Goal: Contribute content: Contribute content

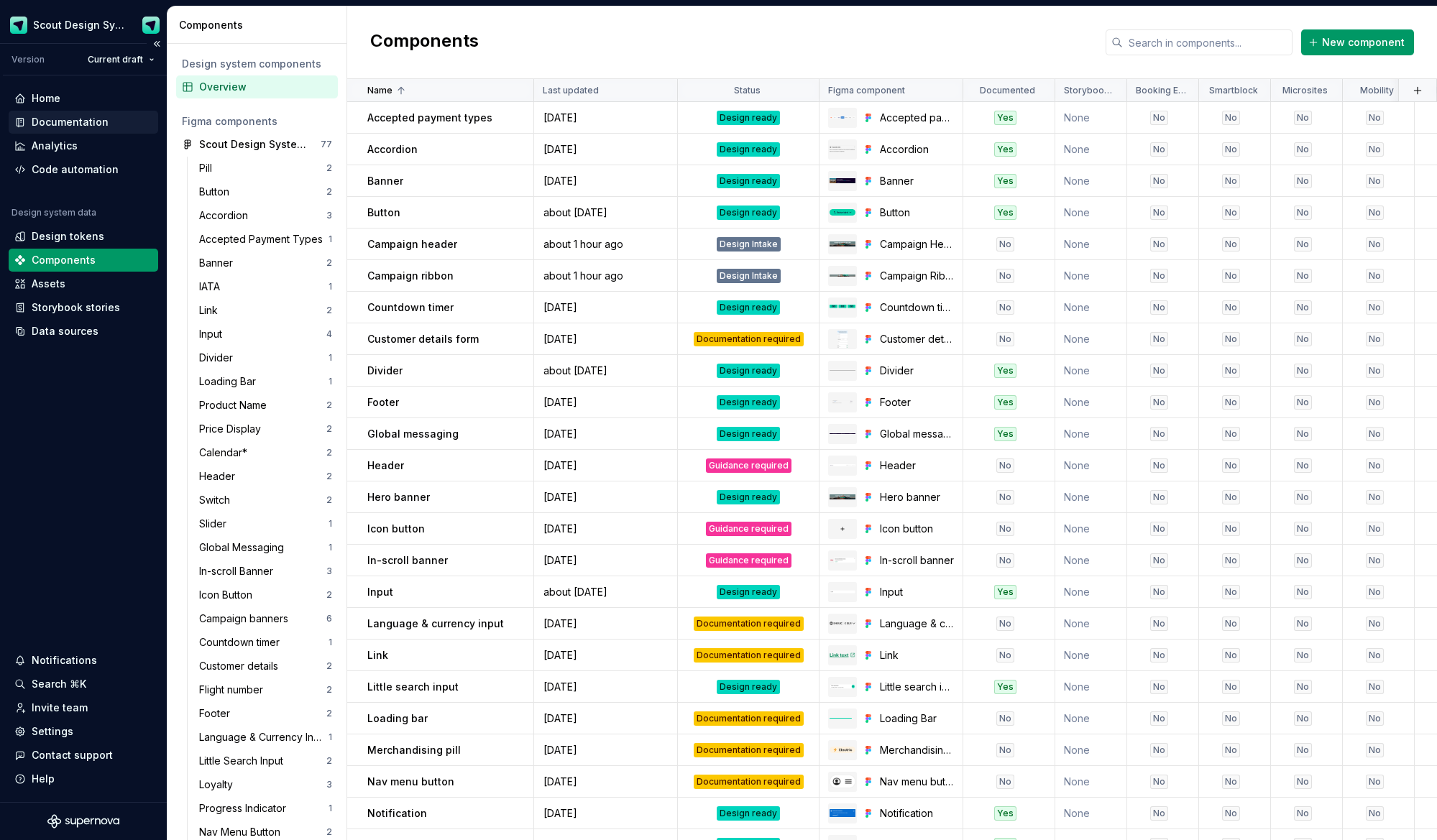
click at [75, 115] on div "Documentation" at bounding box center [70, 122] width 77 height 14
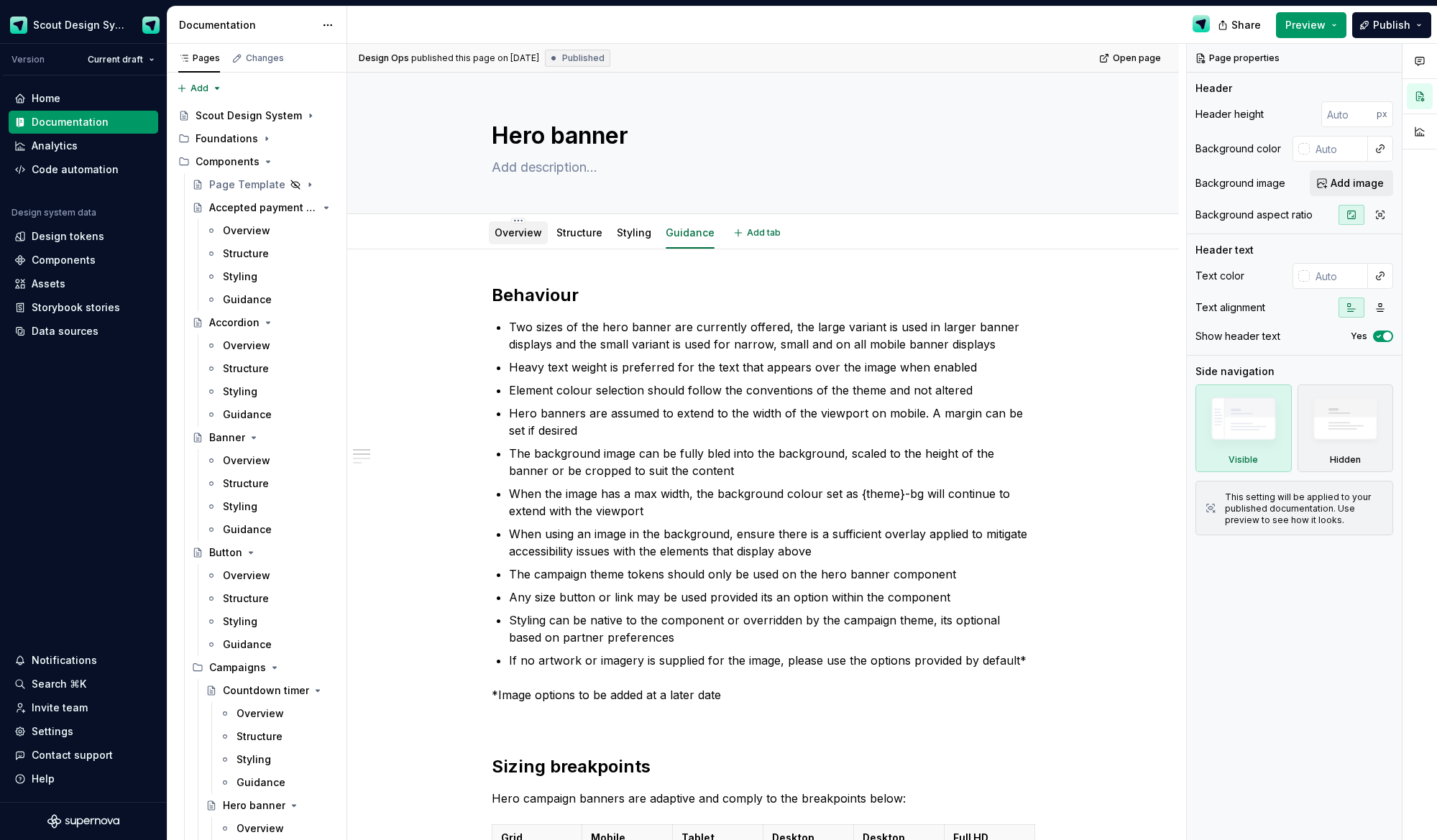
click at [533, 231] on link "Overview" at bounding box center [519, 232] width 48 height 12
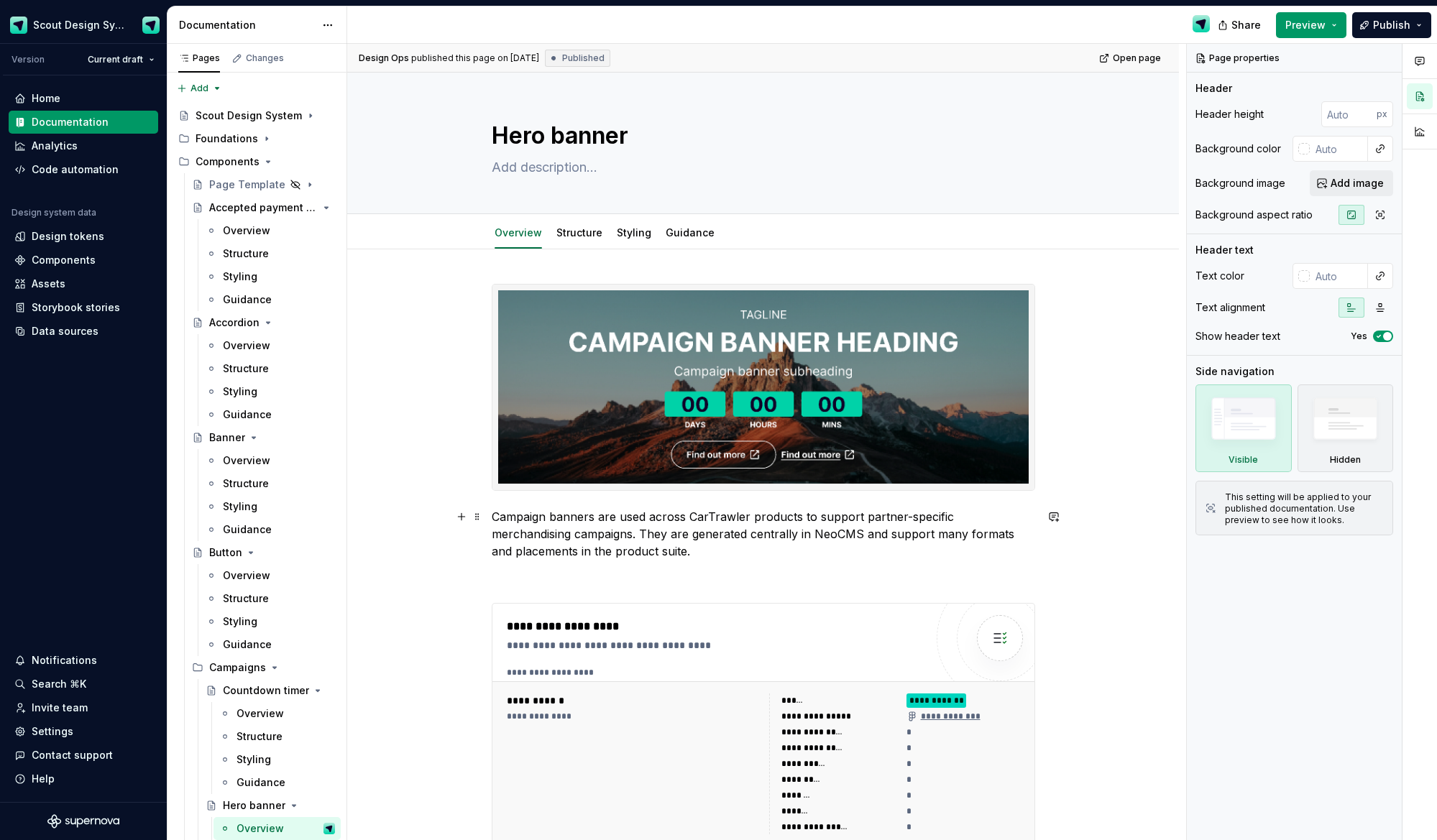
click at [595, 550] on p "Campaign banners are used across CarTrawler products to support partner-specifi…" at bounding box center [763, 533] width 543 height 52
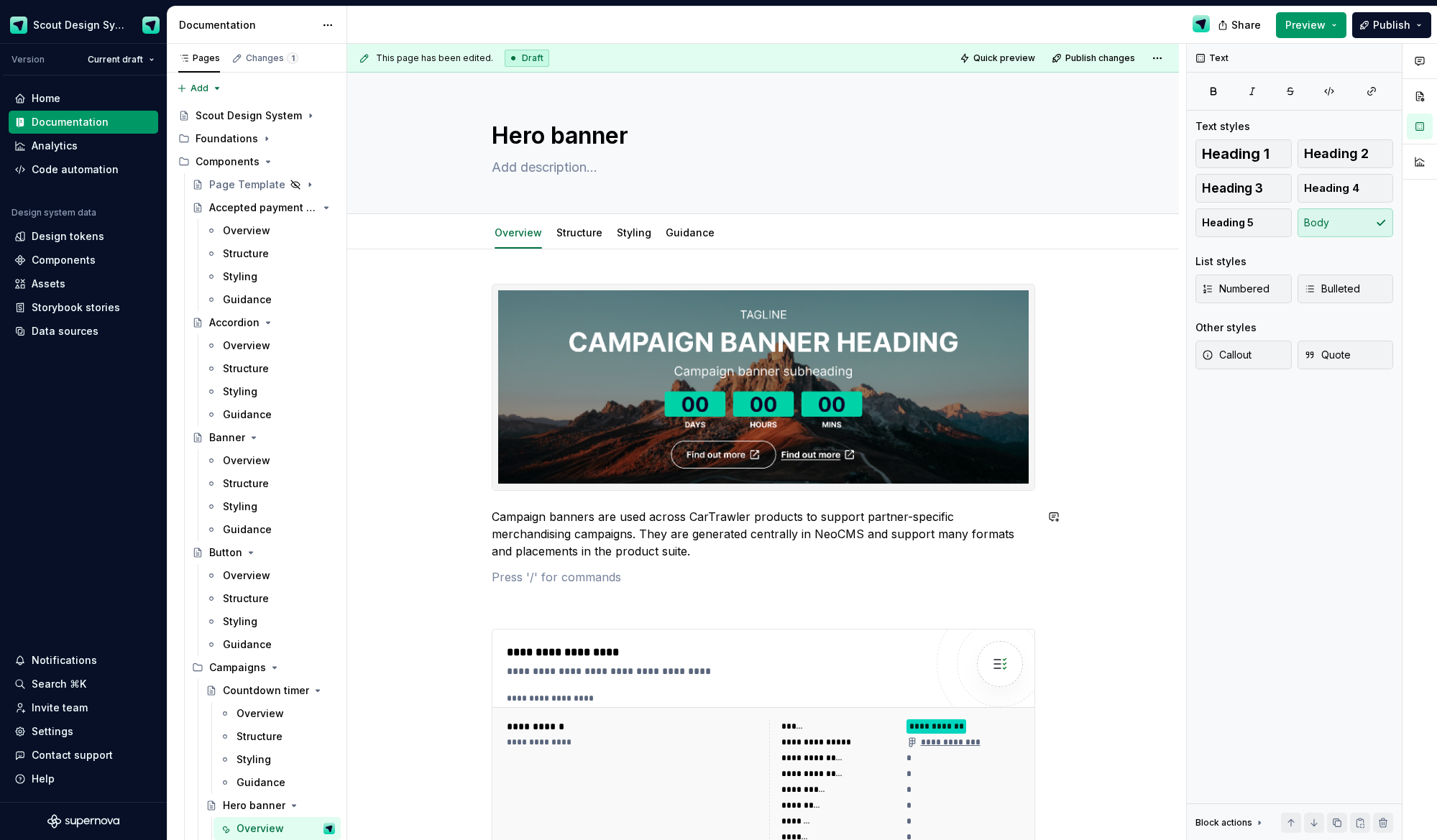
type textarea "*"
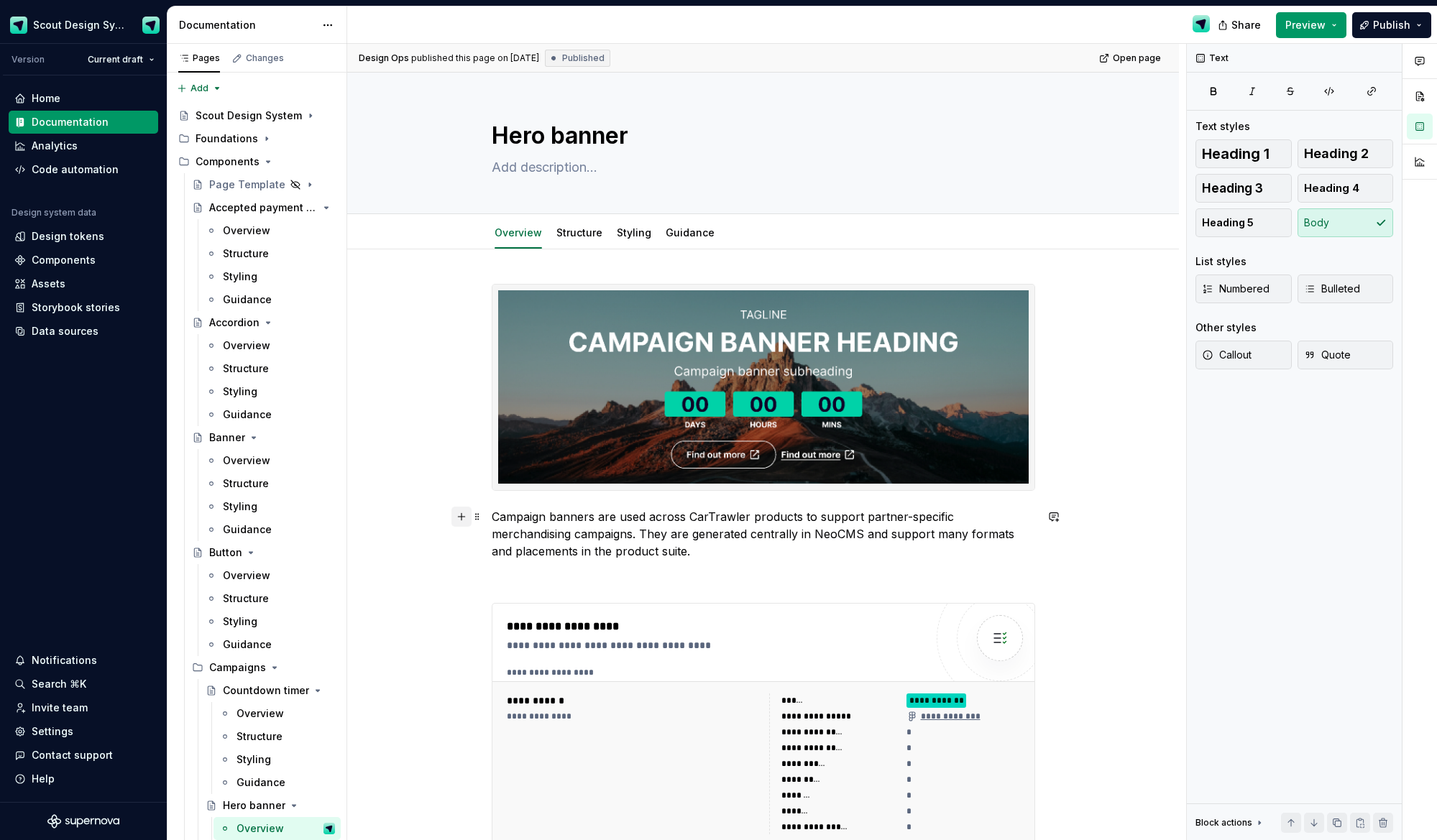
click at [462, 519] on button "button" at bounding box center [461, 516] width 20 height 20
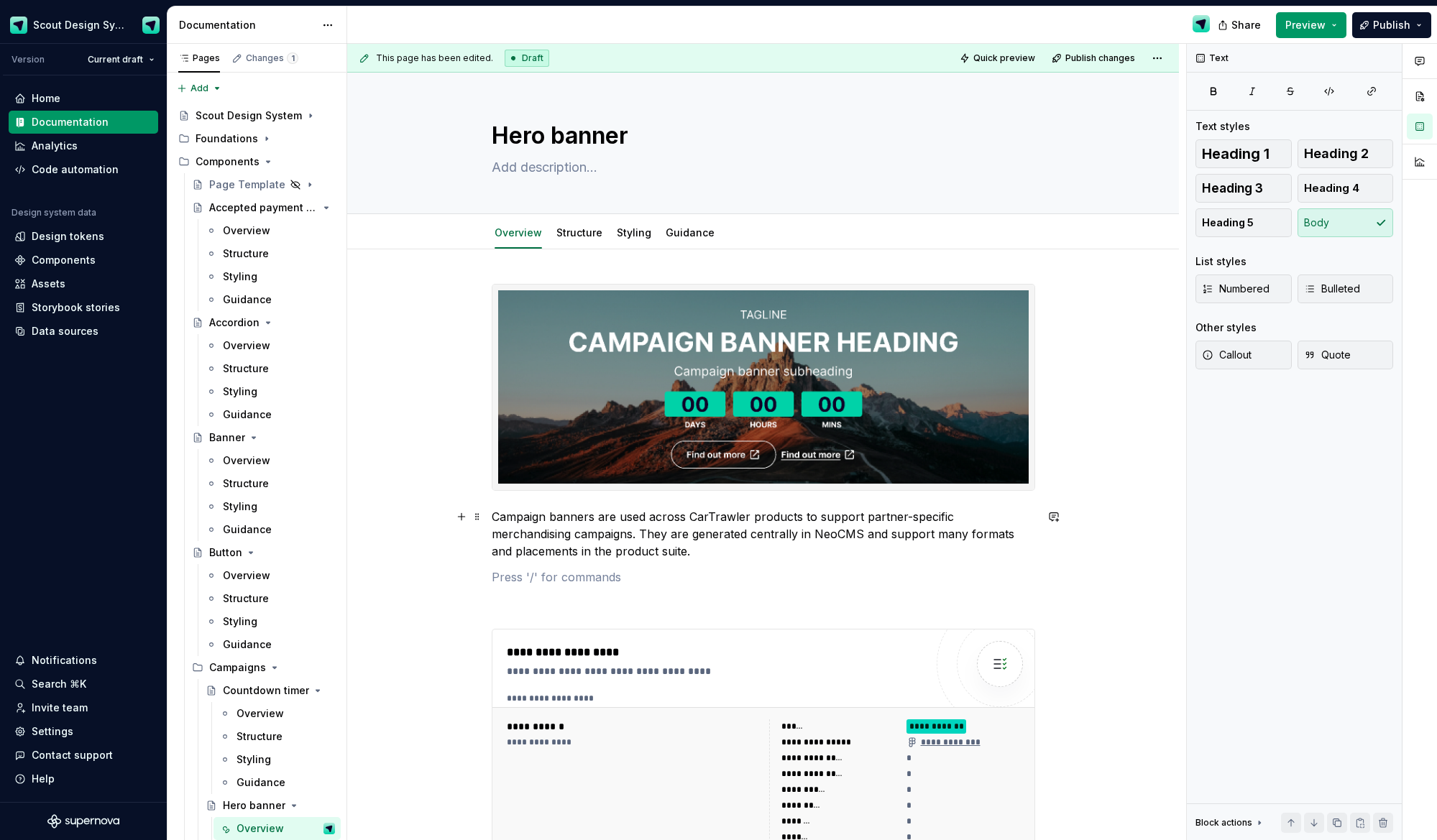
click at [607, 575] on p at bounding box center [763, 577] width 543 height 18
click at [587, 608] on p at bounding box center [763, 603] width 543 height 18
click at [1024, 588] on div "**********" at bounding box center [763, 631] width 543 height 693
click at [1376, 28] on span "Publish" at bounding box center [1392, 25] width 37 height 14
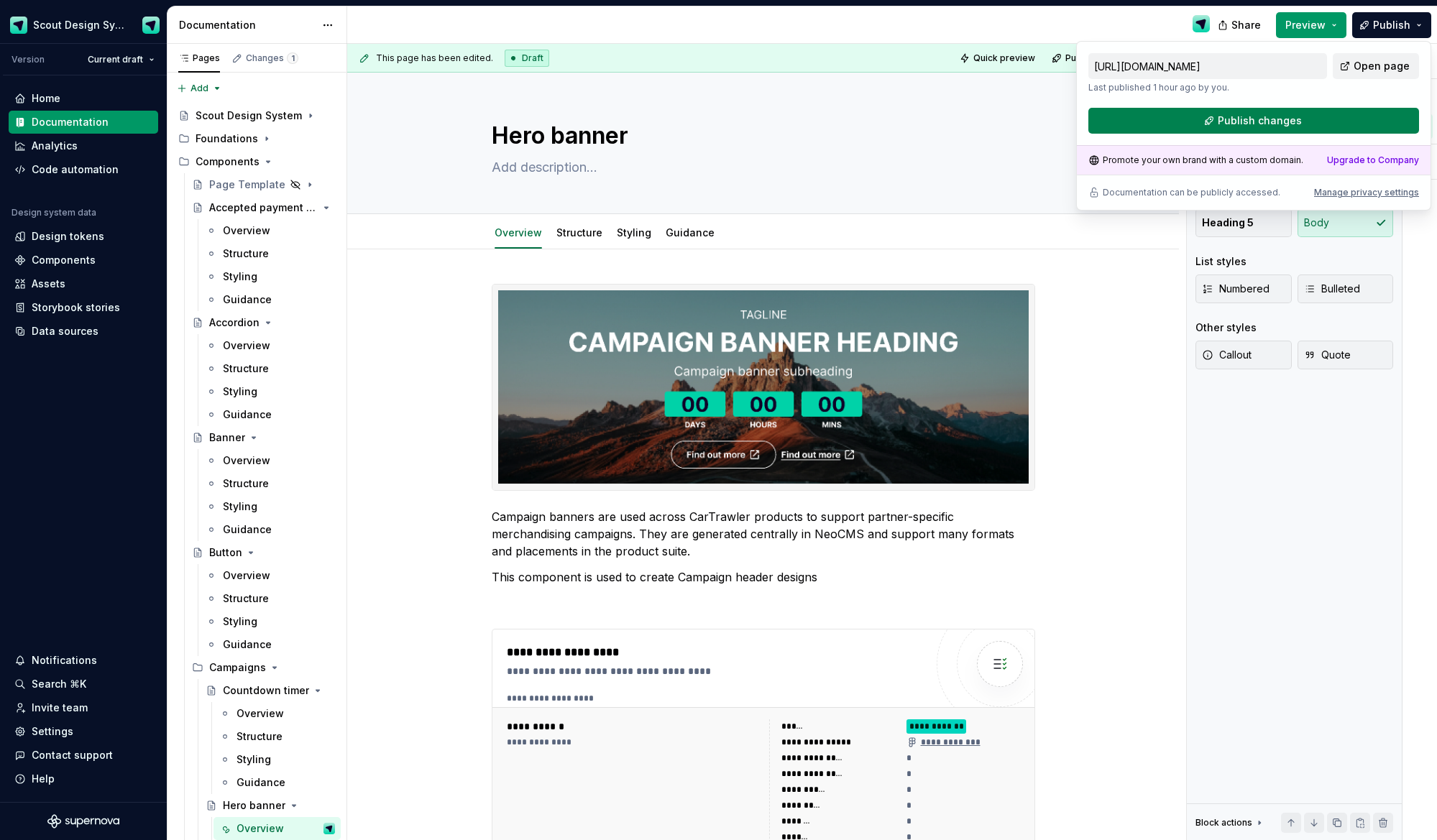
click at [1275, 123] on span "Publish changes" at bounding box center [1260, 121] width 84 height 14
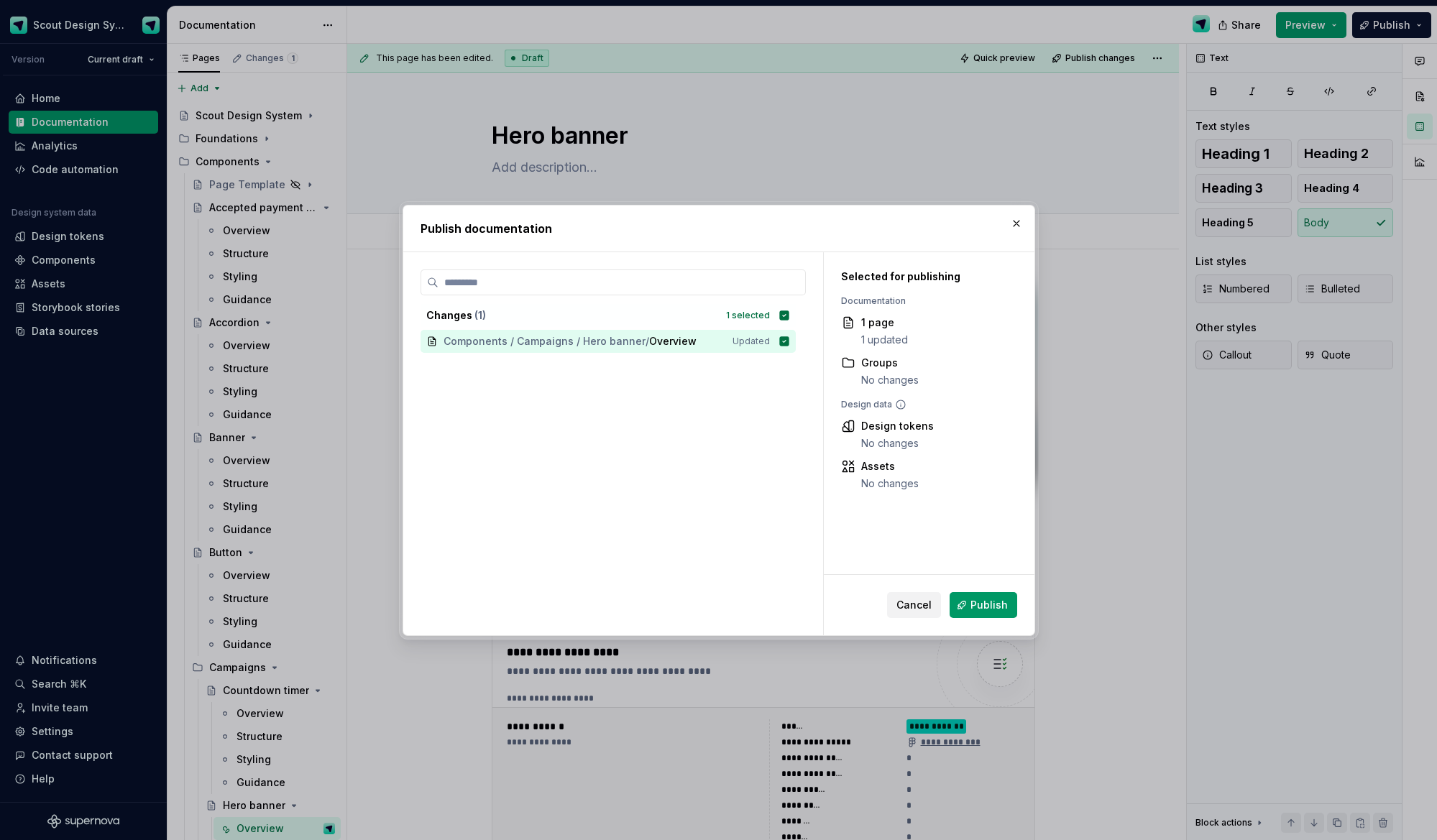
click at [980, 604] on span "Publish" at bounding box center [989, 605] width 37 height 14
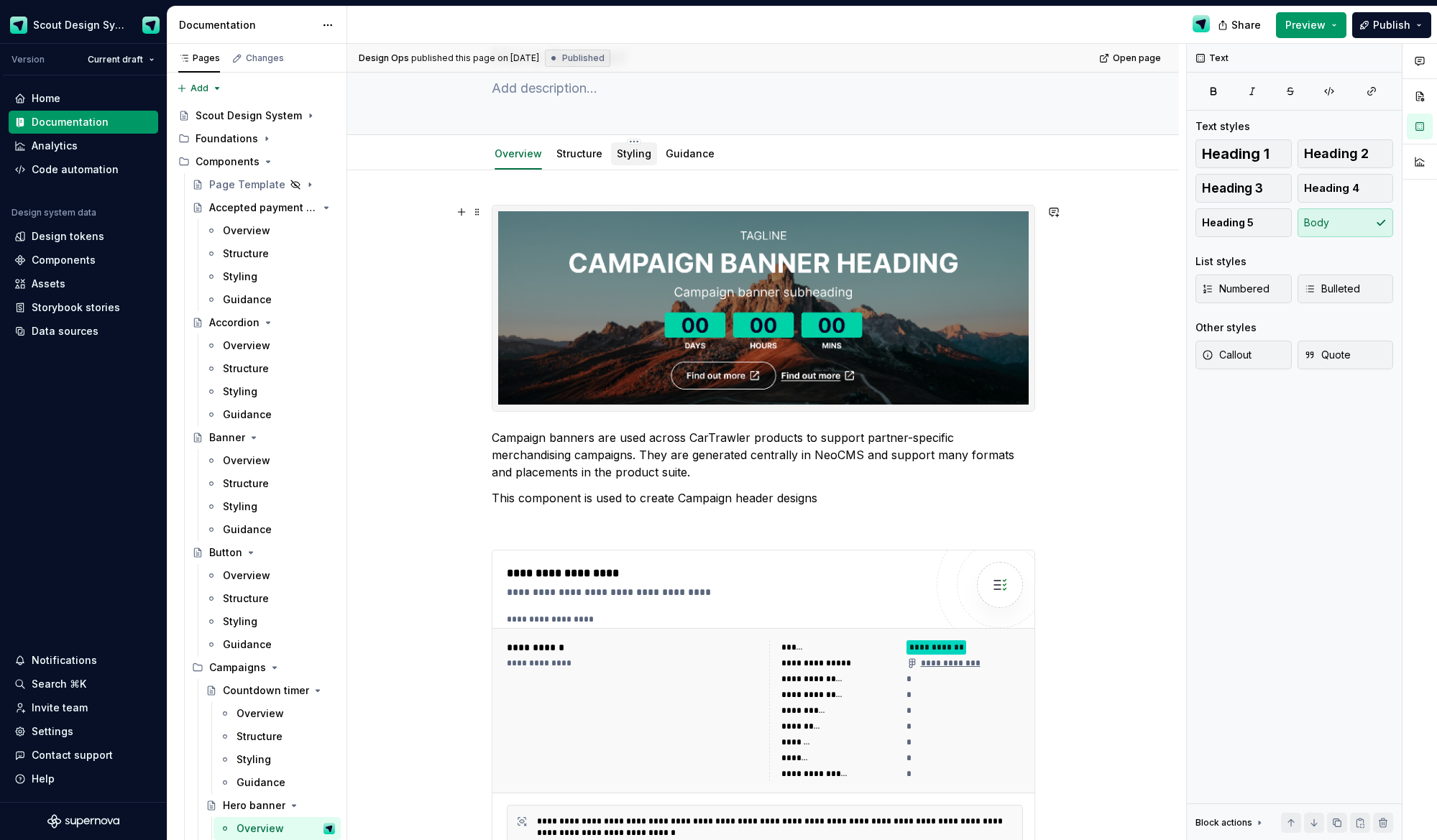
scroll to position [80, 0]
click at [588, 156] on link "Structure" at bounding box center [580, 152] width 46 height 12
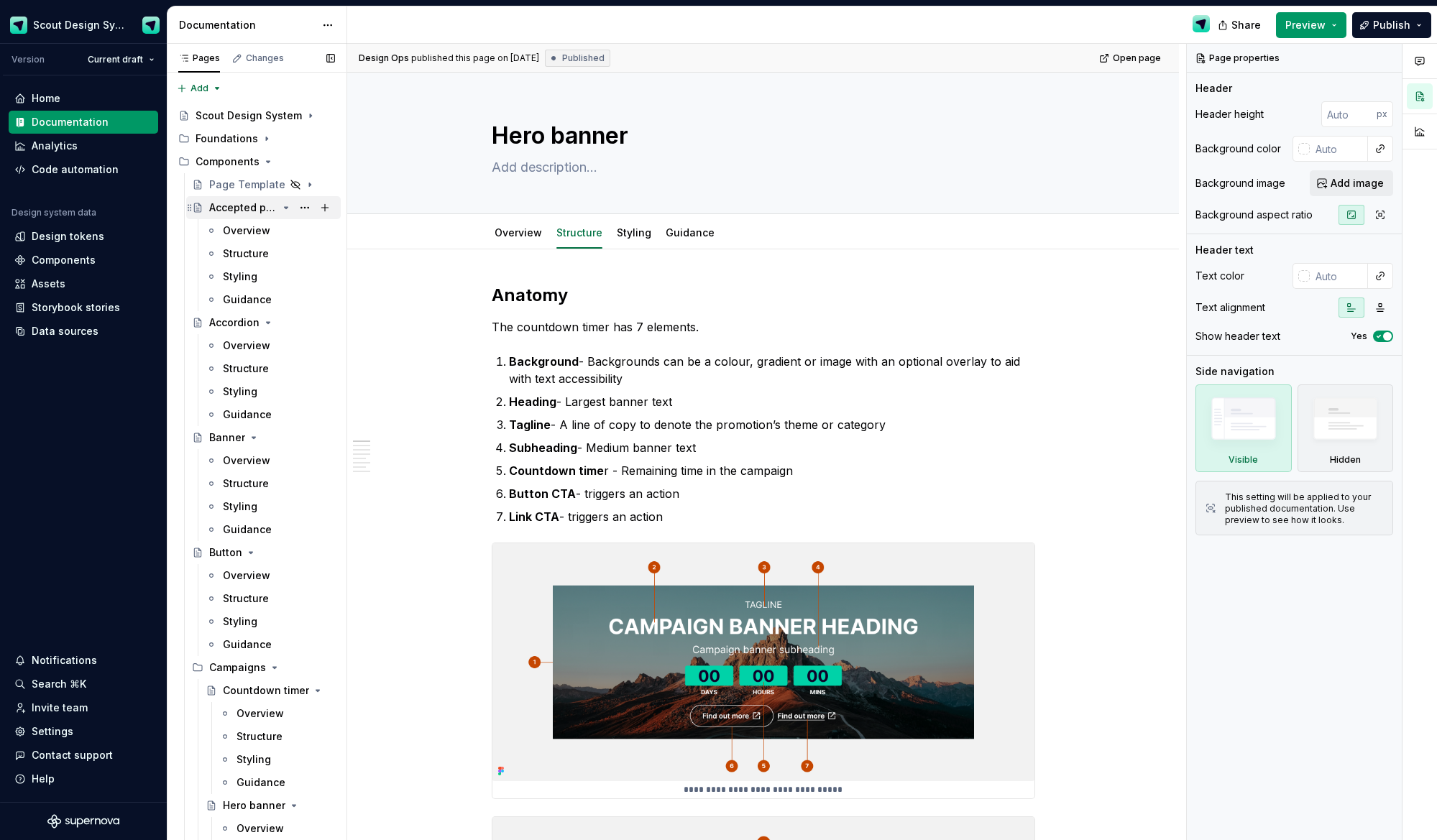
click at [284, 209] on icon "Page tree" at bounding box center [286, 208] width 11 height 11
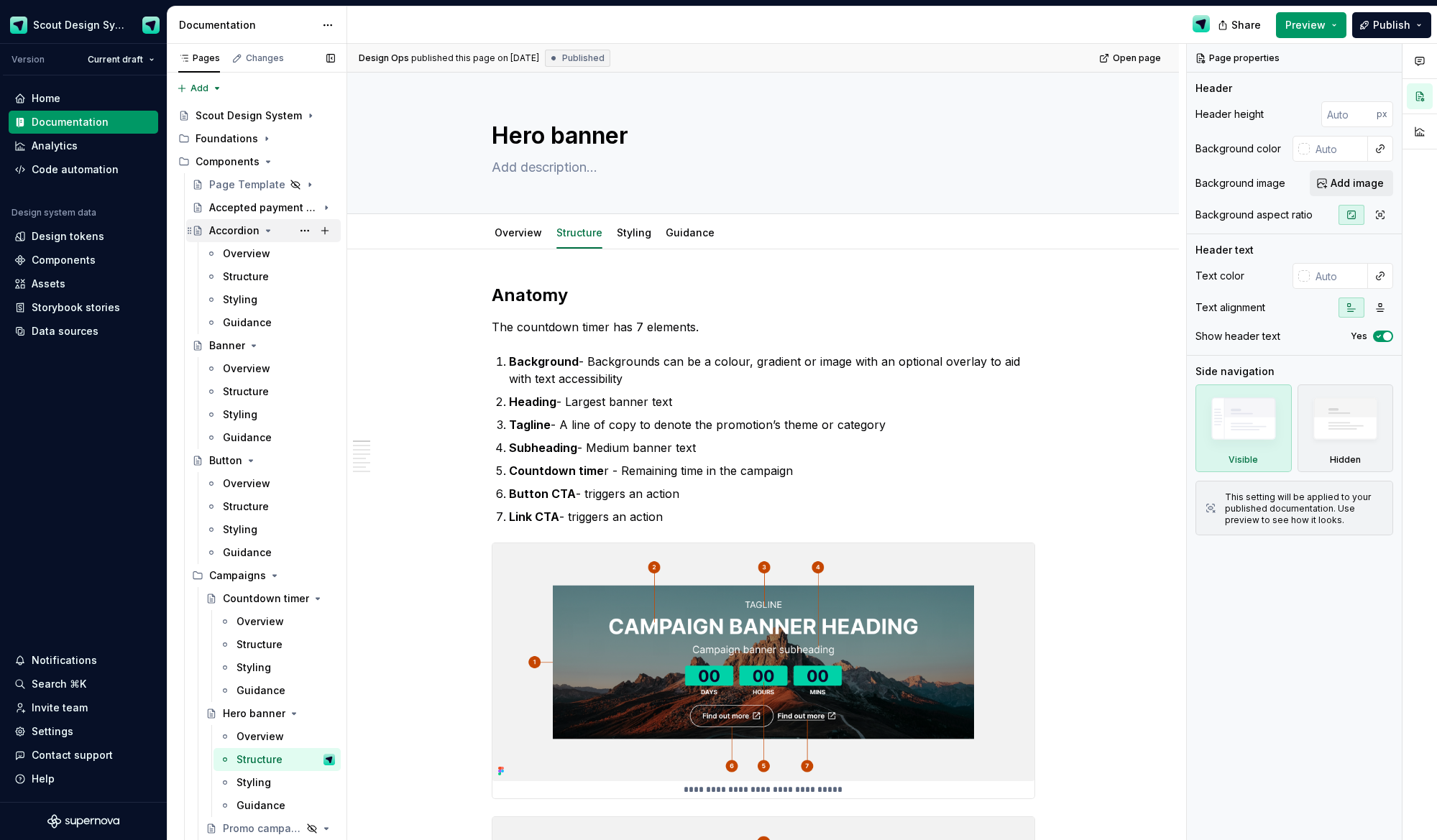
click at [267, 231] on icon "Page tree" at bounding box center [268, 231] width 4 height 2
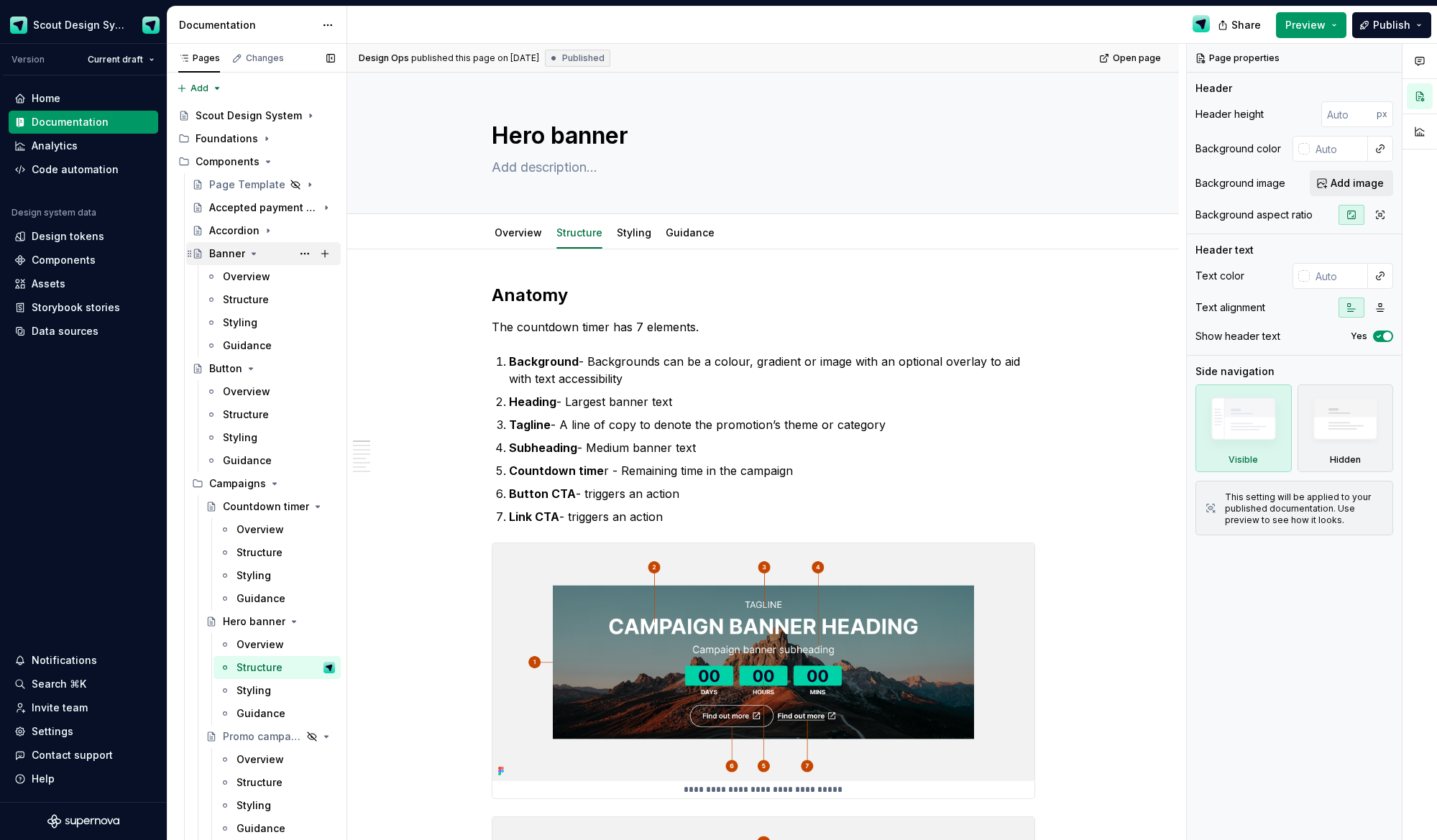
click at [259, 251] on div "Banner" at bounding box center [272, 253] width 126 height 20
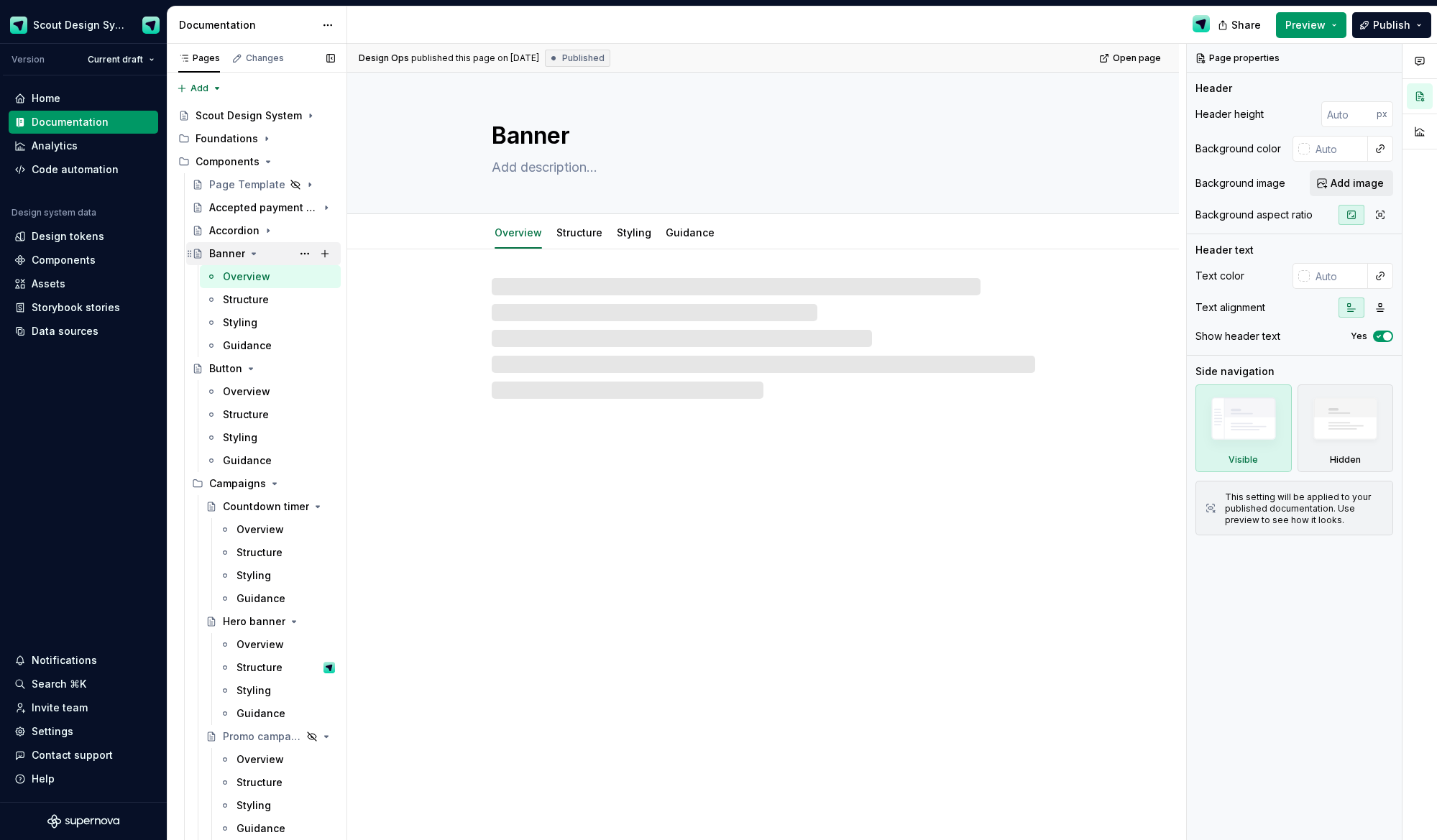
click at [250, 255] on icon "Page tree" at bounding box center [253, 253] width 11 height 11
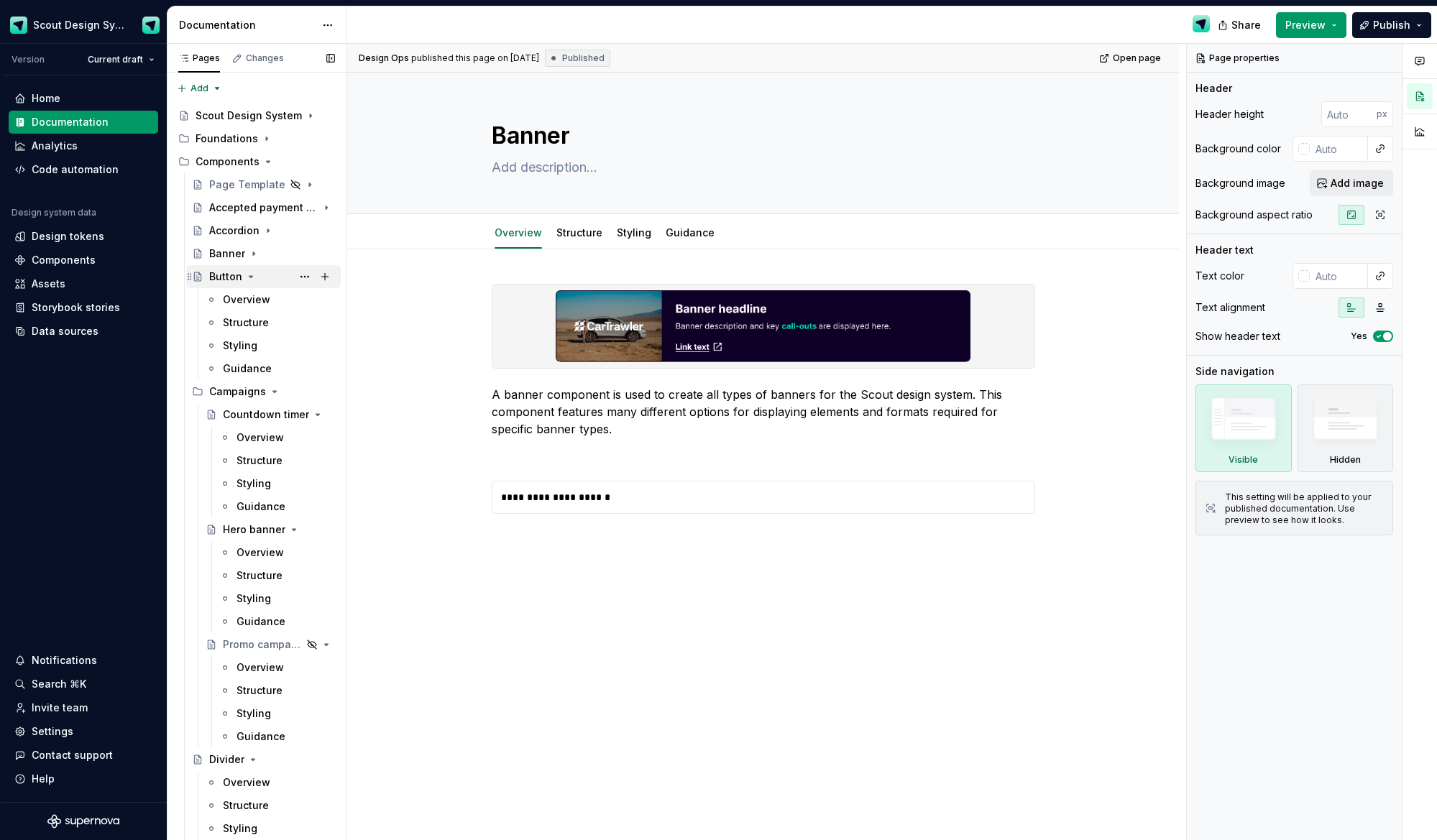
click at [253, 278] on icon "Page tree" at bounding box center [251, 276] width 11 height 11
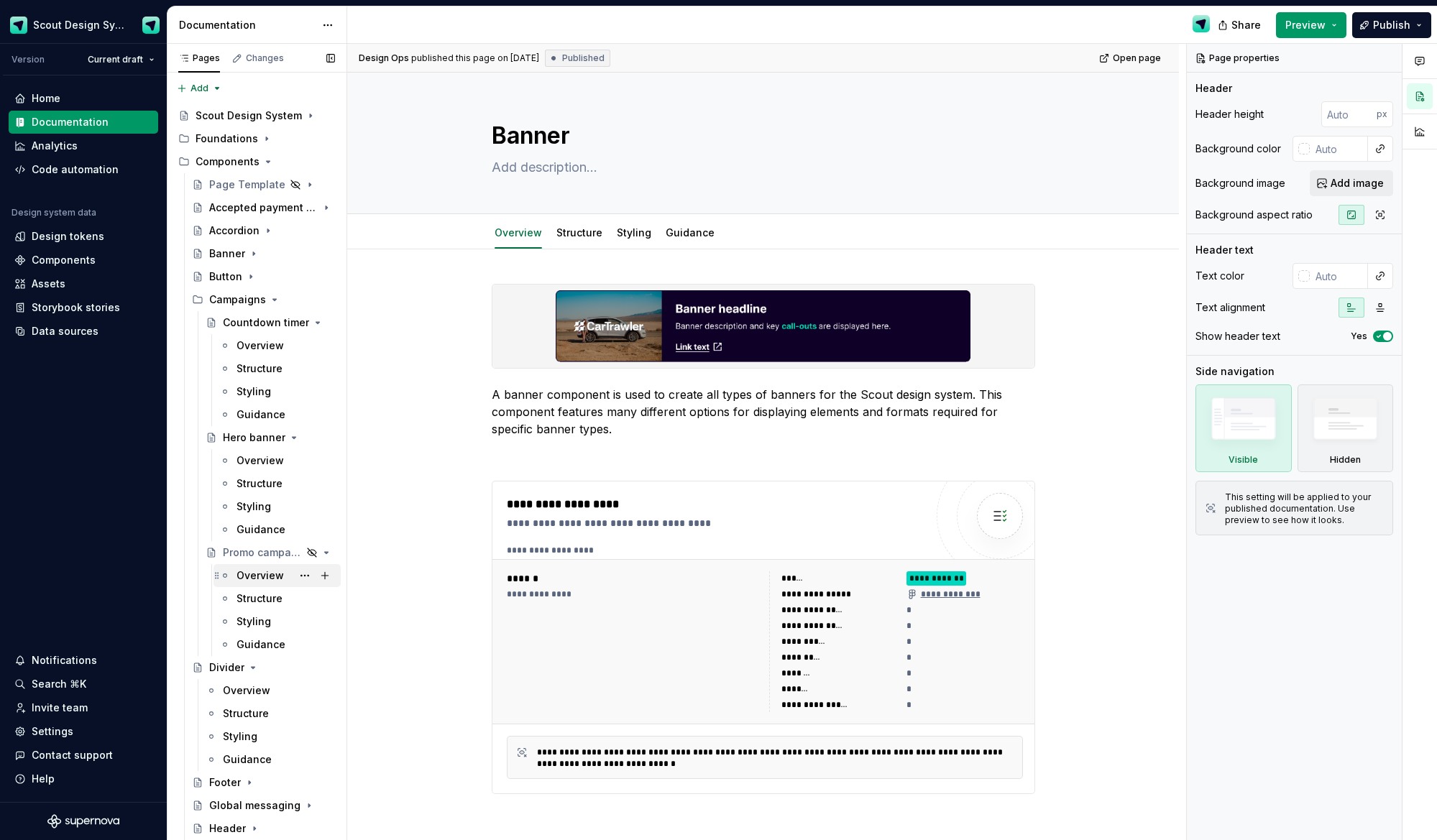
click at [247, 578] on div "Overview" at bounding box center [260, 576] width 48 height 14
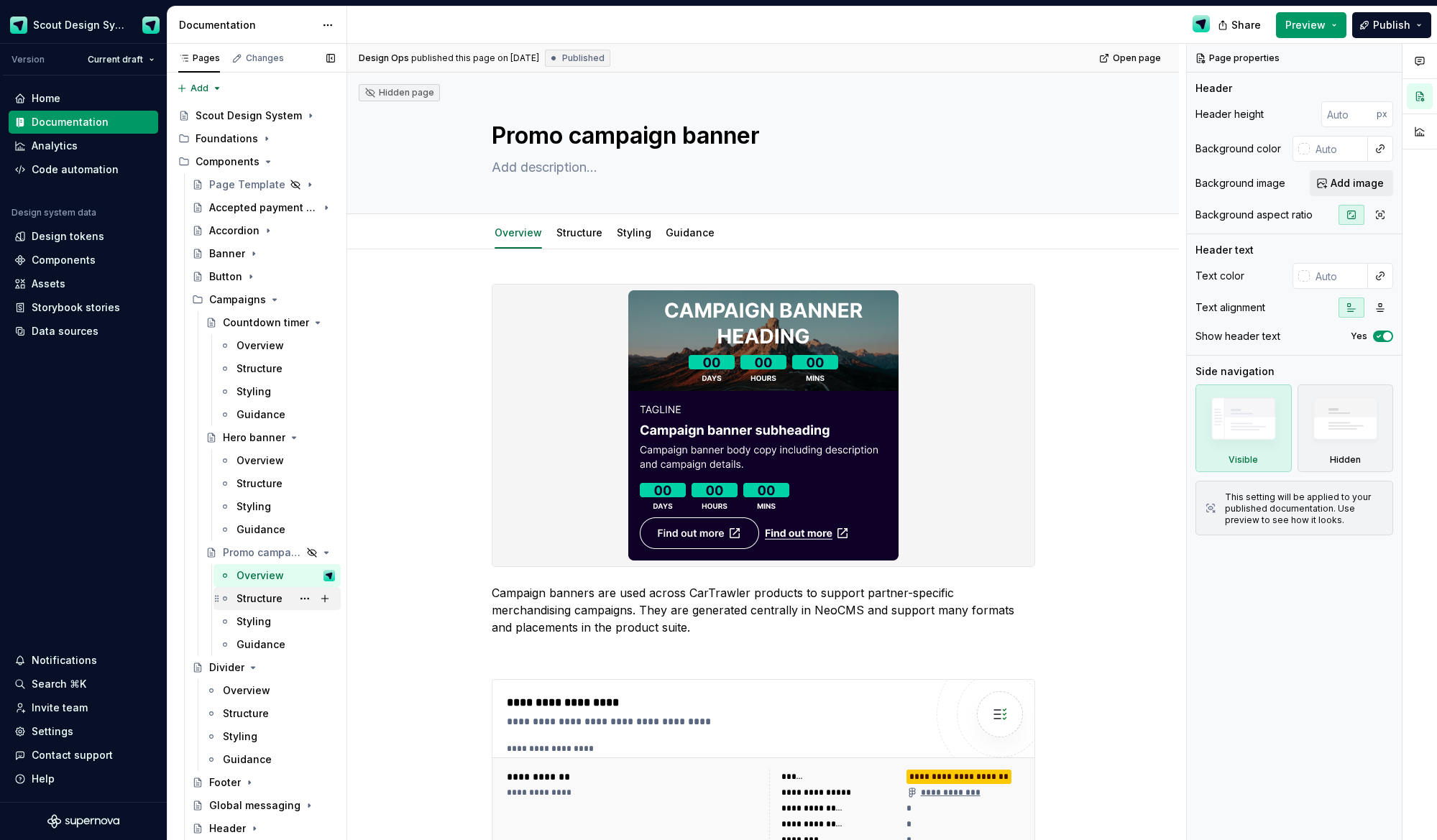
click at [262, 597] on div "Structure" at bounding box center [260, 599] width 46 height 14
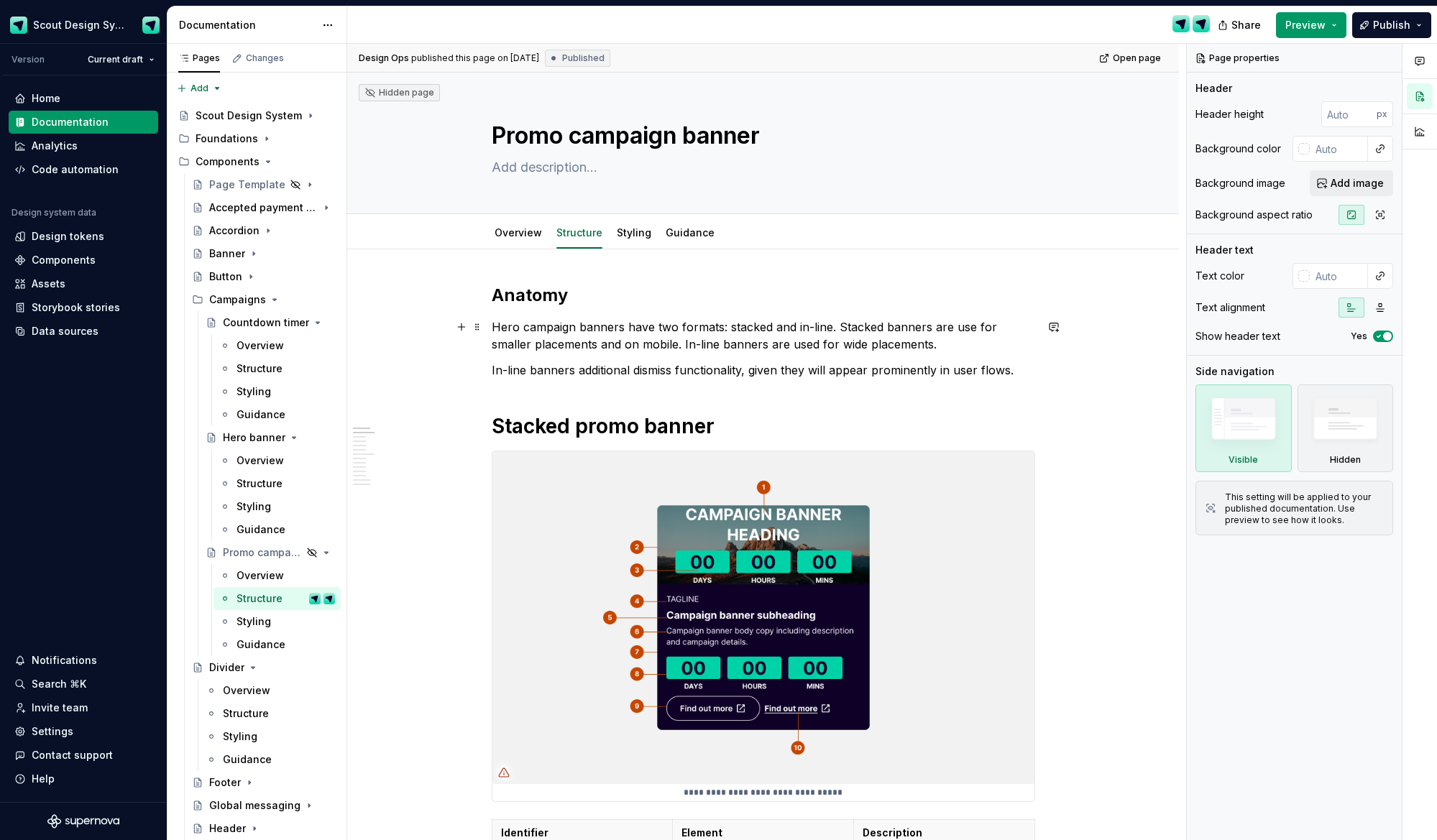
type textarea "*"
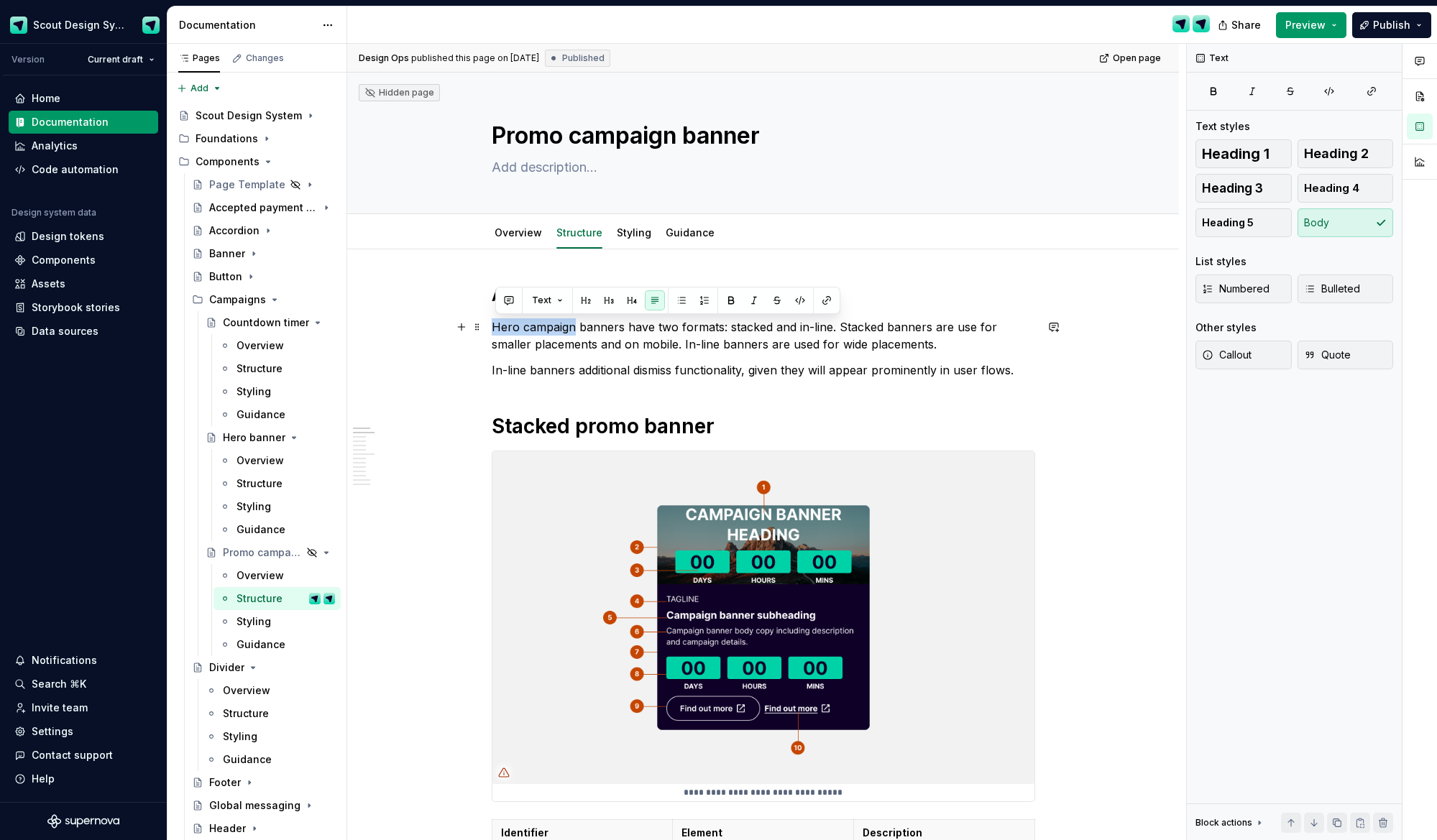
drag, startPoint x: 550, startPoint y: 328, endPoint x: 511, endPoint y: 335, distance: 39.6
click at [495, 329] on p "Hero campaign banners have two formats: stacked and in-line. Stacked banners ar…" at bounding box center [763, 335] width 543 height 34
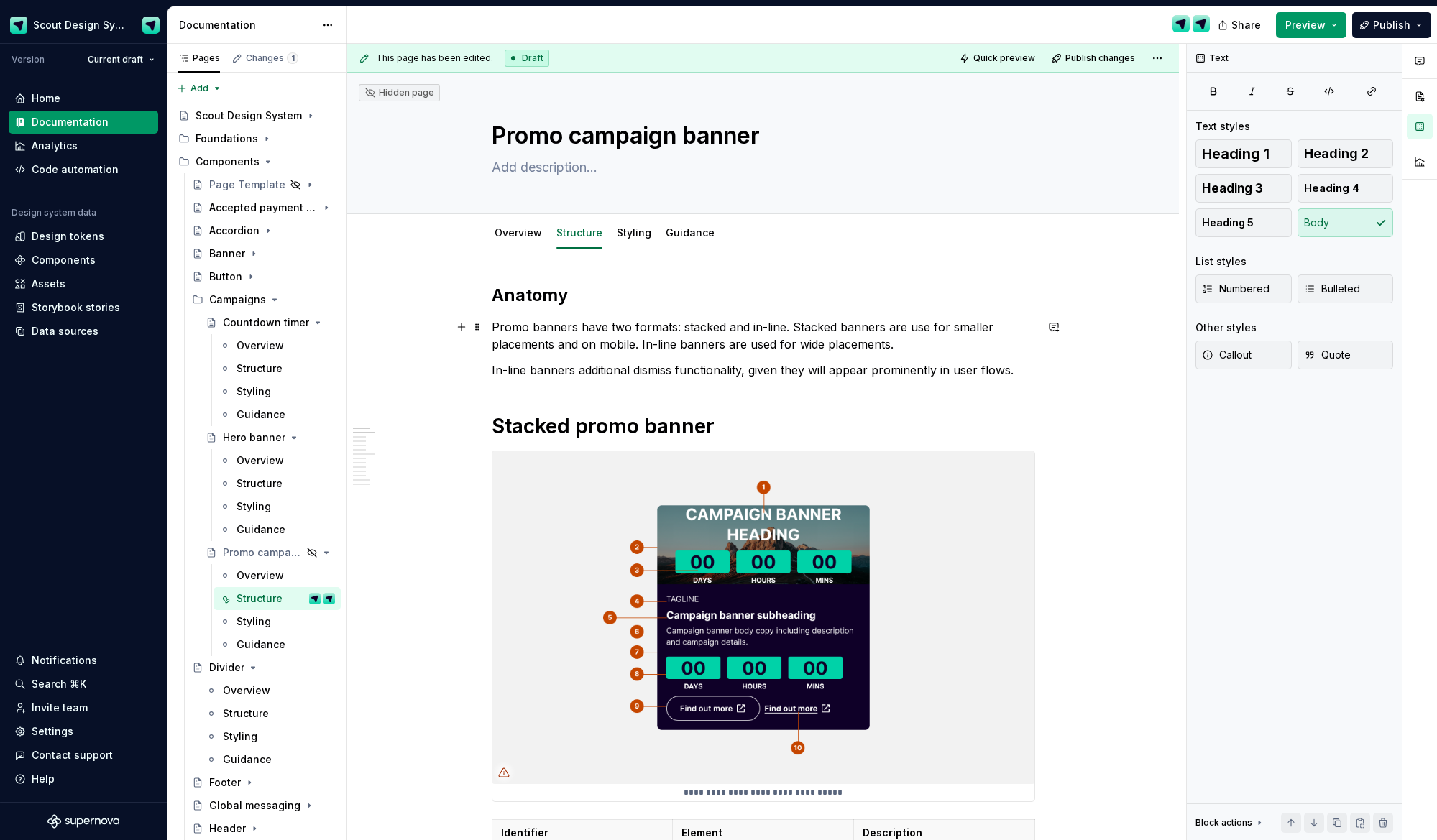
click at [899, 346] on p "Promo banners have two formats: stacked and in-line. Stacked banners are use fo…" at bounding box center [763, 335] width 543 height 34
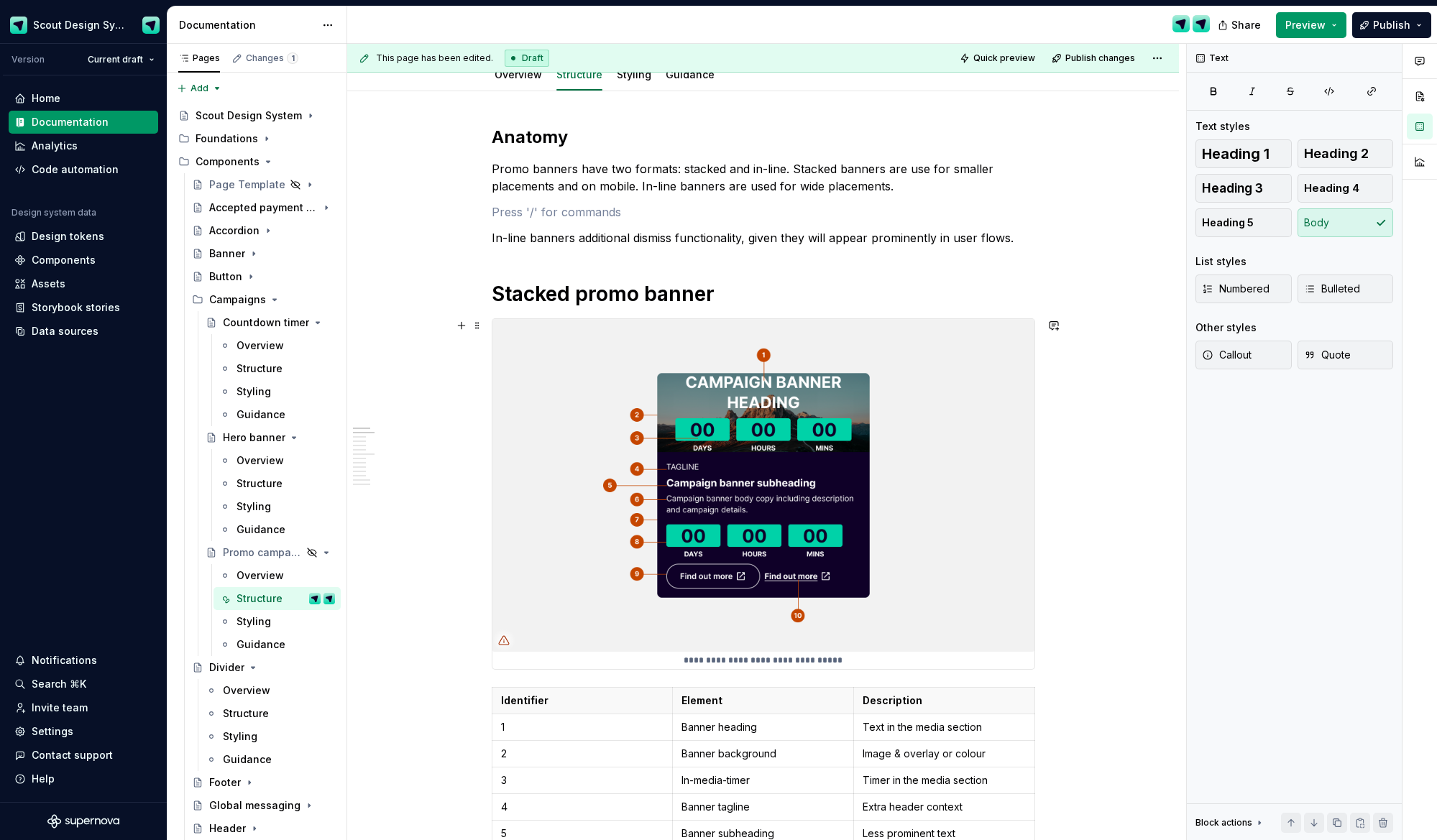
scroll to position [162, 0]
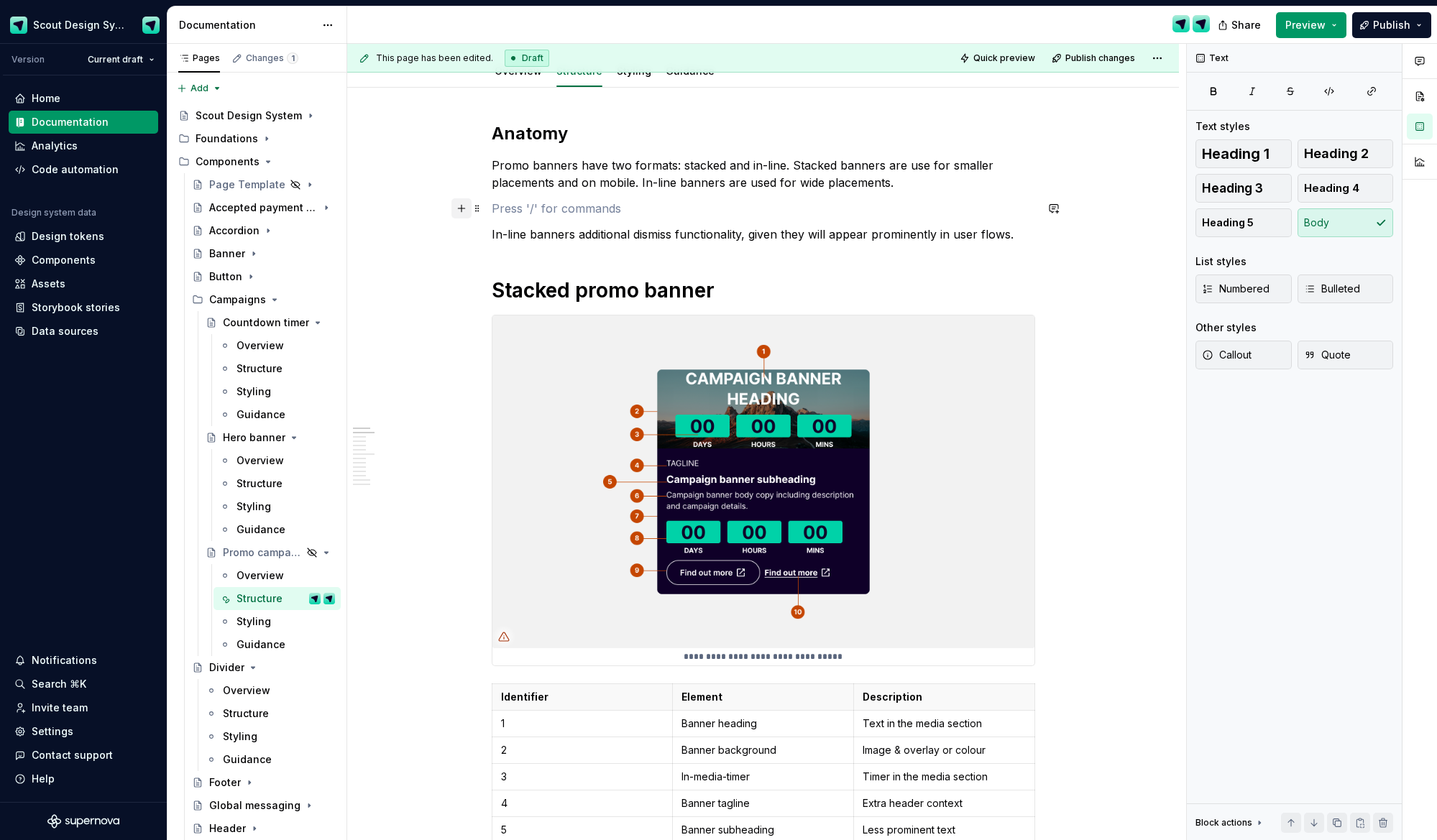
click at [466, 210] on button "button" at bounding box center [461, 208] width 20 height 20
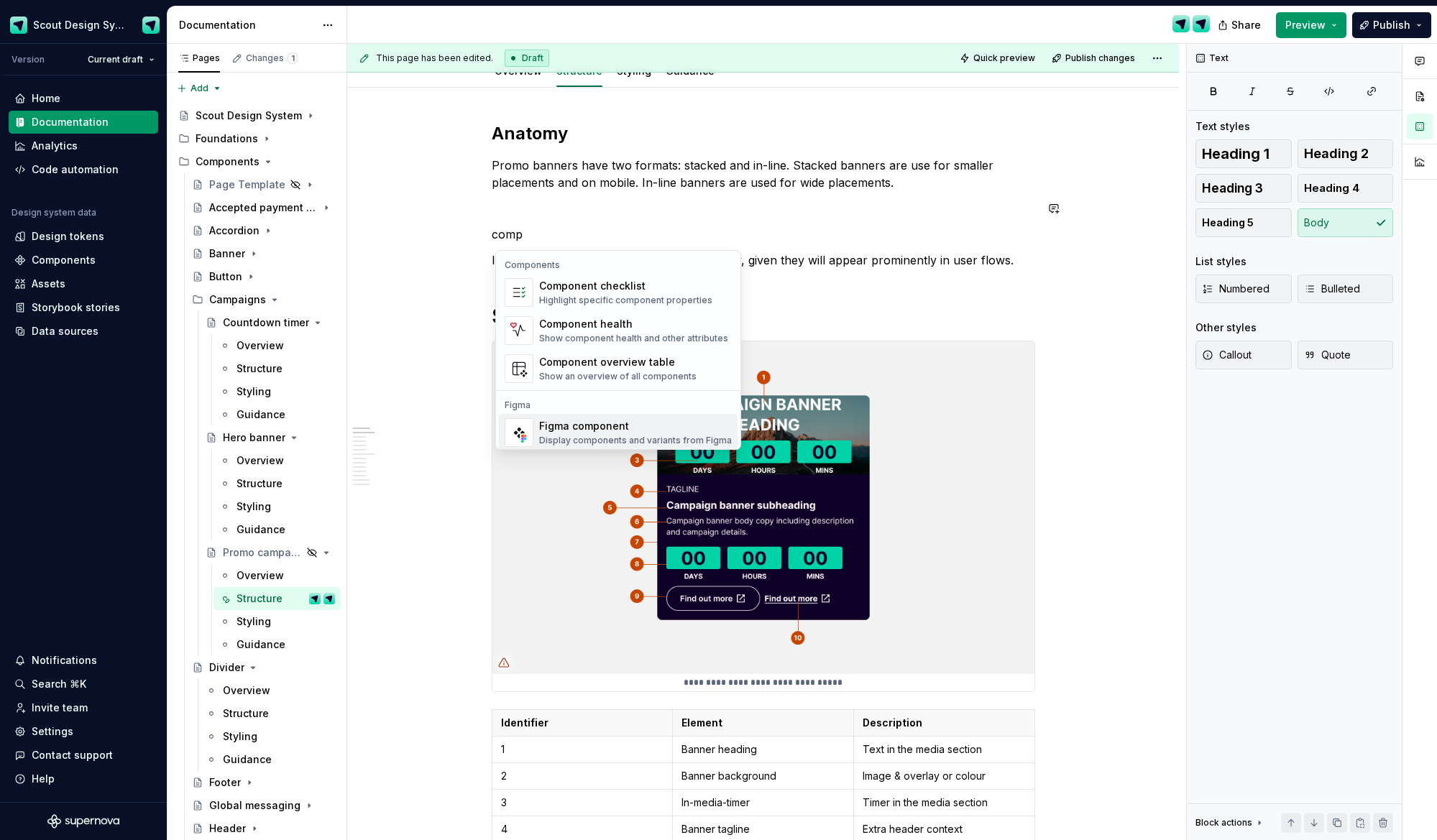
click at [589, 421] on div "Figma component" at bounding box center [636, 426] width 193 height 14
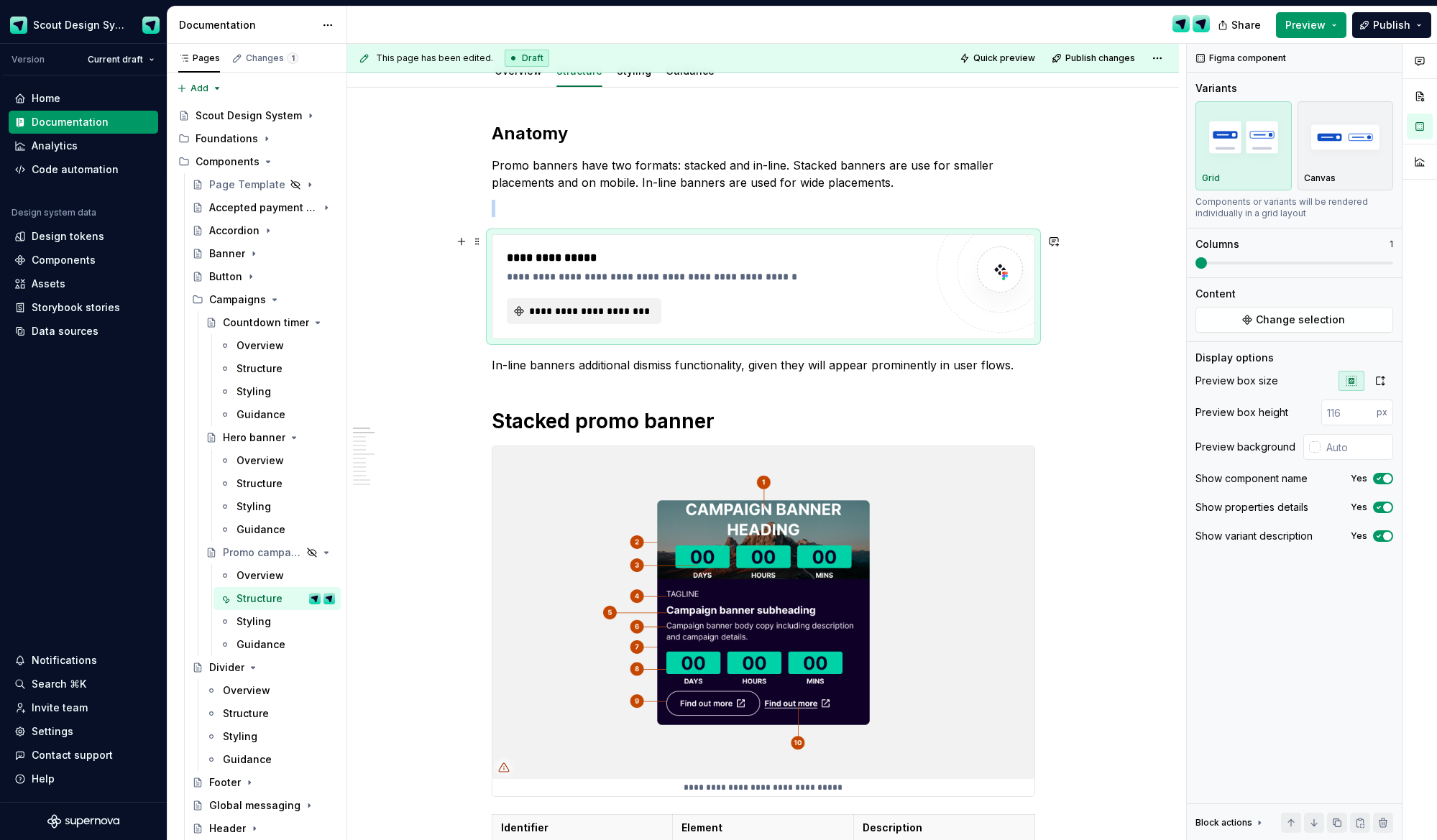
type textarea "*"
click at [613, 306] on span "**********" at bounding box center [590, 311] width 124 height 14
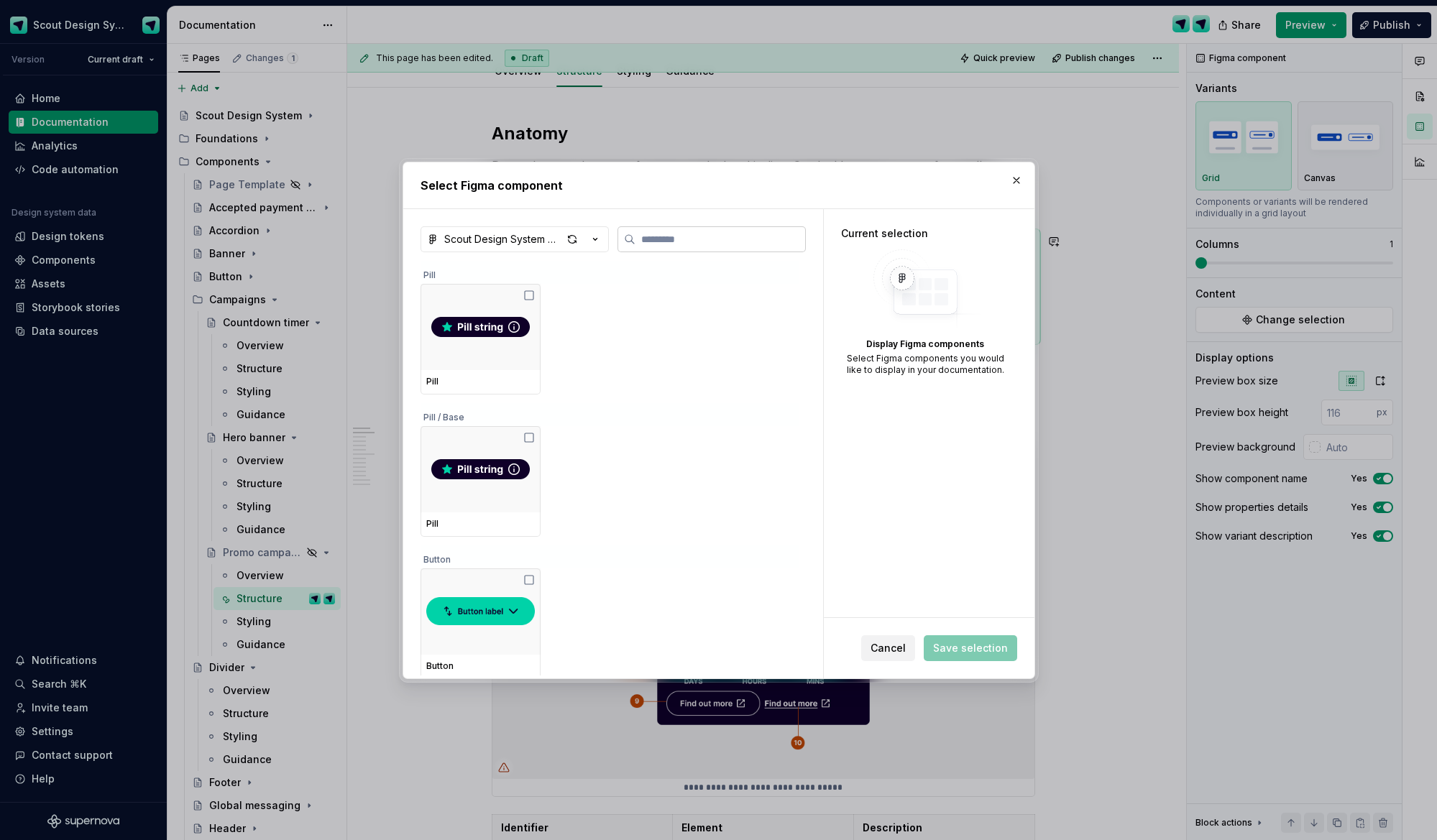
click at [722, 241] on input "search" at bounding box center [720, 240] width 170 height 14
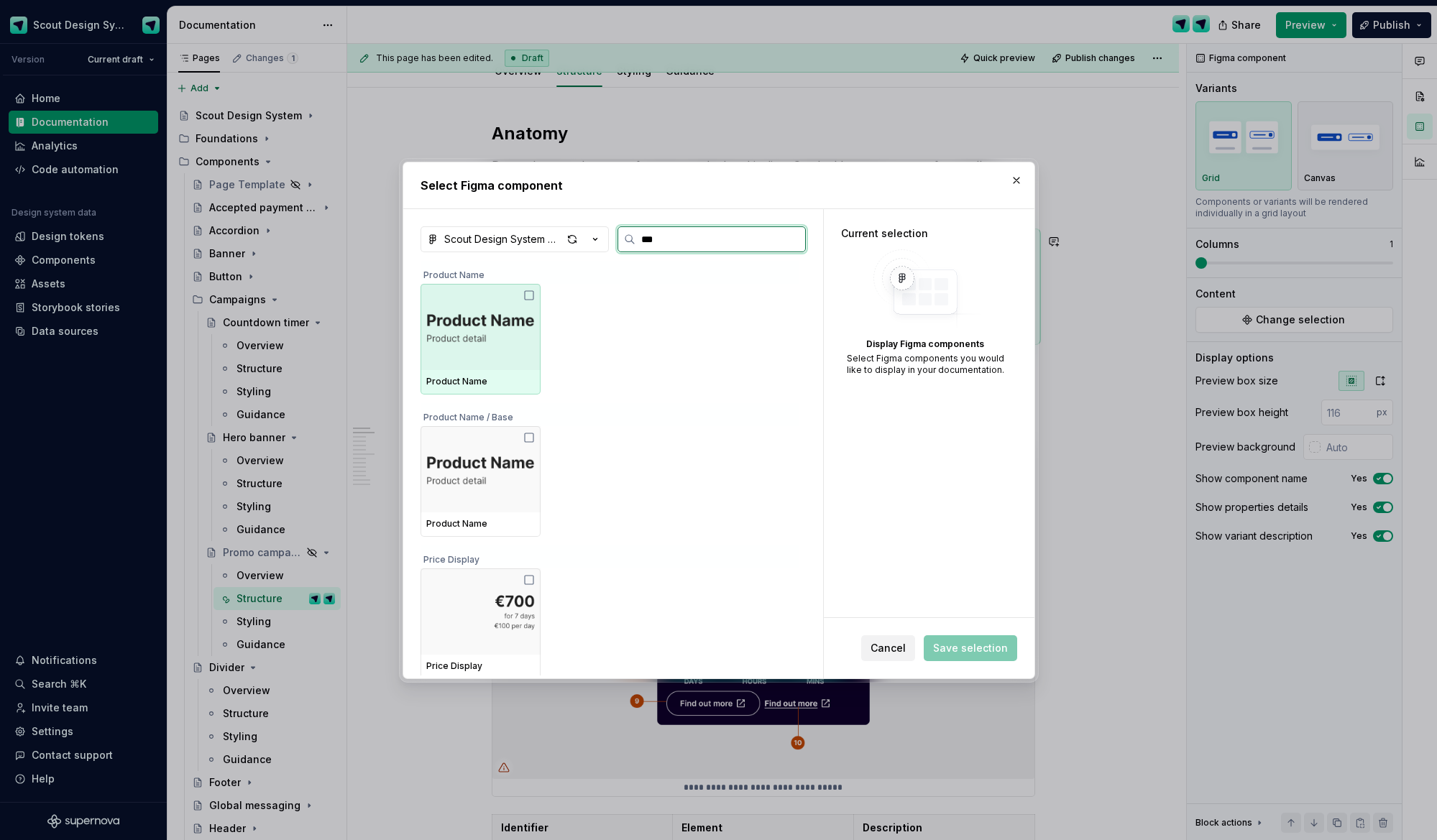
type input "****"
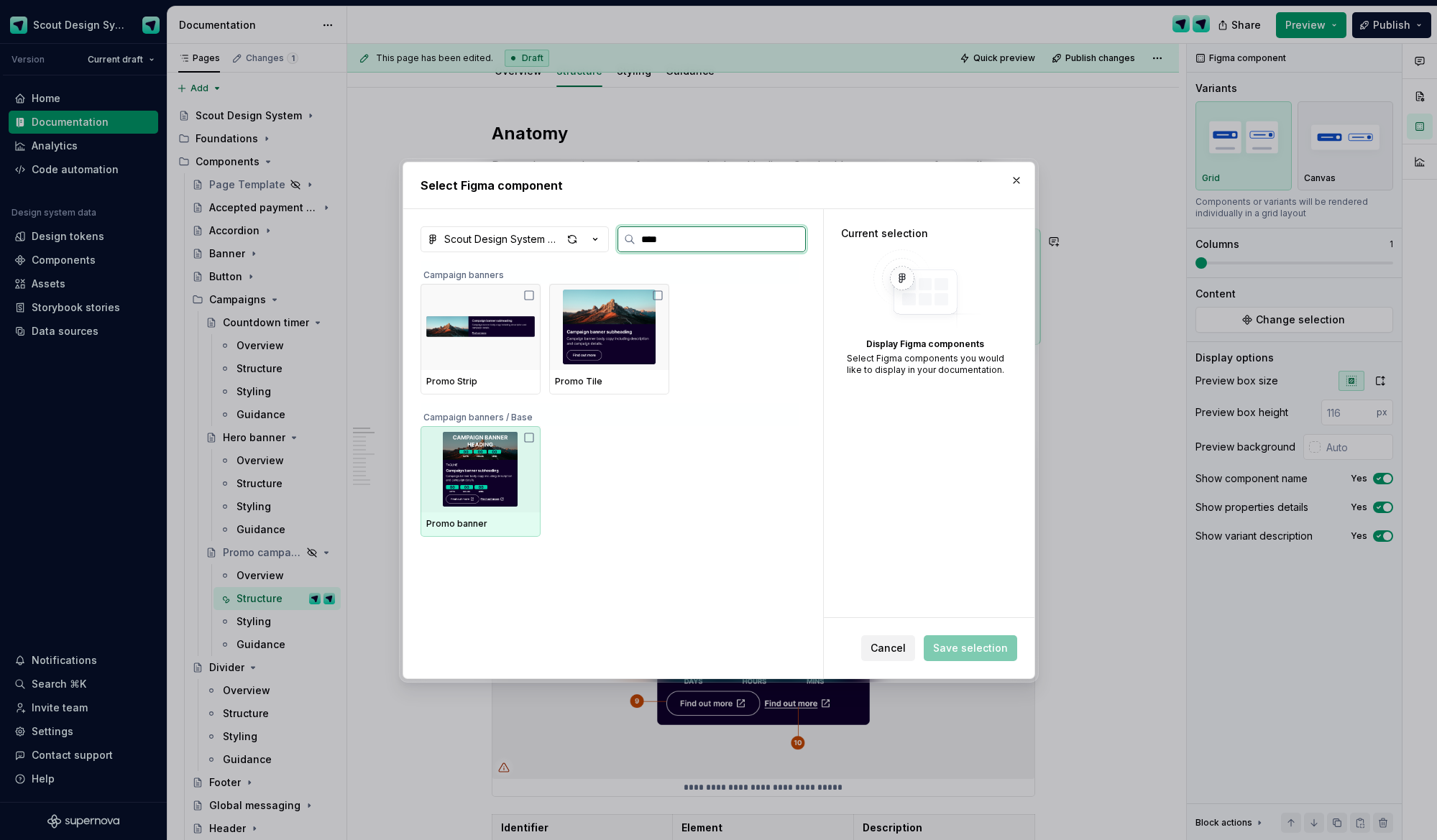
drag, startPoint x: 491, startPoint y: 479, endPoint x: 739, endPoint y: 400, distance: 260.3
click at [491, 479] on img at bounding box center [480, 469] width 108 height 75
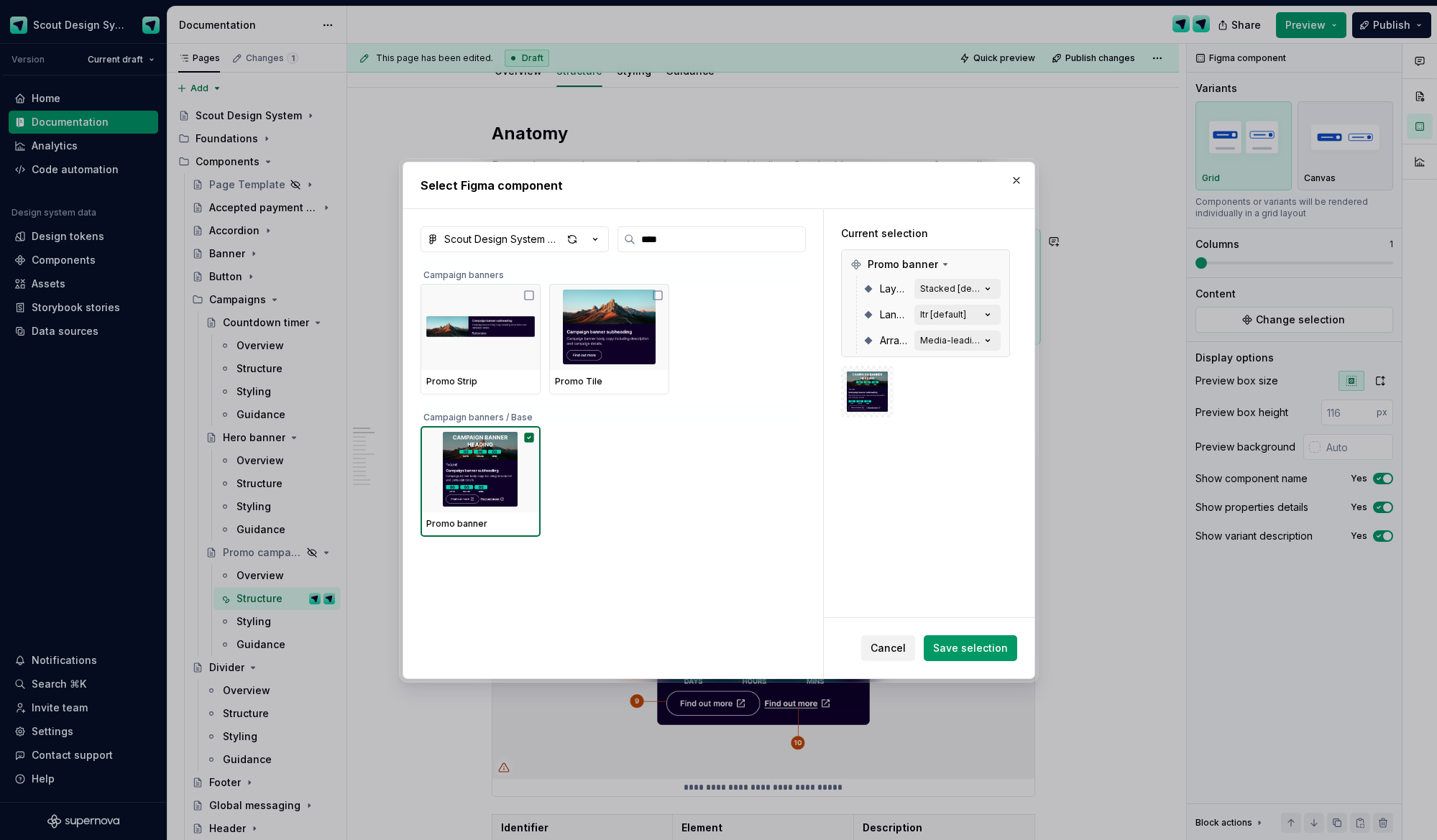
drag, startPoint x: 974, startPoint y: 651, endPoint x: 872, endPoint y: 416, distance: 256.2
click at [973, 650] on span "Save selection" at bounding box center [971, 648] width 75 height 14
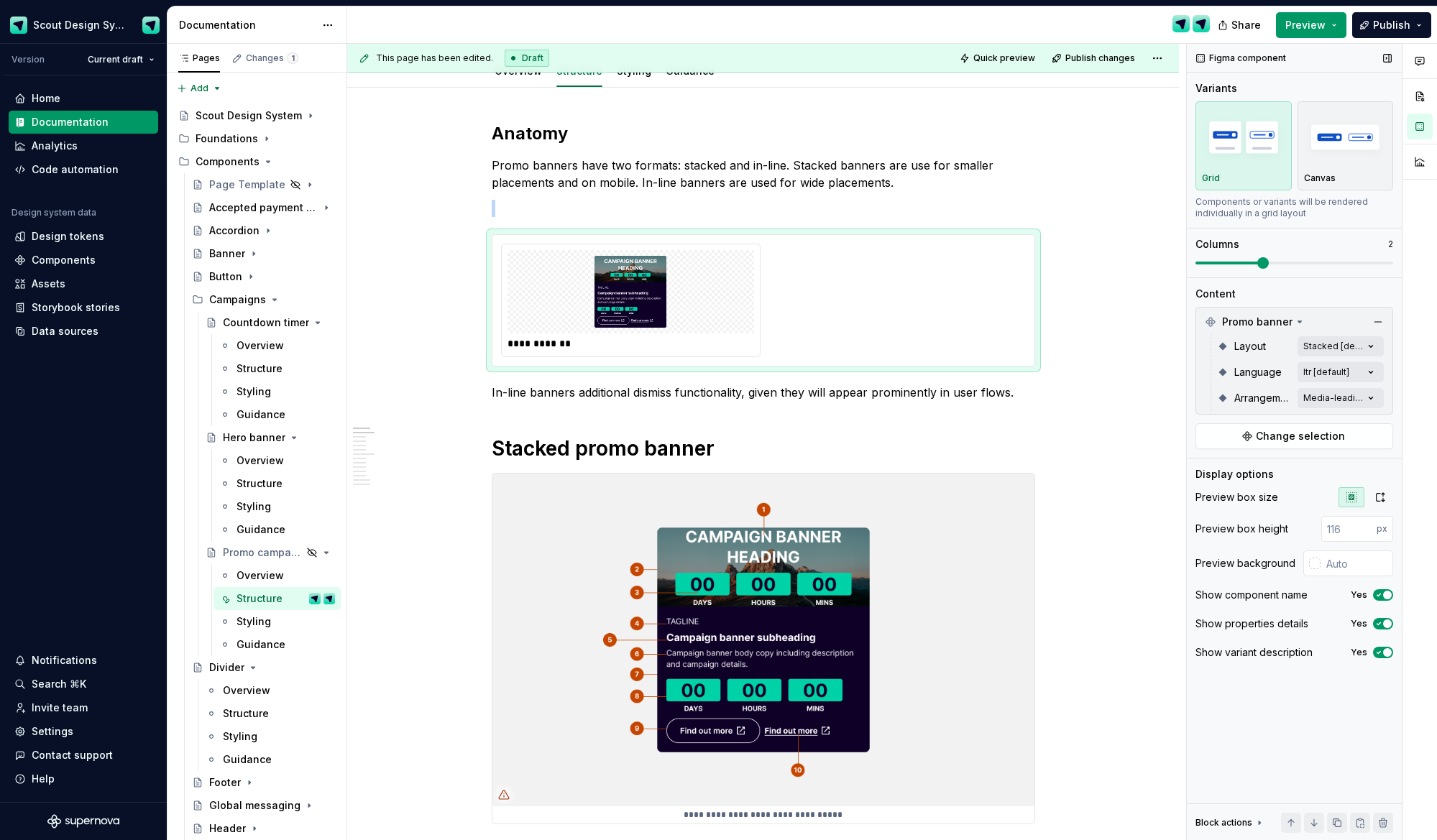
click at [1261, 264] on span at bounding box center [1263, 263] width 11 height 11
click at [1359, 338] on div "Comments Open comments No comments yet Select ‘Comment’ from the block context …" at bounding box center [1312, 442] width 250 height 797
click at [1361, 370] on span "button" at bounding box center [1360, 371] width 9 height 9
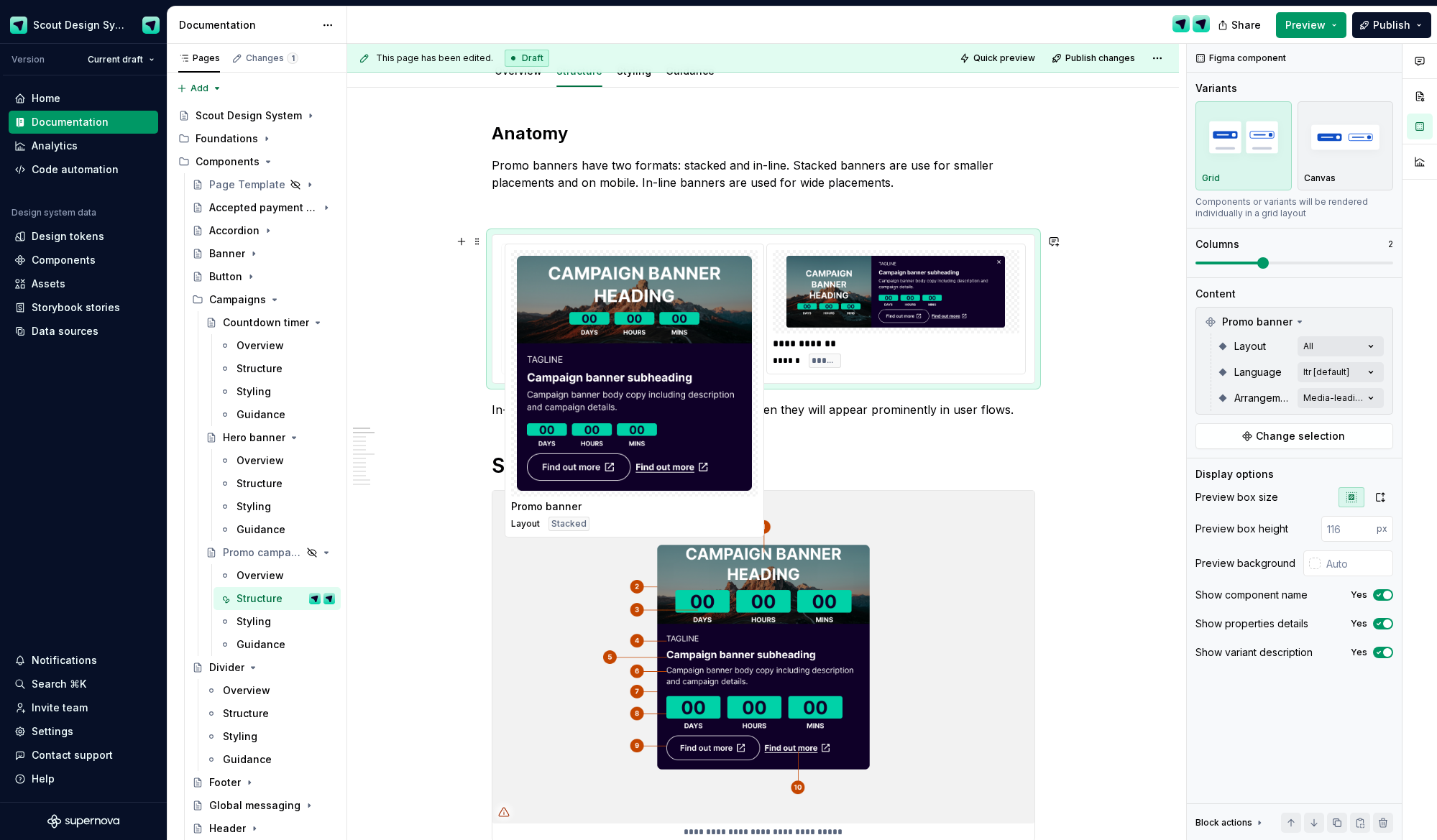
drag, startPoint x: 898, startPoint y: 332, endPoint x: 712, endPoint y: 326, distance: 186.1
click at [626, 314] on body "Scout Design System Version Current draft Home Documentation Analytics Code aut…" at bounding box center [718, 420] width 1437 height 840
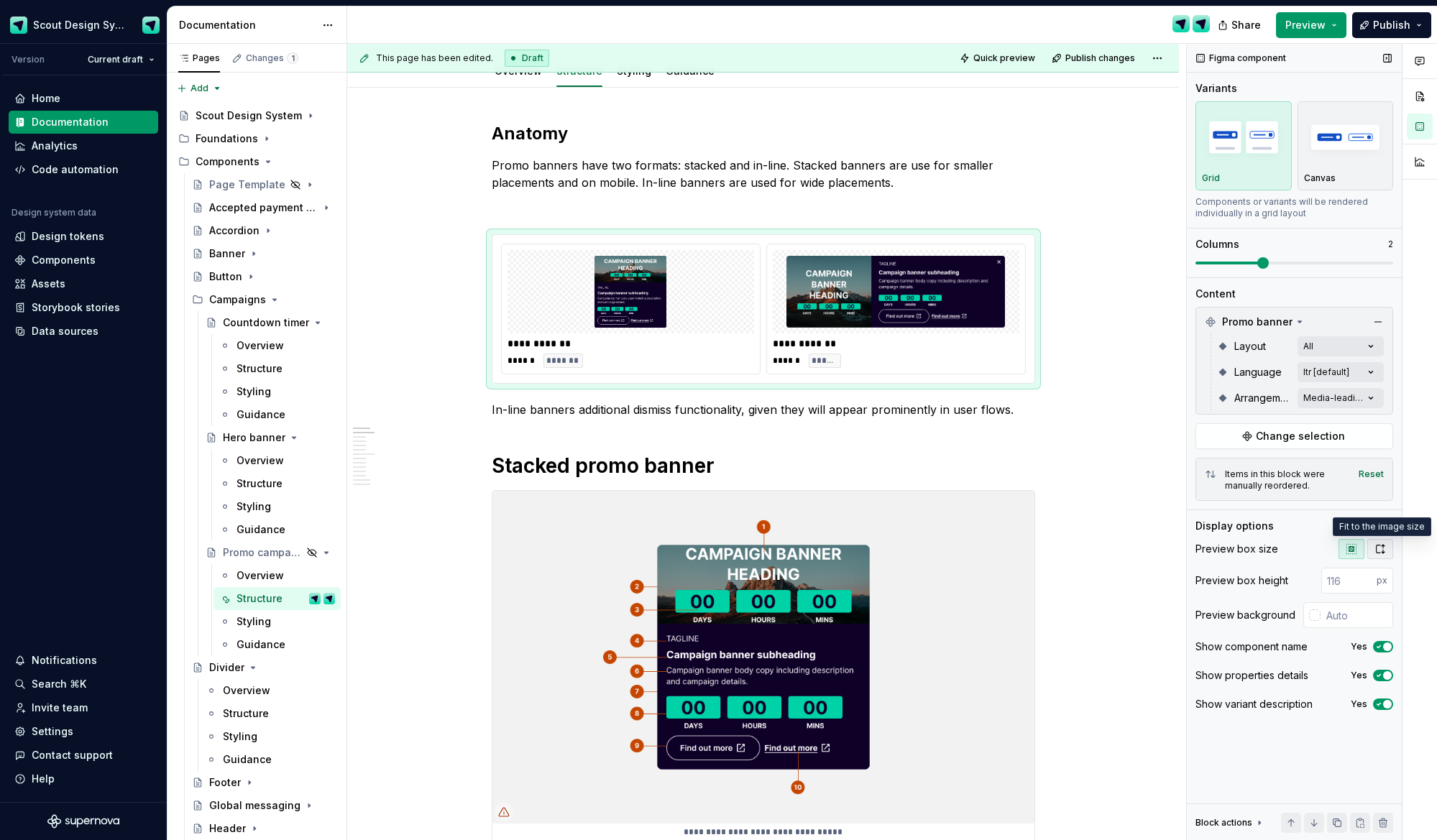
click at [1382, 549] on icon "button" at bounding box center [1380, 549] width 11 height 11
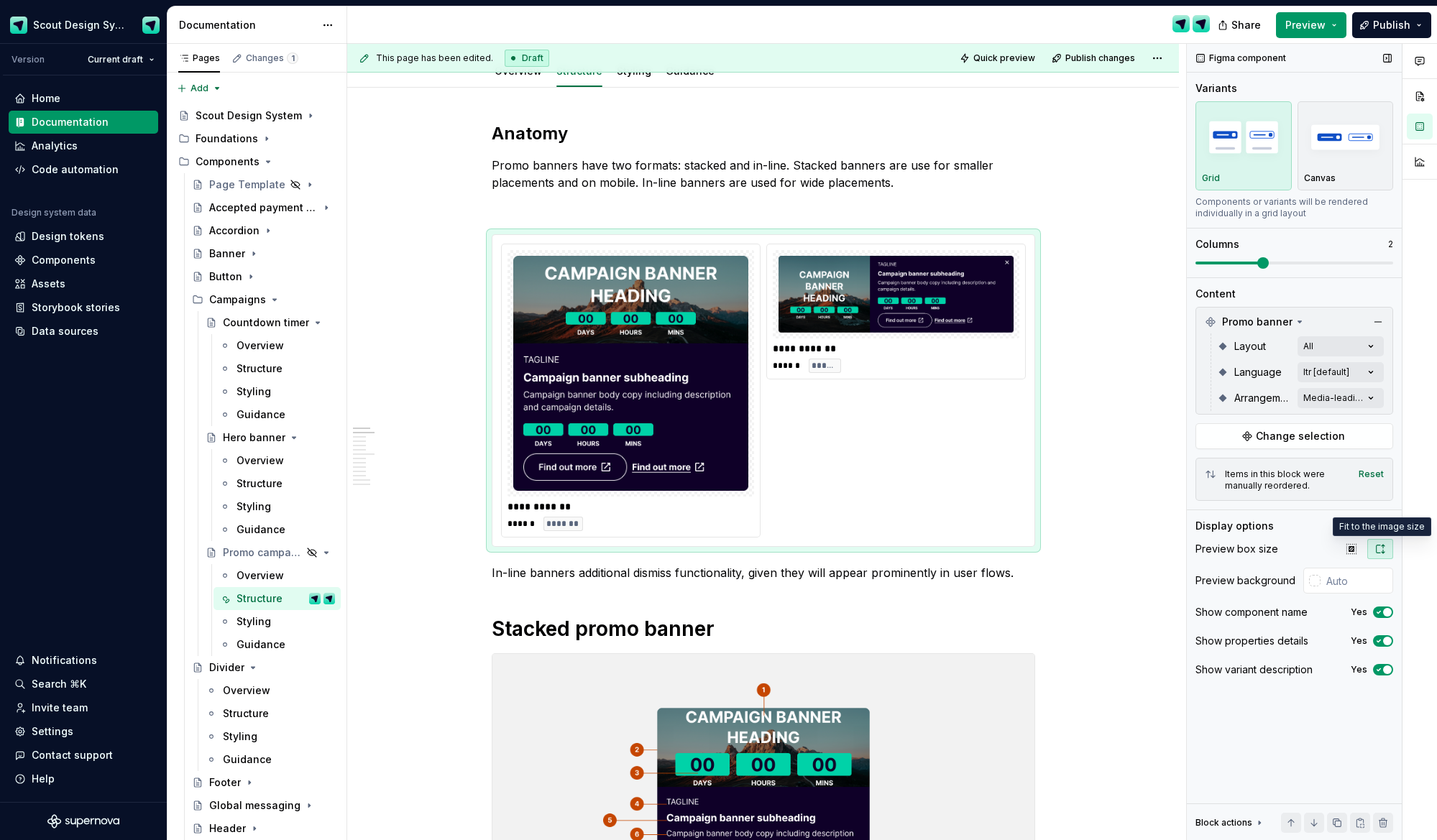
click at [1377, 549] on icon "button" at bounding box center [1380, 549] width 11 height 11
click at [1352, 552] on icon "button" at bounding box center [1352, 549] width 11 height 11
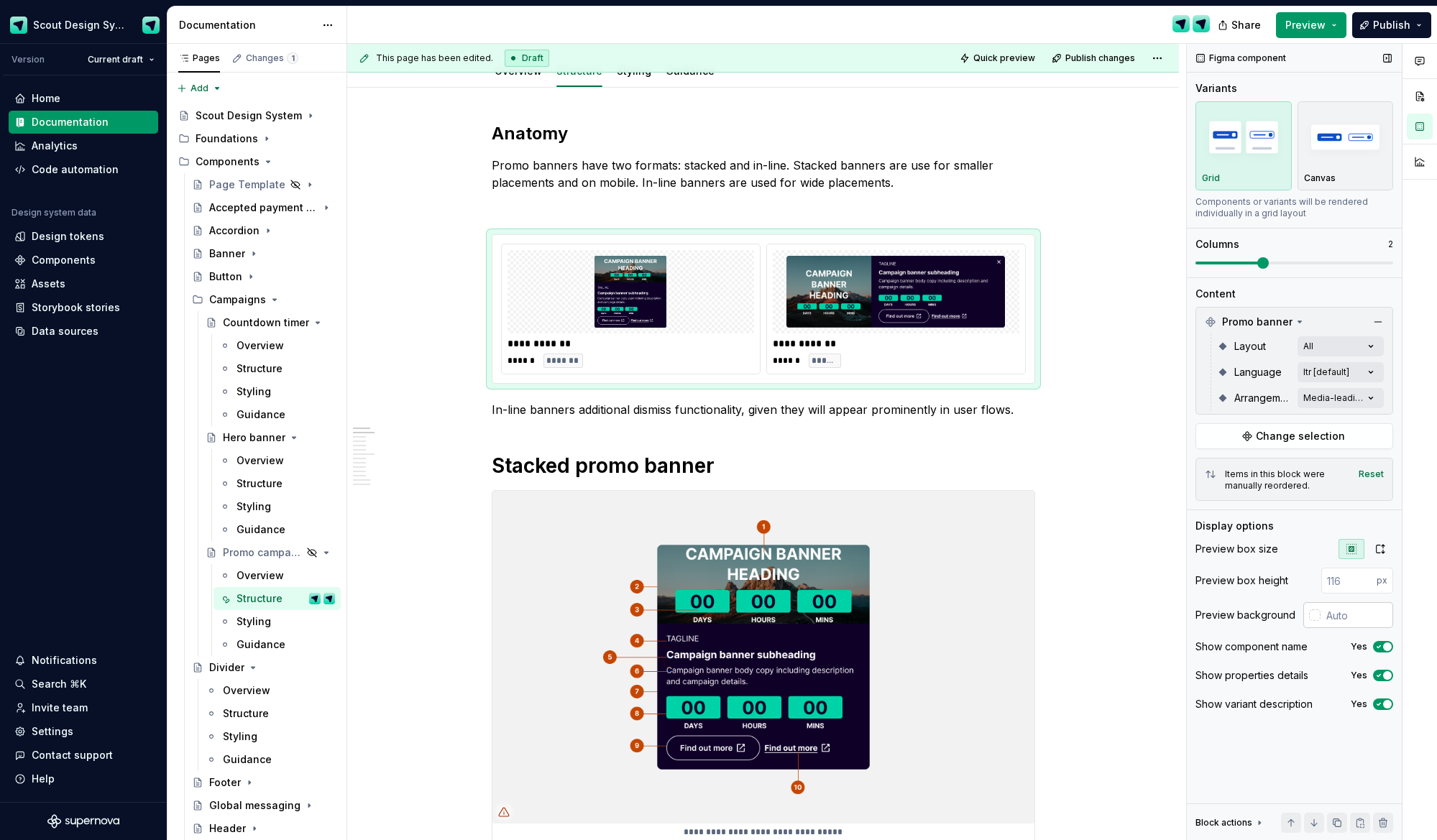
click at [1345, 616] on input "text" at bounding box center [1357, 615] width 72 height 25
click at [1354, 579] on input "number" at bounding box center [1349, 580] width 55 height 25
drag, startPoint x: 1236, startPoint y: 604, endPoint x: 1281, endPoint y: 608, distance: 45.2
click at [1238, 604] on div "Preview background" at bounding box center [1294, 615] width 198 height 25
click at [1341, 616] on input "text" at bounding box center [1357, 615] width 72 height 25
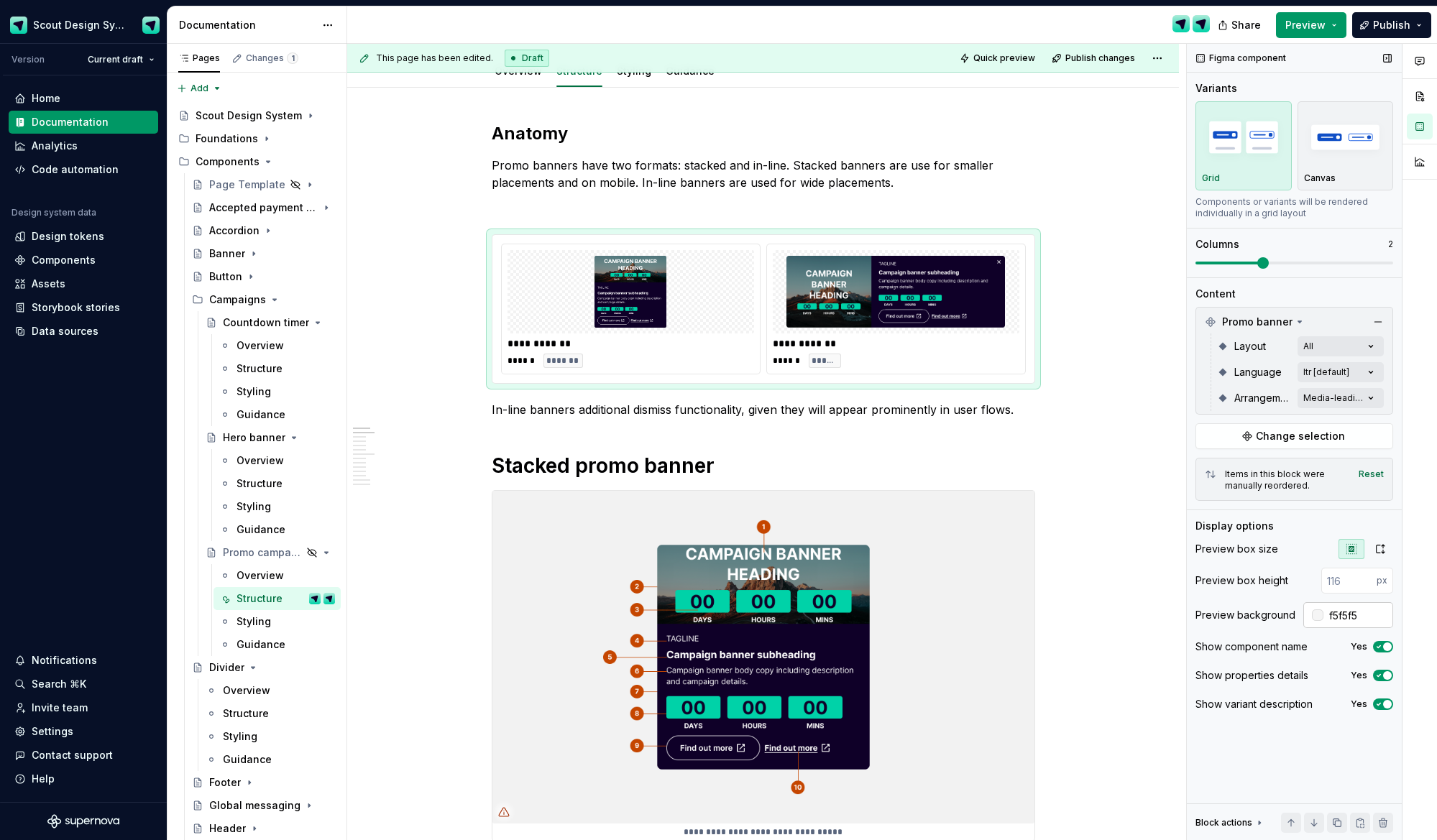
type input "#F5F5F5"
click at [544, 211] on p at bounding box center [763, 209] width 543 height 18
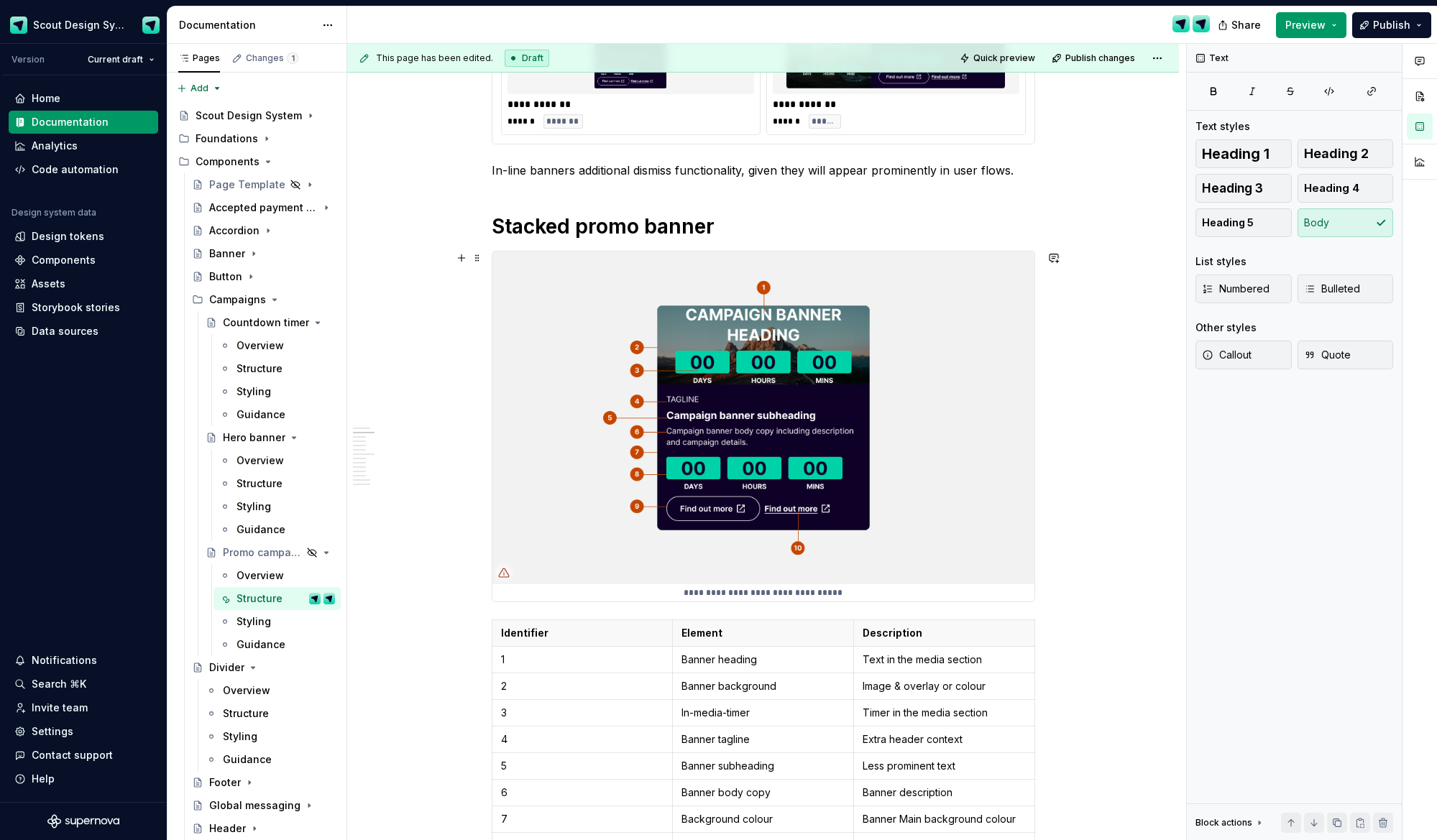
scroll to position [366, 0]
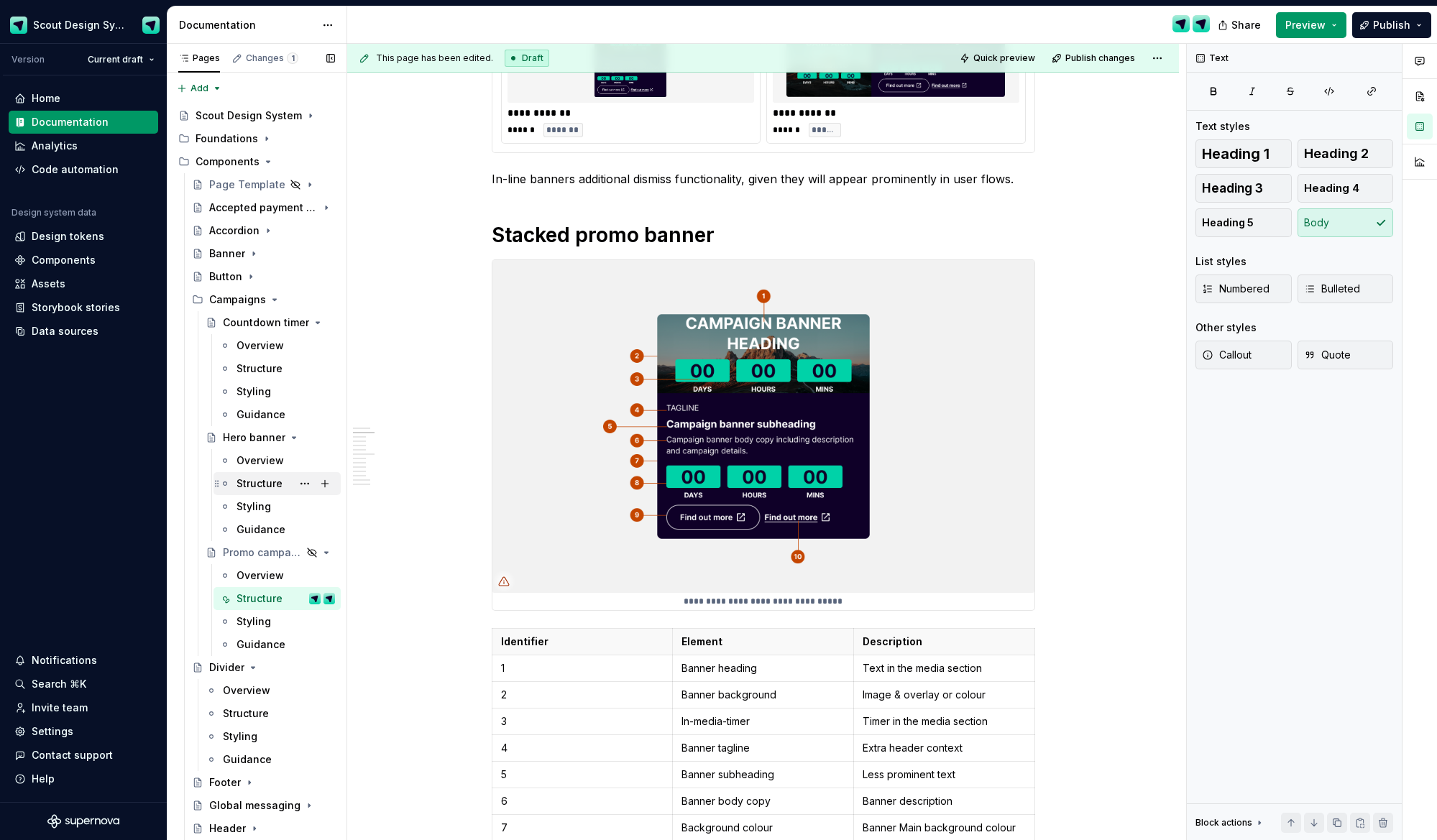
click at [261, 478] on div "Structure" at bounding box center [260, 483] width 46 height 14
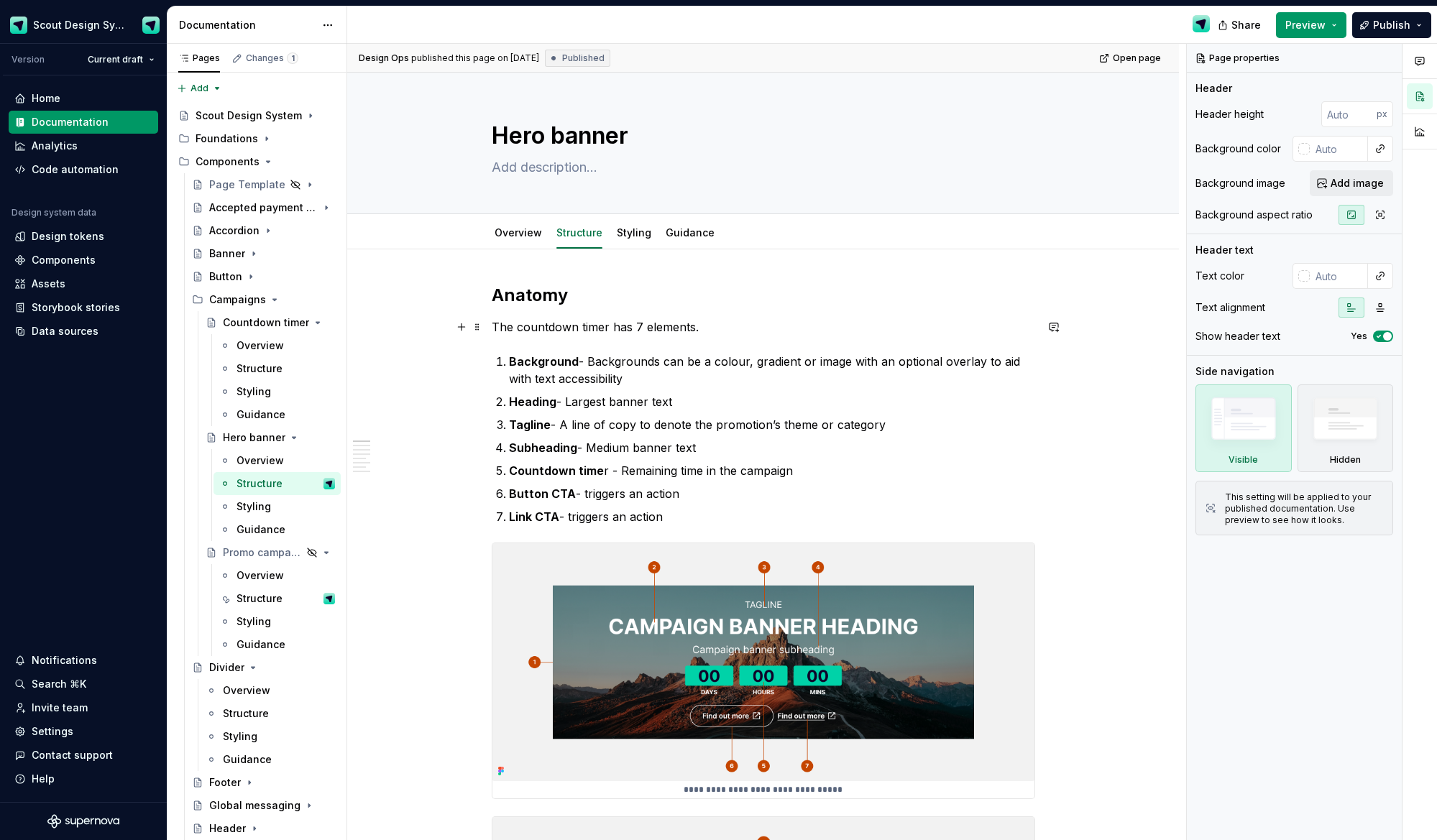
type textarea "*"
click at [557, 327] on p "The countdown timer has 7 elements." at bounding box center [763, 327] width 543 height 18
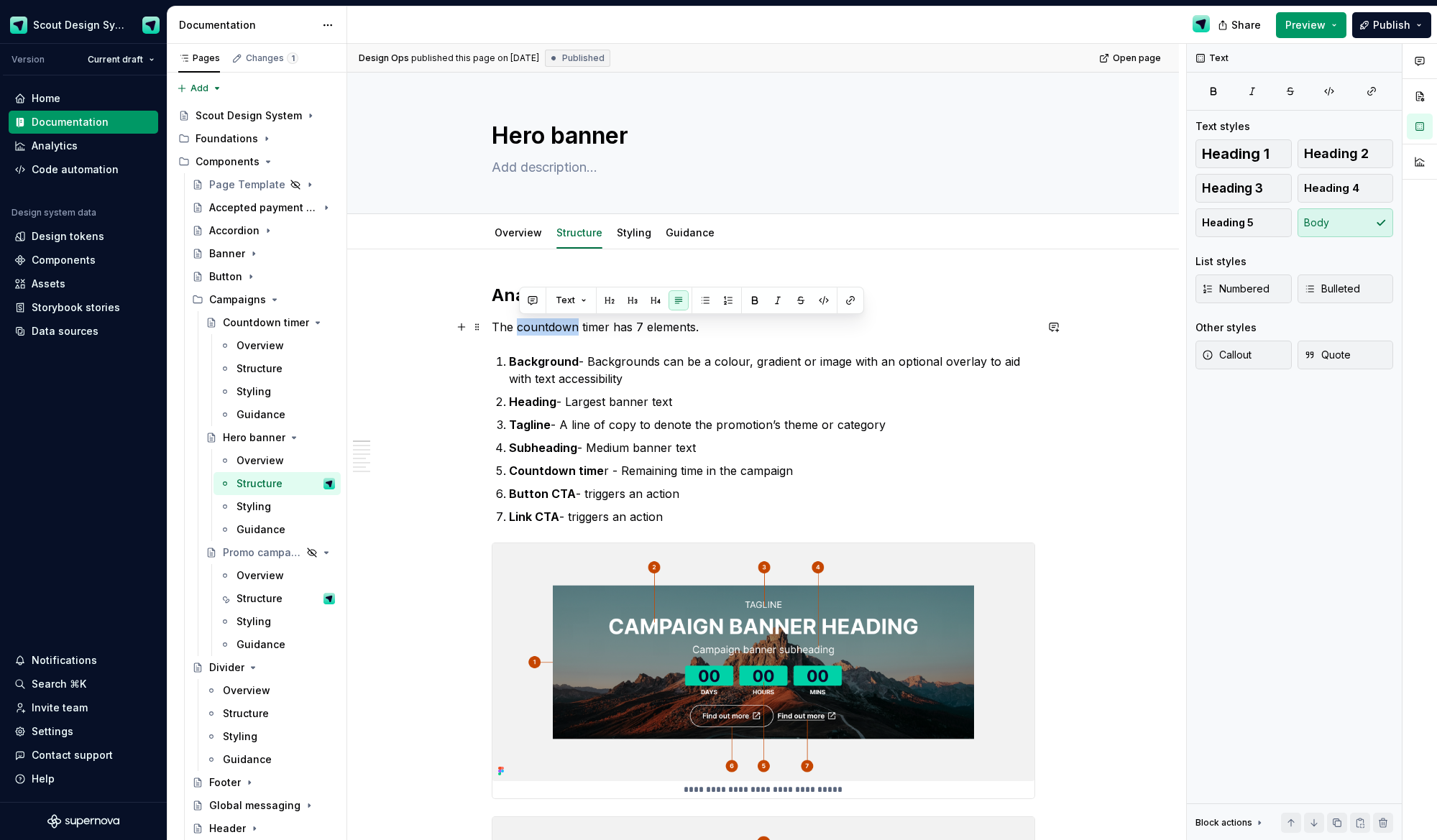
click at [557, 327] on p "The countdown timer has 7 elements." at bounding box center [763, 327] width 543 height 18
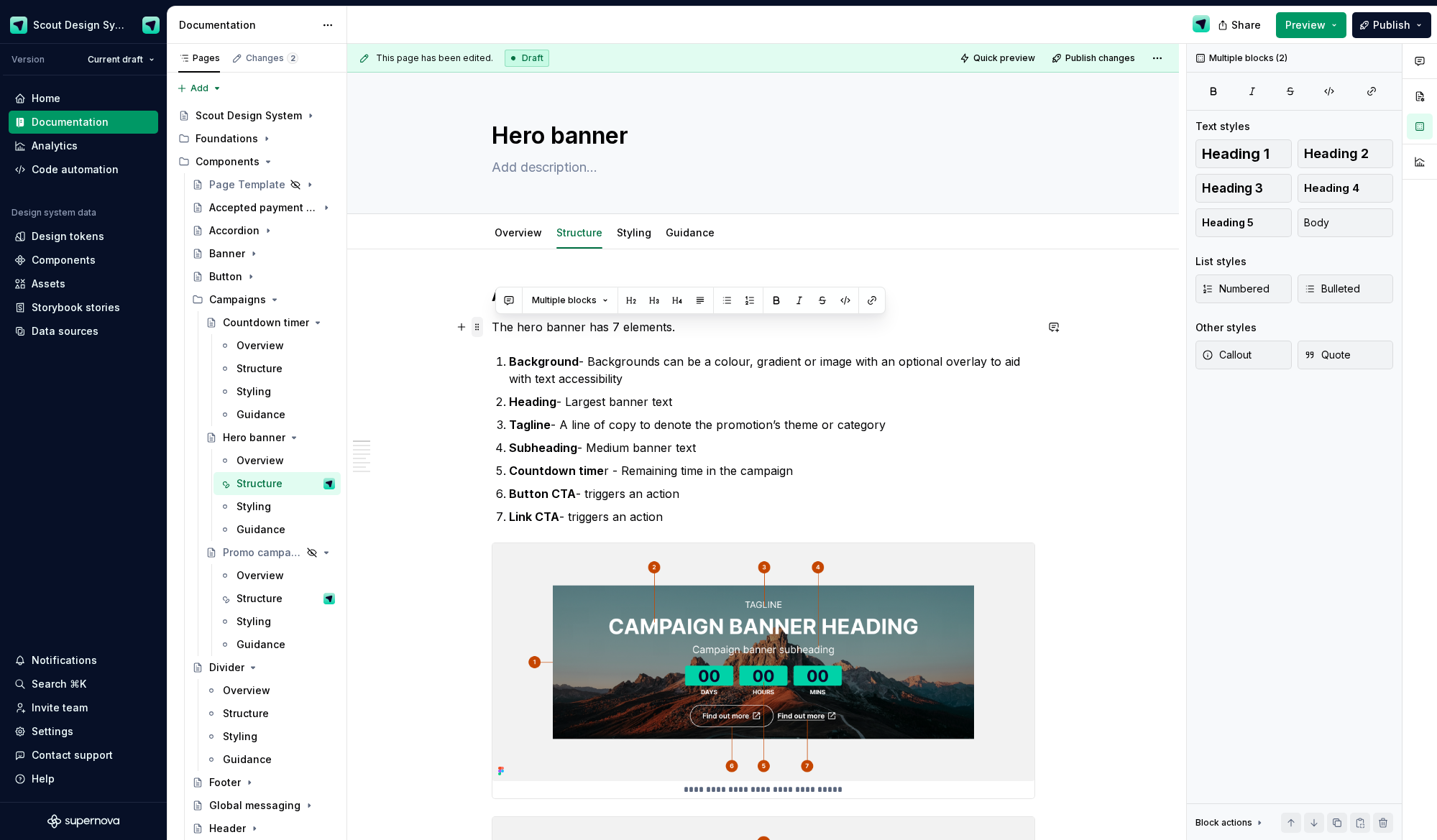
drag, startPoint x: 675, startPoint y: 514, endPoint x: 484, endPoint y: 318, distance: 273.7
copy div "The hero banner has 7 elements. Background - Backgrounds can be a colour, gradi…"
click at [246, 553] on div "Promo campaign banner" at bounding box center [242, 553] width 39 height 14
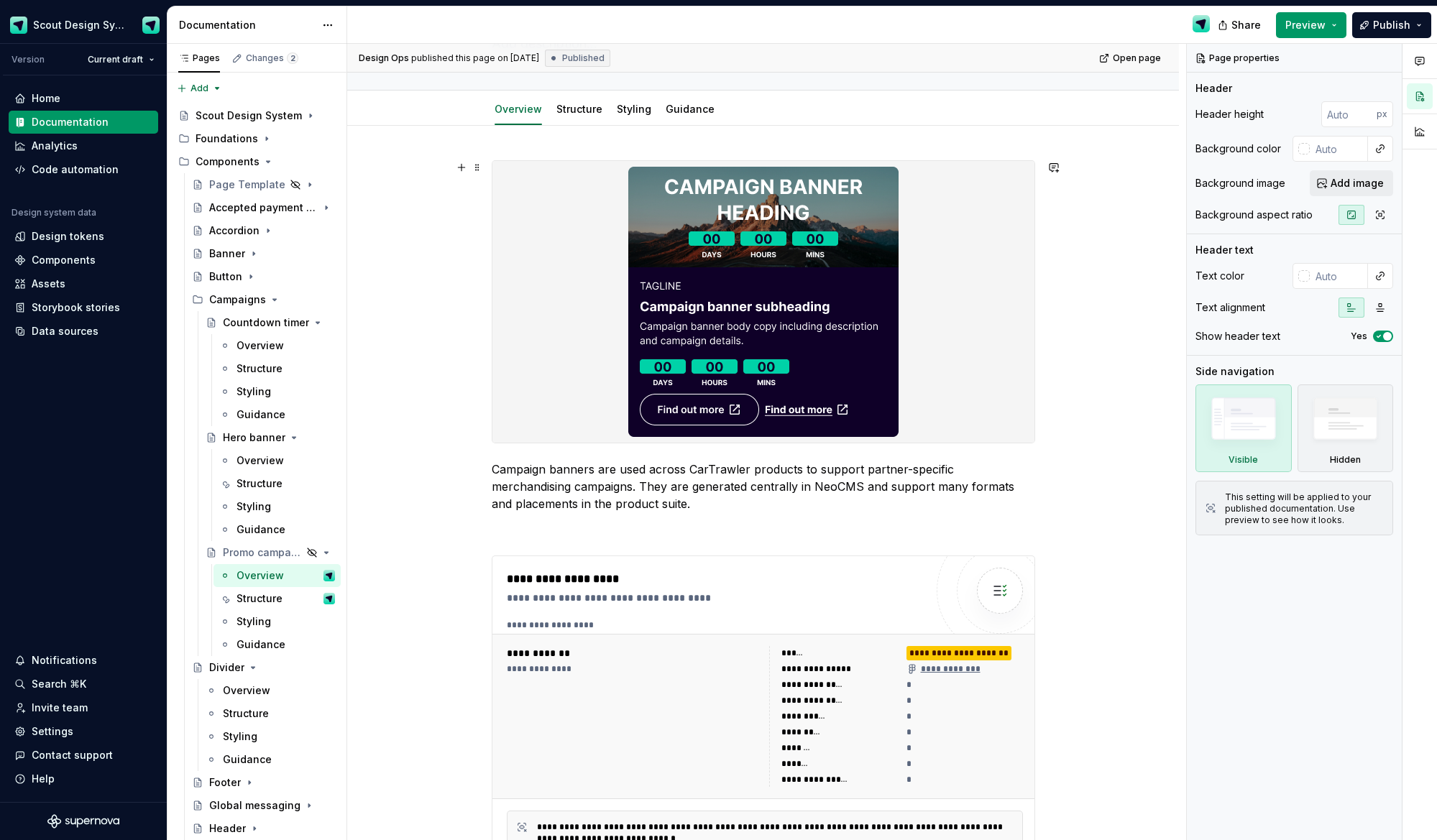
scroll to position [125, 0]
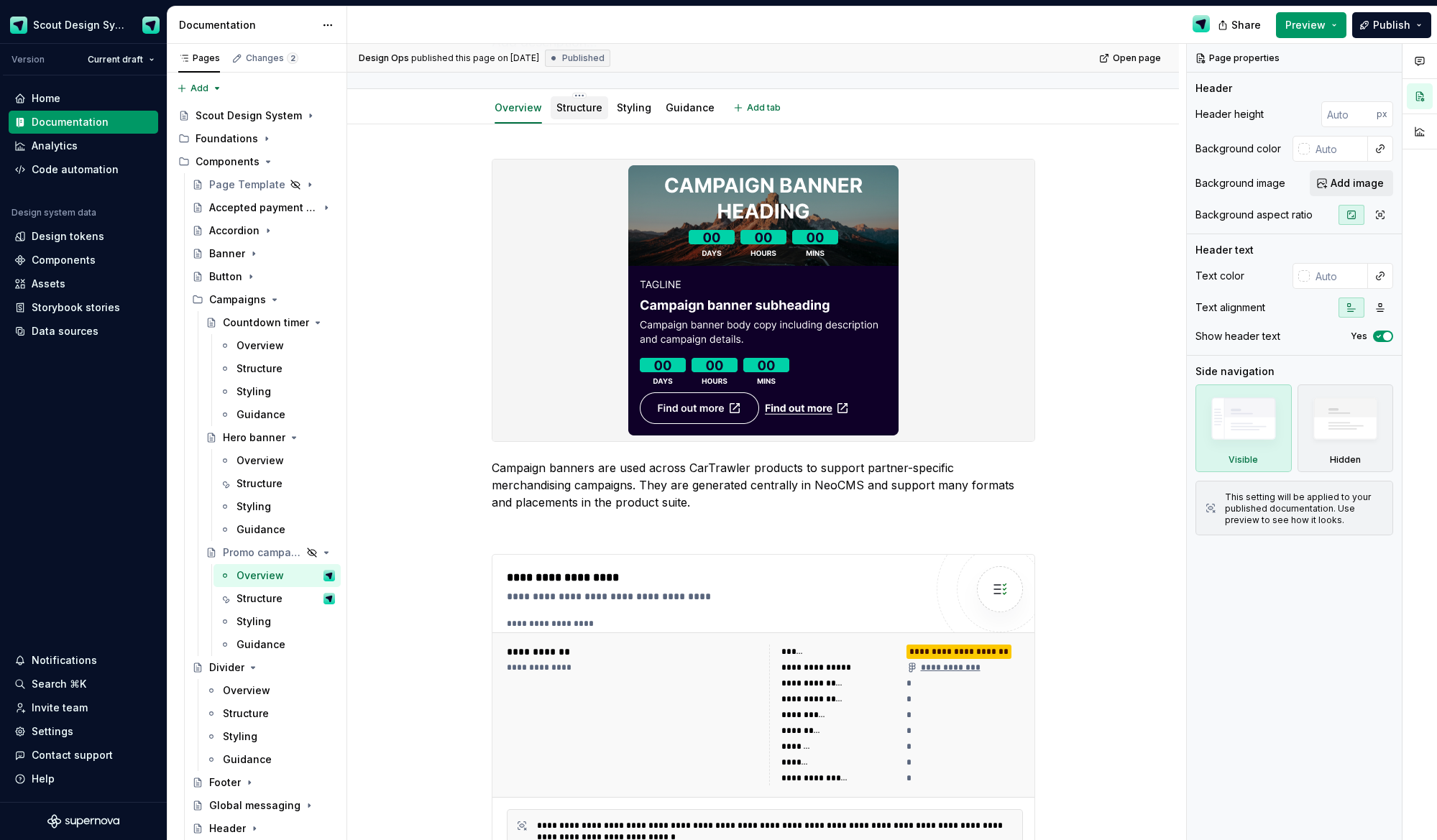
click at [581, 111] on link "Structure" at bounding box center [580, 107] width 46 height 12
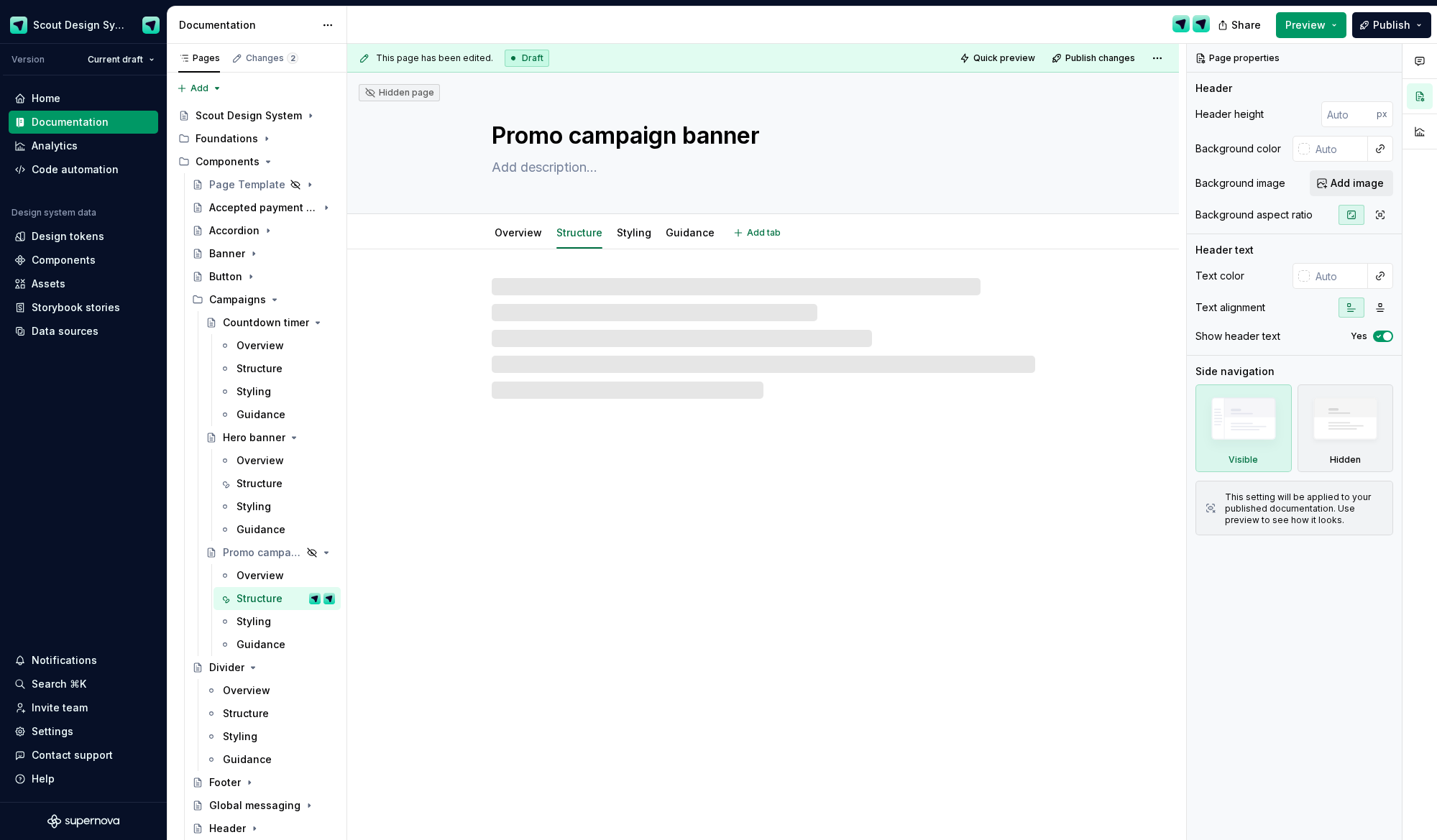
type textarea "*"
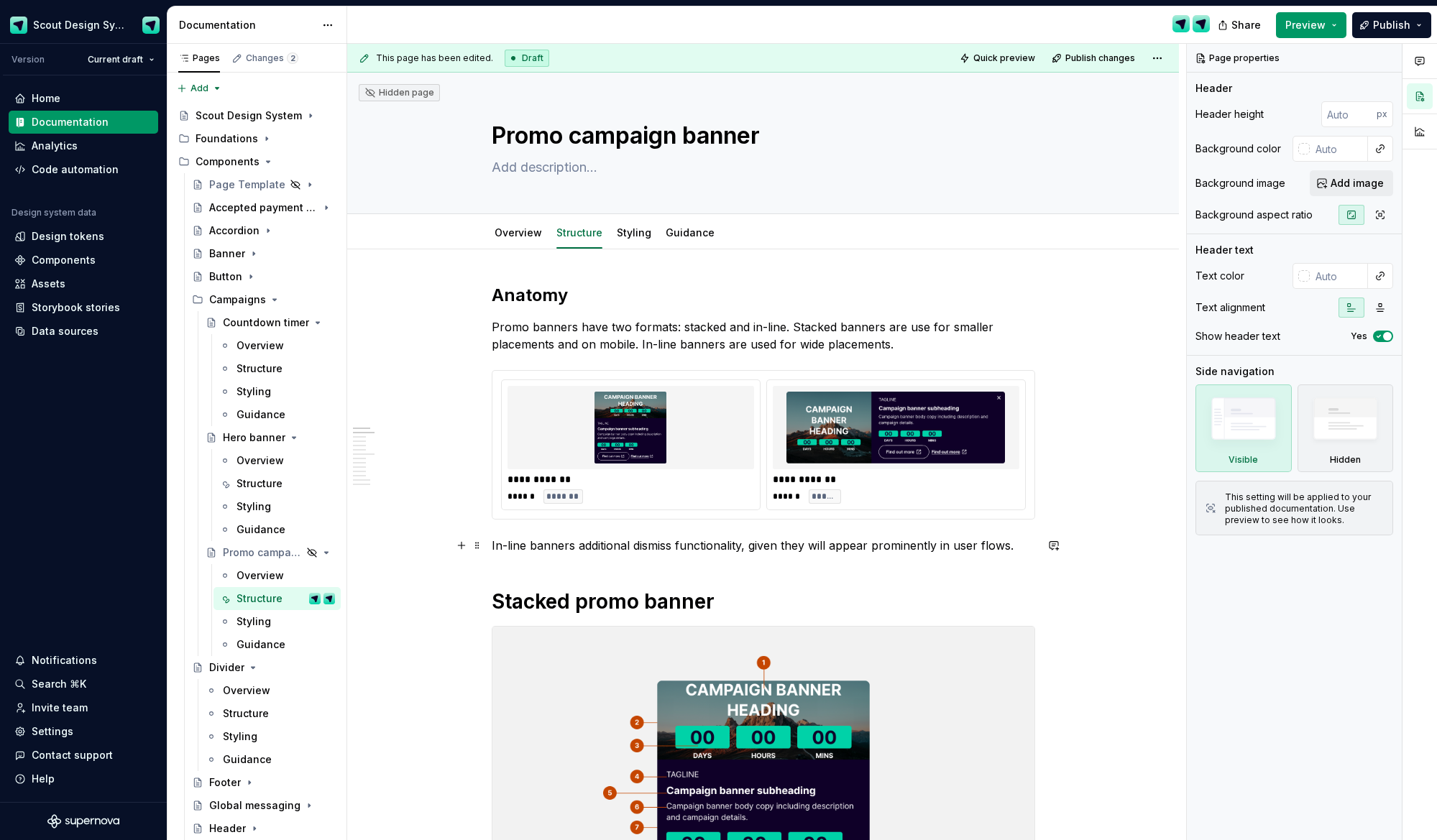
click at [1029, 548] on p "In-line banners additional dismiss functionality, given they will appear promin…" at bounding box center [763, 545] width 543 height 18
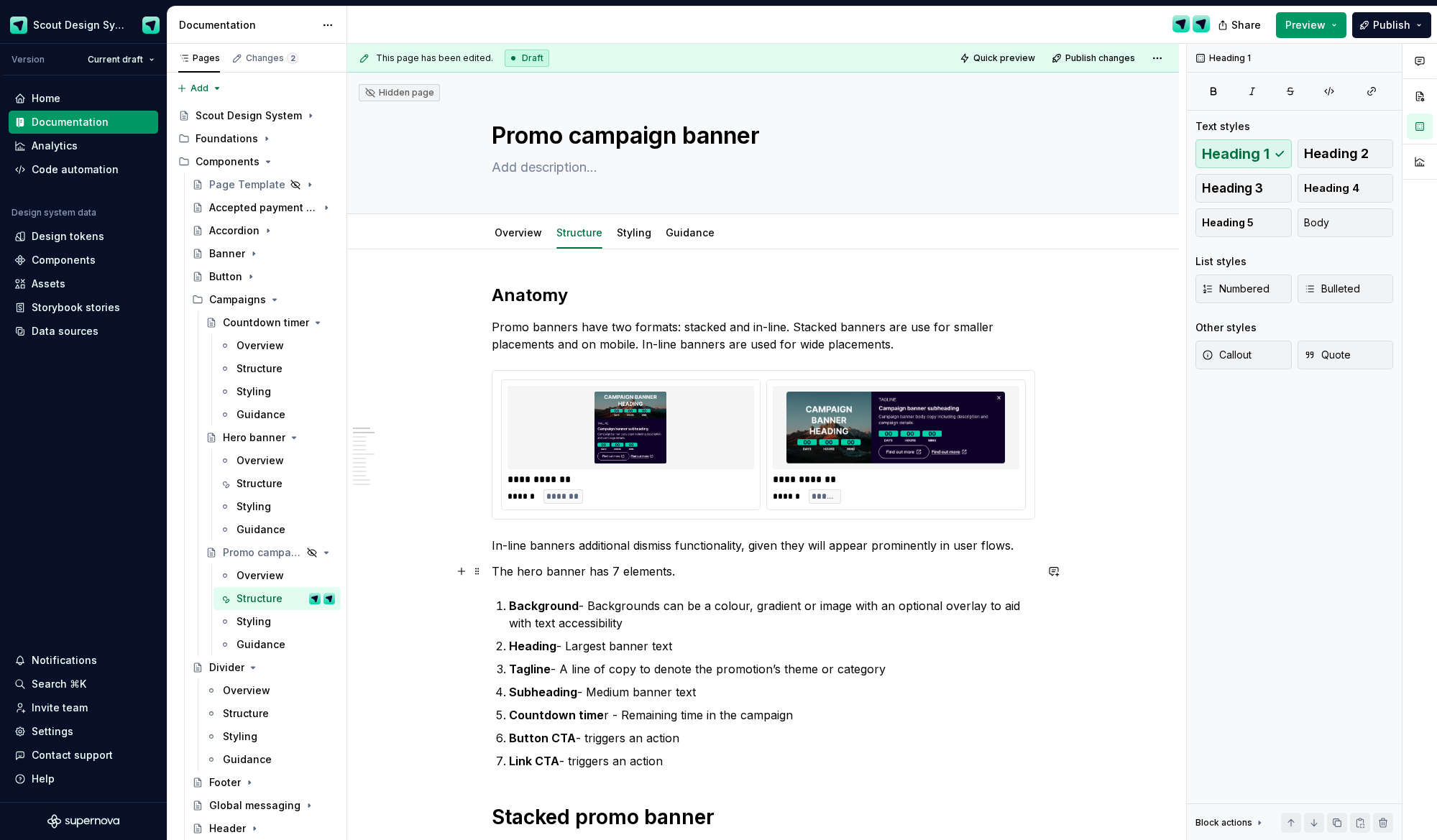
click at [493, 570] on div "**********" at bounding box center [766, 442] width 839 height 797
click at [495, 571] on p "The hero banner has 7 elements." at bounding box center [763, 572] width 543 height 18
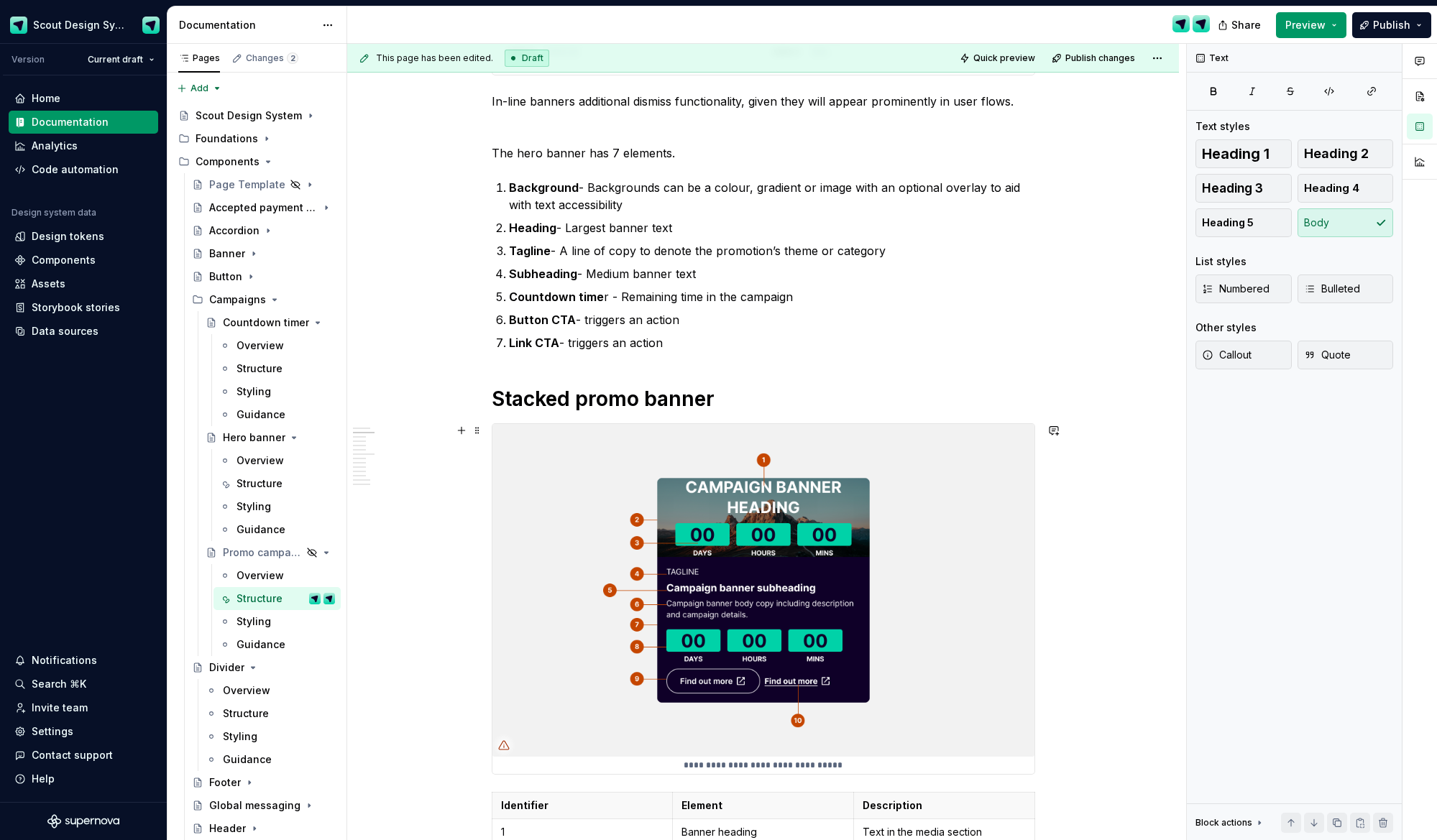
scroll to position [447, 0]
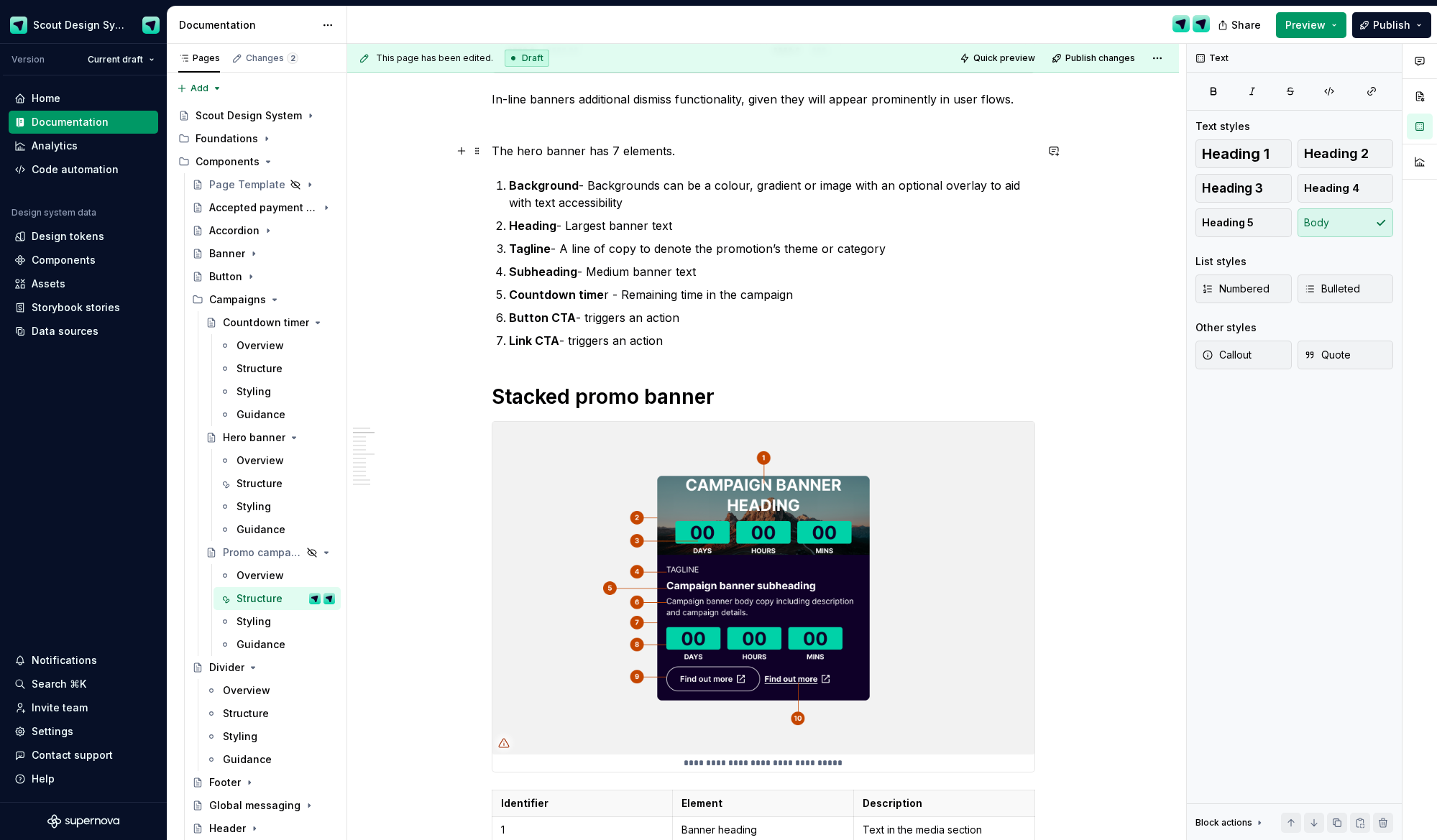
click at [617, 148] on p "The hero banner has 7 elements." at bounding box center [763, 151] width 543 height 18
click at [513, 226] on strong "Heading" at bounding box center [533, 225] width 48 height 14
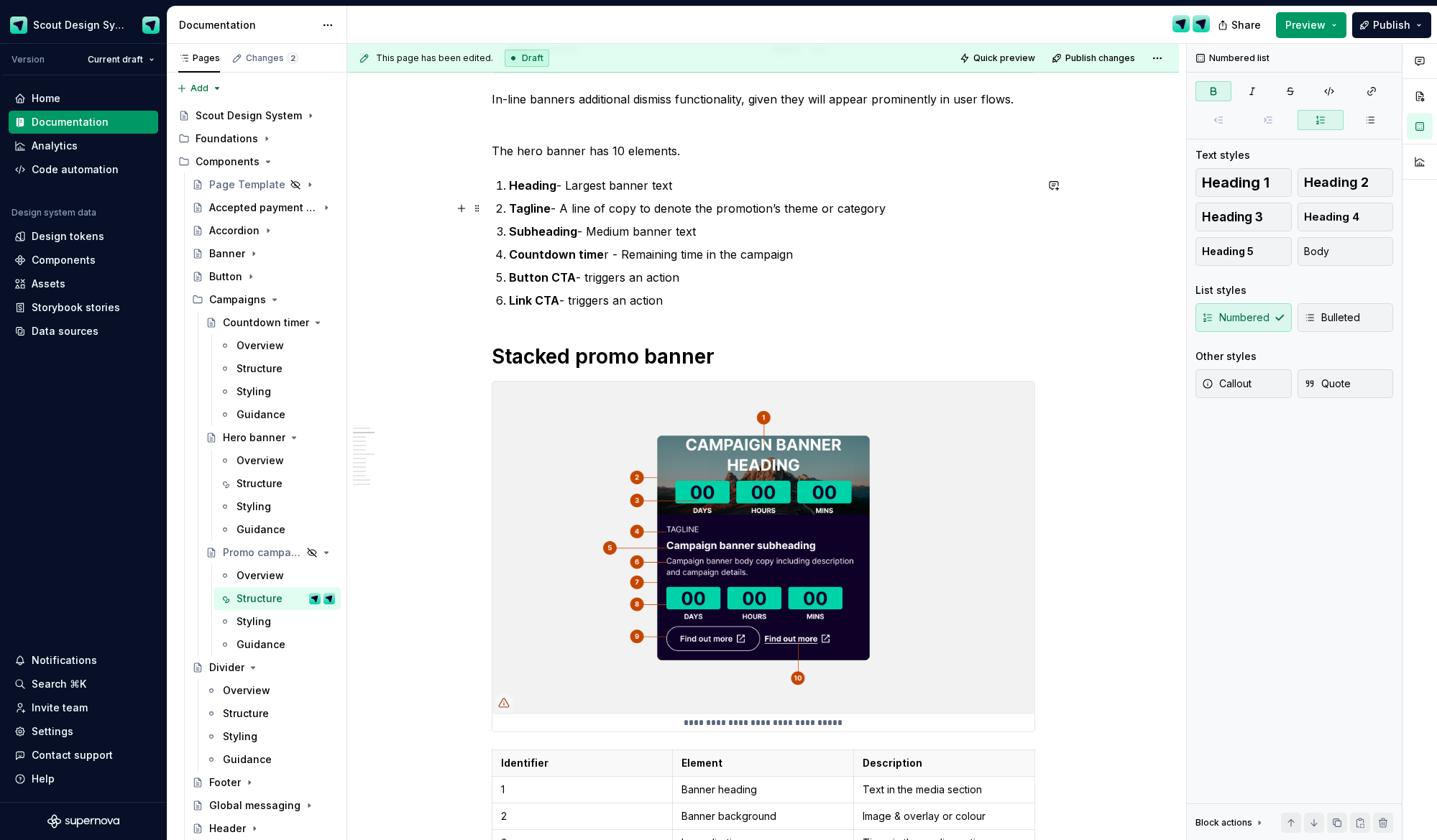
click at [545, 210] on strong "Tagline" at bounding box center [530, 209] width 41 height 14
drag, startPoint x: 640, startPoint y: 209, endPoint x: 961, endPoint y: 207, distance: 321.0
click at [961, 207] on p "Media background - A line of copy to denote the promotion’s theme or category" at bounding box center [772, 209] width 527 height 18
click at [558, 232] on strong "Subheading" at bounding box center [543, 232] width 69 height 14
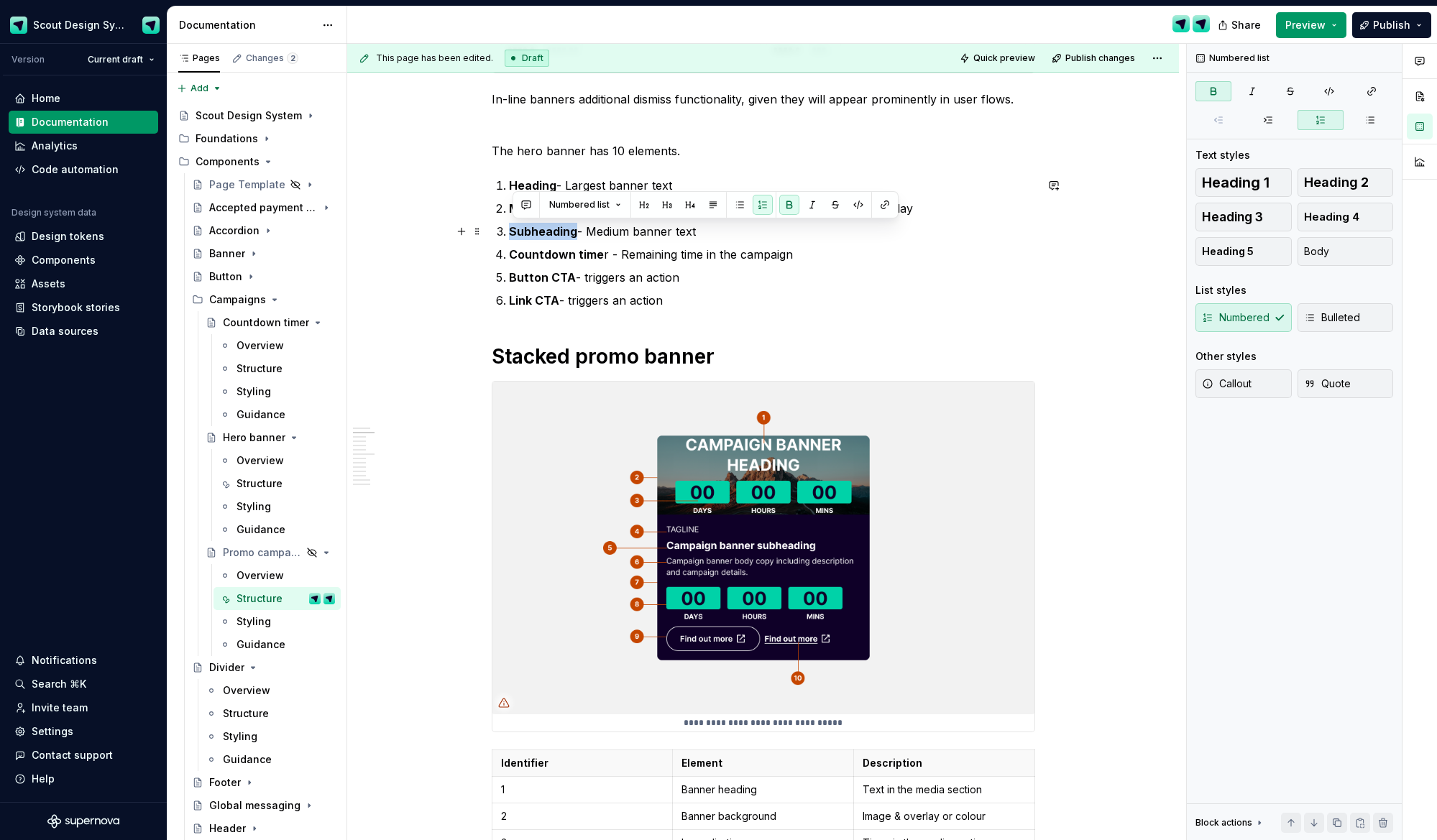
click at [558, 232] on strong "Subheading" at bounding box center [543, 232] width 69 height 14
drag, startPoint x: 725, startPoint y: 232, endPoint x: 677, endPoint y: 236, distance: 48.2
click at [679, 232] on p "Countdown timer - Medium banner text" at bounding box center [772, 232] width 527 height 18
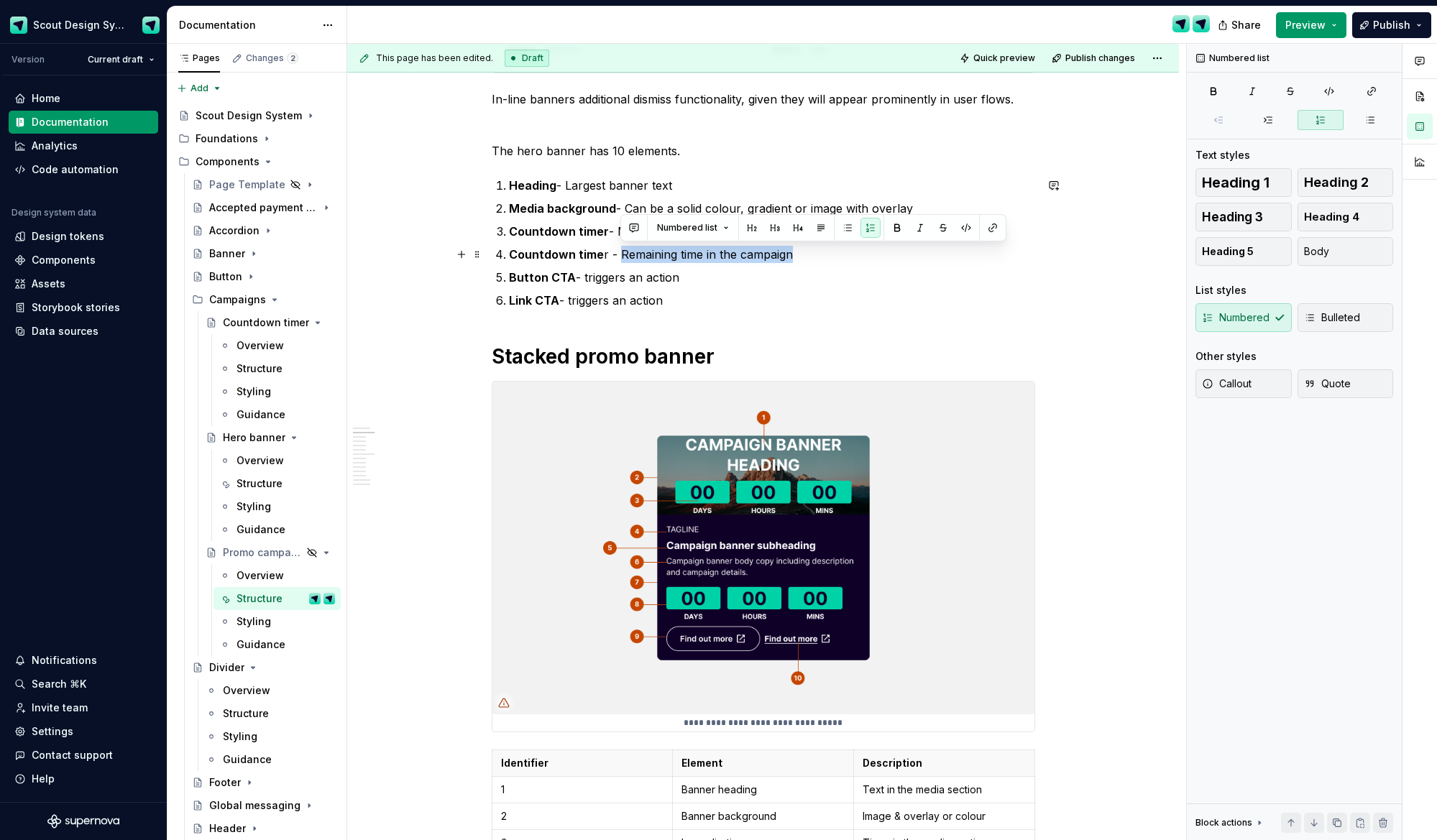
drag, startPoint x: 622, startPoint y: 254, endPoint x: 797, endPoint y: 249, distance: 175.1
click at [797, 249] on p "Countdown time r - Remaining time in the campaign" at bounding box center [772, 255] width 527 height 18
copy p "Remaining time in the campaign"
click at [667, 266] on ol "Heading - Largest banner text Media background - Can be a solid colour, gradien…" at bounding box center [772, 243] width 527 height 132
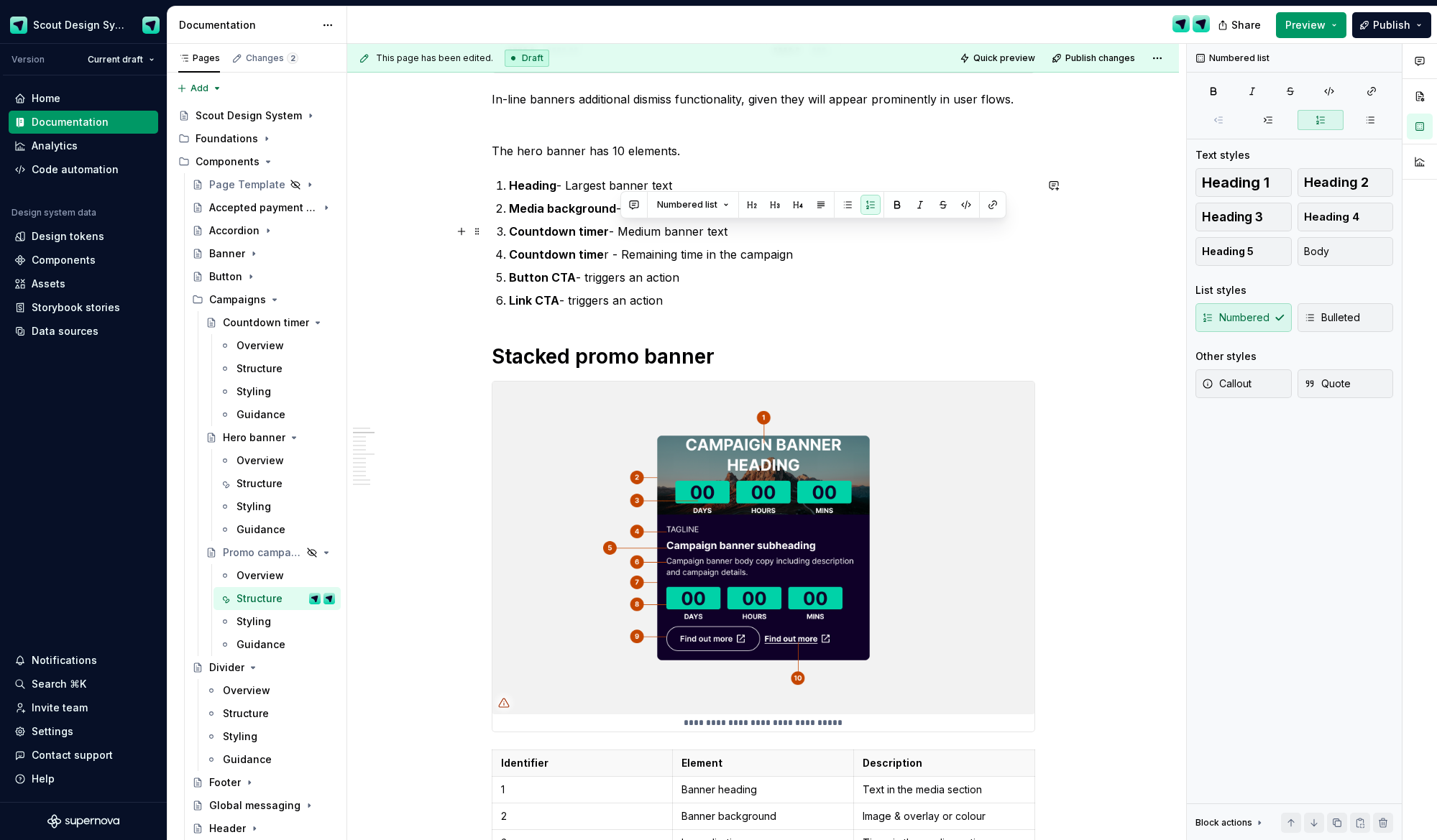
drag, startPoint x: 621, startPoint y: 231, endPoint x: 738, endPoint y: 236, distance: 117.1
click at [738, 236] on p "Countdown timer - Medium banner text" at bounding box center [772, 232] width 527 height 18
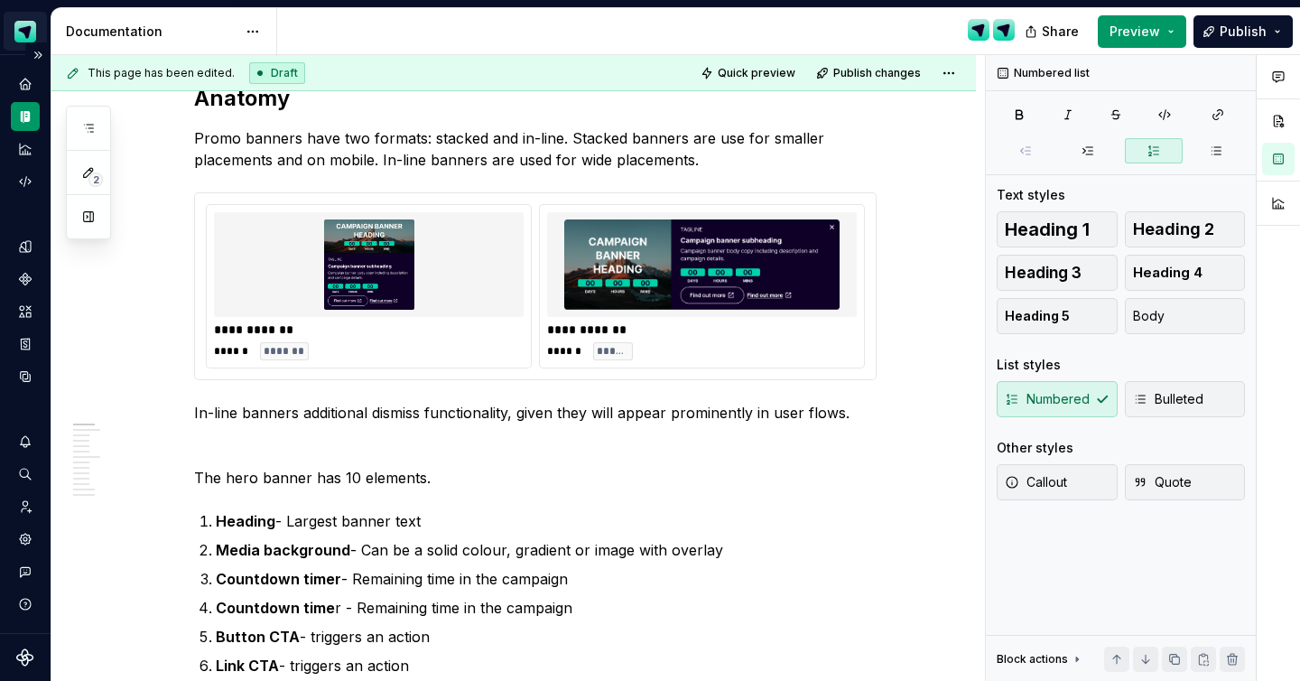
scroll to position [273, 0]
type textarea "*"
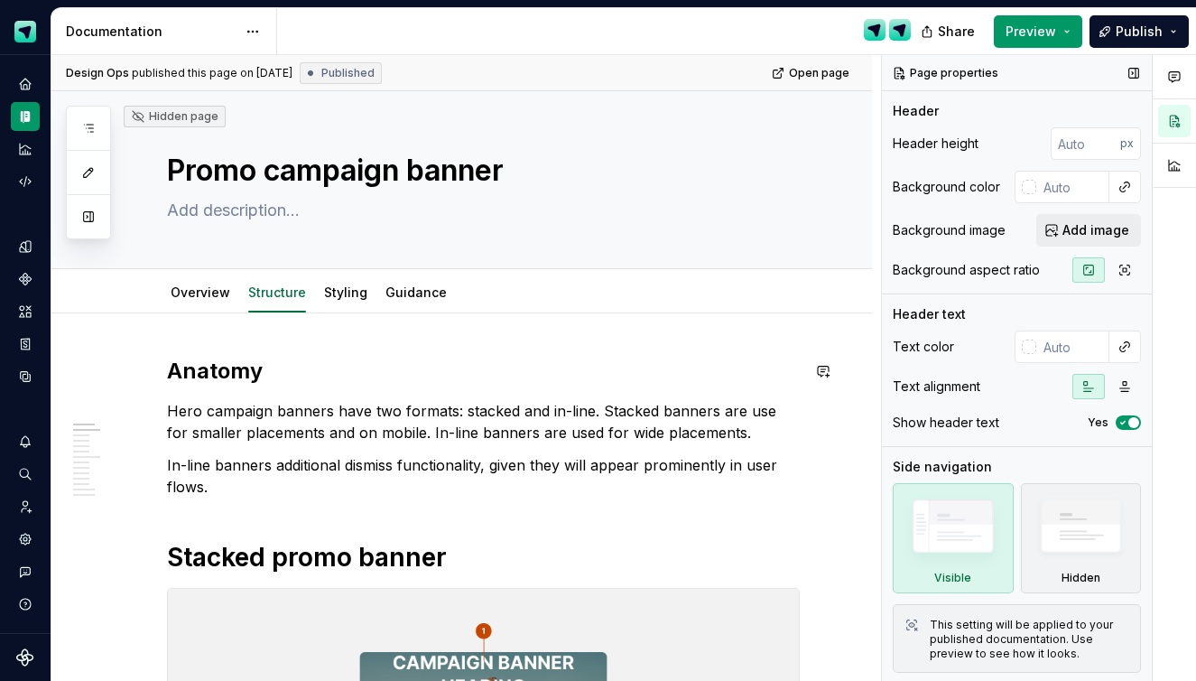
scroll to position [23, 0]
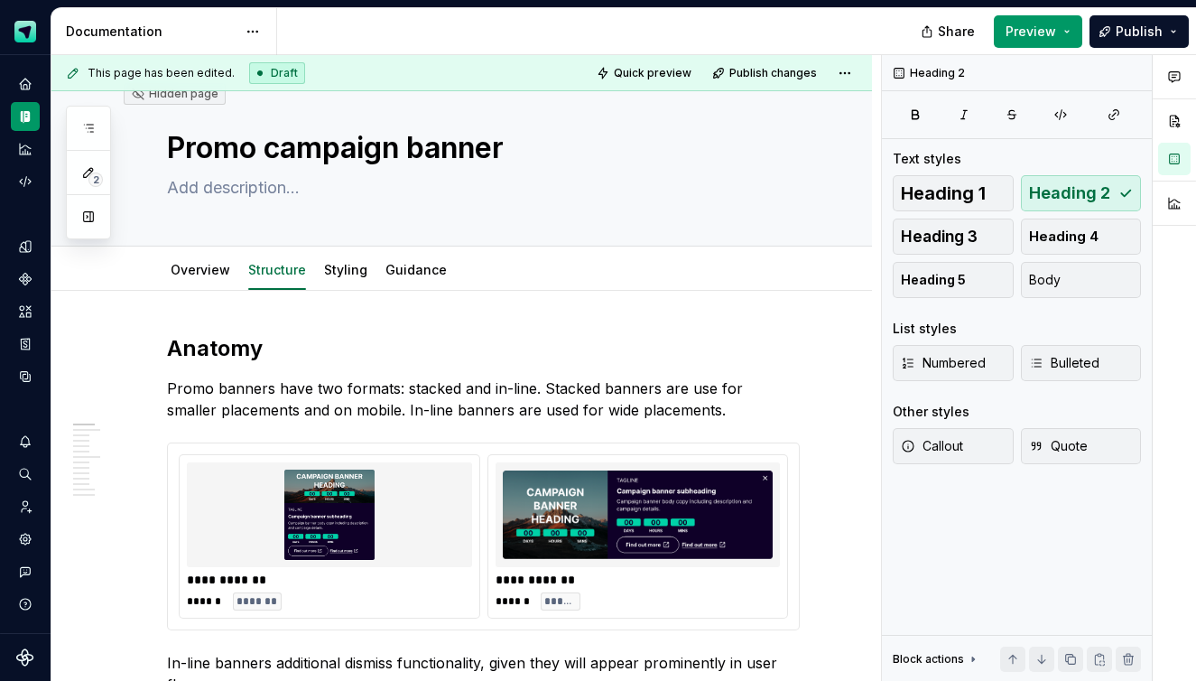
type textarea "*"
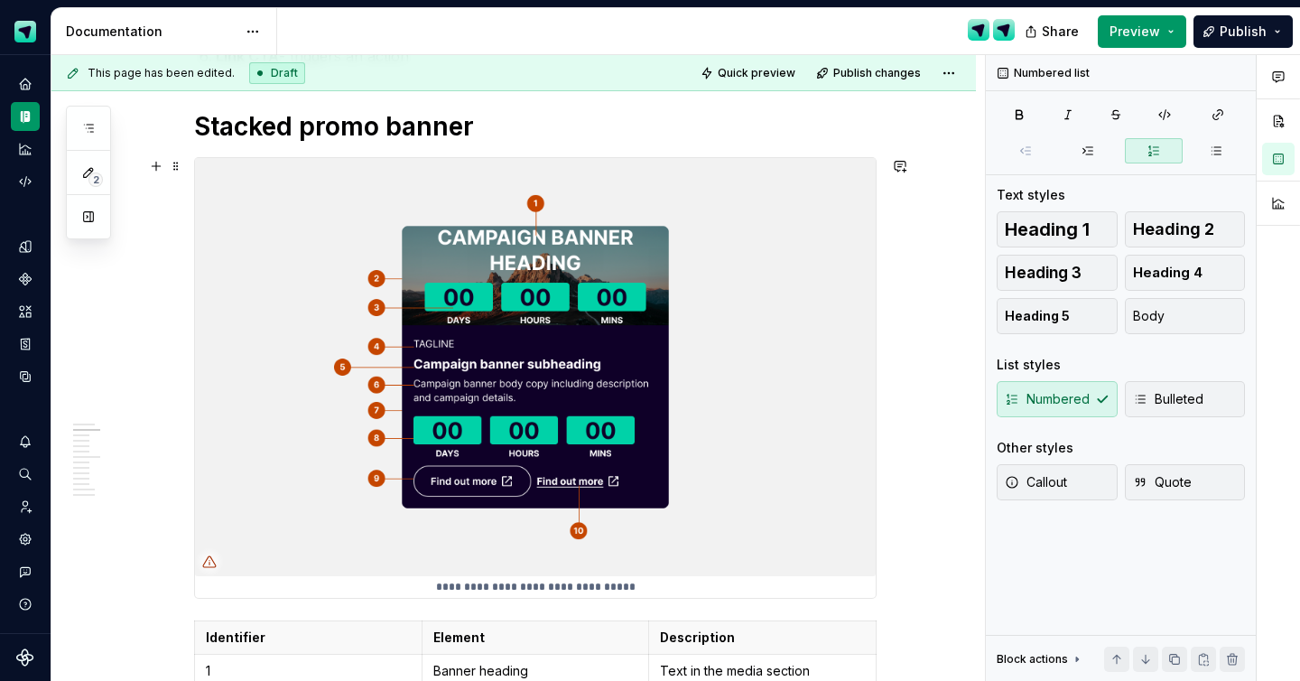
scroll to position [492, 0]
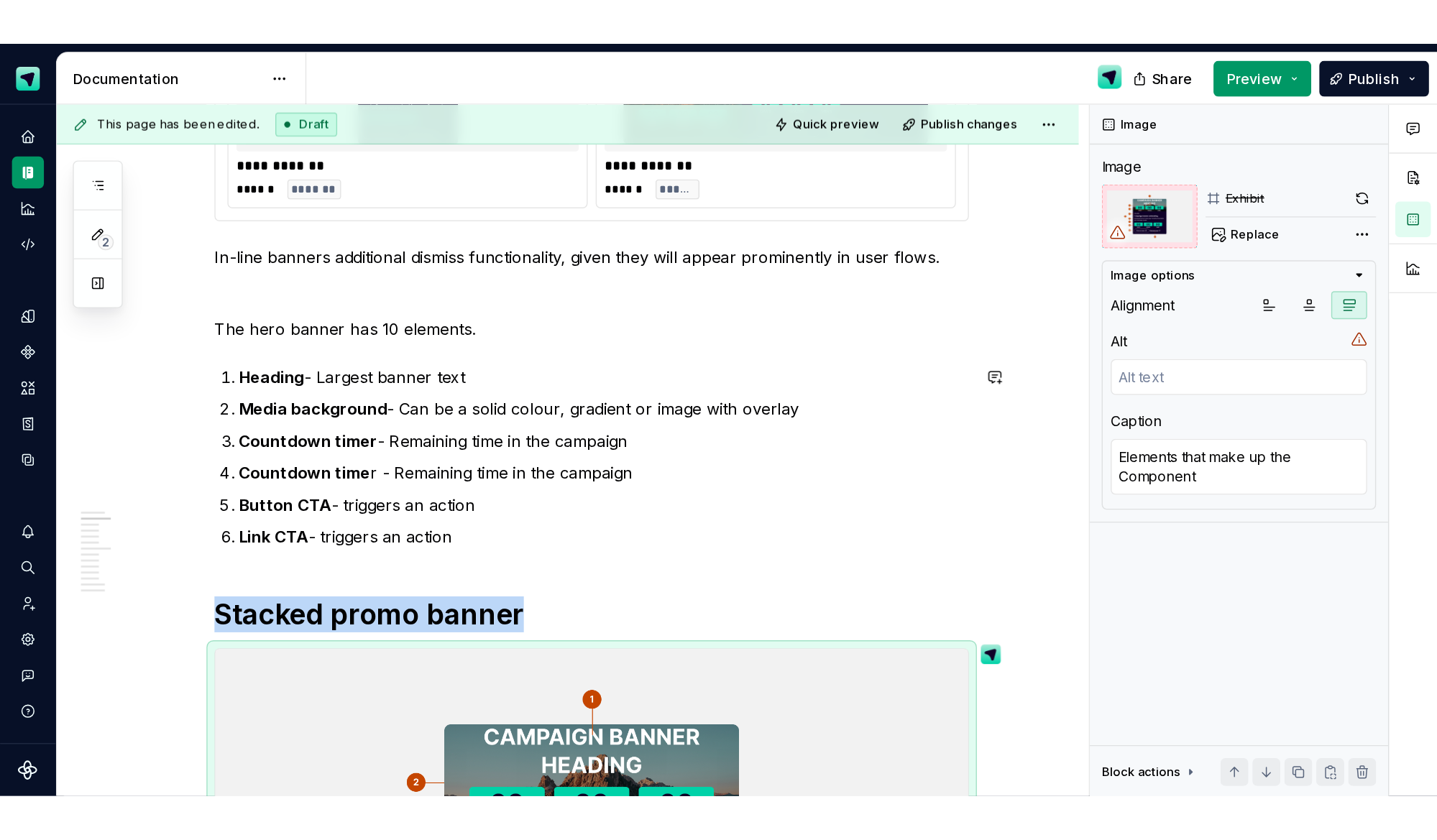
scroll to position [531, 0]
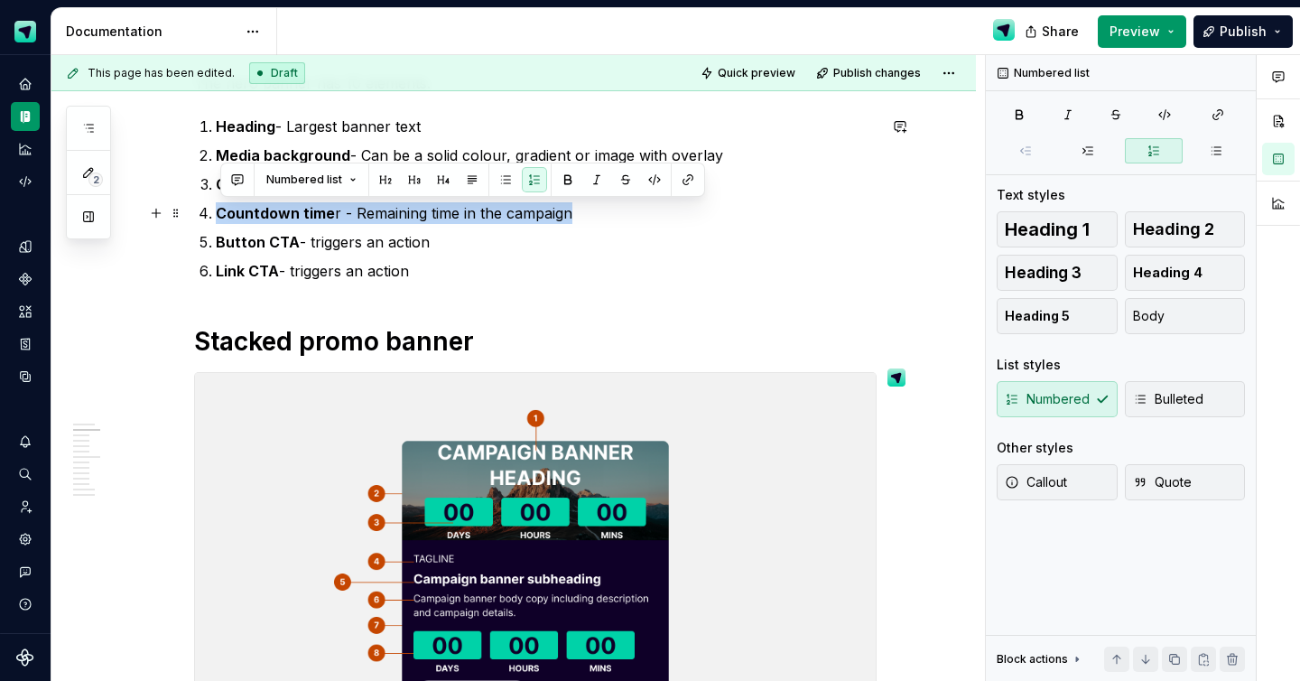
drag, startPoint x: 575, startPoint y: 214, endPoint x: 223, endPoint y: 202, distance: 352.2
click at [223, 202] on p "Countdown time r - Remaining time in the campaign" at bounding box center [546, 213] width 661 height 22
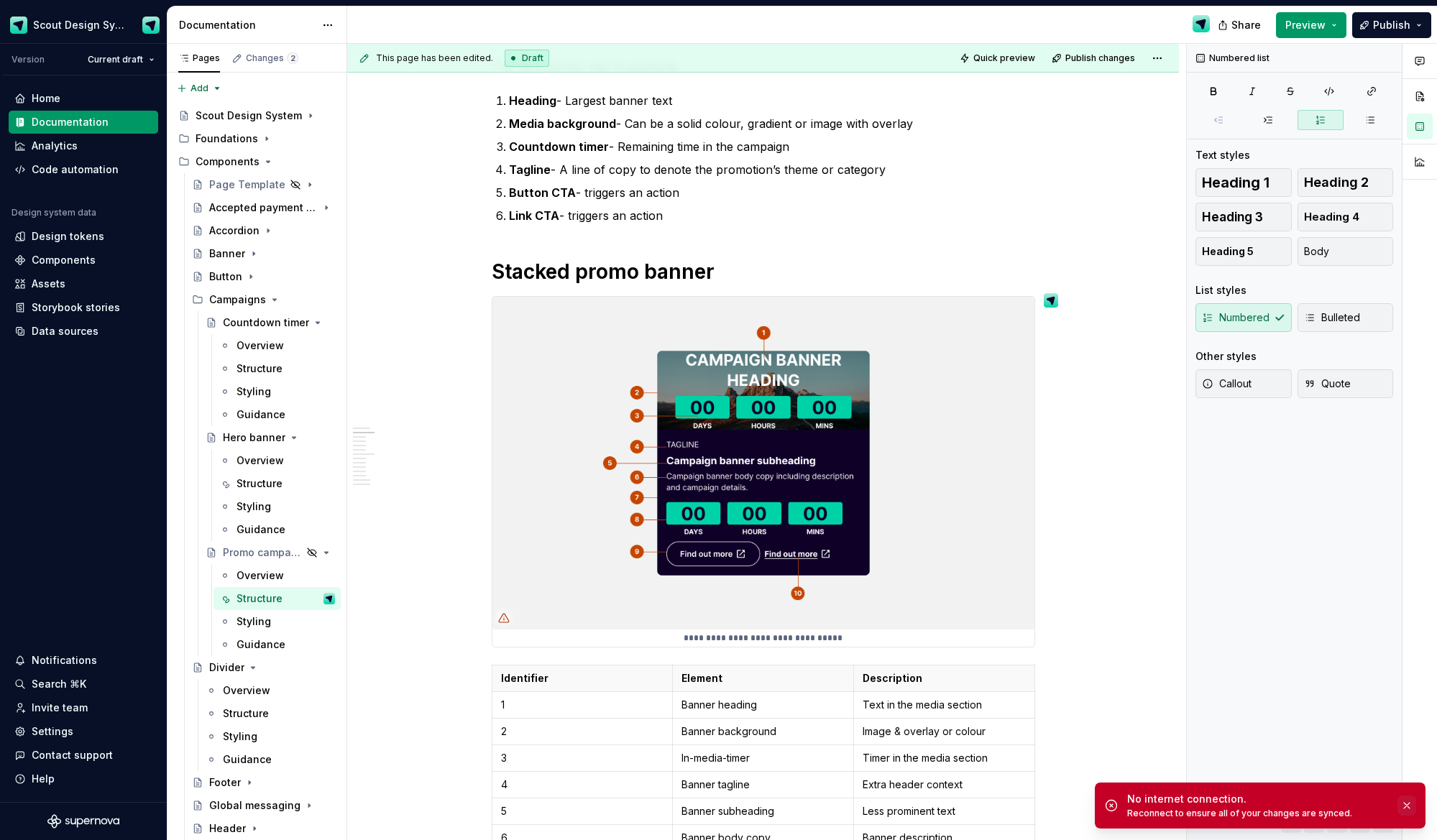
click at [1035, 541] on button "button" at bounding box center [1407, 805] width 18 height 20
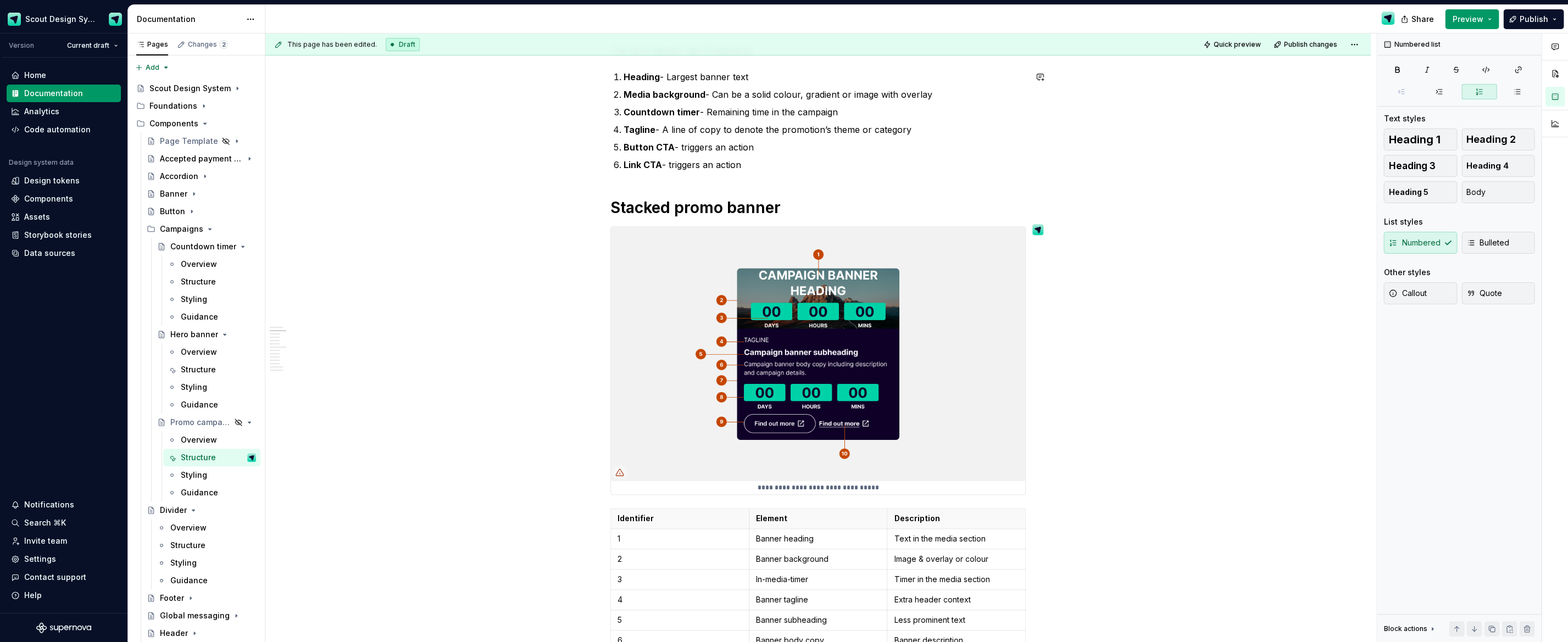
type textarea "*"
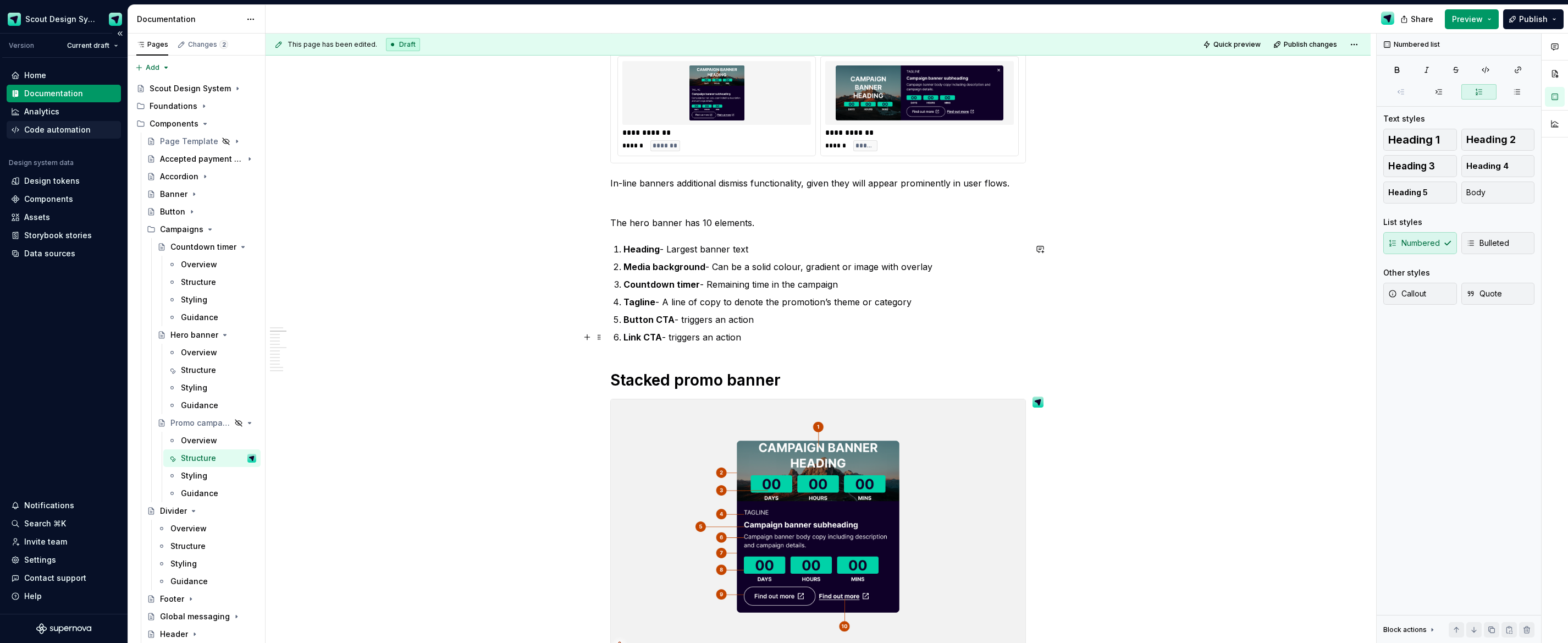
scroll to position [235, 0]
click at [791, 298] on p "Tagline - A line of copy to denote the promotion’s theme or category" at bounding box center [825, 302] width 403 height 13
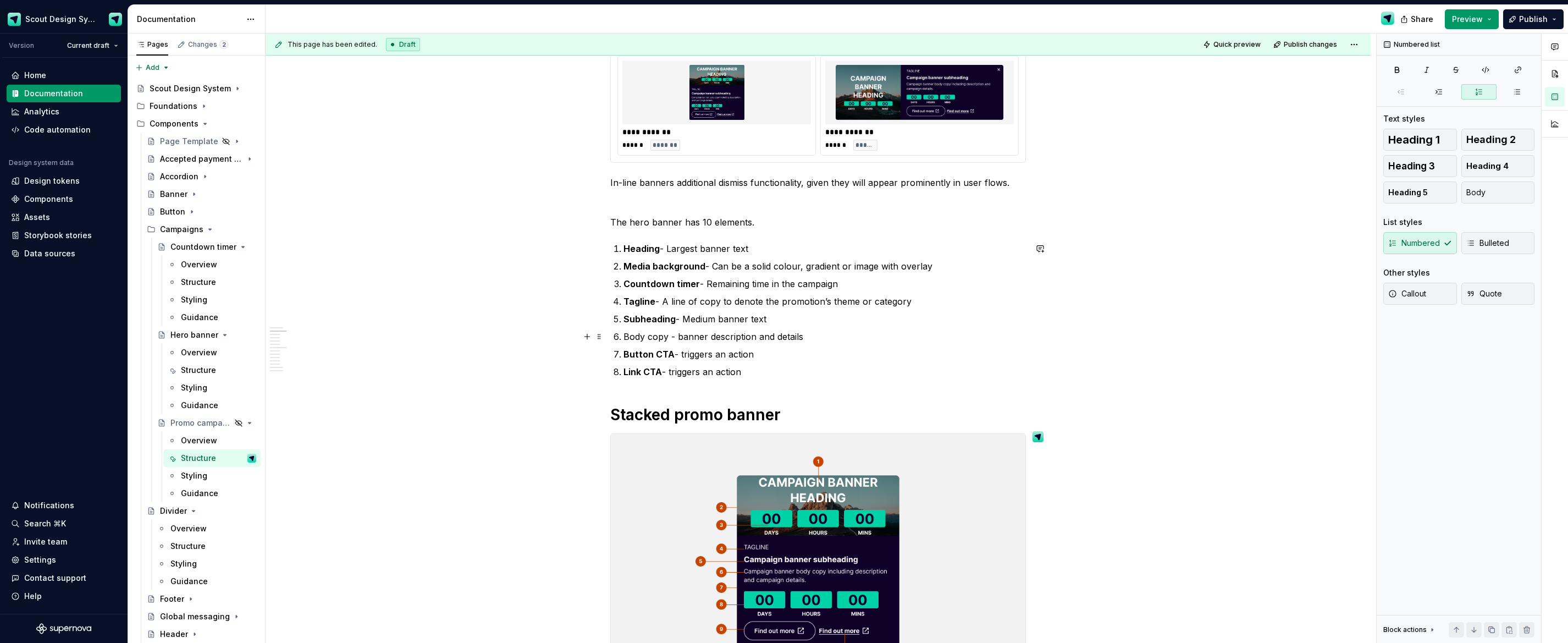
click at [687, 336] on p "Body copy - banner description and details" at bounding box center [825, 337] width 403 height 13
drag, startPoint x: 669, startPoint y: 337, endPoint x: 626, endPoint y: 337, distance: 43.0
click at [626, 337] on p "Body copy - Banner description and details" at bounding box center [825, 337] width 403 height 13
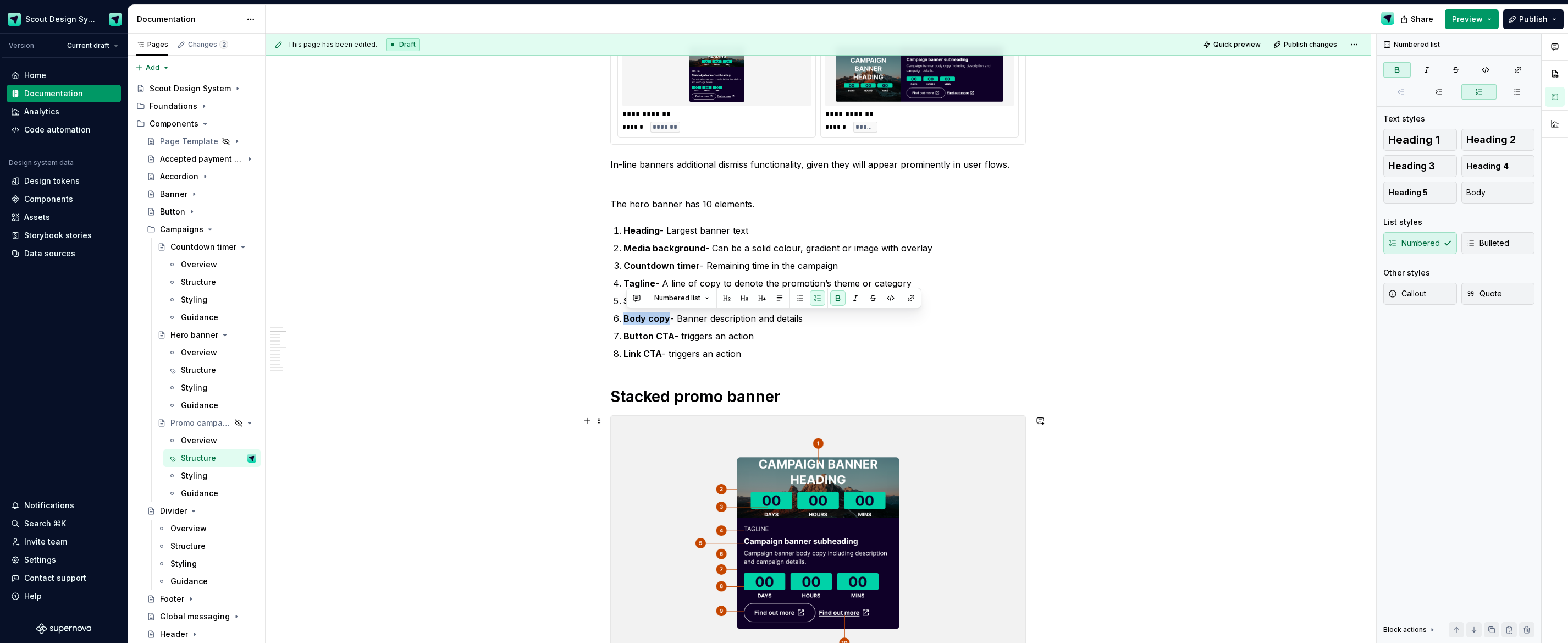
scroll to position [254, 0]
click at [791, 322] on p "Body copy - Banner description and details" at bounding box center [825, 318] width 403 height 13
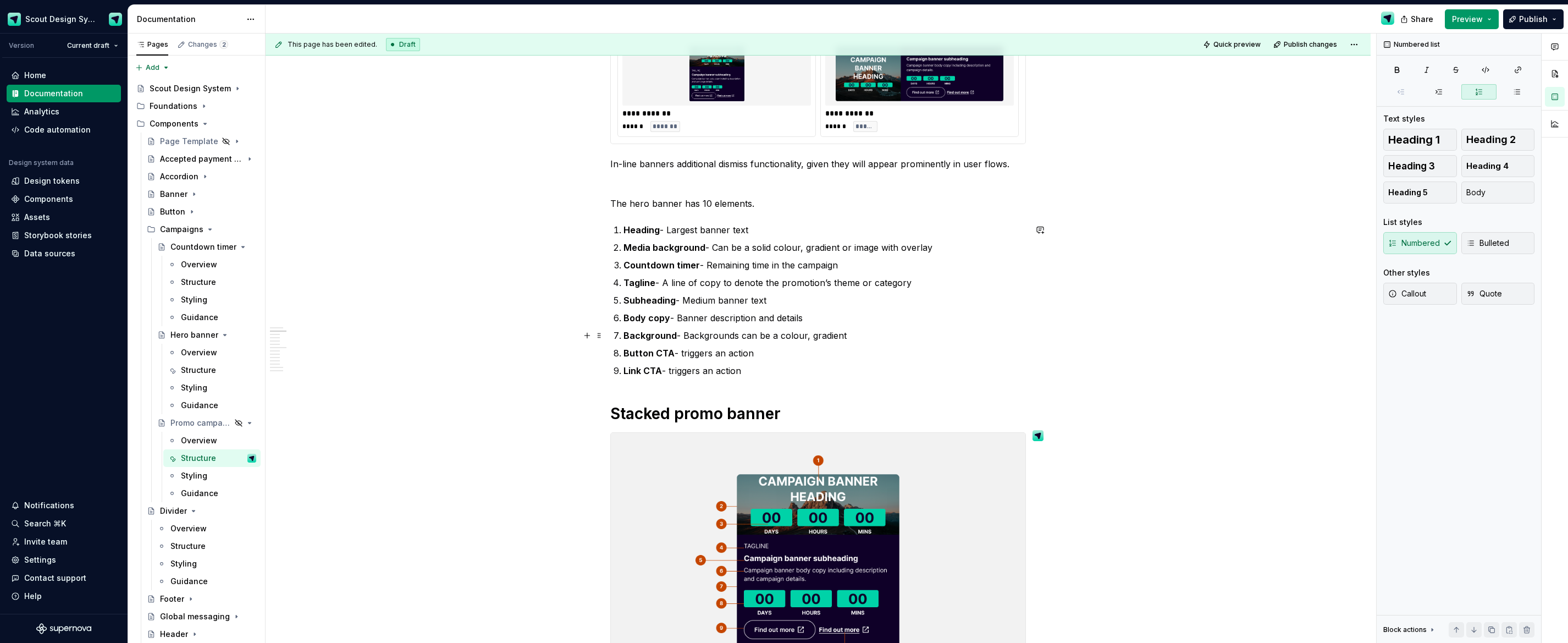
click at [791, 340] on p "Background - Backgrounds can be a colour, gradient" at bounding box center [825, 336] width 403 height 13
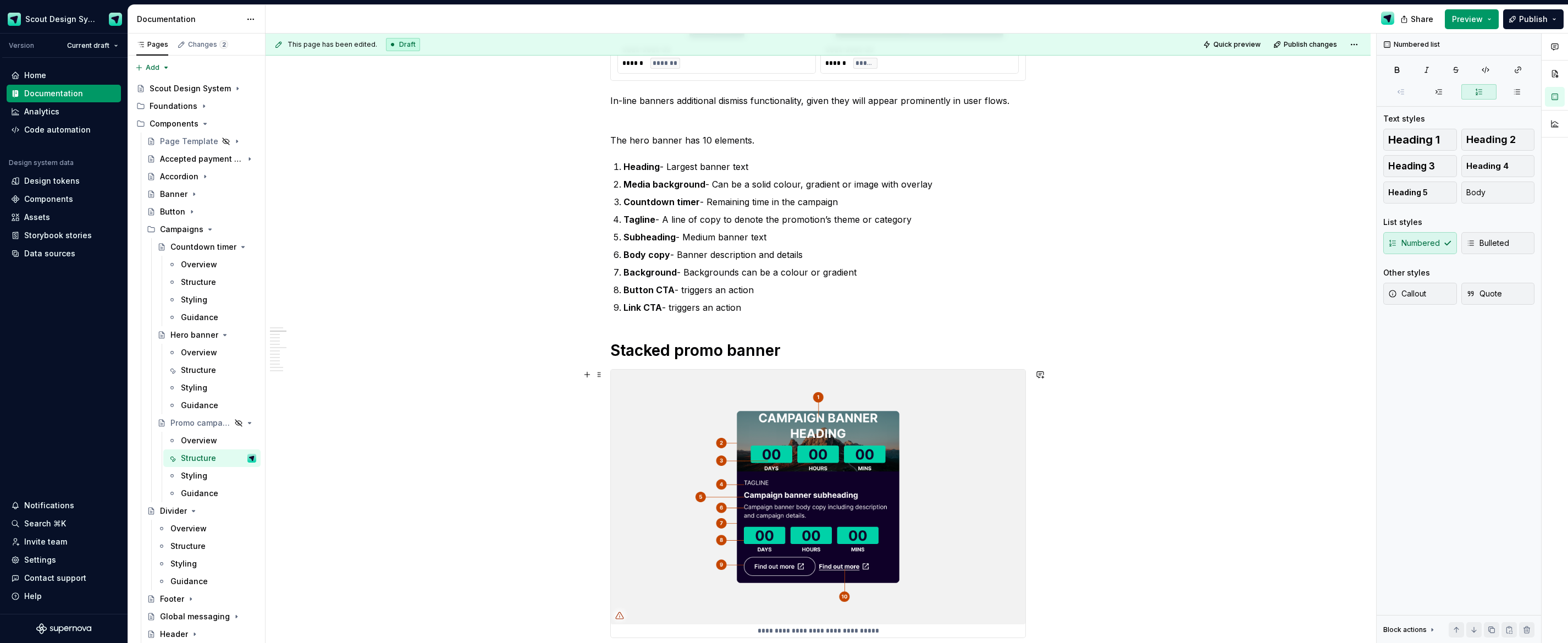
scroll to position [318, 0]
drag, startPoint x: 700, startPoint y: 201, endPoint x: 735, endPoint y: 219, distance: 39.4
click at [700, 201] on p "Countdown timer - Remaining time in the campaign" at bounding box center [825, 202] width 403 height 13
click at [791, 204] on p "Countdown timer (in media) - Remaining time in the campaign" at bounding box center [825, 202] width 403 height 13
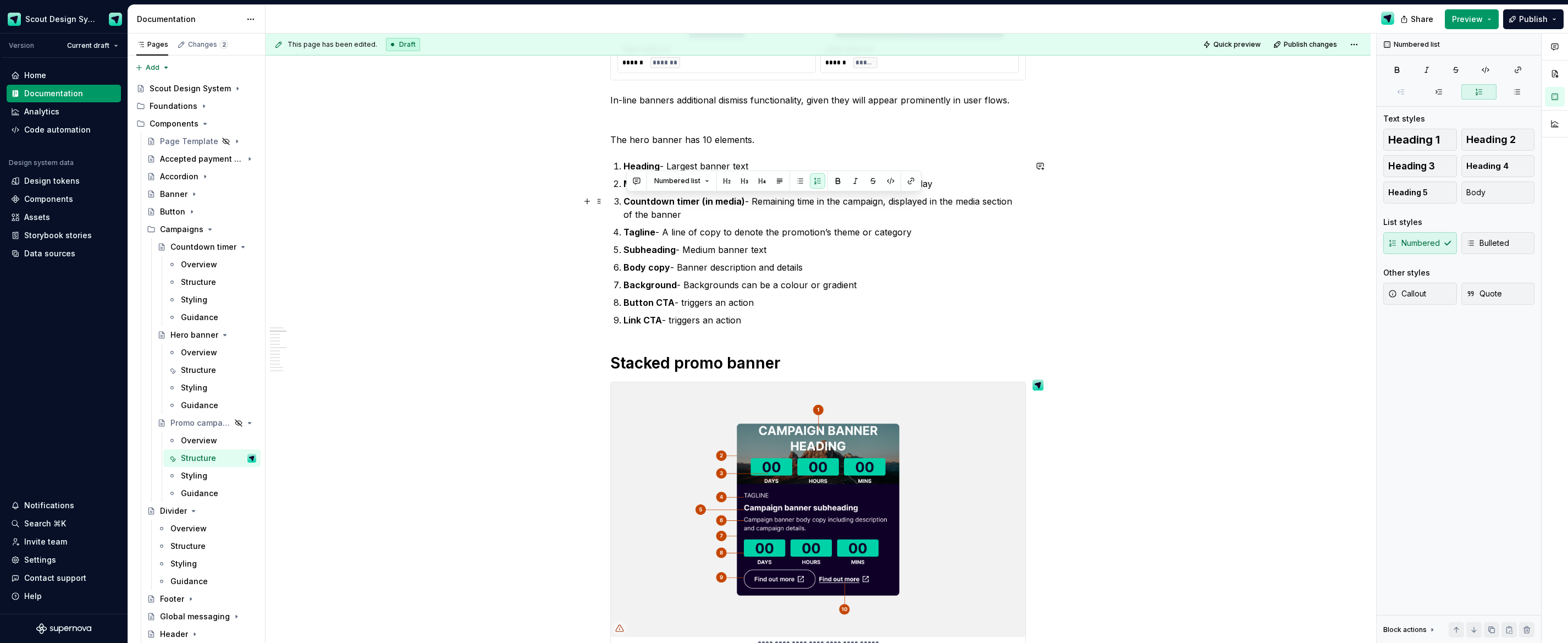
drag, startPoint x: 693, startPoint y: 218, endPoint x: 623, endPoint y: 204, distance: 71.4
click at [624, 204] on li "Countdown timer (in media) - Remaining time in the campaign, displayed in the m…" at bounding box center [825, 208] width 403 height 26
copy p "Countdown timer (in media) - Remaining time in the campaign, displayed in the m…"
click at [780, 319] on p "Link CTA - triggers an action" at bounding box center [825, 320] width 403 height 13
click at [791, 287] on p "Background - Backgrounds can be a colour or gradient" at bounding box center [825, 285] width 403 height 13
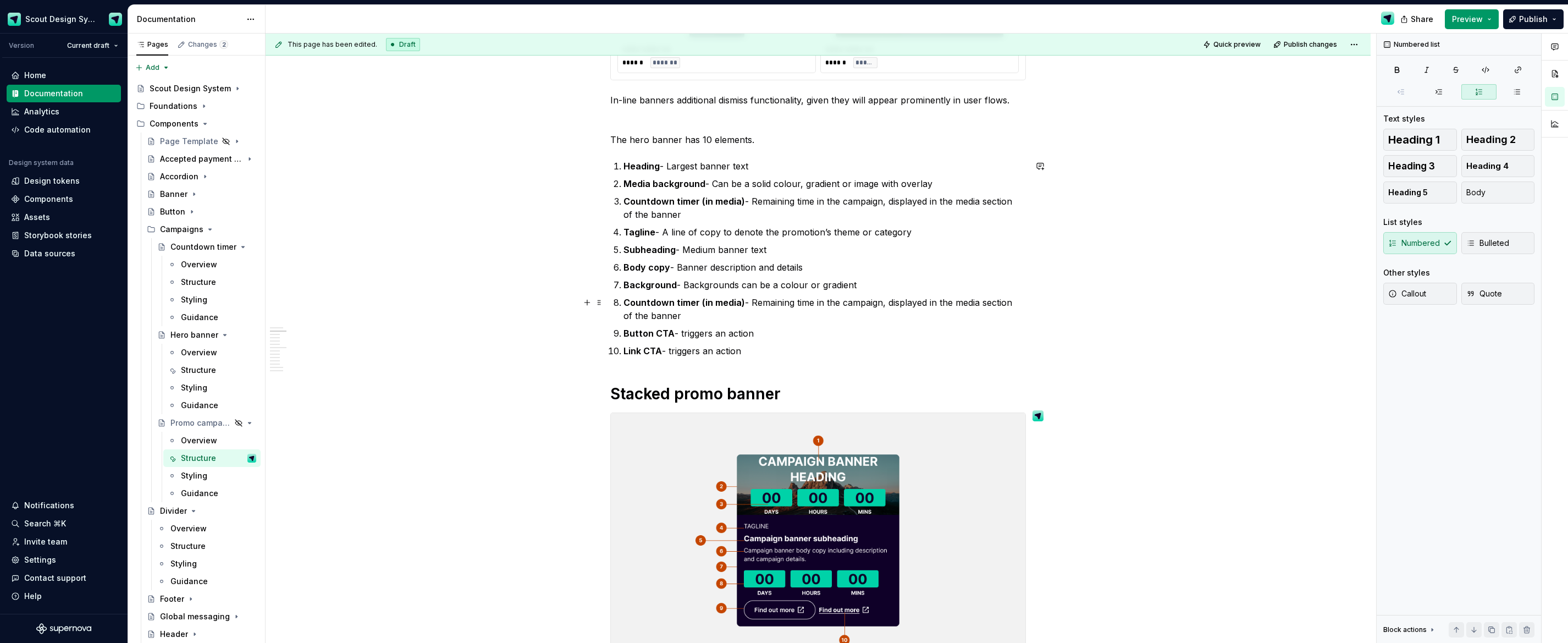
click at [741, 304] on strong "Countdown timer (in media)" at bounding box center [684, 302] width 121 height 11
click at [791, 304] on p "Countdown timer (in body) - Remaining time in the campaign, displayed in the me…" at bounding box center [825, 309] width 403 height 26
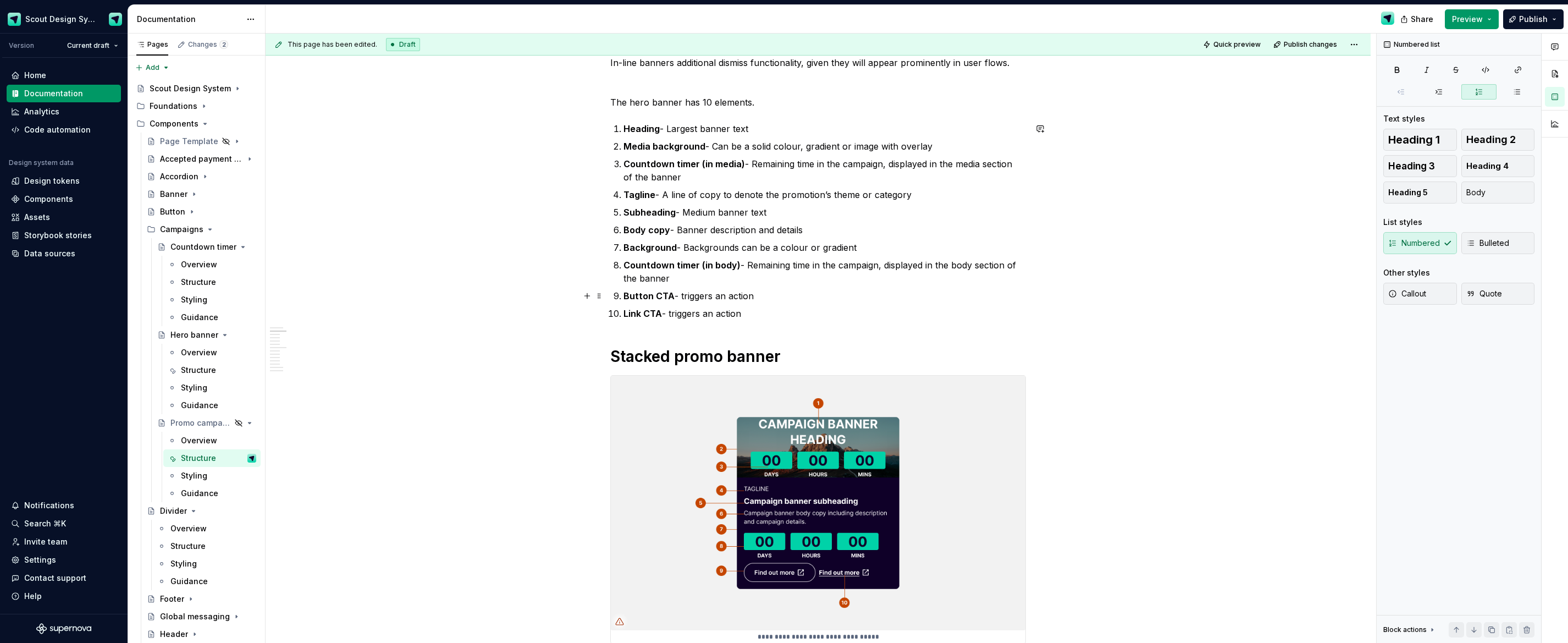
scroll to position [330, 0]
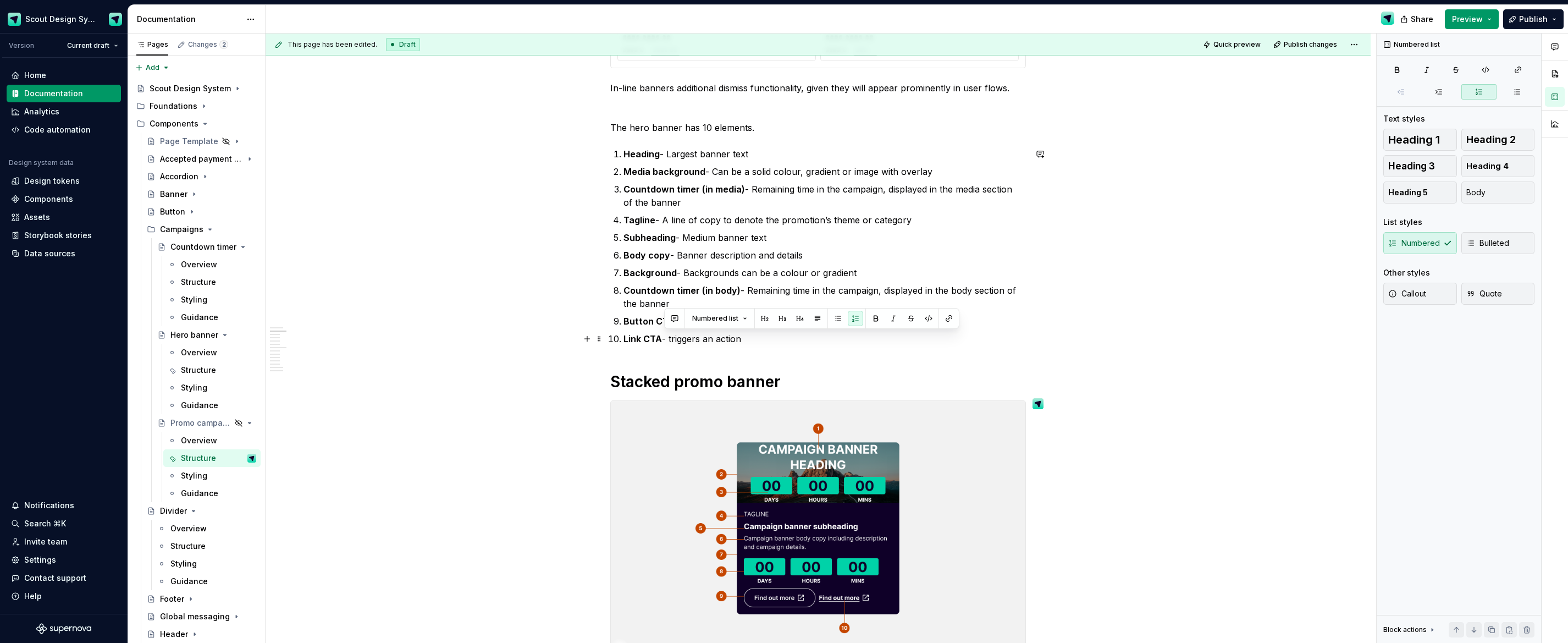
drag, startPoint x: 758, startPoint y: 338, endPoint x: 663, endPoint y: 341, distance: 95.0
click at [662, 341] on p "Link CTA - triggers an action" at bounding box center [825, 339] width 403 height 13
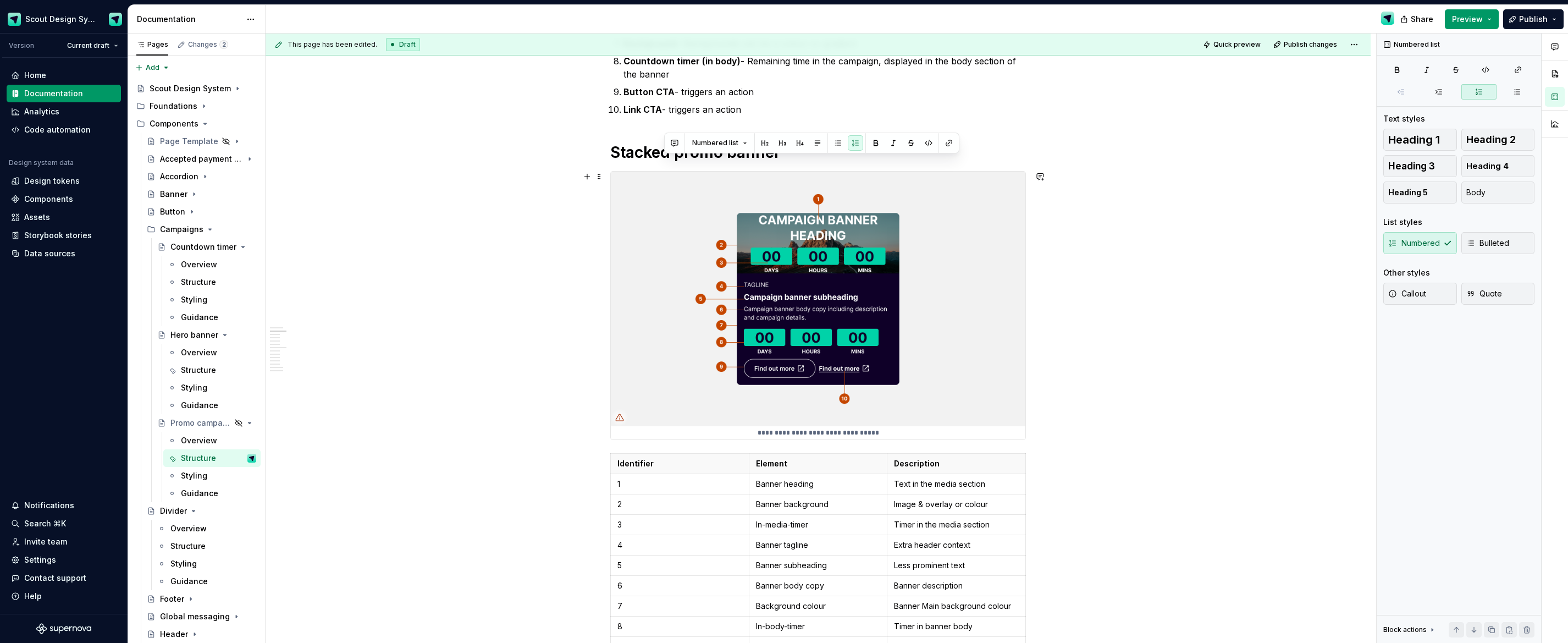
scroll to position [300, 0]
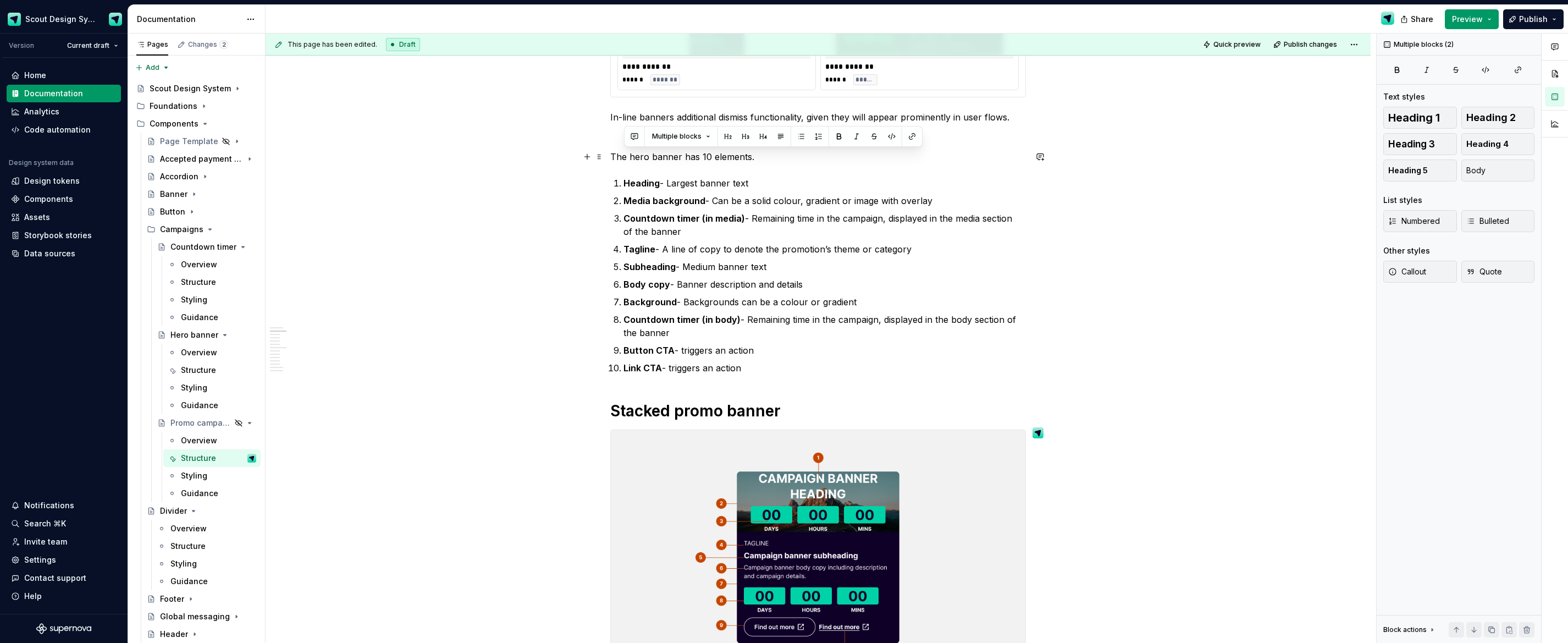
drag, startPoint x: 765, startPoint y: 369, endPoint x: 676, endPoint y: 167, distance: 220.7
click at [784, 191] on ol "Heading - Largest banner text Media background - Can be a solid colour, gradien…" at bounding box center [825, 275] width 403 height 198
drag, startPoint x: 767, startPoint y: 159, endPoint x: 616, endPoint y: 166, distance: 151.2
click at [613, 161] on p "The hero banner has 10 elements." at bounding box center [818, 157] width 415 height 13
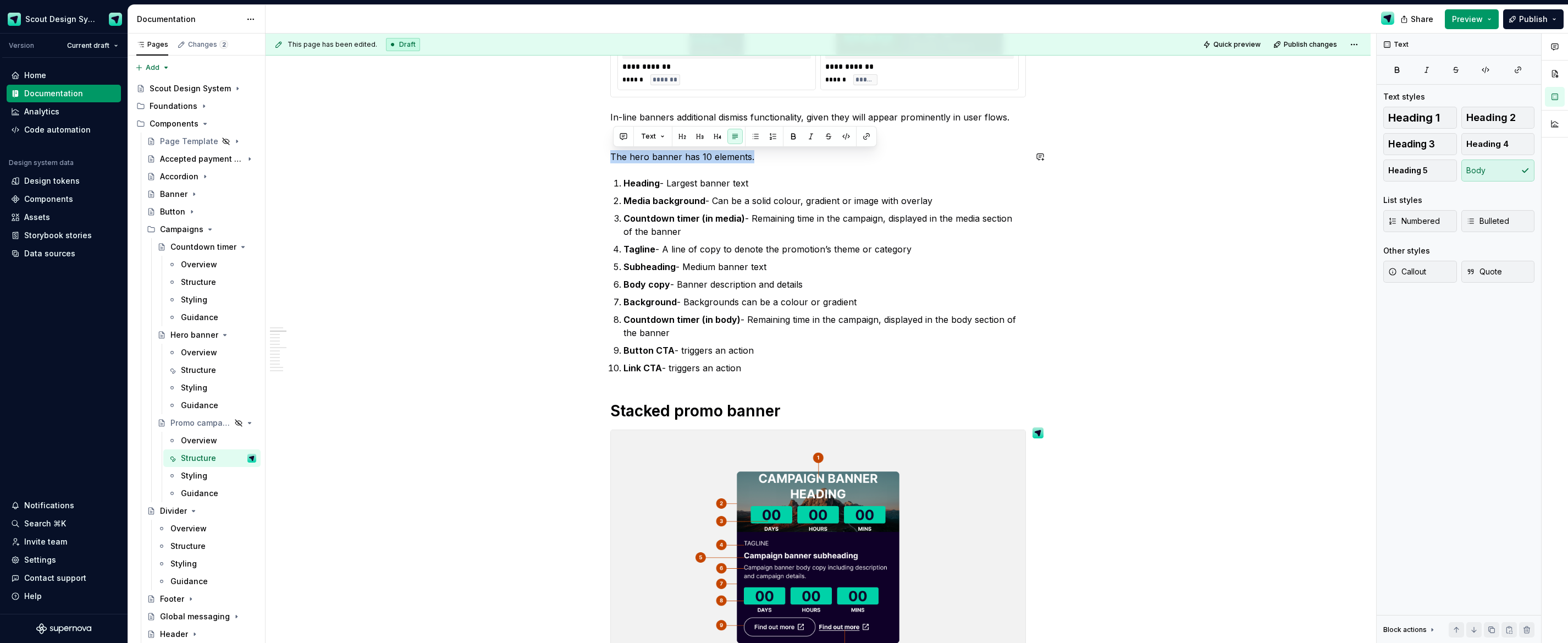
copy p "The hero banner has 10 elements."
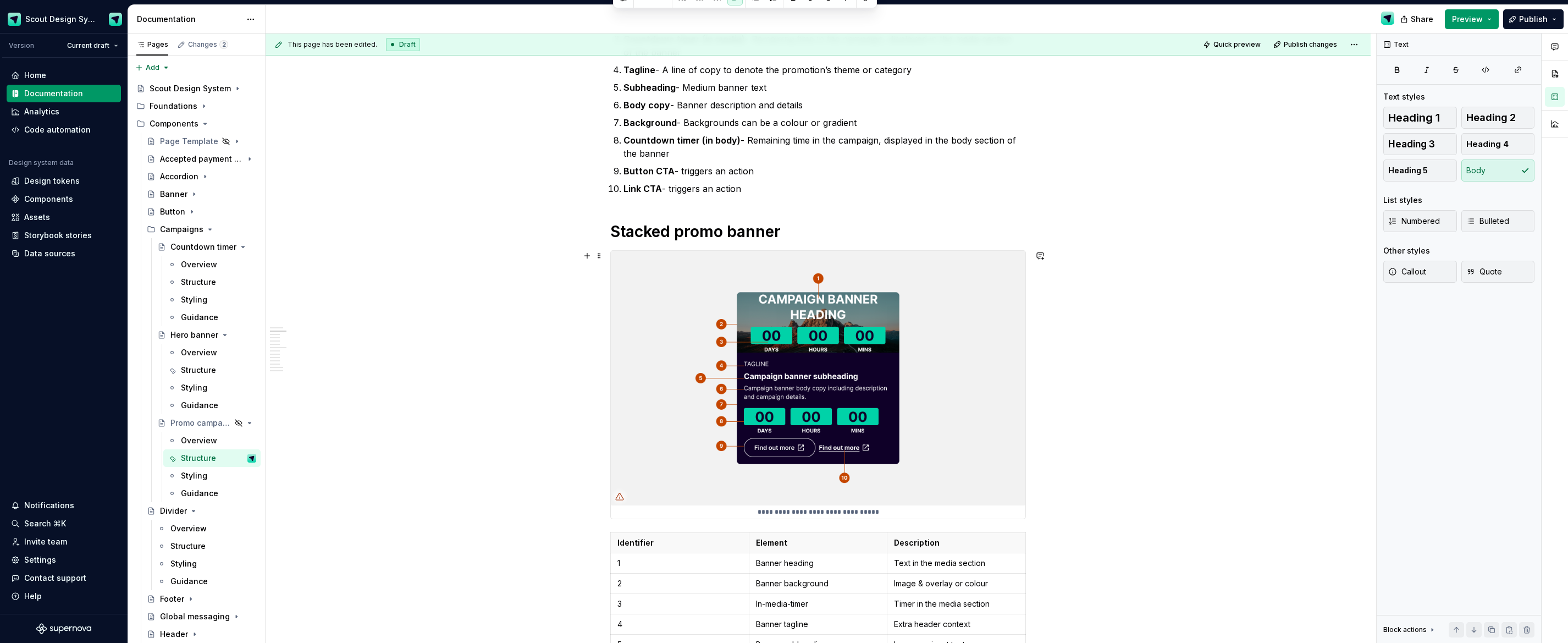
click at [791, 414] on img at bounding box center [818, 378] width 415 height 255
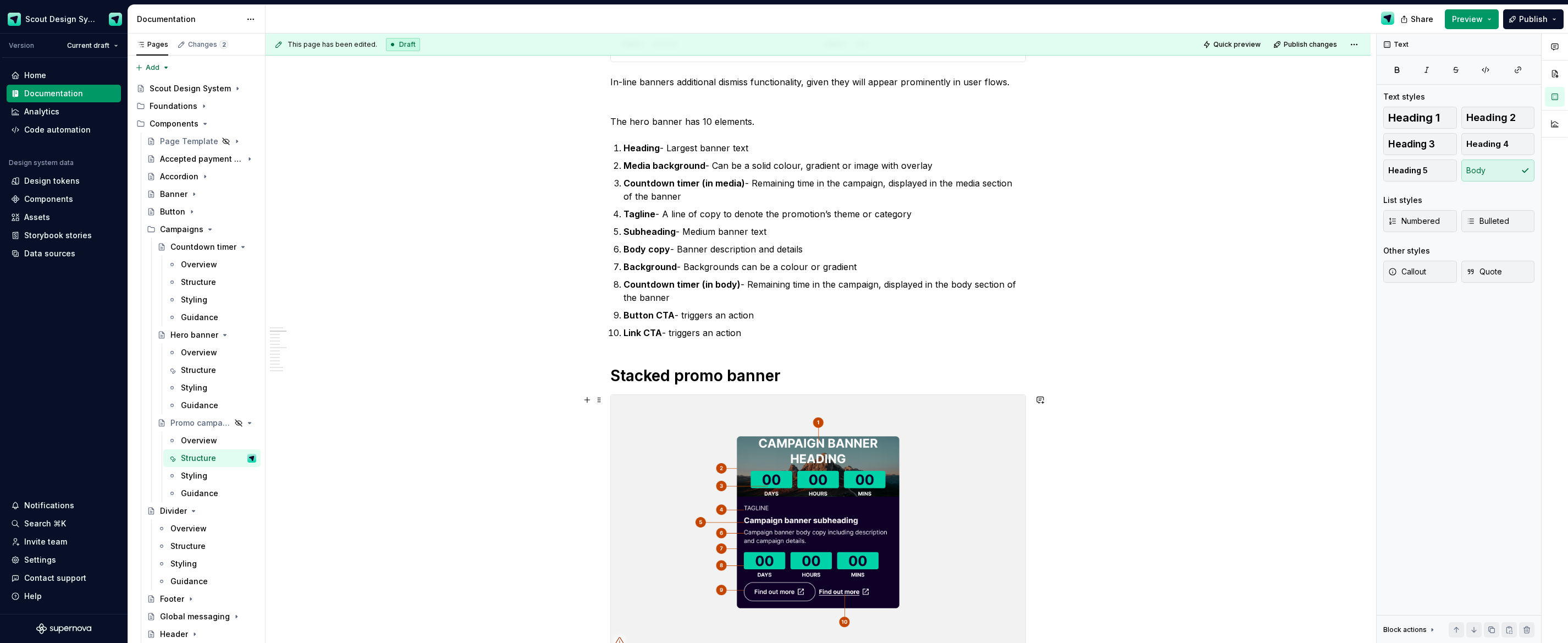
scroll to position [229, 0]
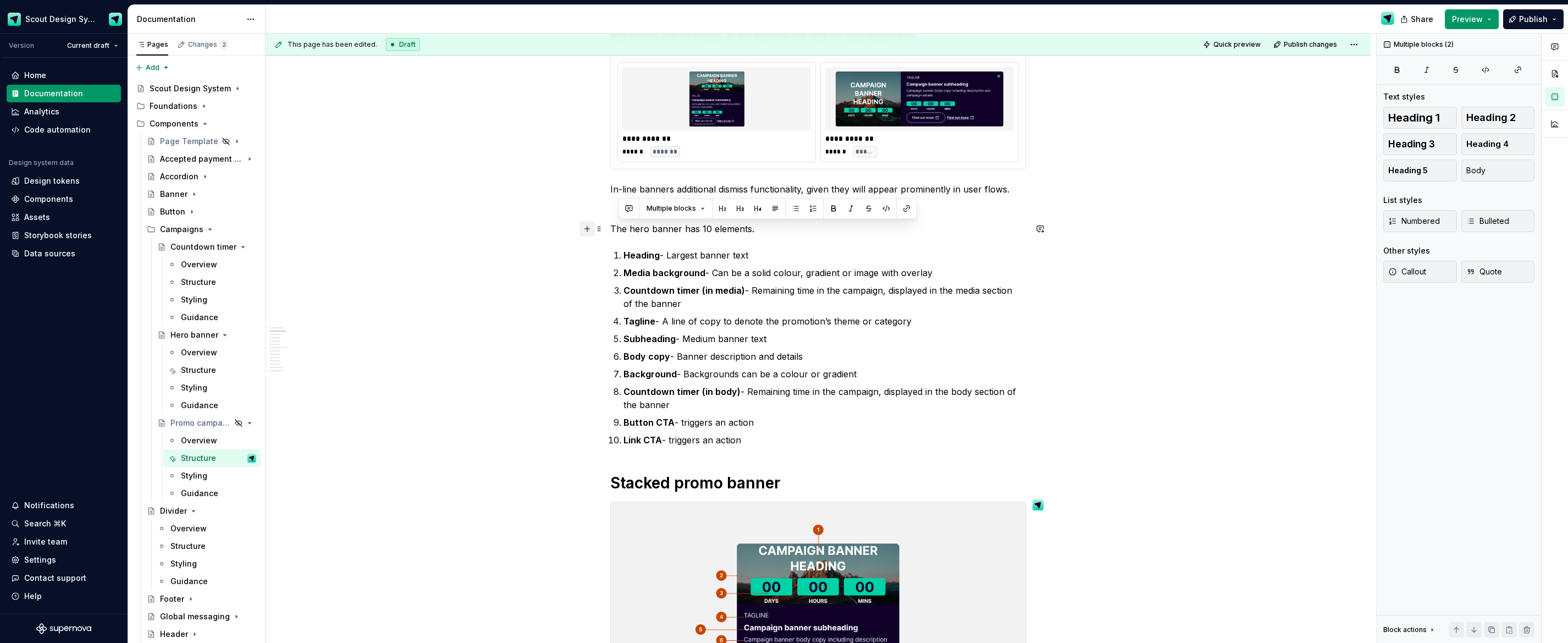
drag, startPoint x: 800, startPoint y: 438, endPoint x: 592, endPoint y: 227, distance: 296.3
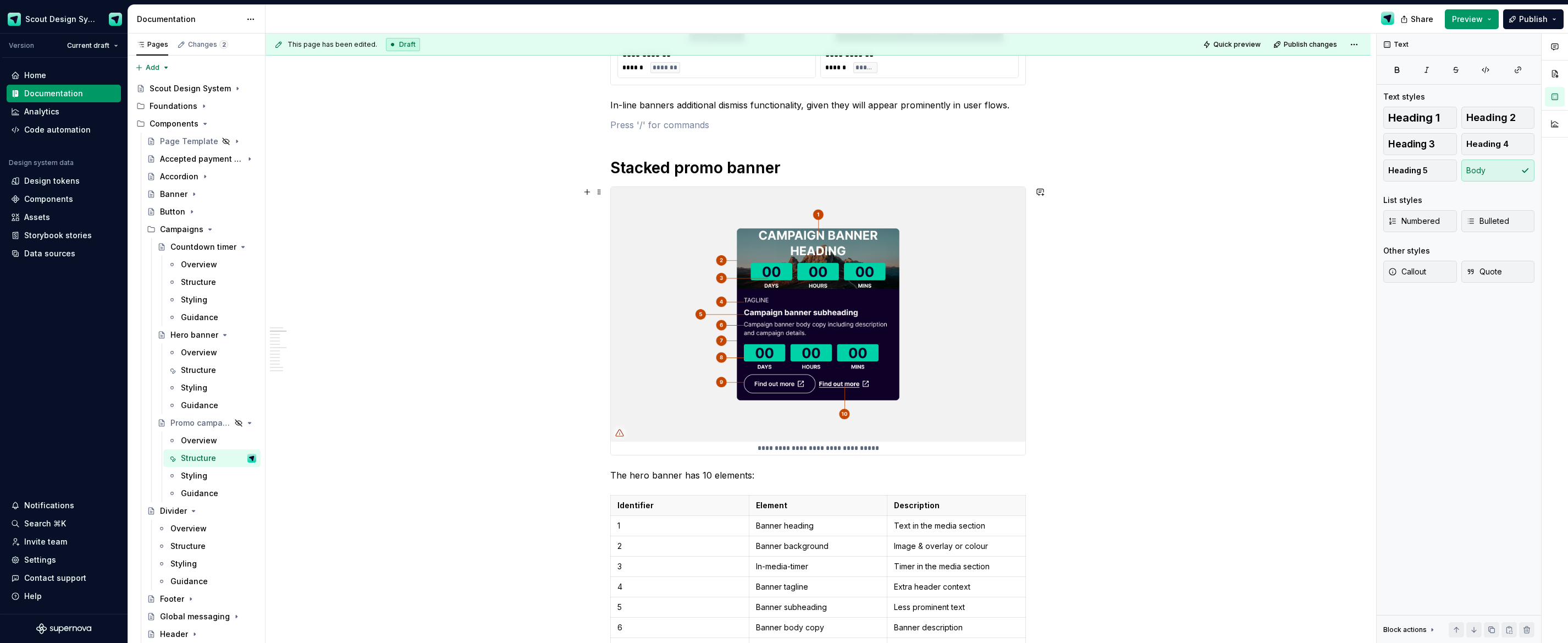
scroll to position [355, 0]
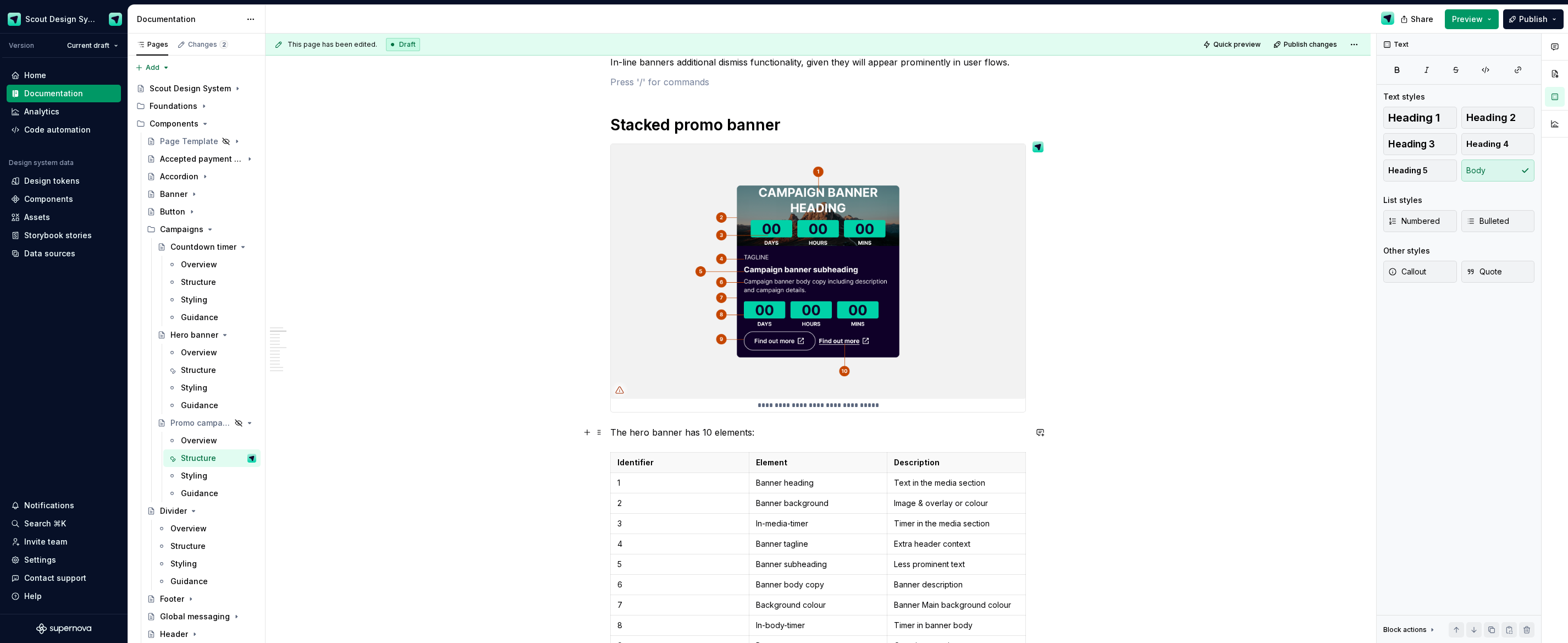
click at [642, 414] on p "The hero banner has 10 elements:" at bounding box center [818, 433] width 415 height 13
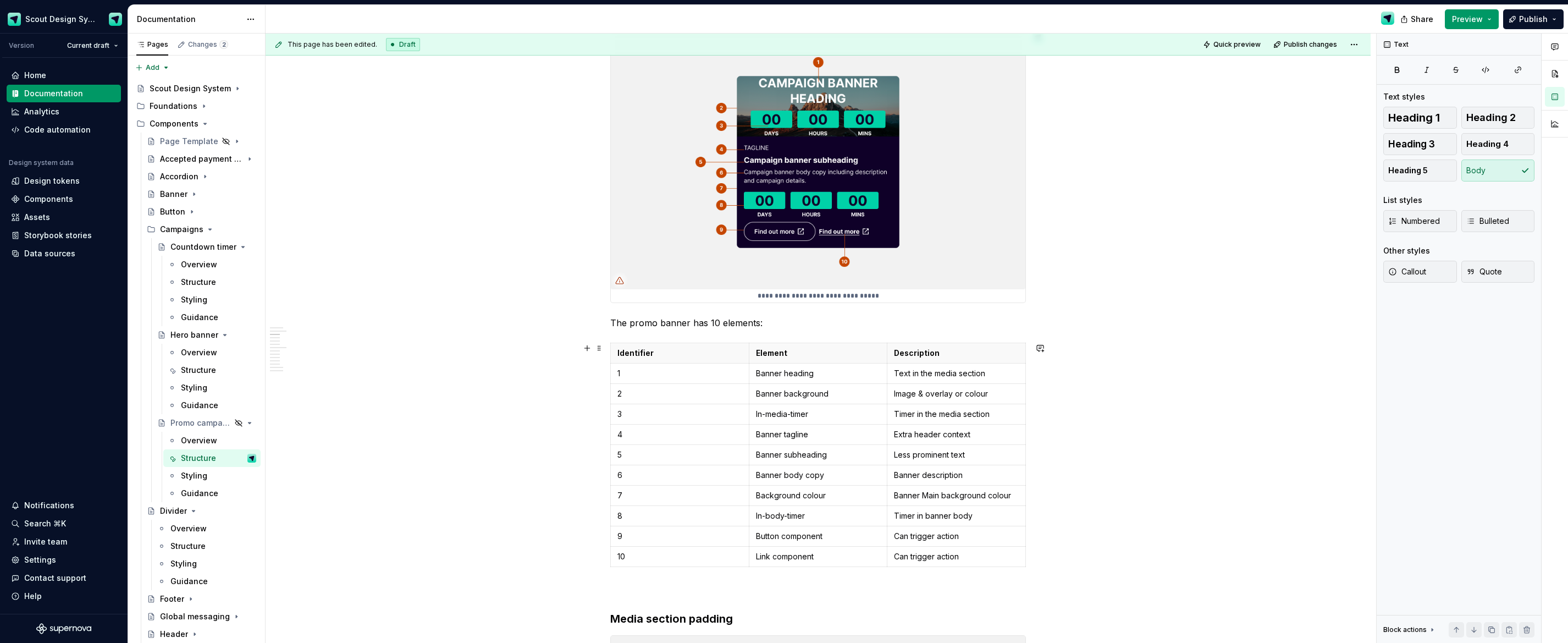
scroll to position [462, 0]
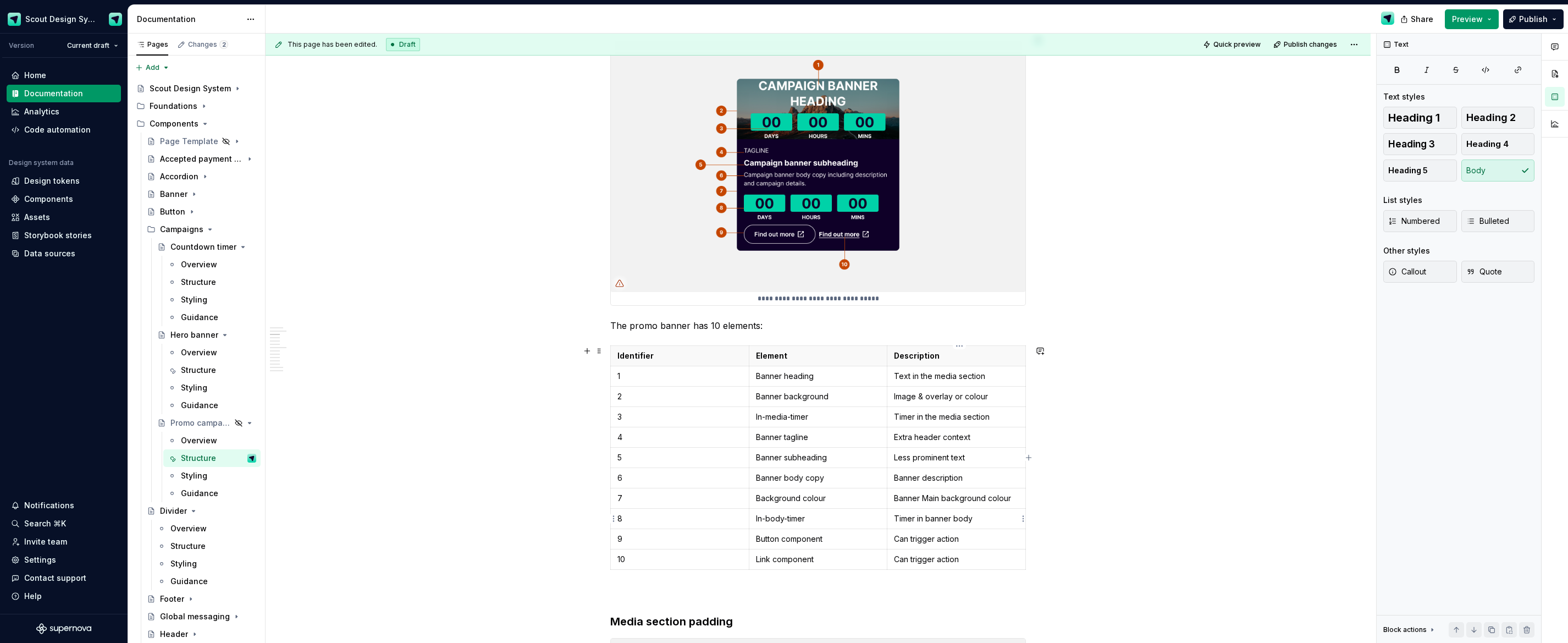
click at [791, 414] on p "Timer in banner body" at bounding box center [956, 519] width 125 height 11
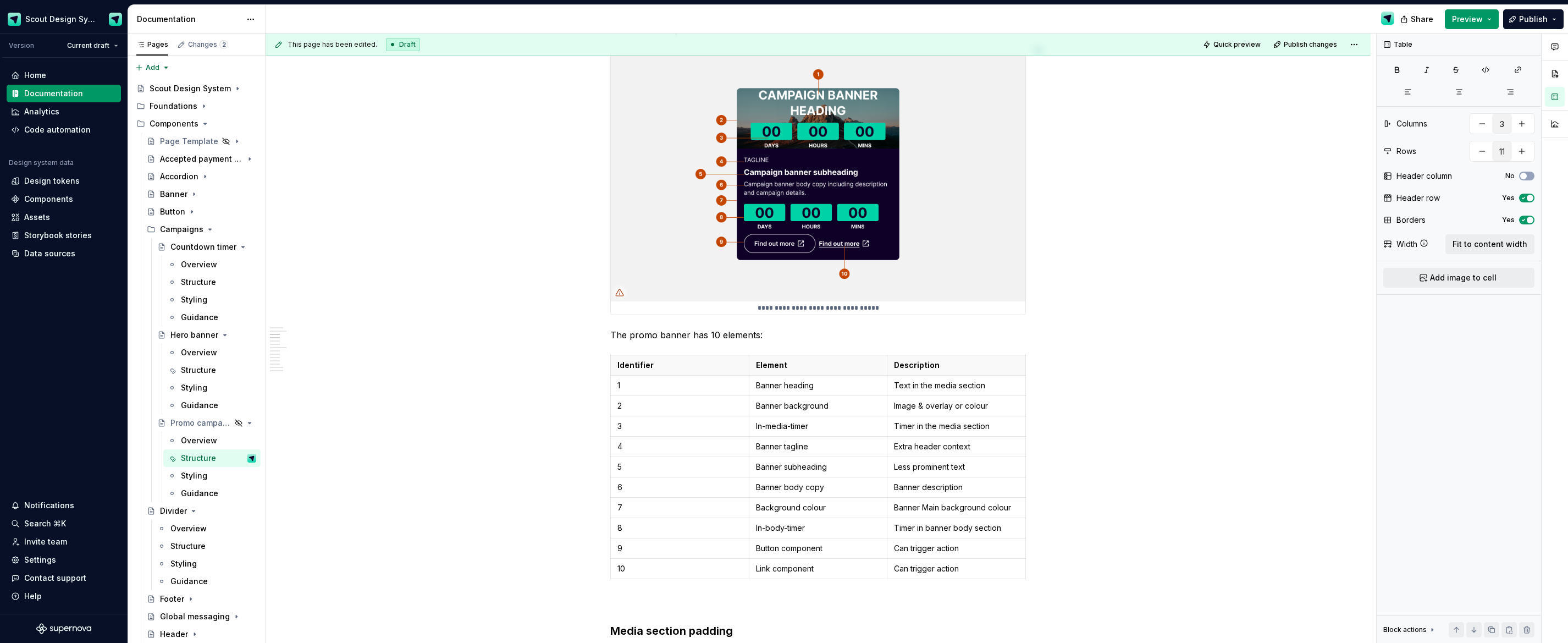
scroll to position [290, 0]
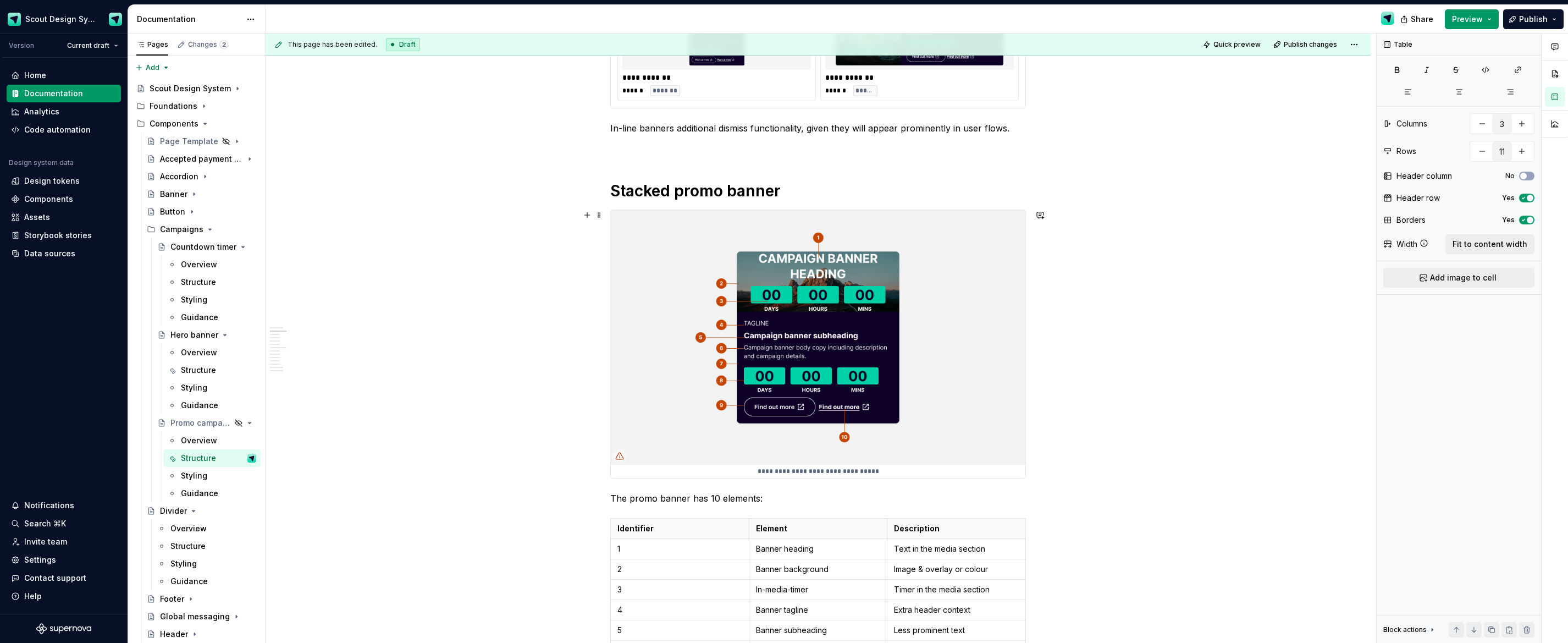
click at [791, 335] on img at bounding box center [818, 338] width 415 height 255
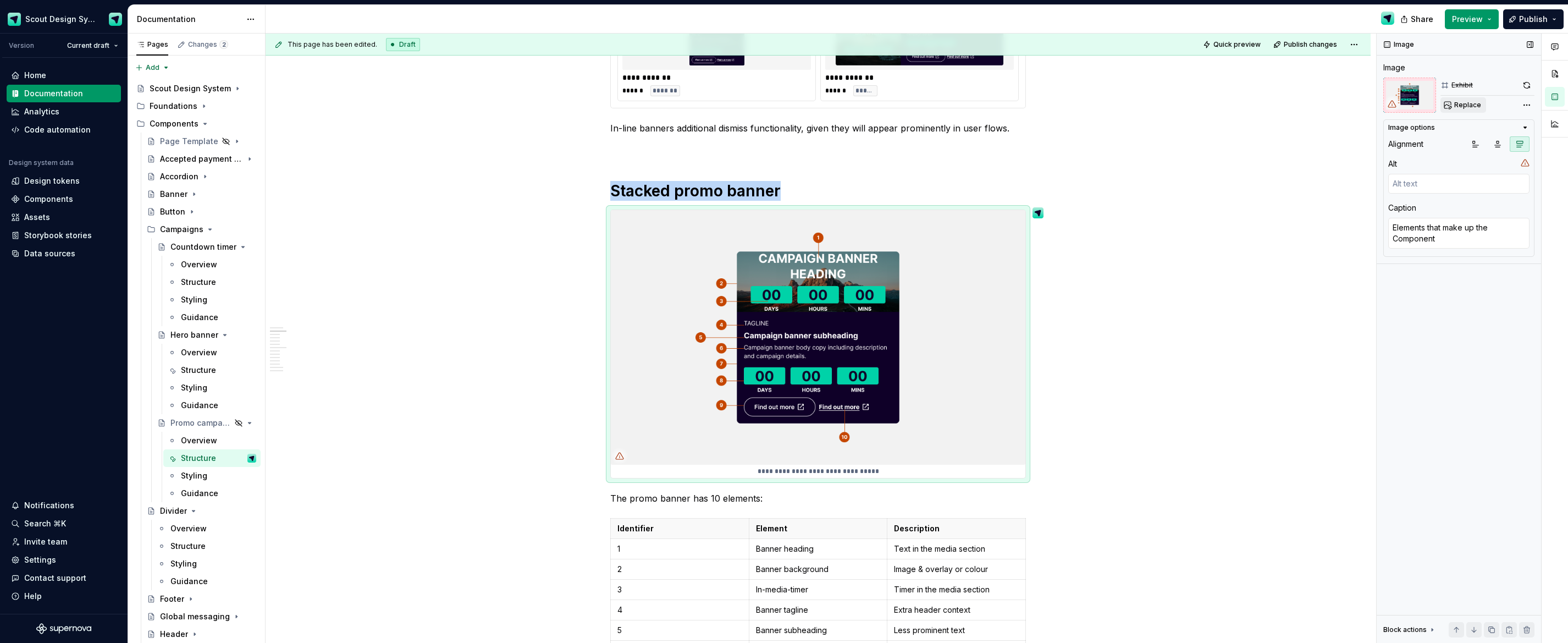
click at [791, 101] on span "Replace" at bounding box center [1467, 105] width 27 height 9
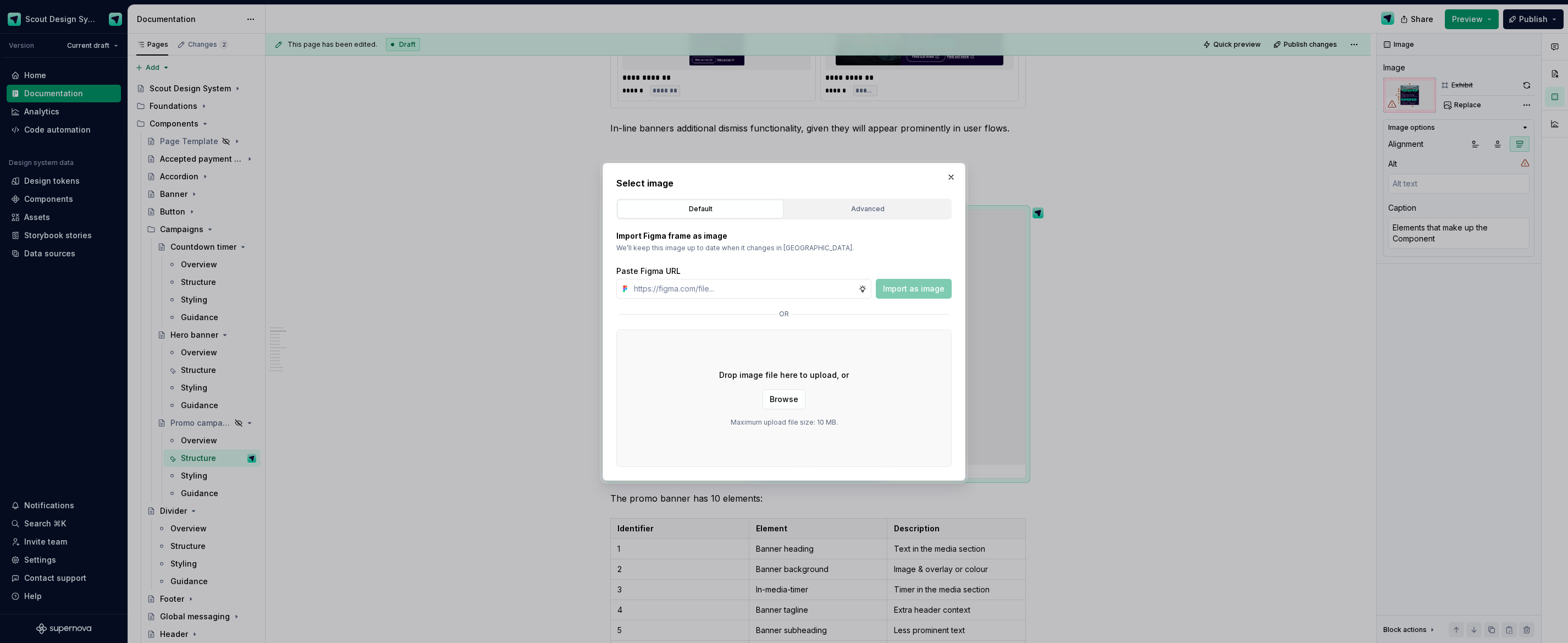
type textarea "*"
type input "[URL][DOMAIN_NAME]"
click at [791, 288] on span "Import as image" at bounding box center [914, 289] width 62 height 11
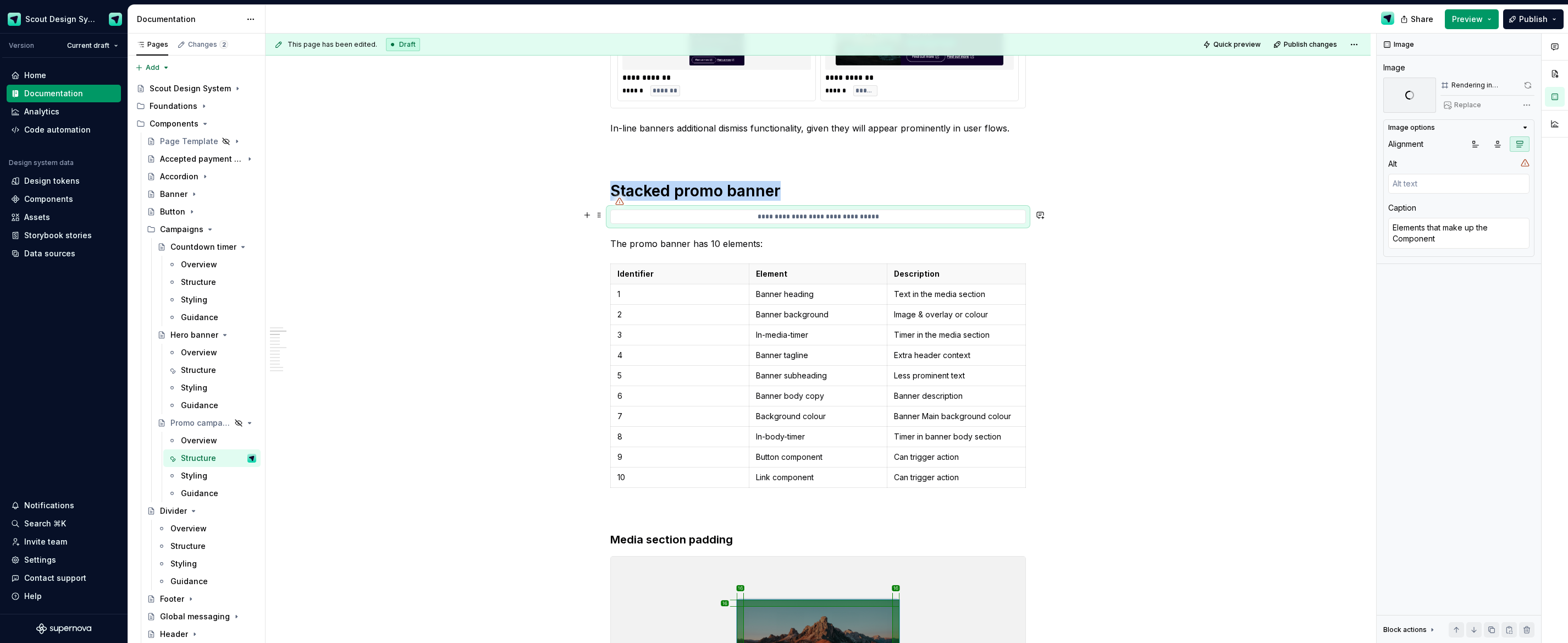
click at [791, 221] on p "**********" at bounding box center [818, 216] width 415 height 9
type textarea "*"
drag, startPoint x: 1465, startPoint y: 103, endPoint x: 1480, endPoint y: 94, distance: 17.5
click at [791, 103] on div "Replace" at bounding box center [1488, 105] width 94 height 15
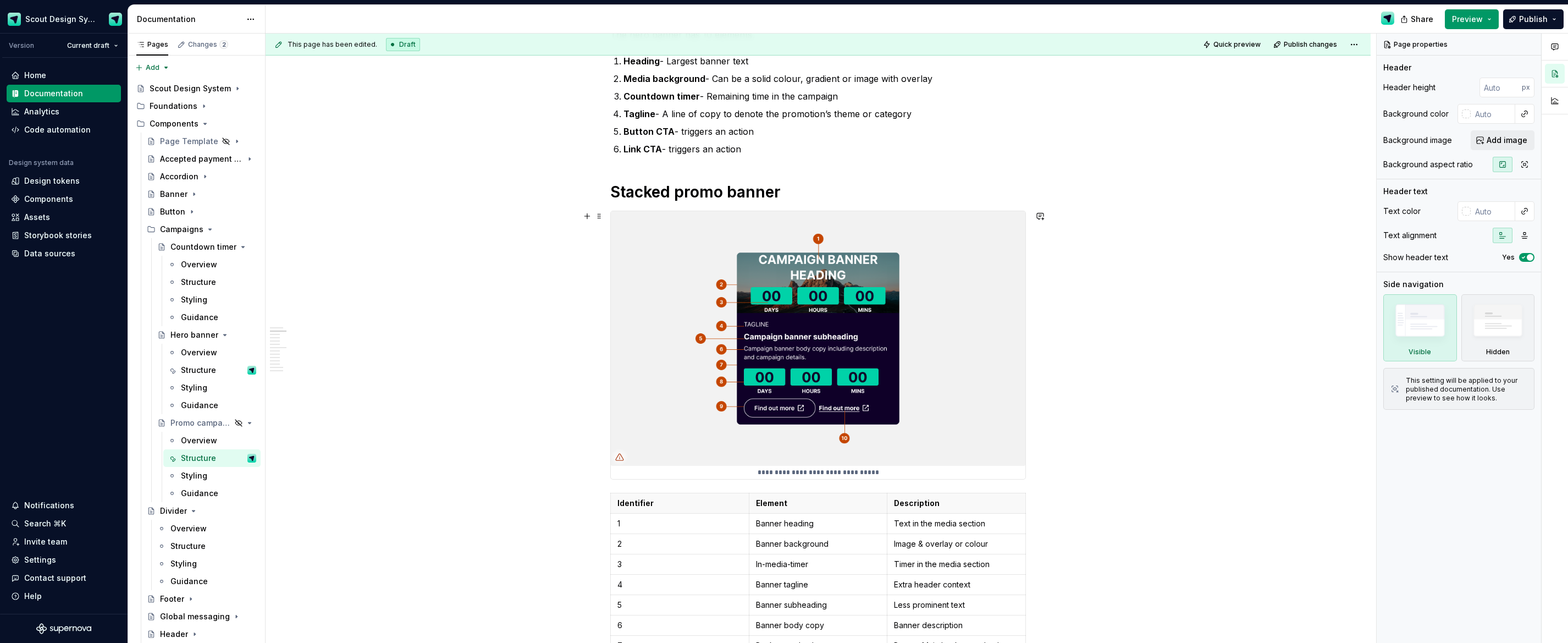
scroll to position [455, 0]
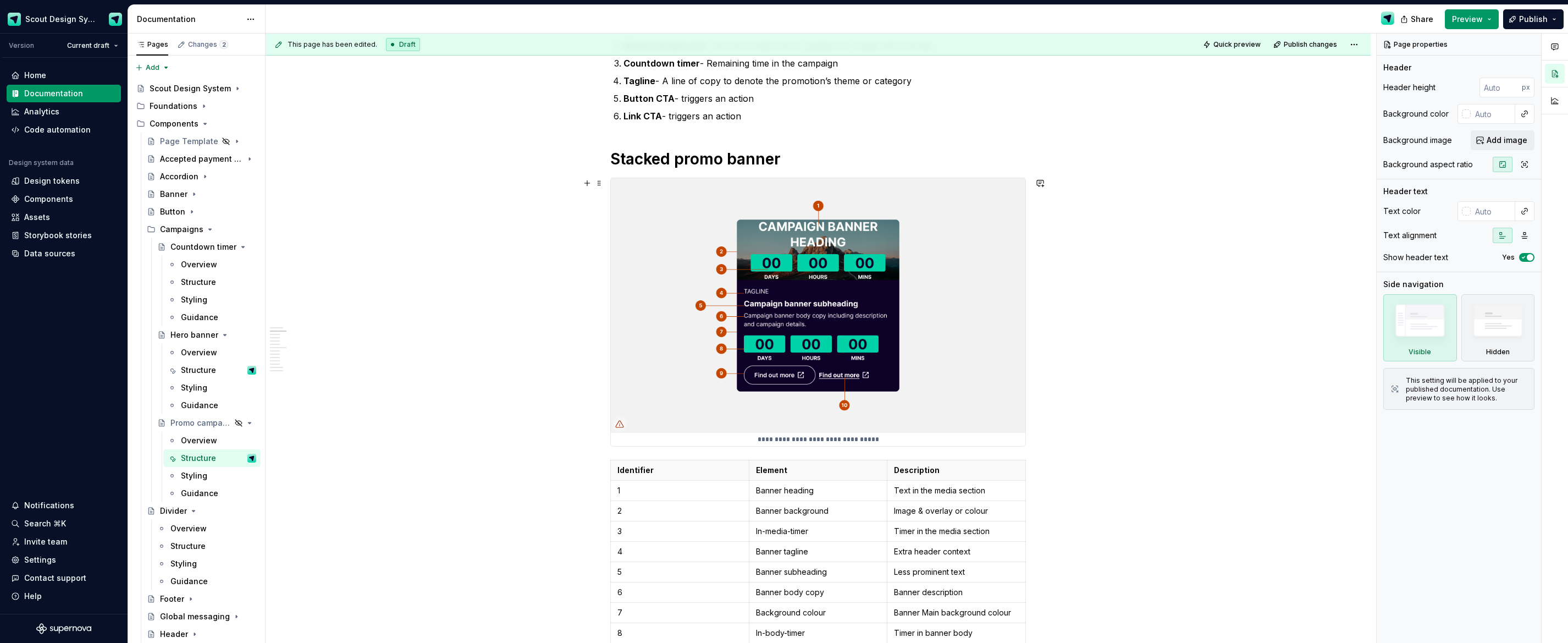
drag, startPoint x: 915, startPoint y: 291, endPoint x: 959, endPoint y: 286, distance: 44.3
click at [915, 291] on img at bounding box center [818, 305] width 415 height 255
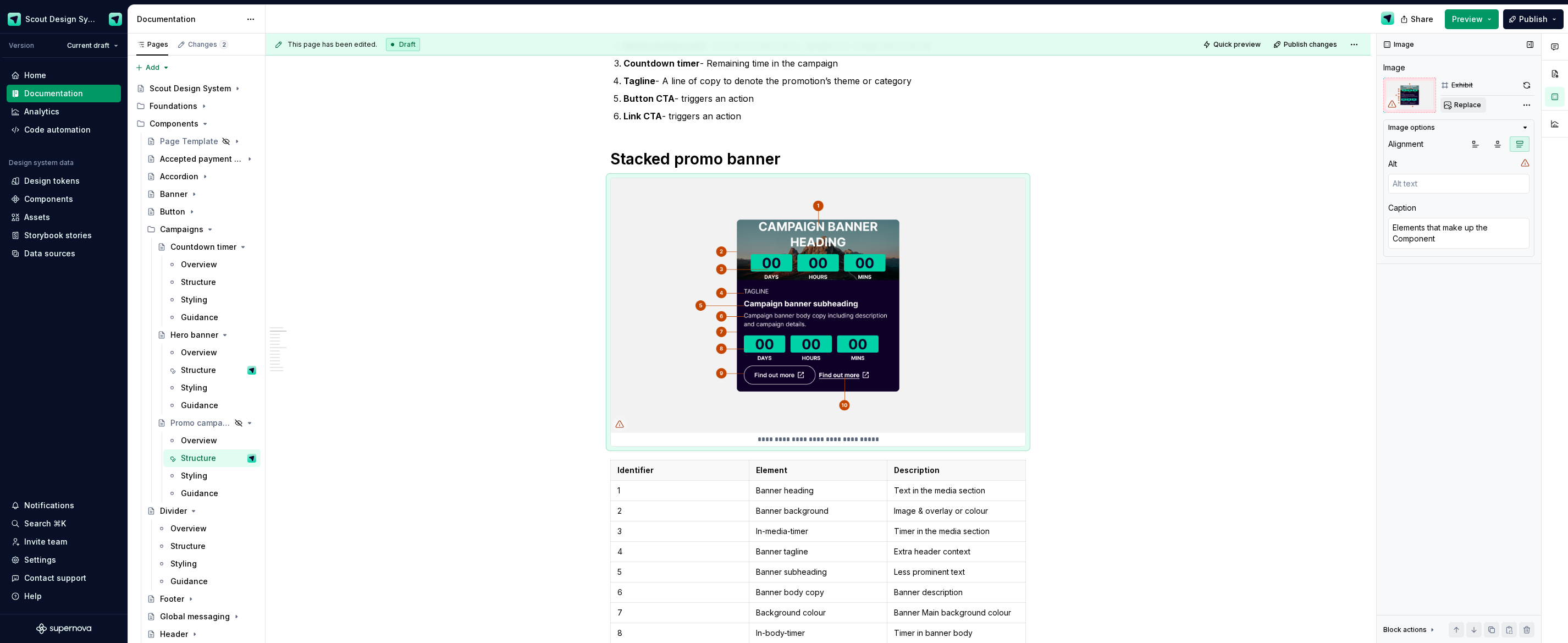
click at [1472, 108] on span "Replace" at bounding box center [1467, 105] width 27 height 9
type textarea "*"
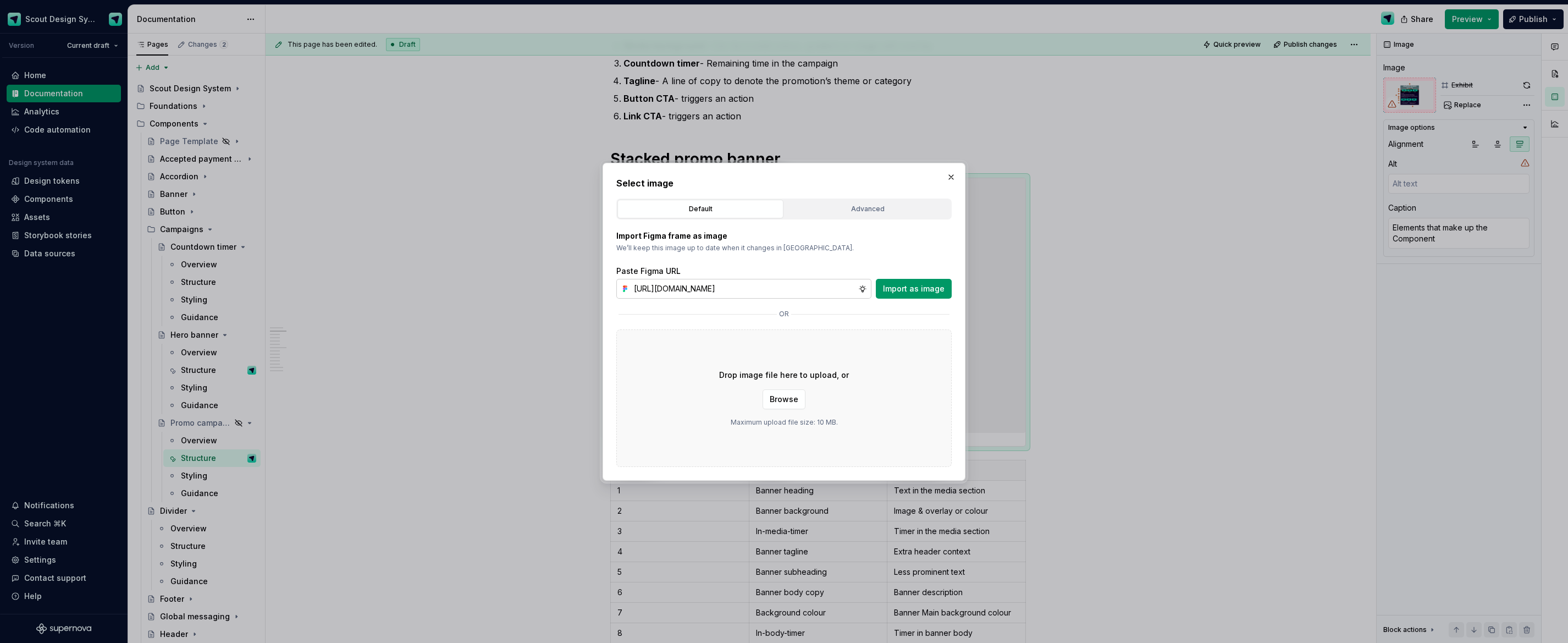
scroll to position [0, 312]
type input "[URL][DOMAIN_NAME]"
click at [893, 293] on span "Import as image" at bounding box center [914, 289] width 62 height 11
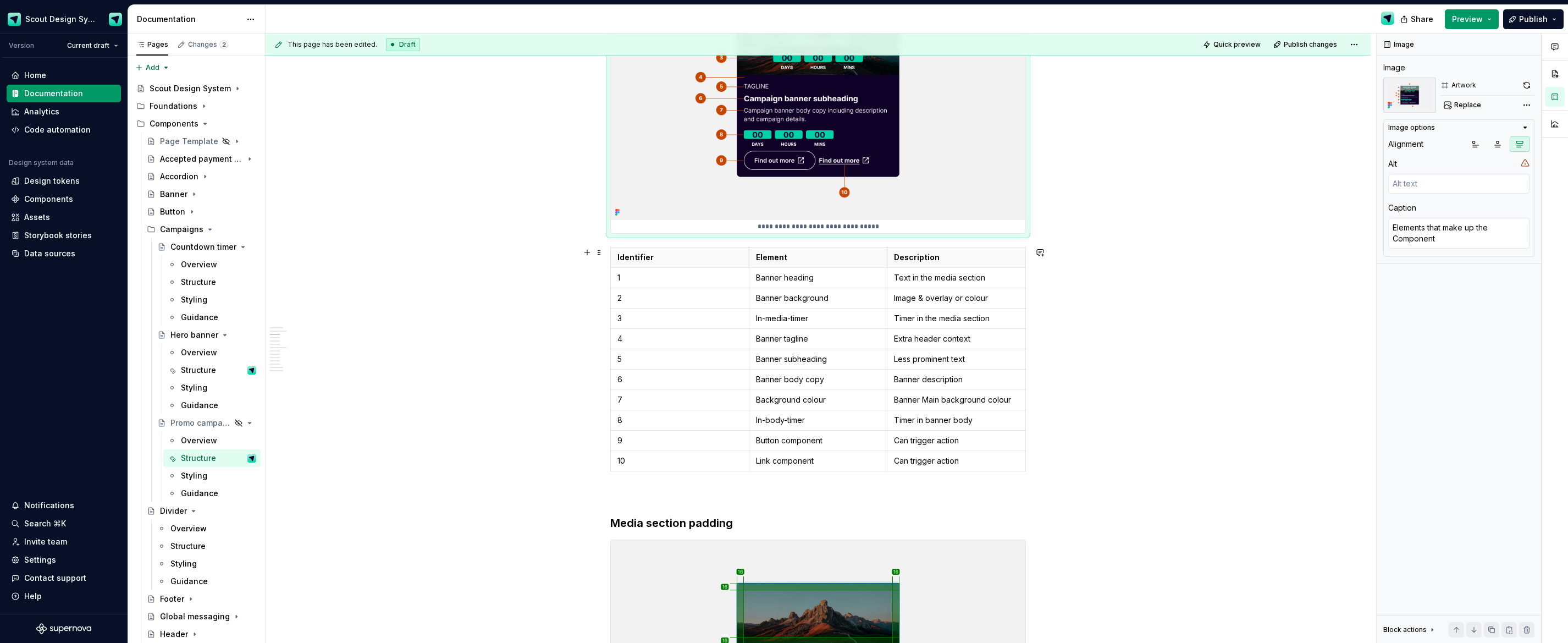
scroll to position [959, 0]
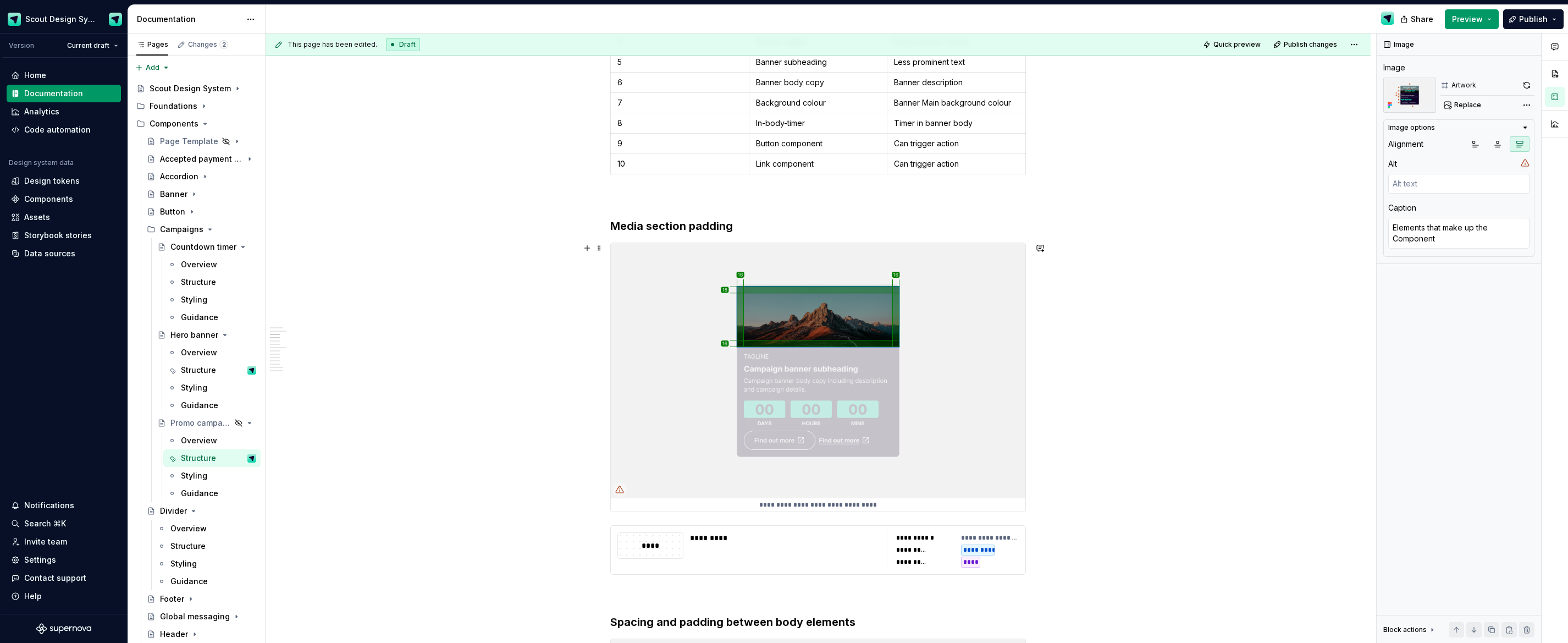
type textarea "*"
type textarea "Padding and separation of elements"
click at [883, 343] on img at bounding box center [818, 371] width 415 height 255
click at [1471, 107] on span "Replace" at bounding box center [1467, 105] width 27 height 9
type textarea "*"
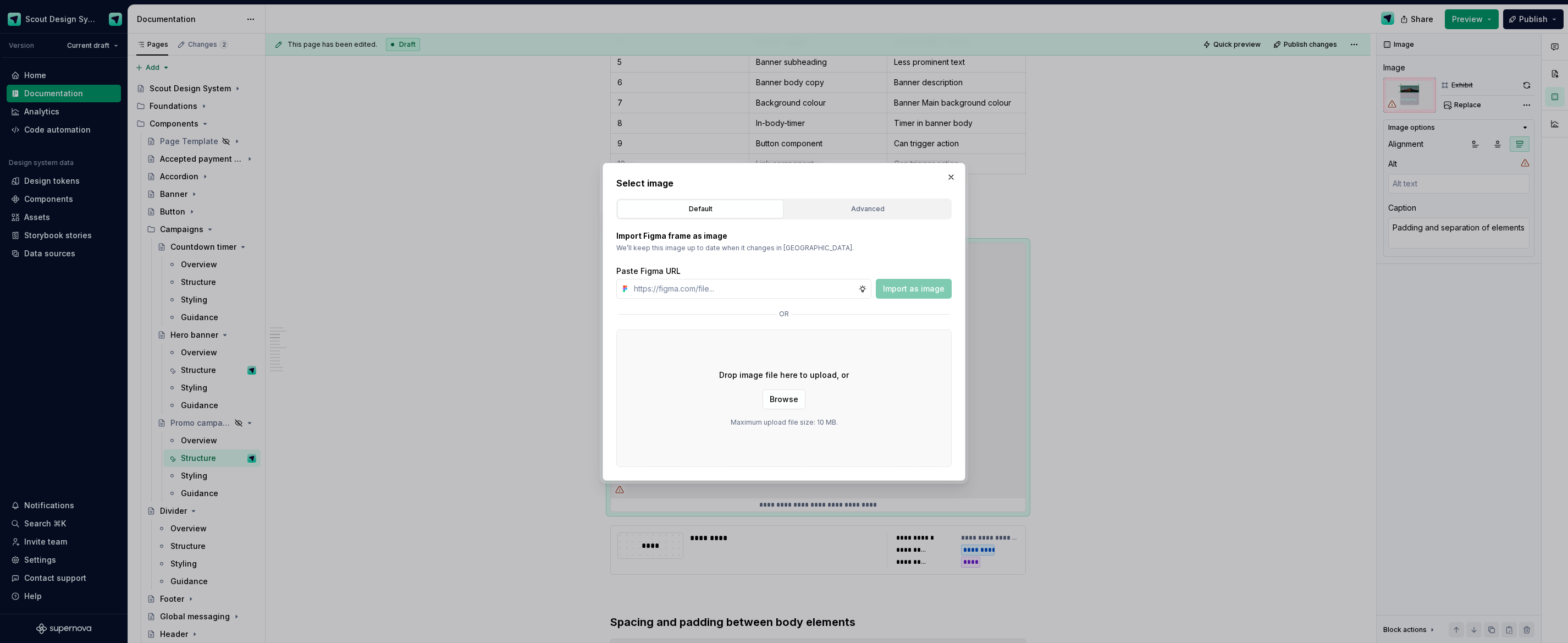
type input "[URL][DOMAIN_NAME]"
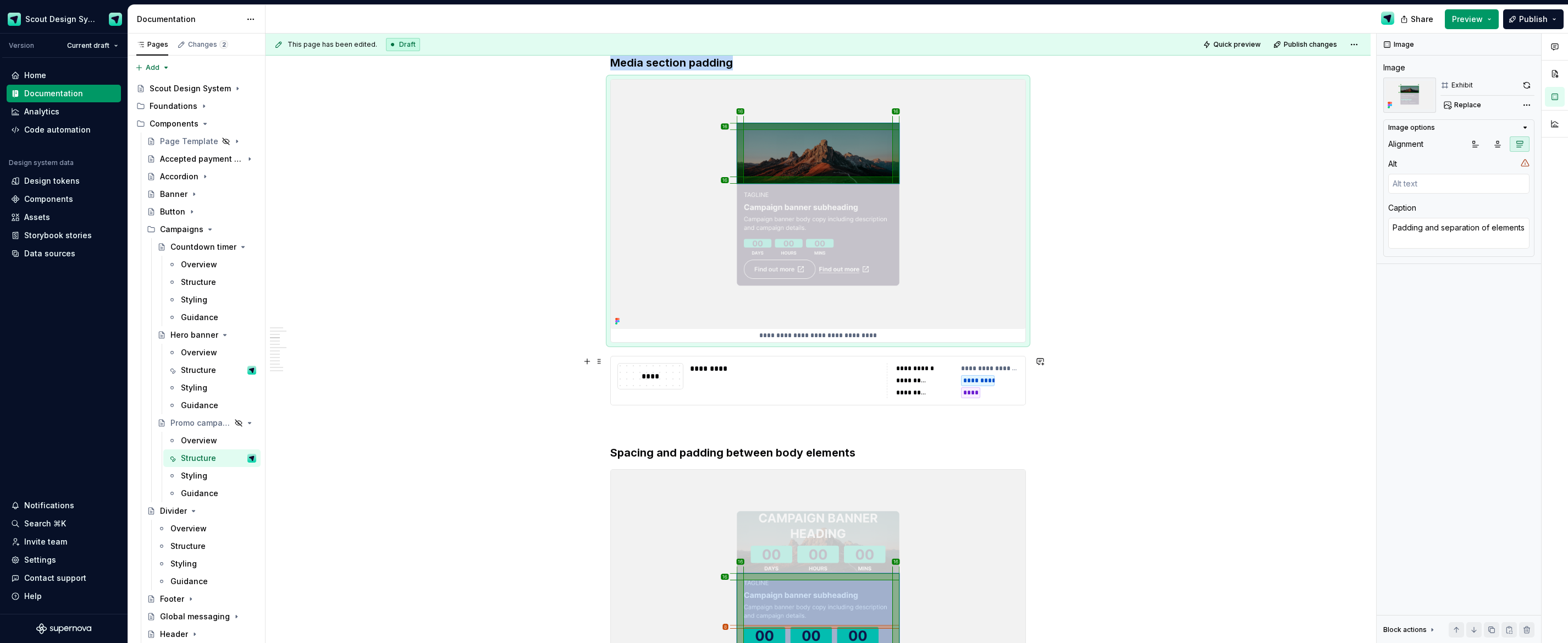
scroll to position [1325, 0]
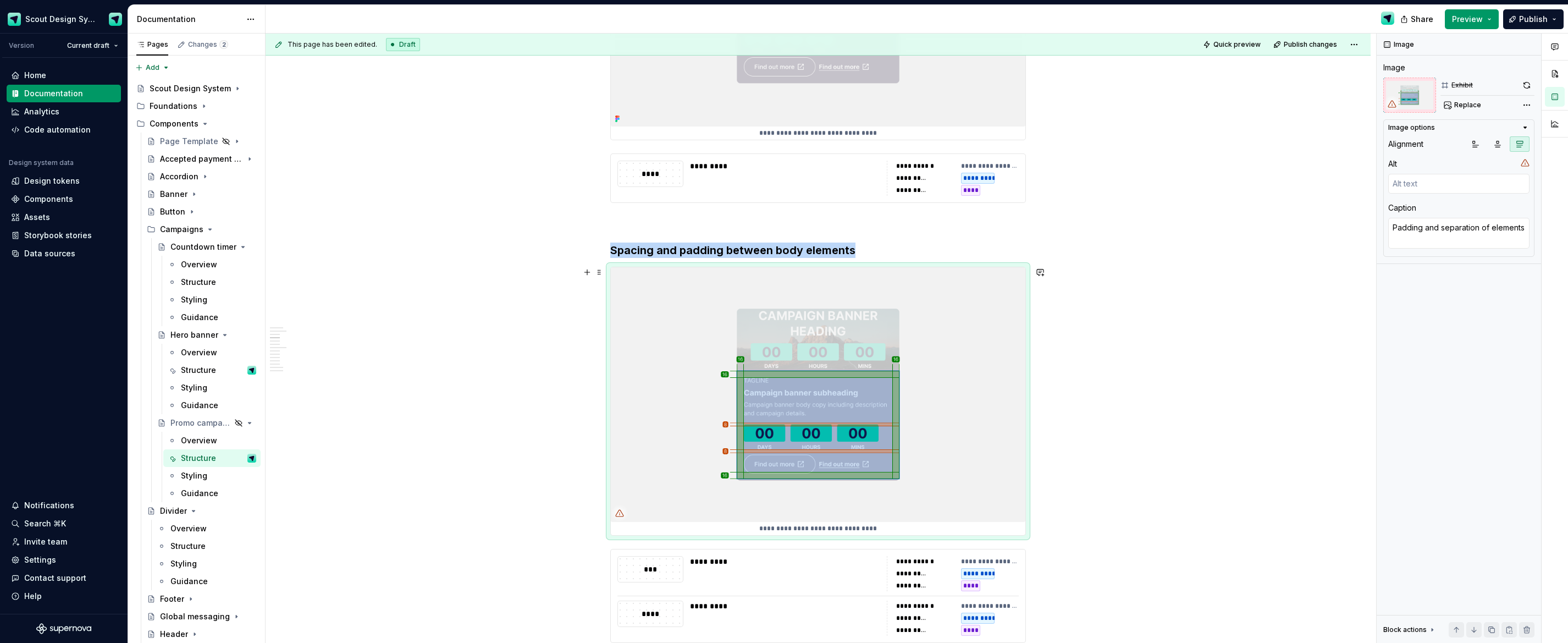
click at [961, 385] on img at bounding box center [818, 395] width 415 height 255
click at [1459, 106] on span "Replace" at bounding box center [1467, 105] width 27 height 9
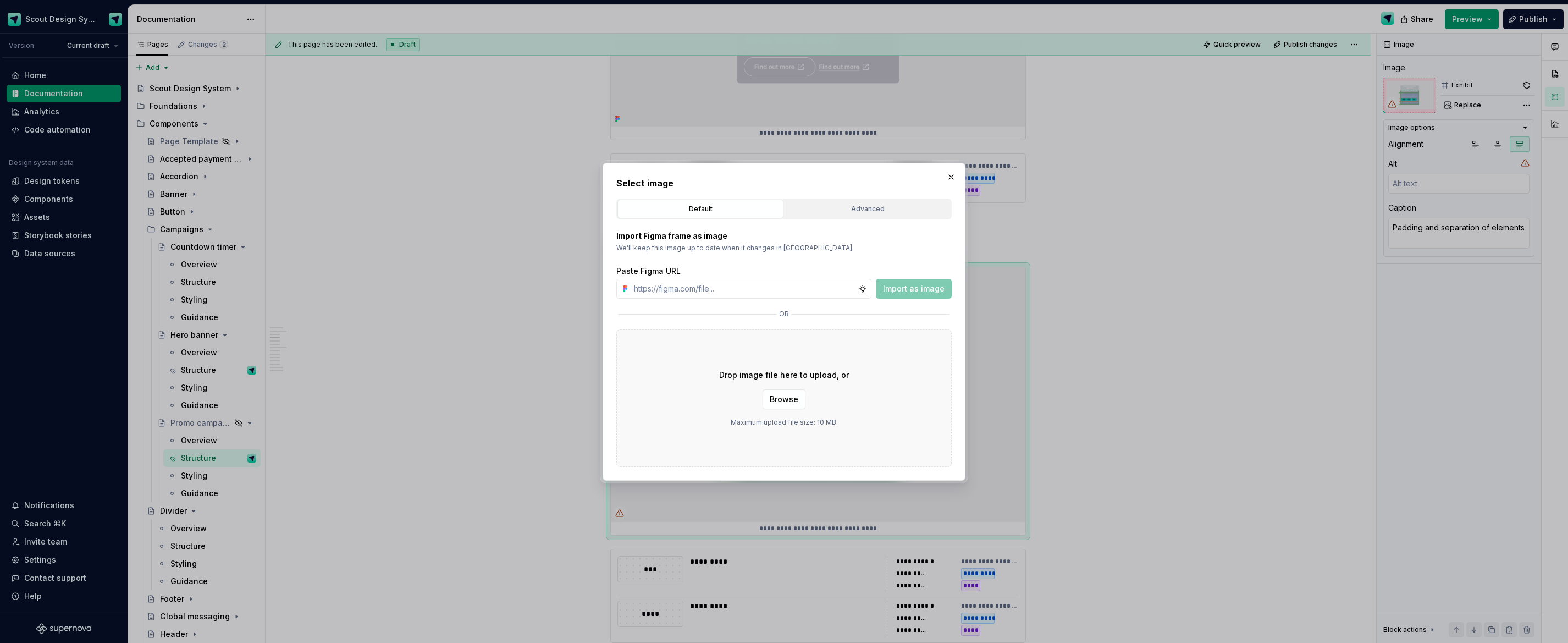
type textarea "*"
type input "[URL][DOMAIN_NAME]"
click at [934, 283] on span "Import as image" at bounding box center [914, 289] width 62 height 11
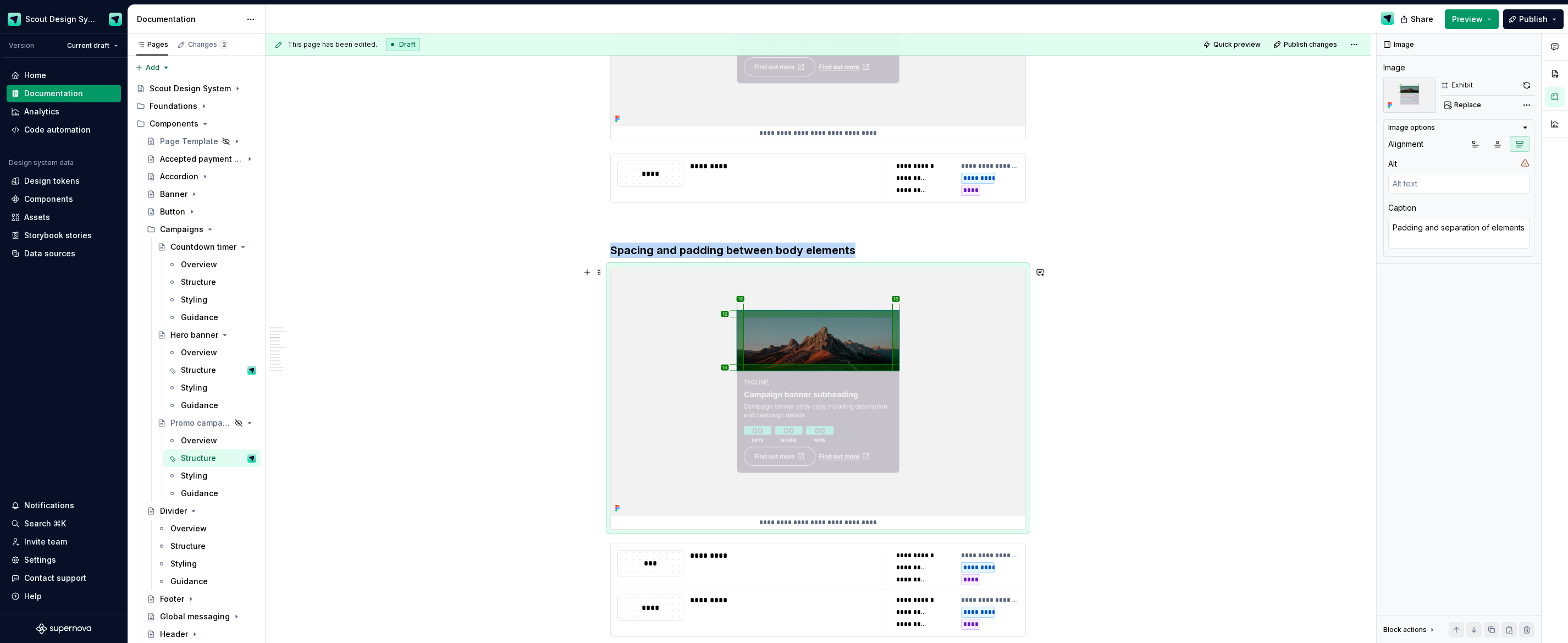
click at [955, 420] on img at bounding box center [818, 392] width 415 height 249
click at [987, 421] on img at bounding box center [818, 392] width 415 height 249
click at [1474, 107] on span "Replace" at bounding box center [1467, 105] width 27 height 9
type textarea "*"
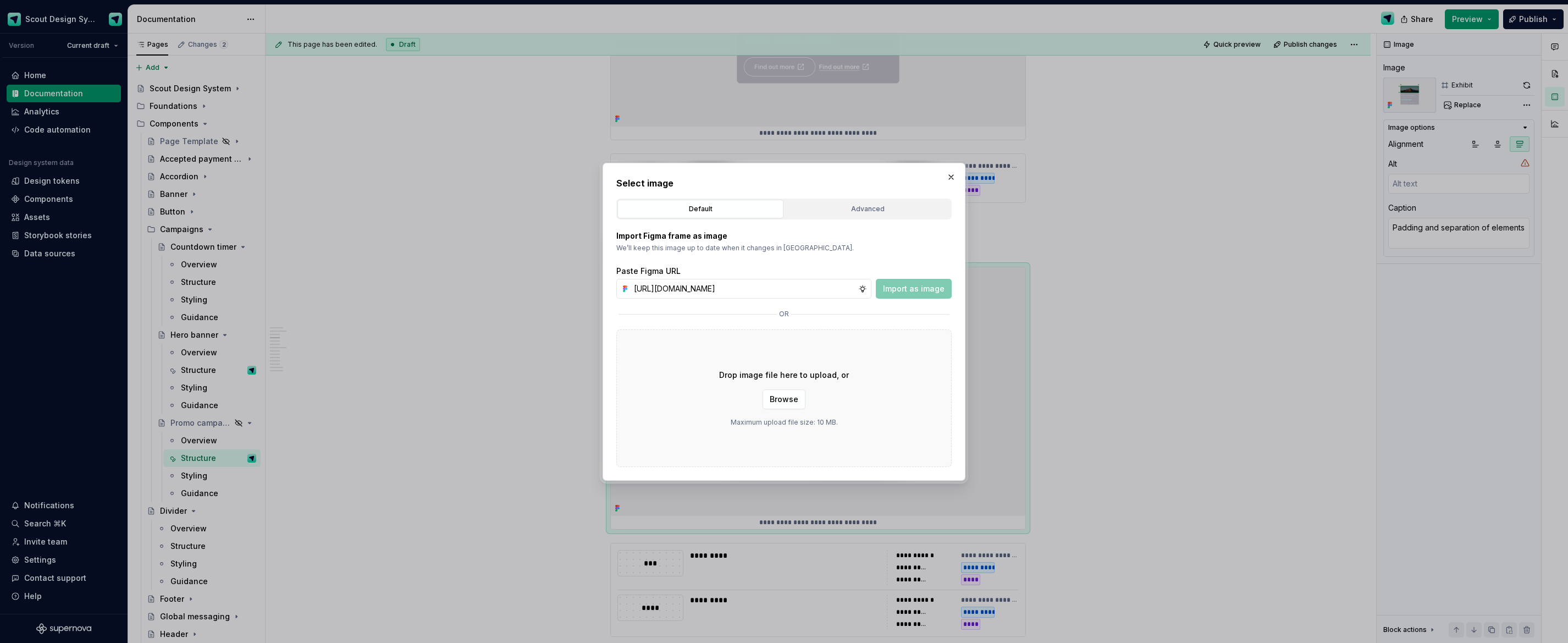
scroll to position [0, 313]
type input "[URL][DOMAIN_NAME]"
click at [923, 284] on span "Import as image" at bounding box center [914, 289] width 62 height 11
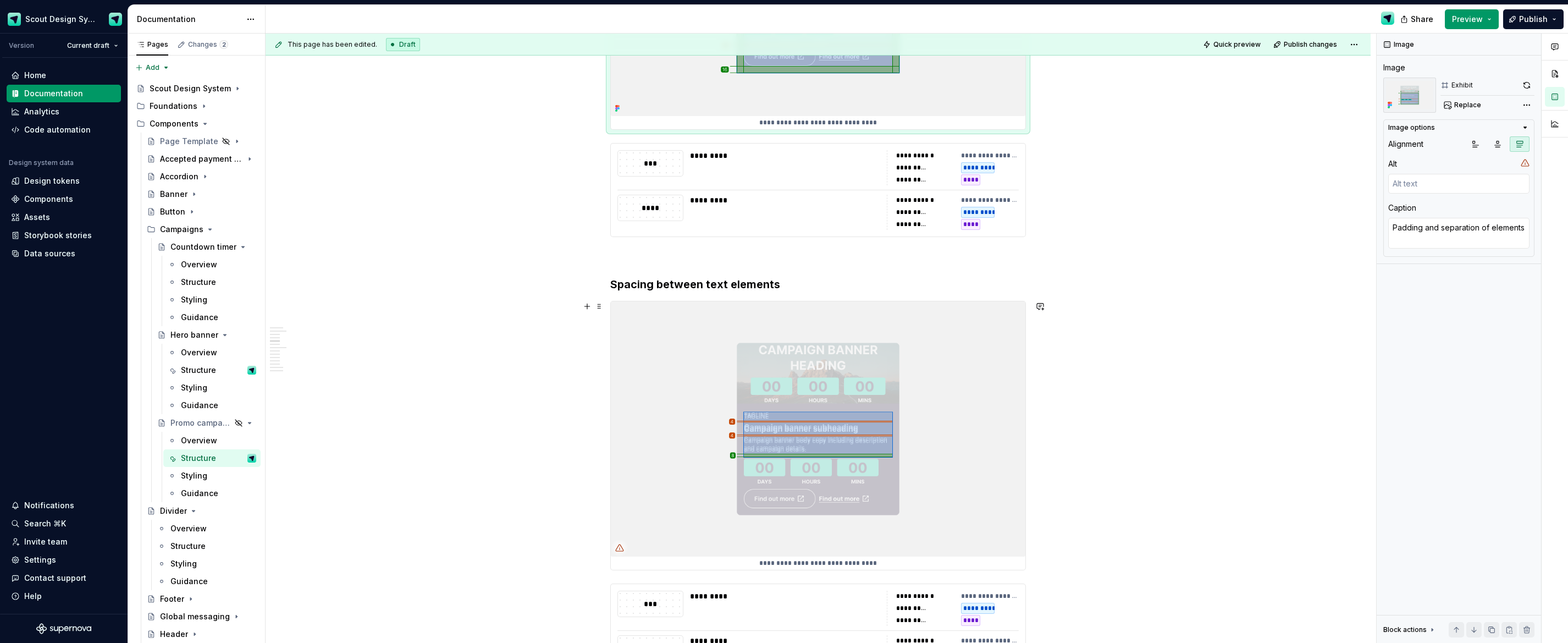
scroll to position [1813, 0]
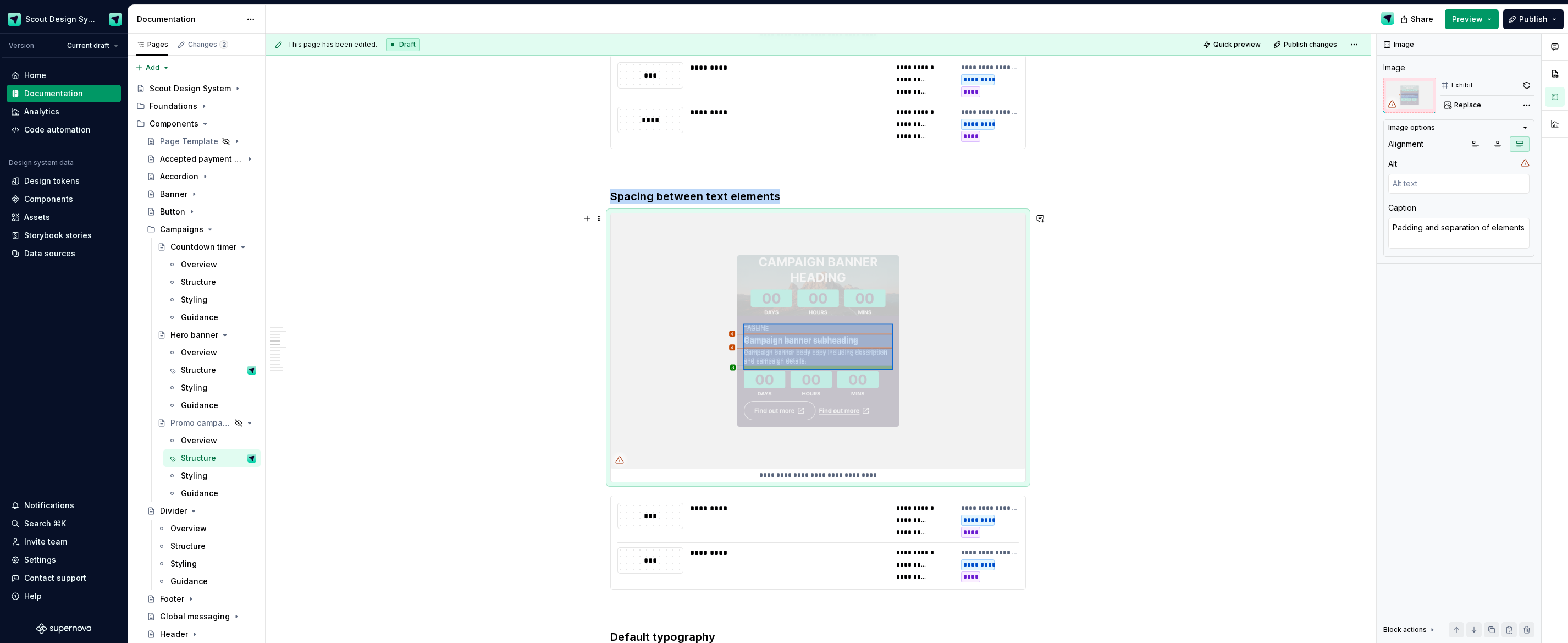
click at [986, 302] on img at bounding box center [818, 341] width 415 height 255
click at [1465, 110] on button "Replace" at bounding box center [1463, 105] width 46 height 15
type textarea "*"
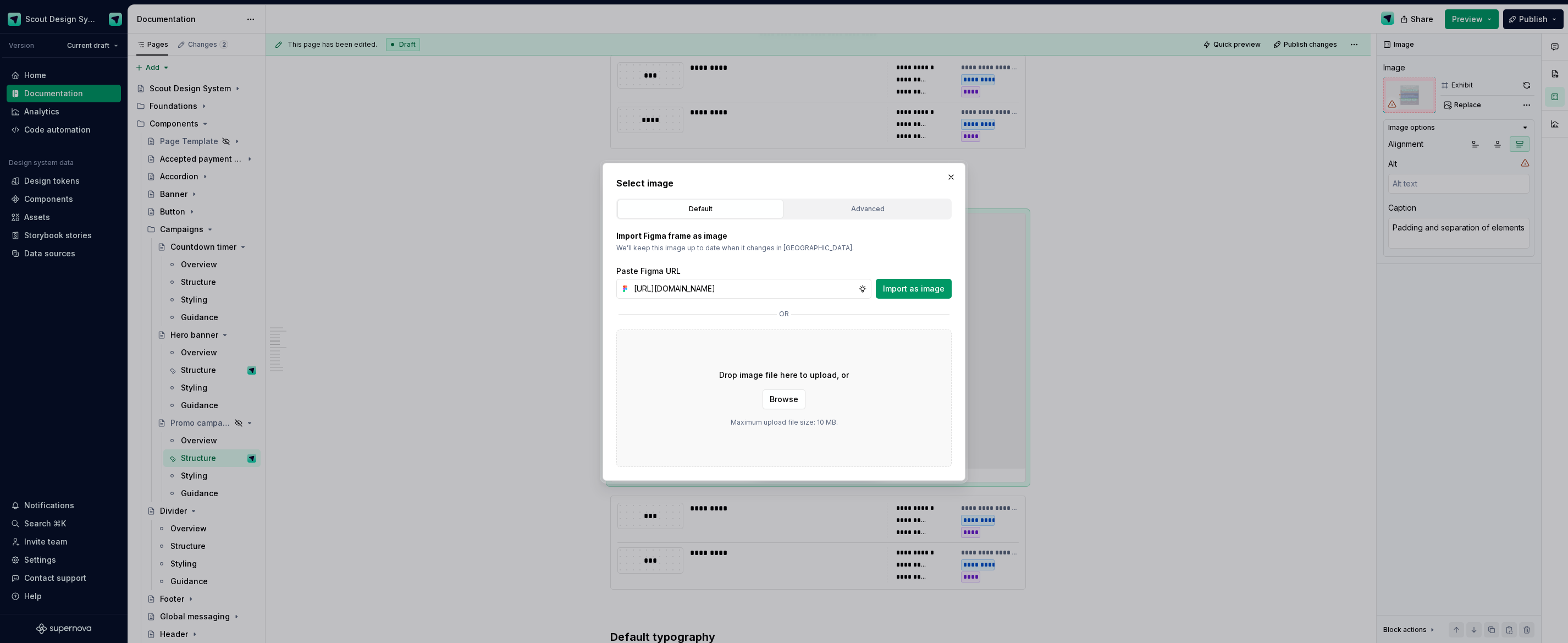
scroll to position [0, 313]
type input "[URL][DOMAIN_NAME]"
click at [940, 290] on span "Import as image" at bounding box center [914, 289] width 62 height 11
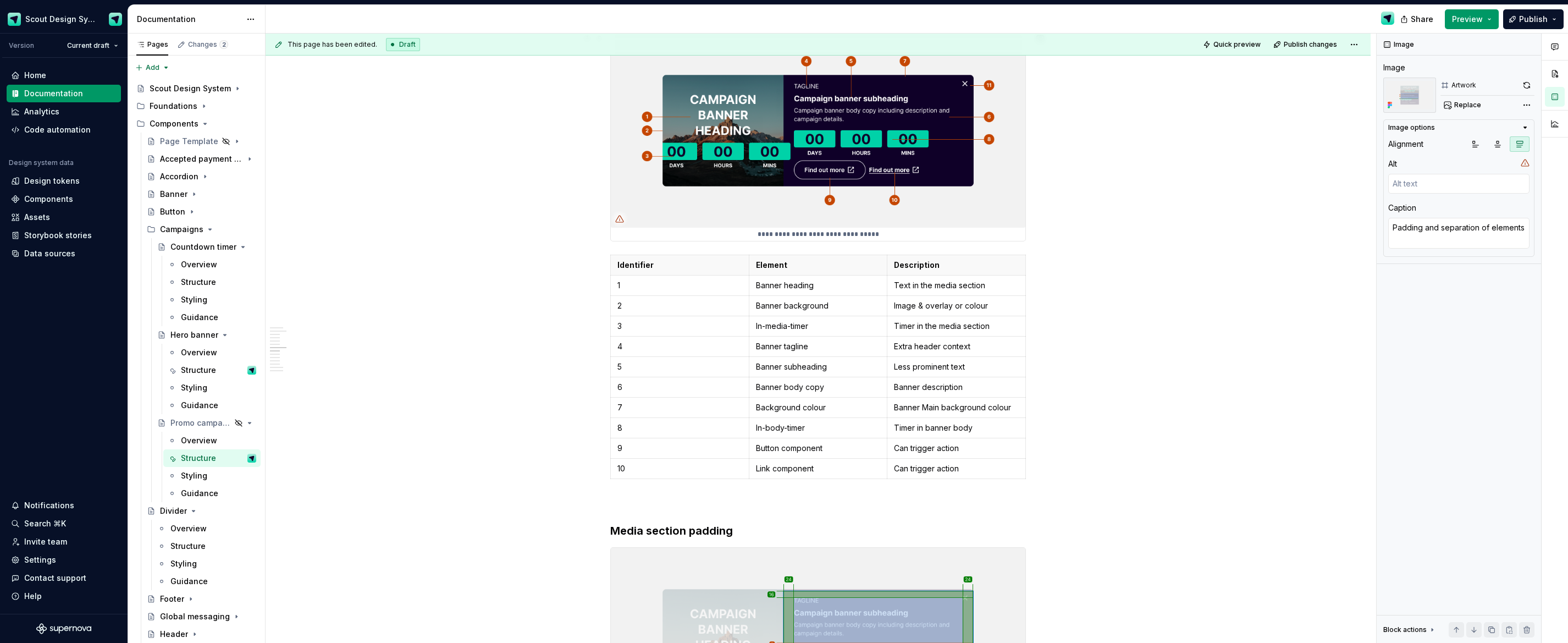
scroll to position [2563, 0]
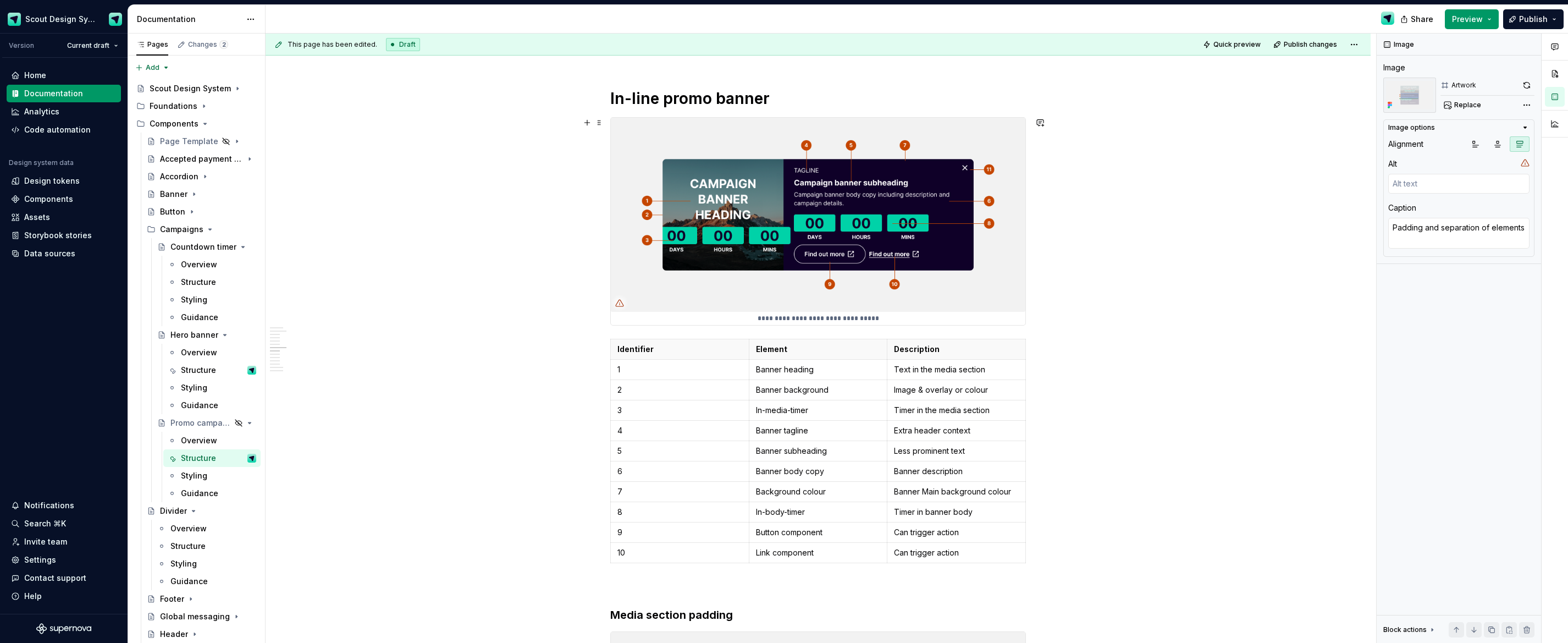
type textarea "*"
type textarea "Elements that make up the Component"
click at [872, 259] on img at bounding box center [818, 215] width 415 height 194
click at [1463, 102] on span "Replace" at bounding box center [1467, 105] width 27 height 9
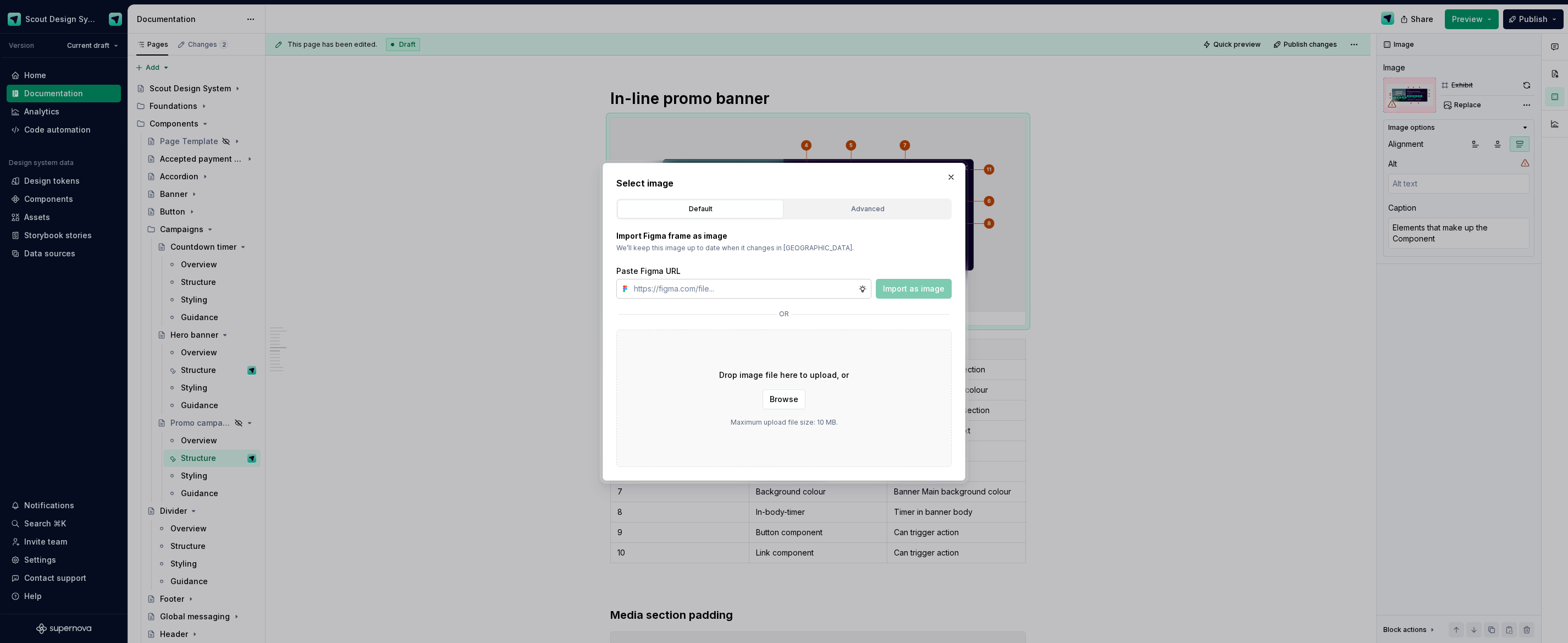
type textarea "*"
type input "[URL][DOMAIN_NAME]"
click at [904, 289] on span "Import as image" at bounding box center [914, 289] width 62 height 11
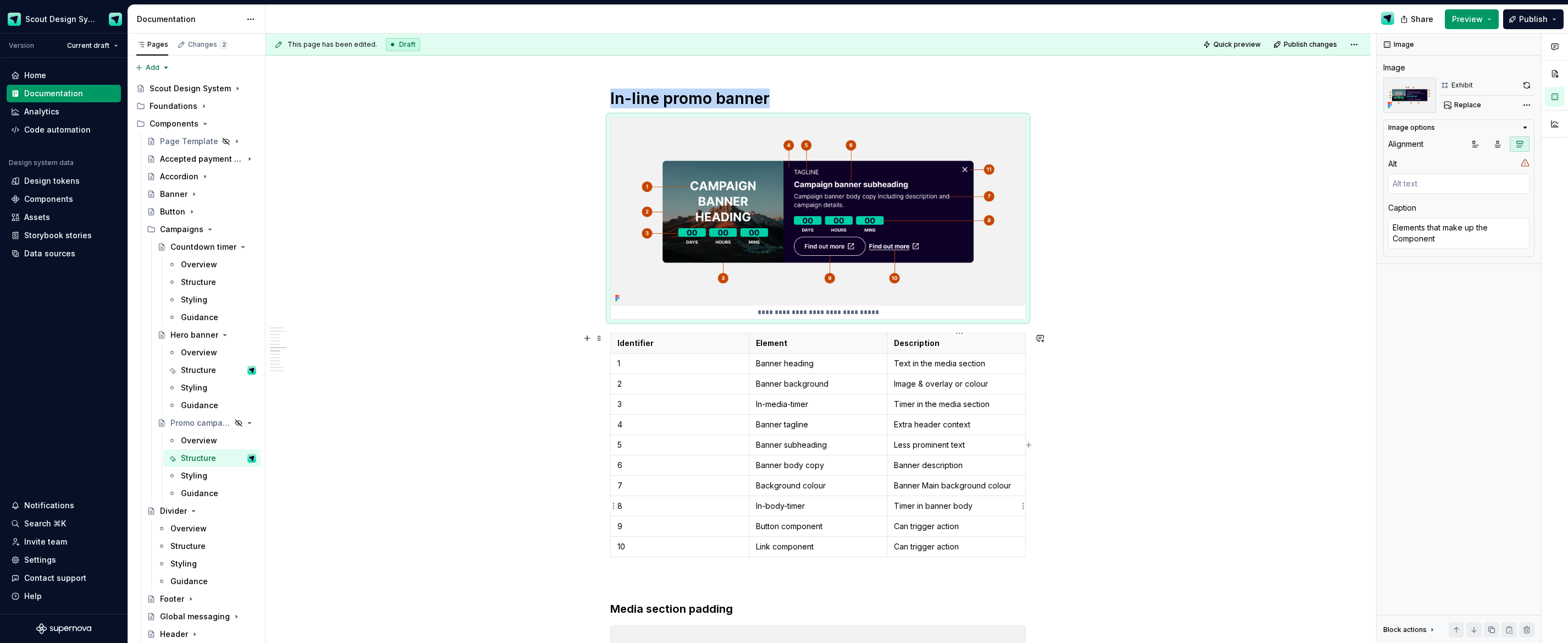
type textarea "*"
drag, startPoint x: 977, startPoint y: 506, endPoint x: 986, endPoint y: 506, distance: 9.0
click at [982, 506] on p "Timer in banner body" at bounding box center [956, 506] width 125 height 11
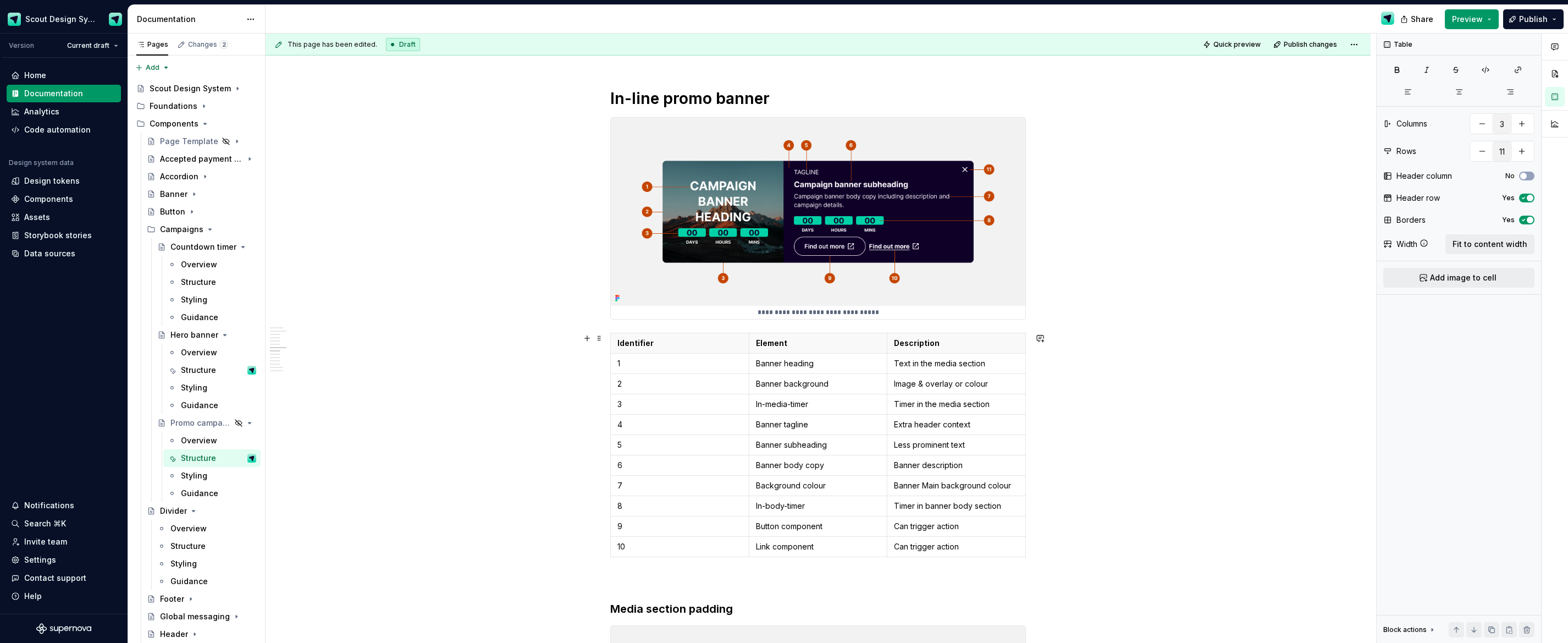
drag, startPoint x: 1185, startPoint y: 478, endPoint x: 1178, endPoint y: 469, distance: 11.4
click at [1185, 478] on div "**********" at bounding box center [818, 477] width 1105 height 5700
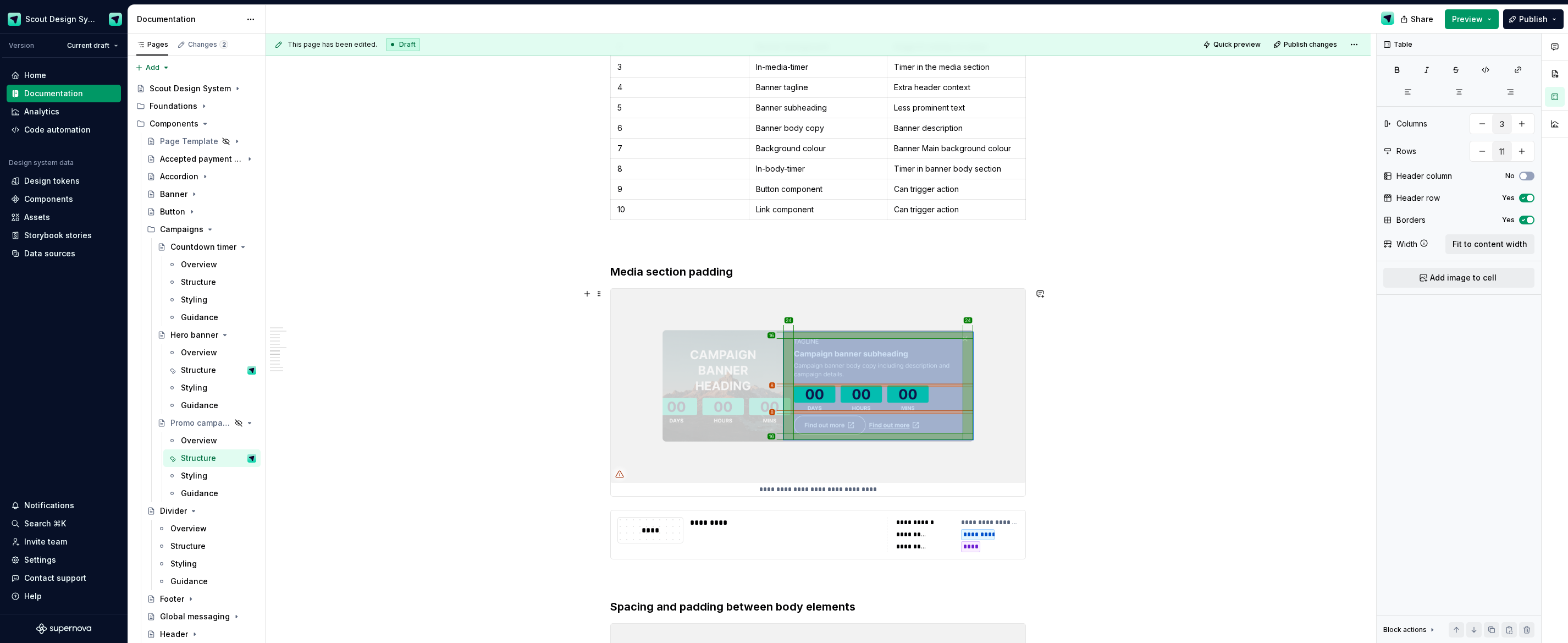
scroll to position [2971, 0]
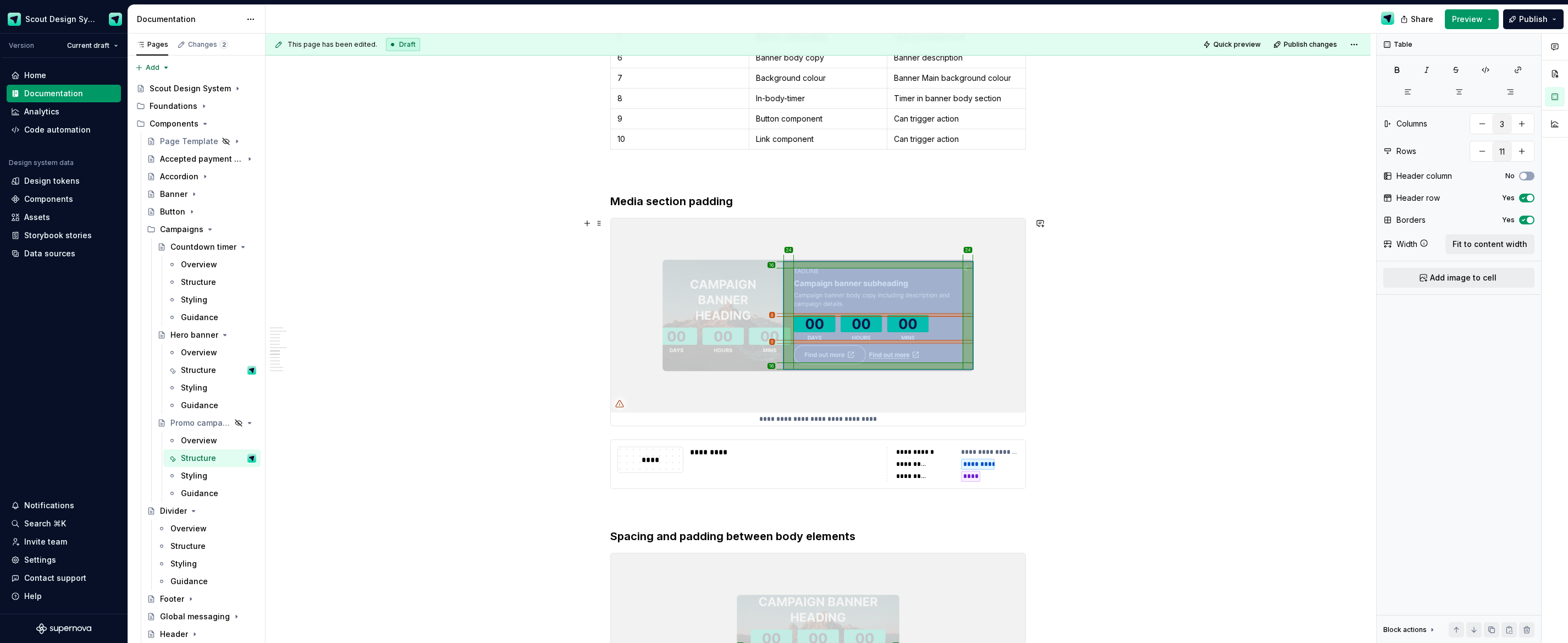
click at [914, 326] on img at bounding box center [818, 315] width 415 height 194
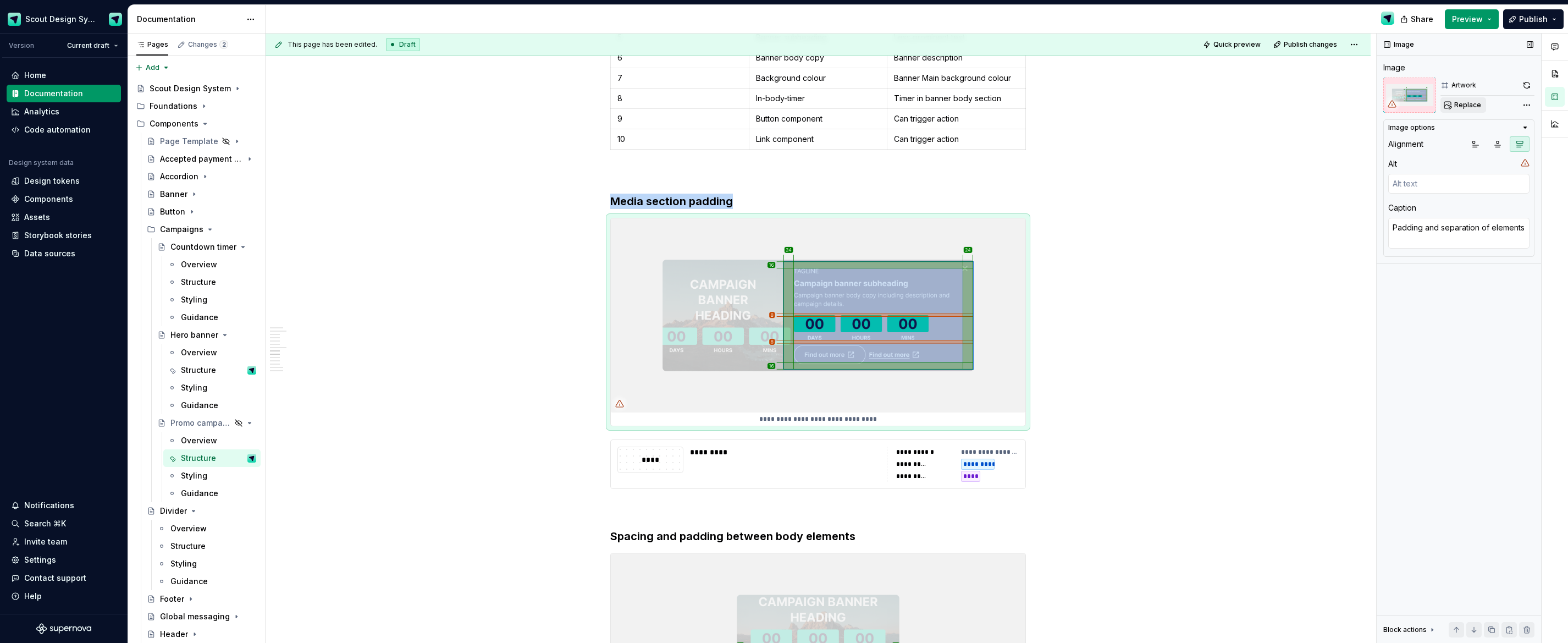
click at [1471, 107] on span "Replace" at bounding box center [1467, 105] width 27 height 9
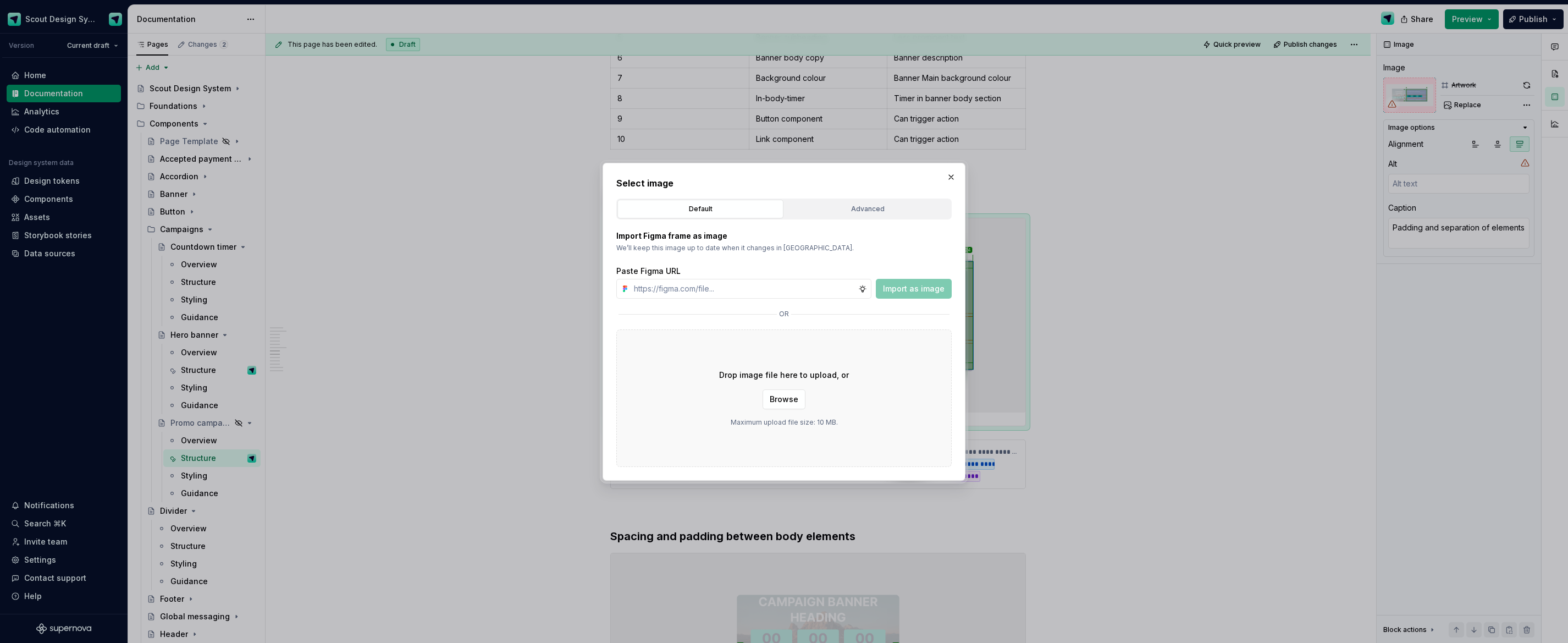
type textarea "*"
type input "[URL][DOMAIN_NAME]"
click at [925, 288] on span "Import as image" at bounding box center [914, 289] width 62 height 11
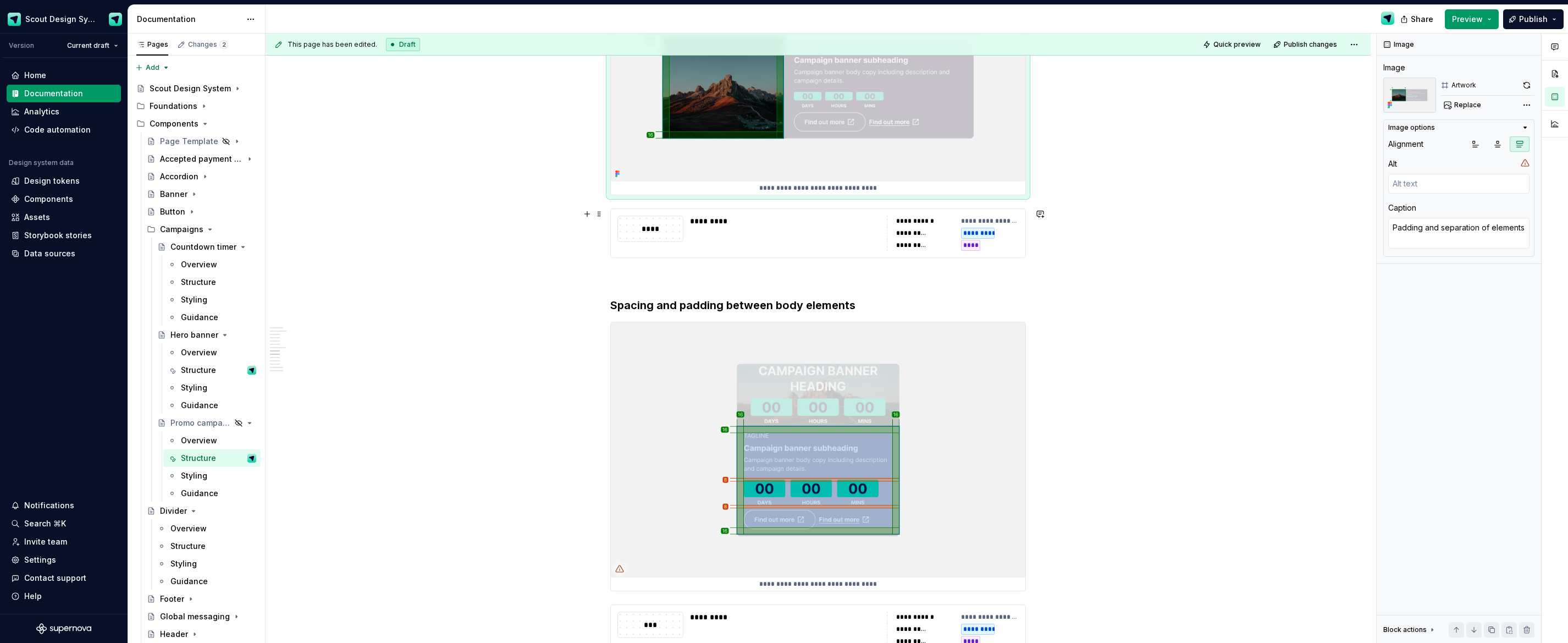
scroll to position [3219, 0]
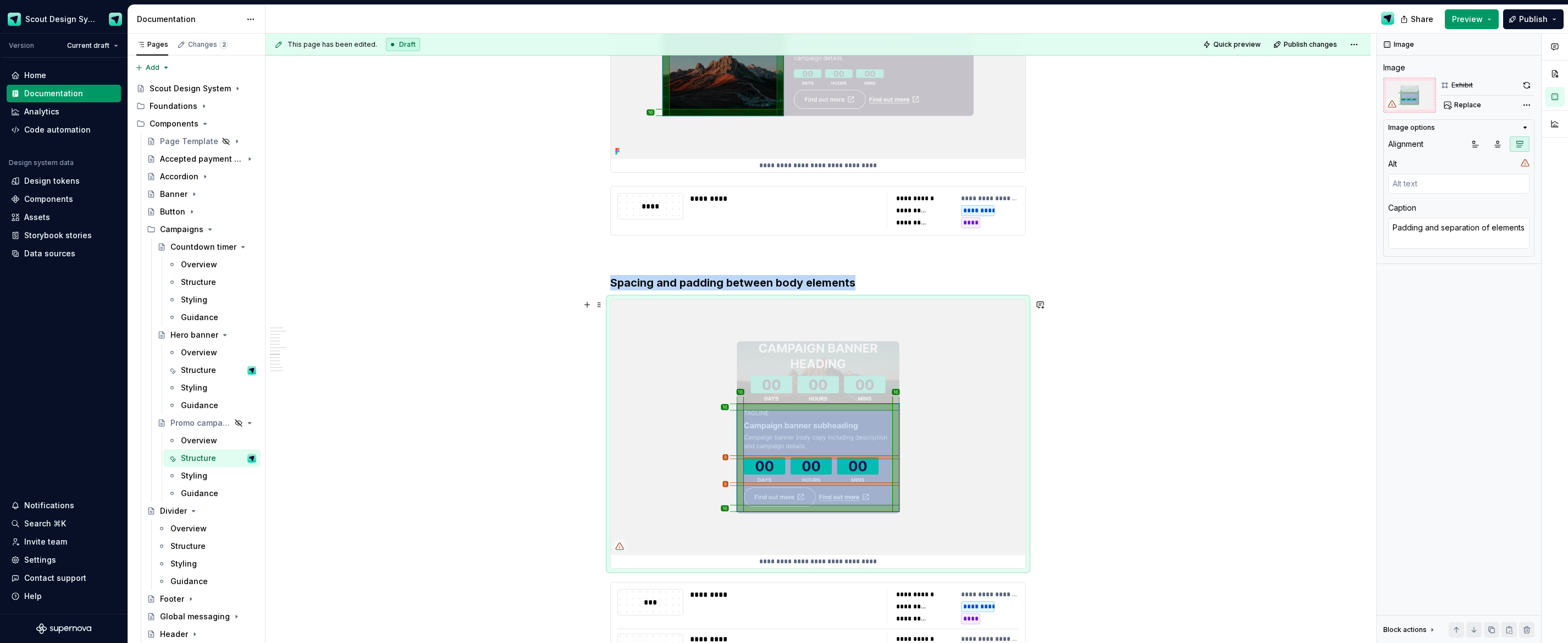
click at [870, 392] on img at bounding box center [818, 427] width 415 height 255
click at [1449, 110] on button "Replace" at bounding box center [1463, 105] width 46 height 15
type textarea "*"
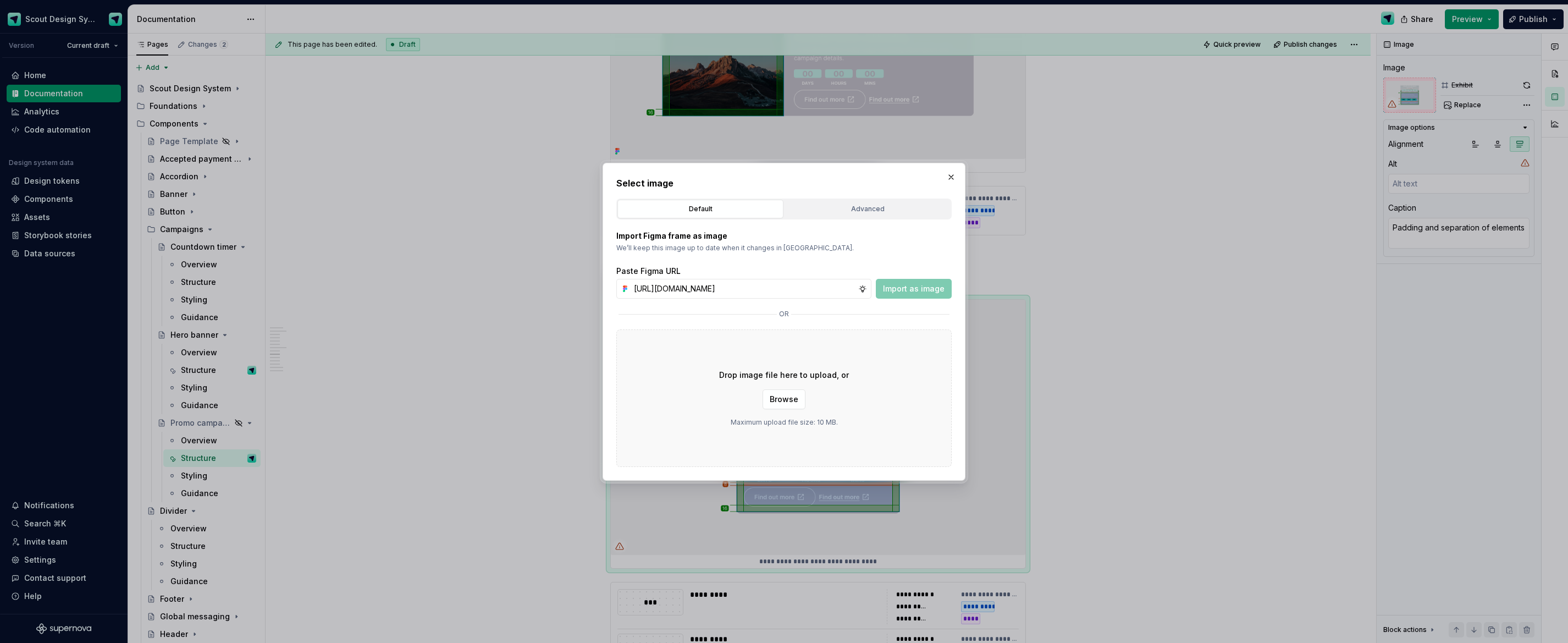
scroll to position [0, 313]
type input "[URL][DOMAIN_NAME]"
click at [911, 293] on span "Import as image" at bounding box center [914, 289] width 62 height 11
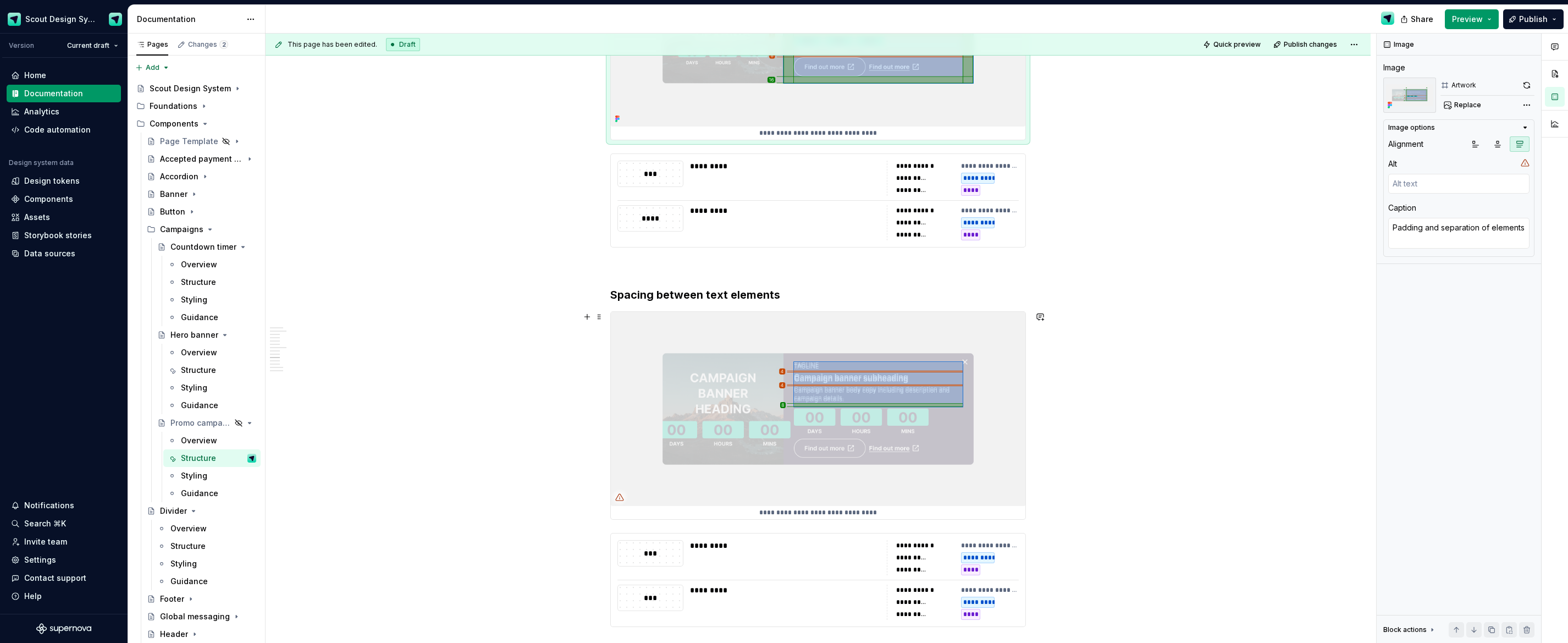
scroll to position [3657, 0]
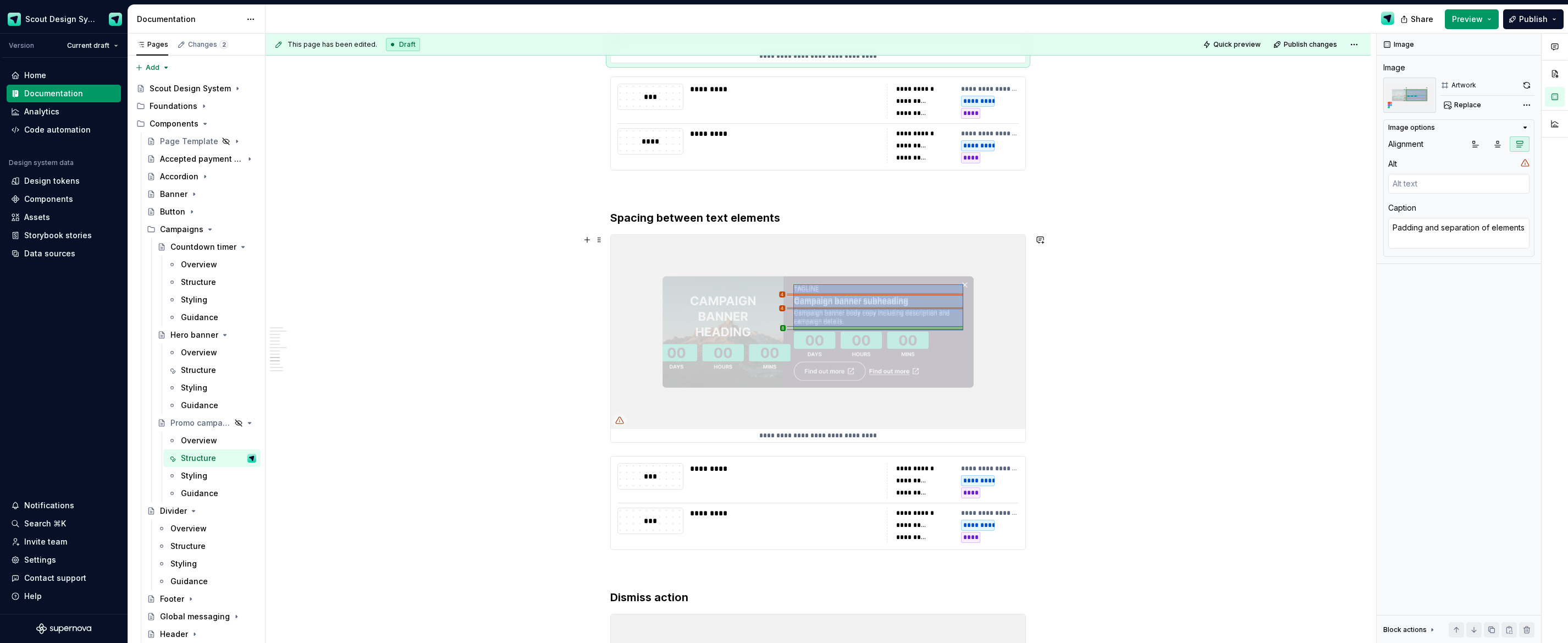
click at [859, 349] on img at bounding box center [818, 332] width 415 height 194
click at [1467, 106] on span "Replace" at bounding box center [1467, 105] width 27 height 9
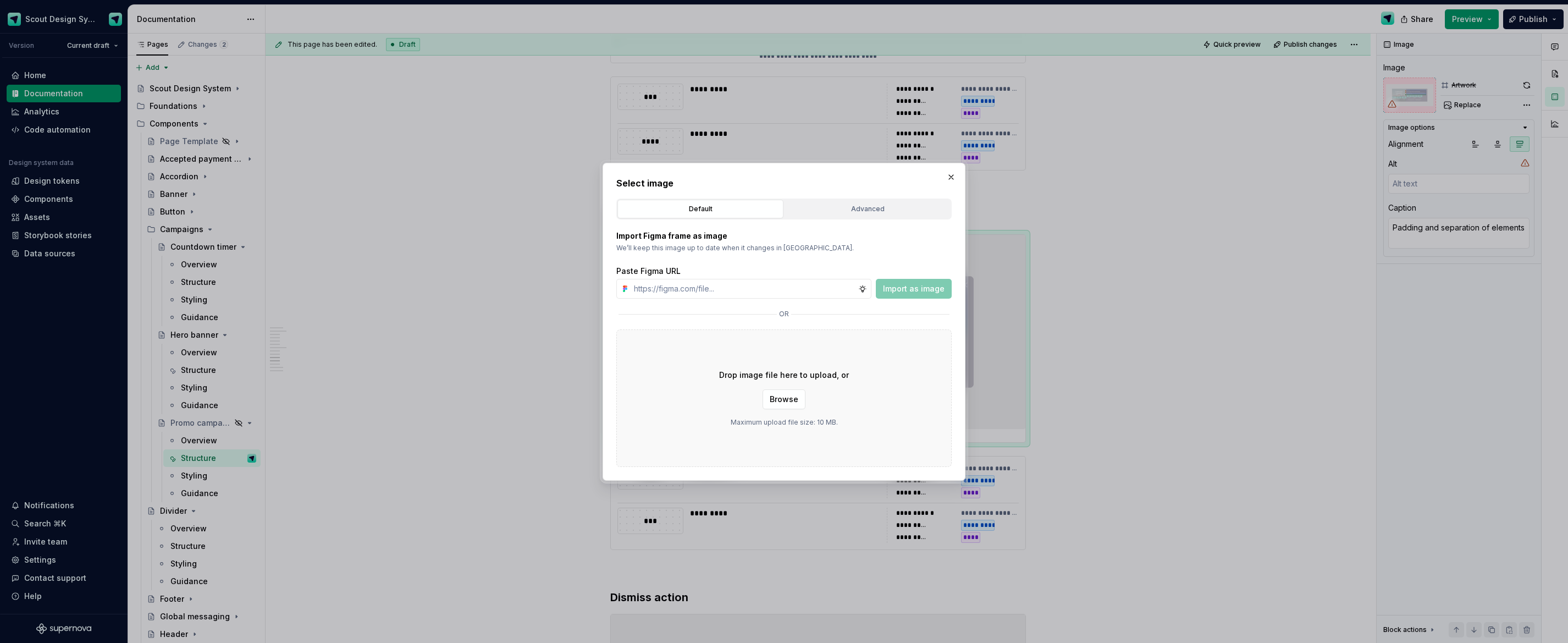
type textarea "*"
type input "[URL][DOMAIN_NAME]"
click at [917, 292] on span "Import as image" at bounding box center [914, 289] width 62 height 11
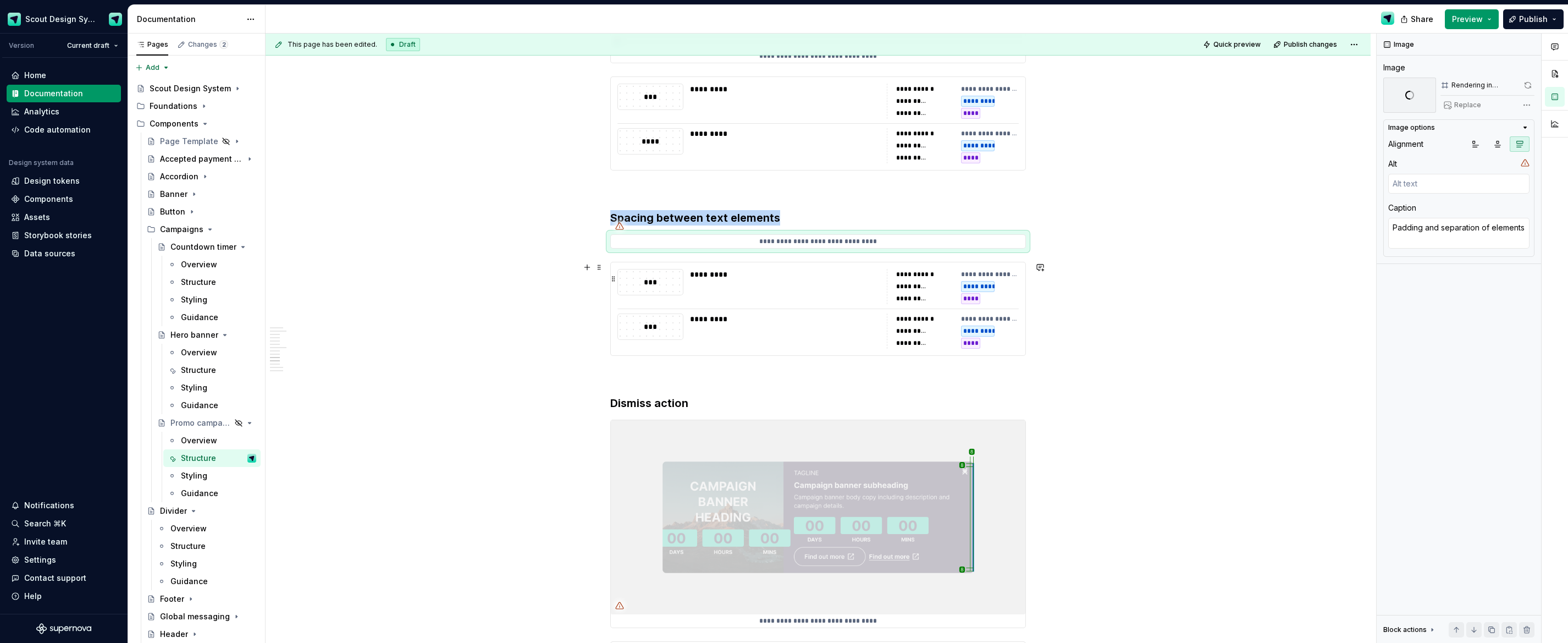
scroll to position [3704, 0]
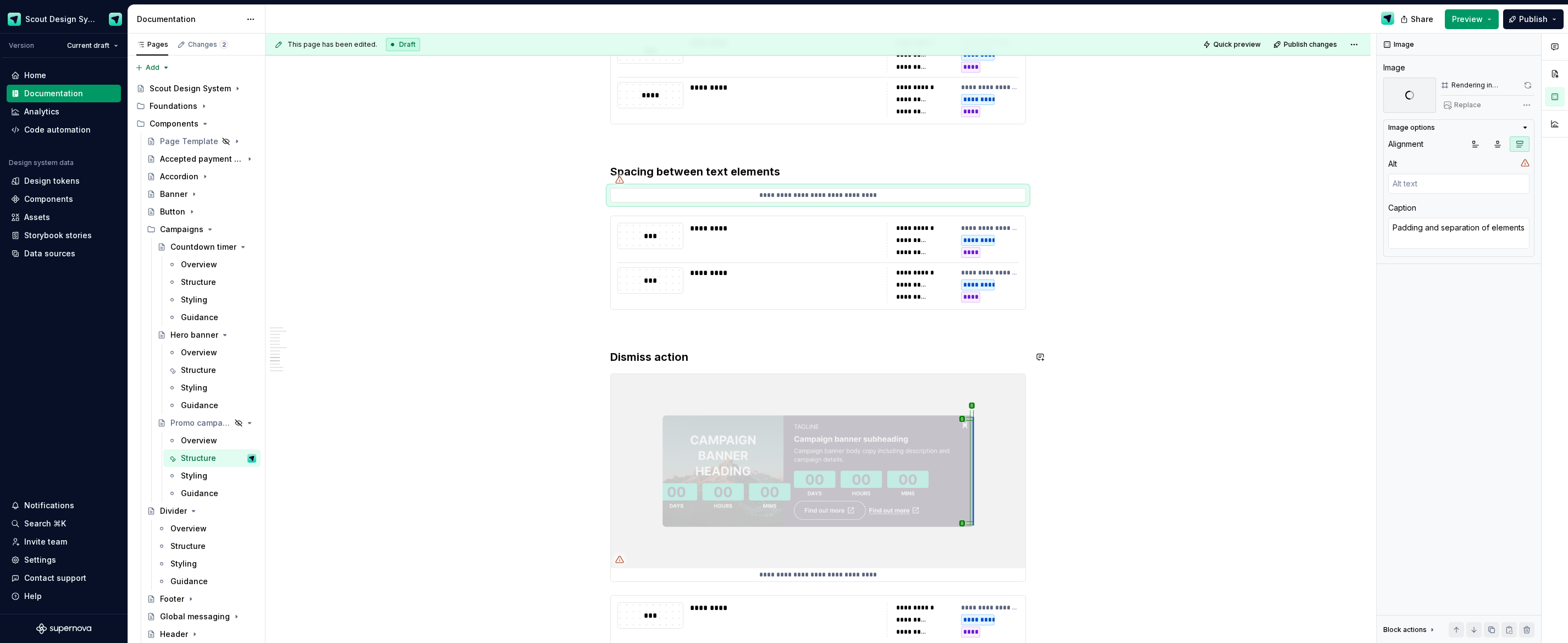
click at [782, 374] on div "**********" at bounding box center [818, 478] width 415 height 208
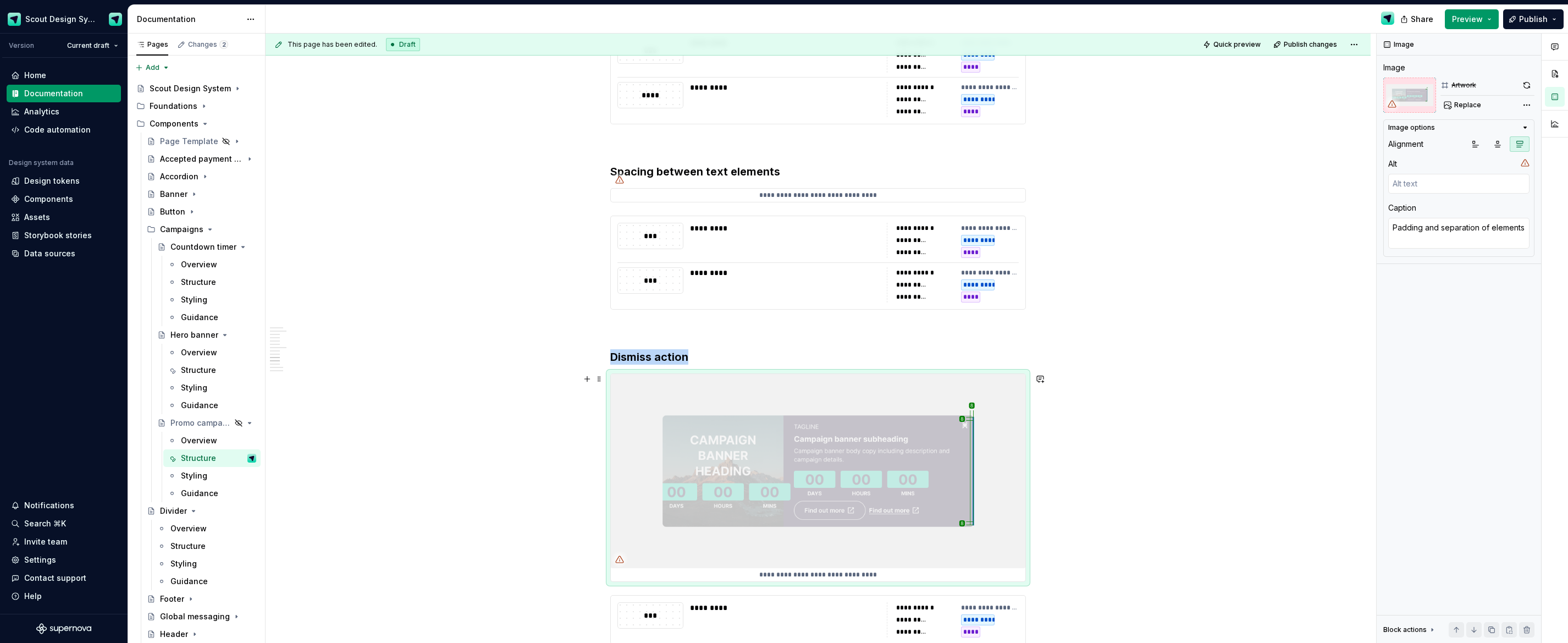
drag, startPoint x: 836, startPoint y: 415, endPoint x: 878, endPoint y: 398, distance: 45.3
click at [839, 234] on div "*********" at bounding box center [785, 229] width 190 height 11
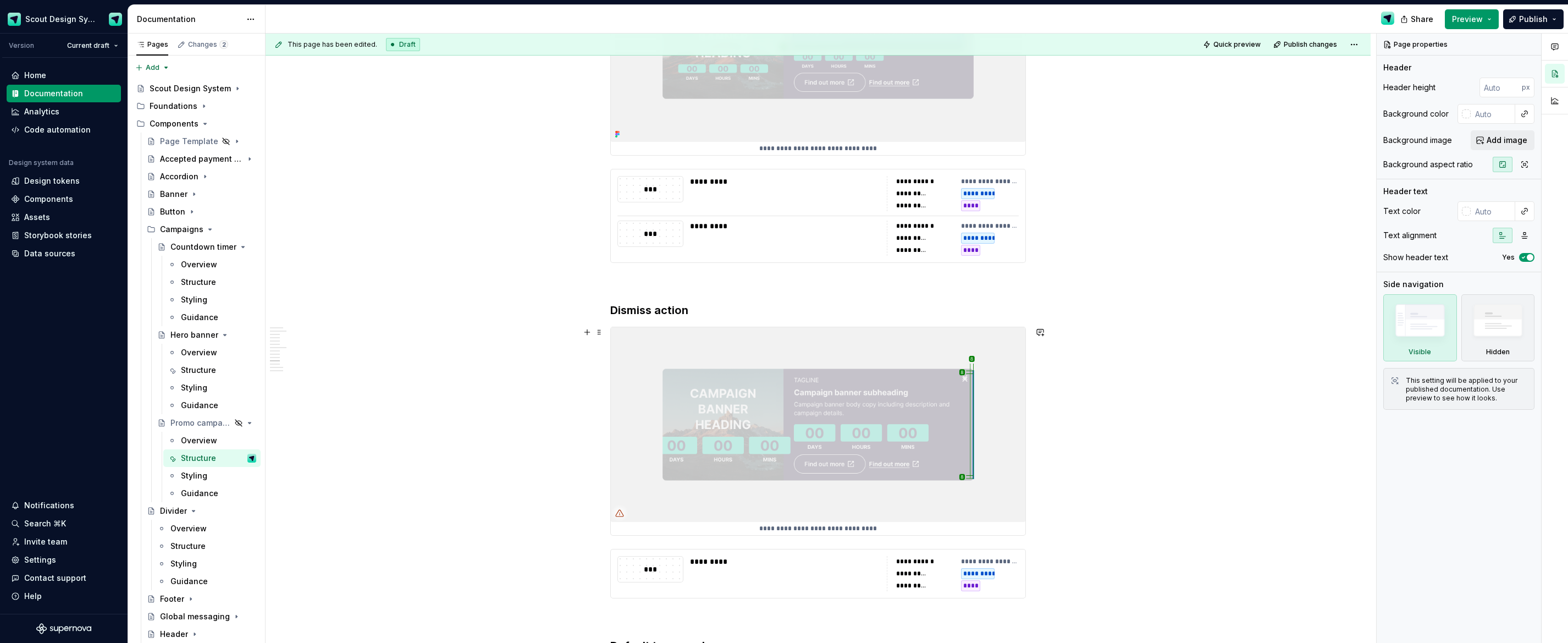
scroll to position [3941, 0]
click at [945, 419] on img at bounding box center [818, 422] width 415 height 194
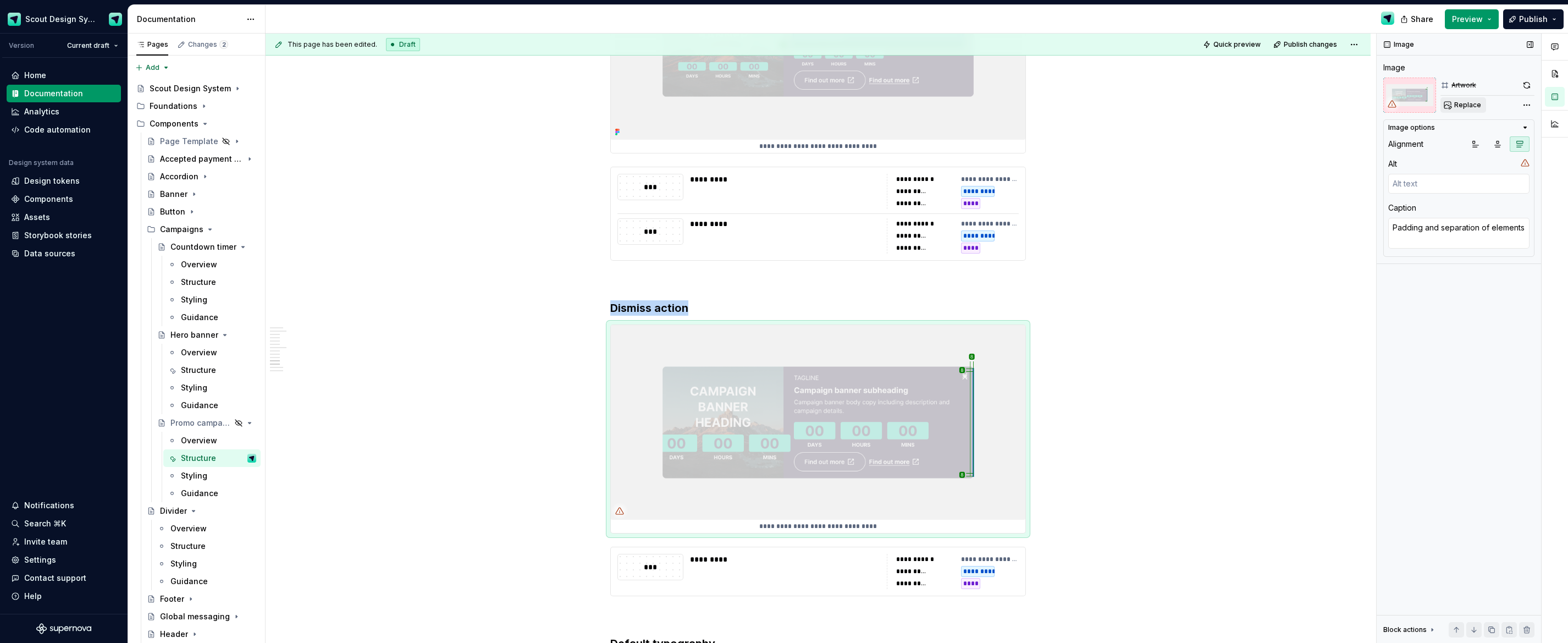
click at [1457, 103] on span "Replace" at bounding box center [1467, 105] width 27 height 9
type textarea "*"
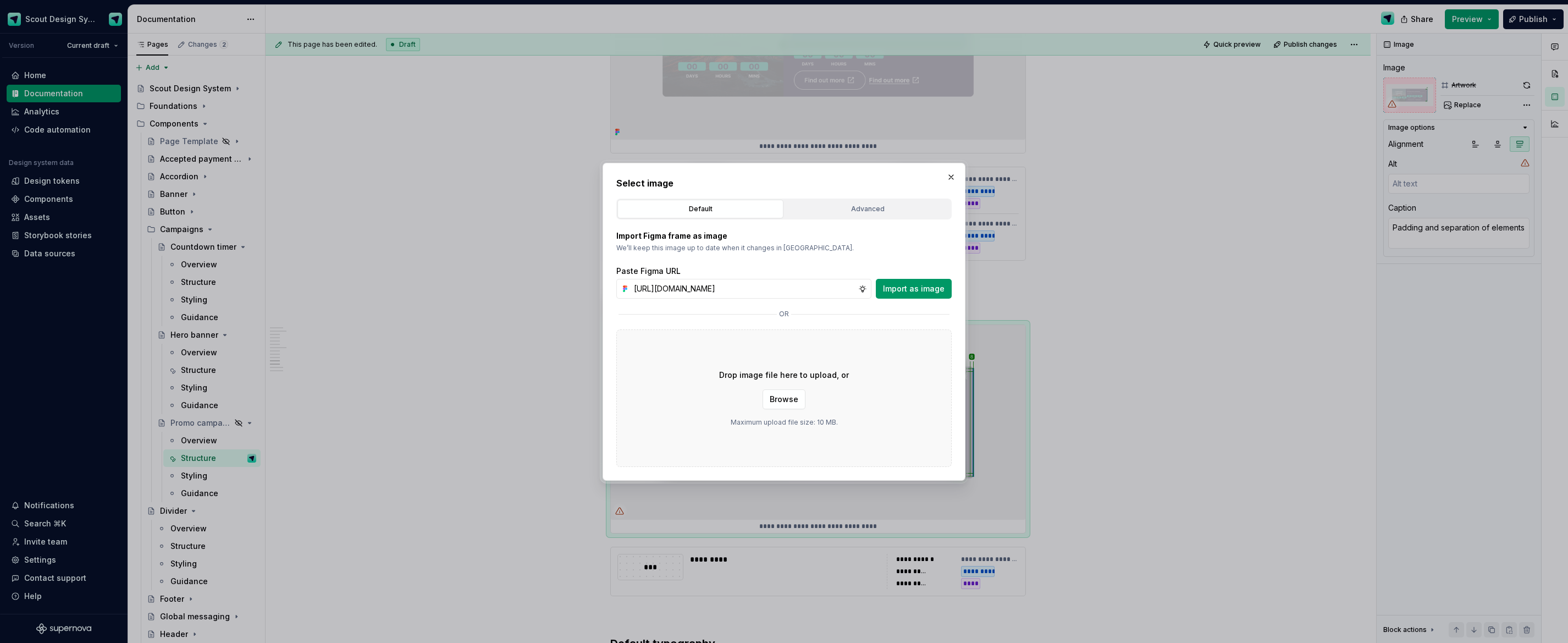
scroll to position [0, 313]
type input "[URL][DOMAIN_NAME]"
click at [914, 288] on span "Import as image" at bounding box center [914, 289] width 62 height 11
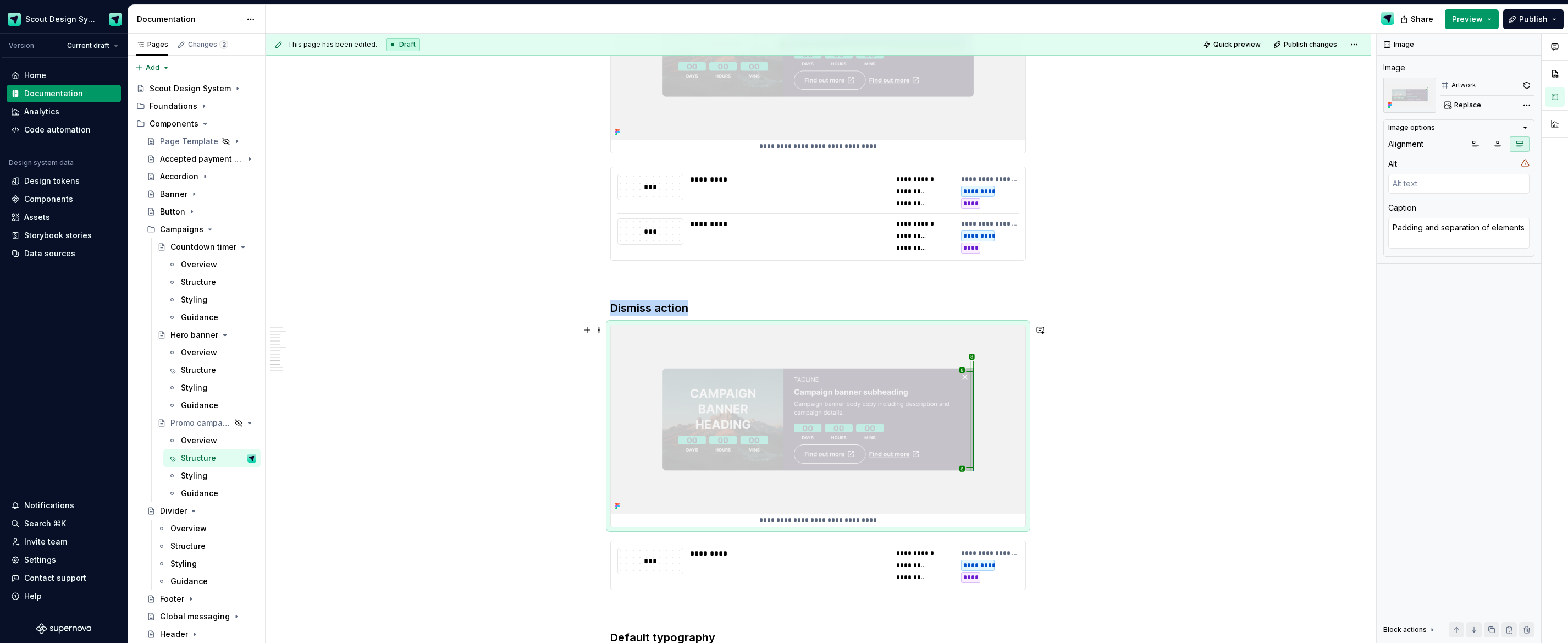
click at [1096, 397] on div "**********" at bounding box center [821, 338] width 1111 height 610
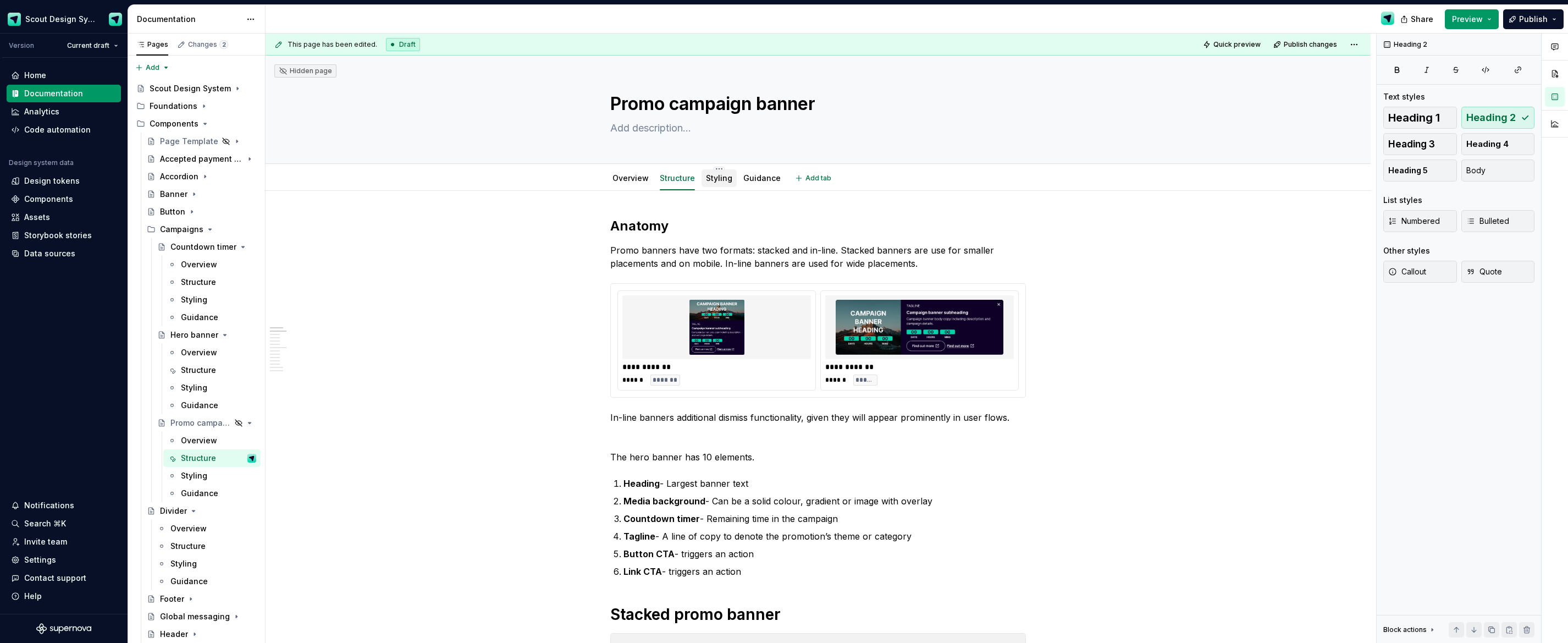
click at [726, 183] on div "Styling" at bounding box center [719, 178] width 26 height 11
click at [722, 179] on link "Styling" at bounding box center [719, 177] width 26 height 9
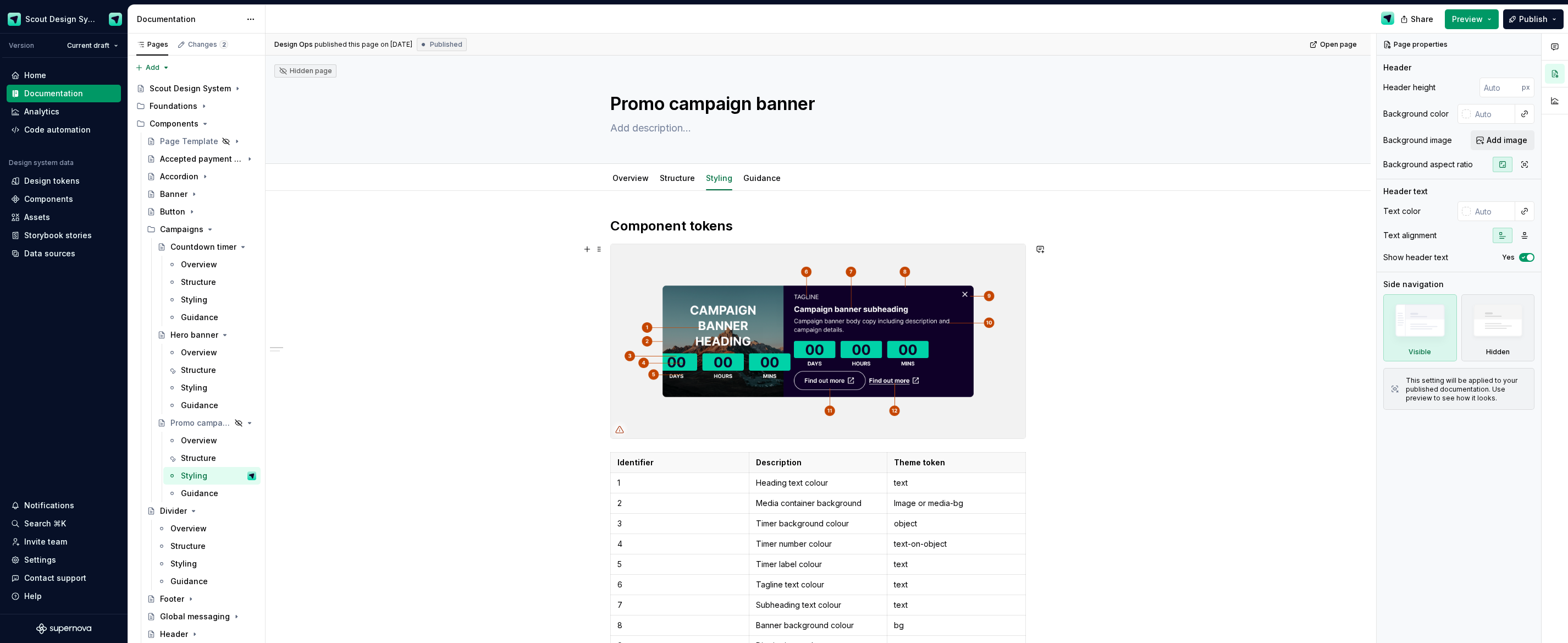
click at [900, 345] on img at bounding box center [818, 341] width 415 height 194
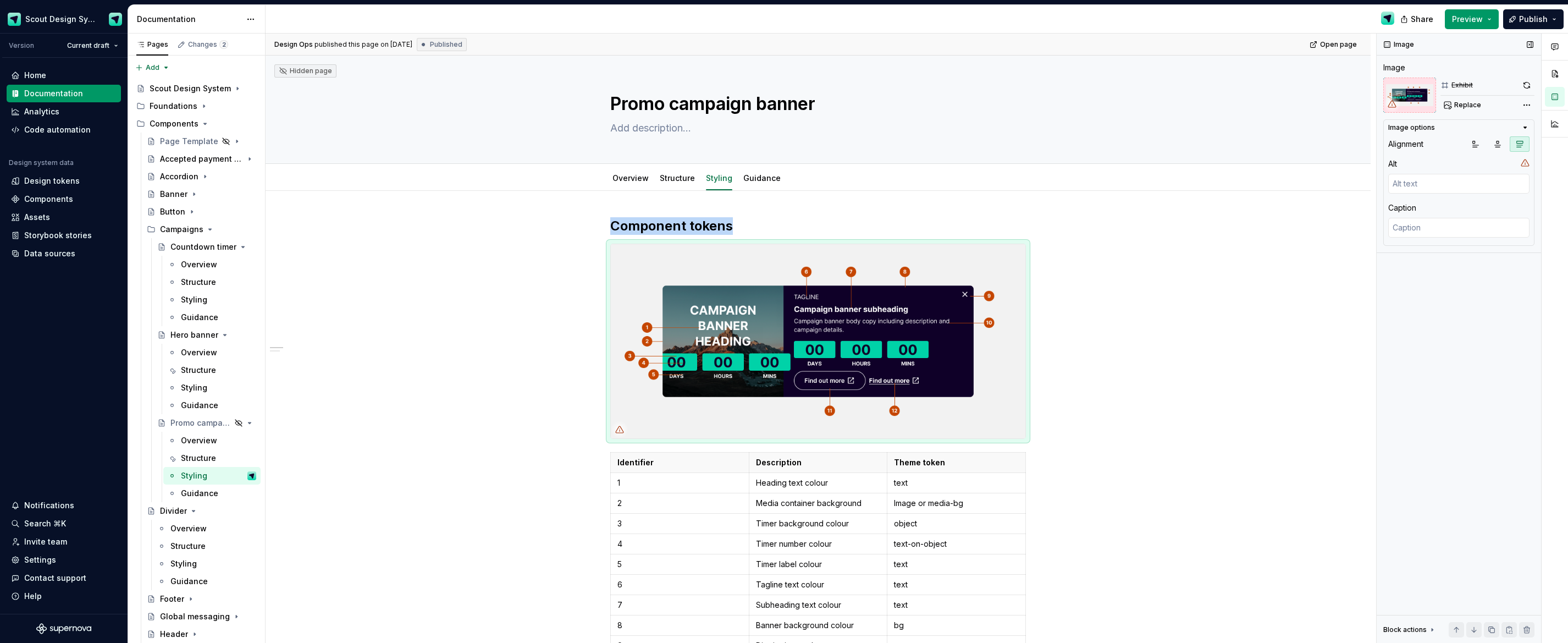
click at [1458, 112] on div "Replace" at bounding box center [1488, 105] width 94 height 15
click at [1453, 109] on button "Replace" at bounding box center [1463, 105] width 46 height 15
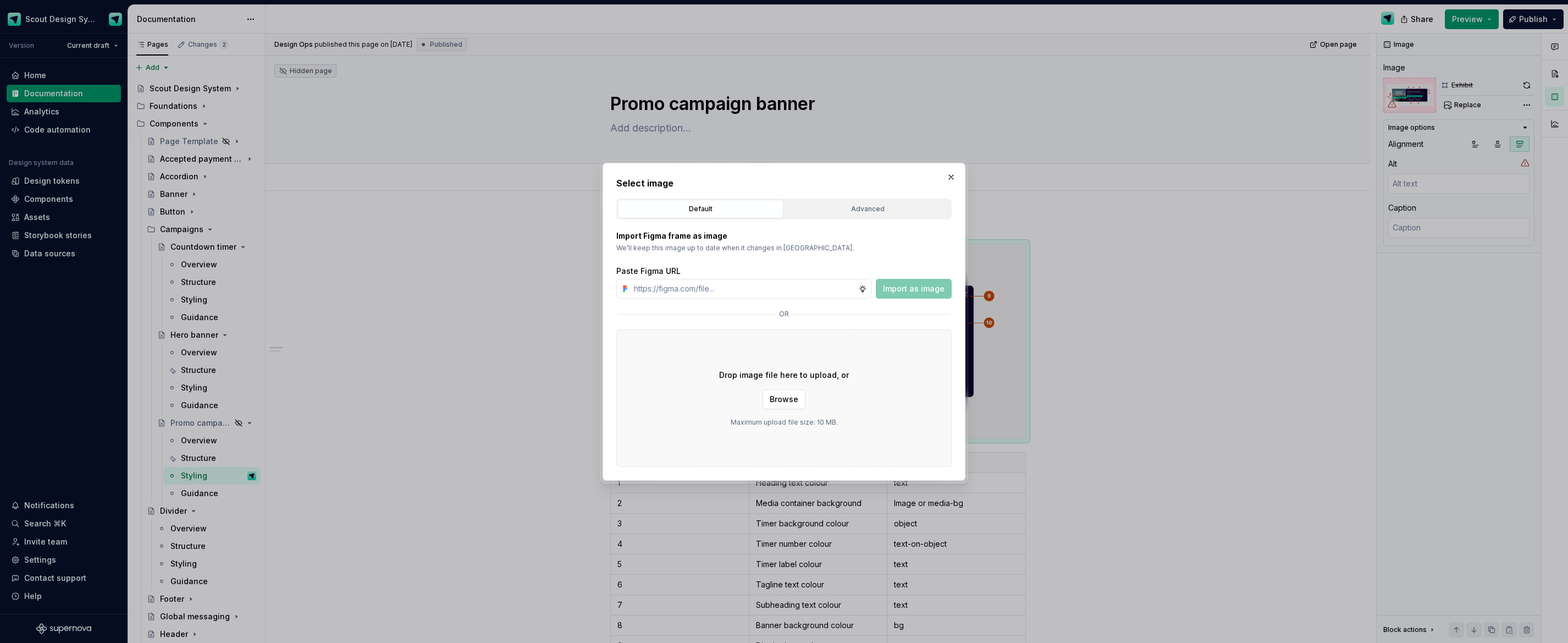
type textarea "*"
type input "[URL][DOMAIN_NAME]"
click at [910, 288] on span "Import as image" at bounding box center [914, 289] width 62 height 11
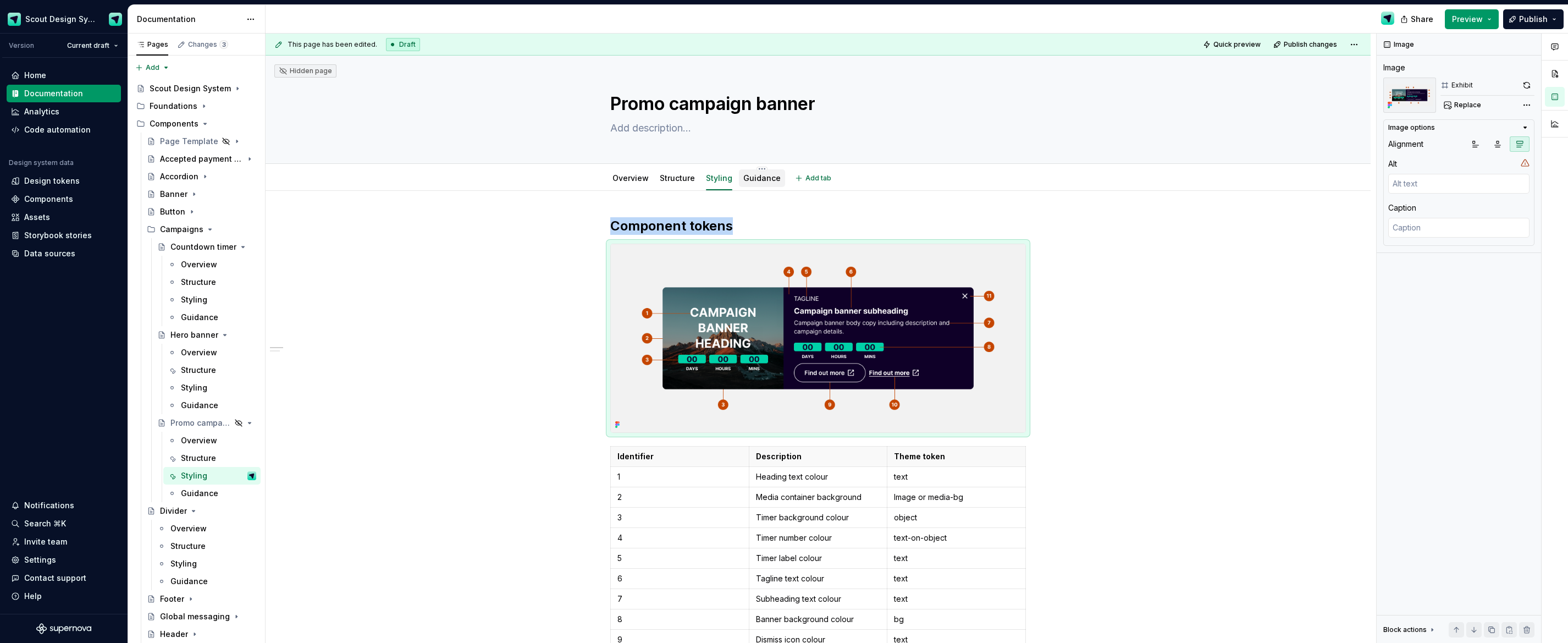
click at [767, 178] on link "Guidance" at bounding box center [761, 177] width 37 height 9
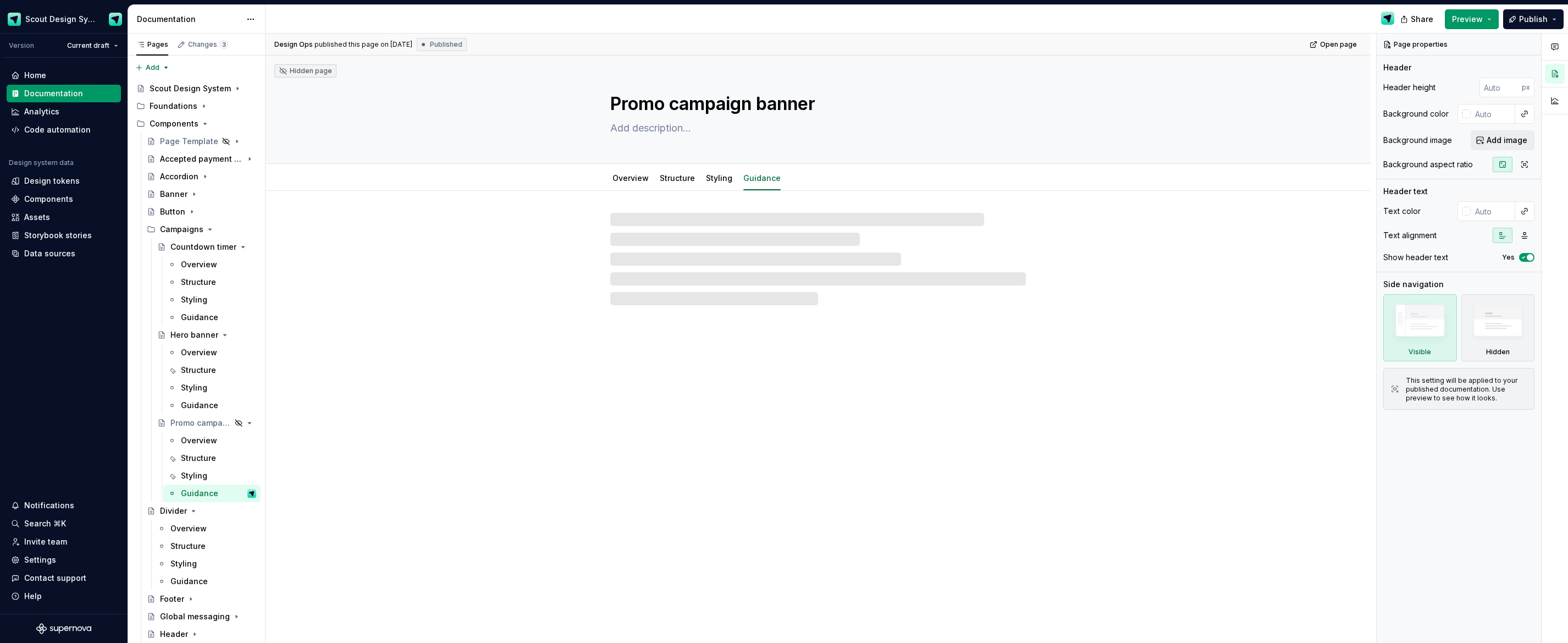
type textarea "*"
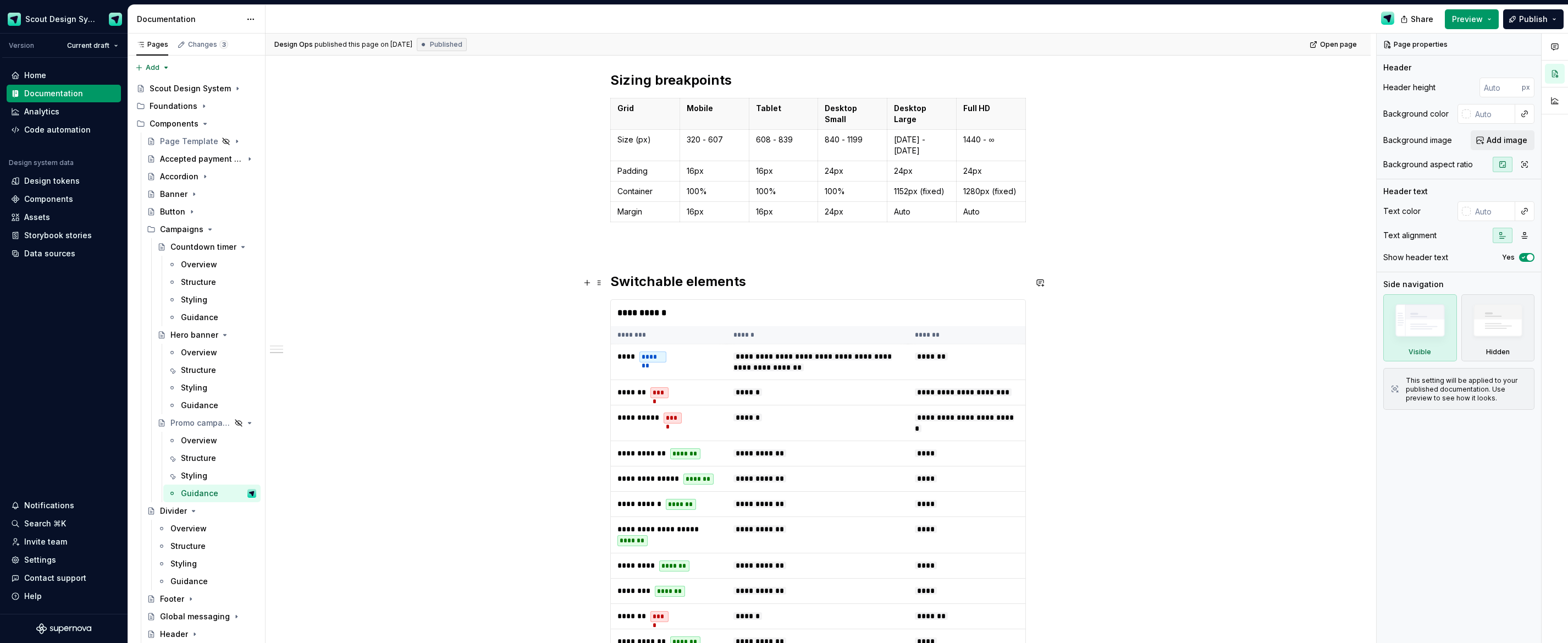
scroll to position [495, 0]
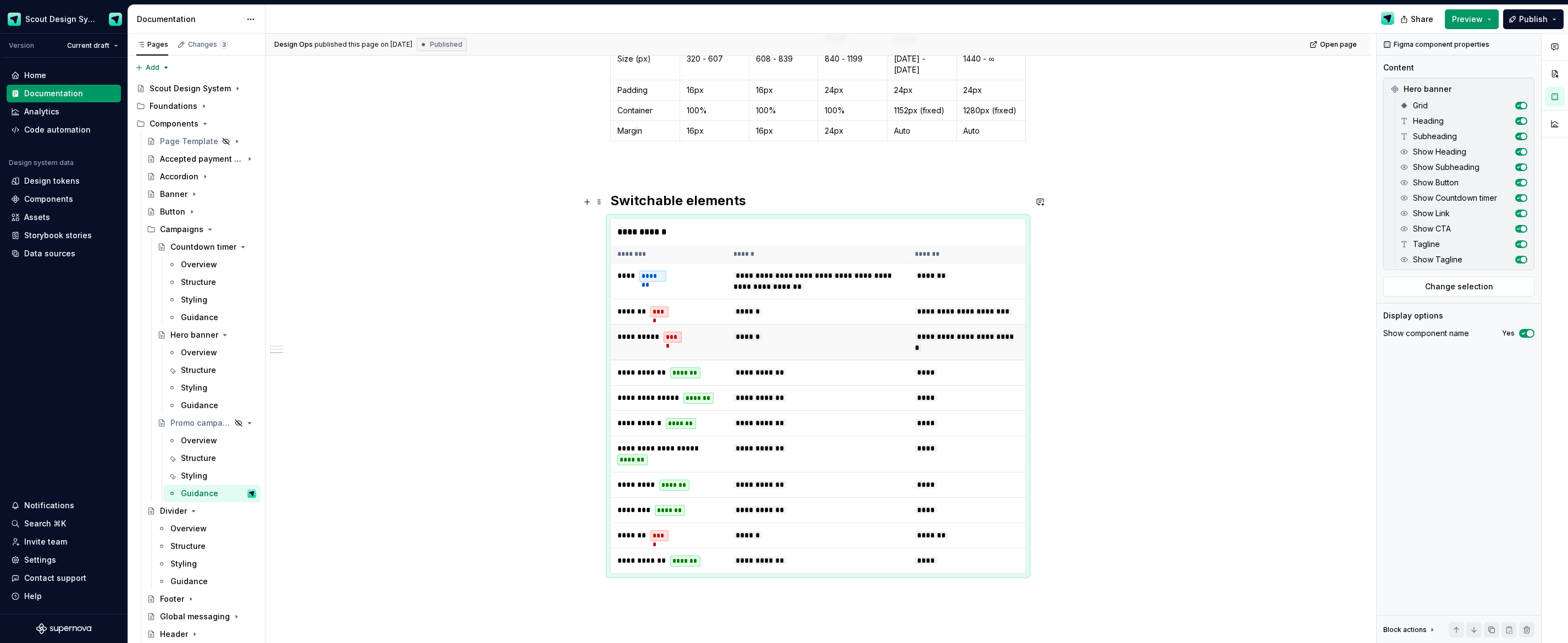
click at [827, 325] on td "******" at bounding box center [817, 343] width 181 height 36
click at [1455, 285] on span "Change selection" at bounding box center [1460, 286] width 68 height 11
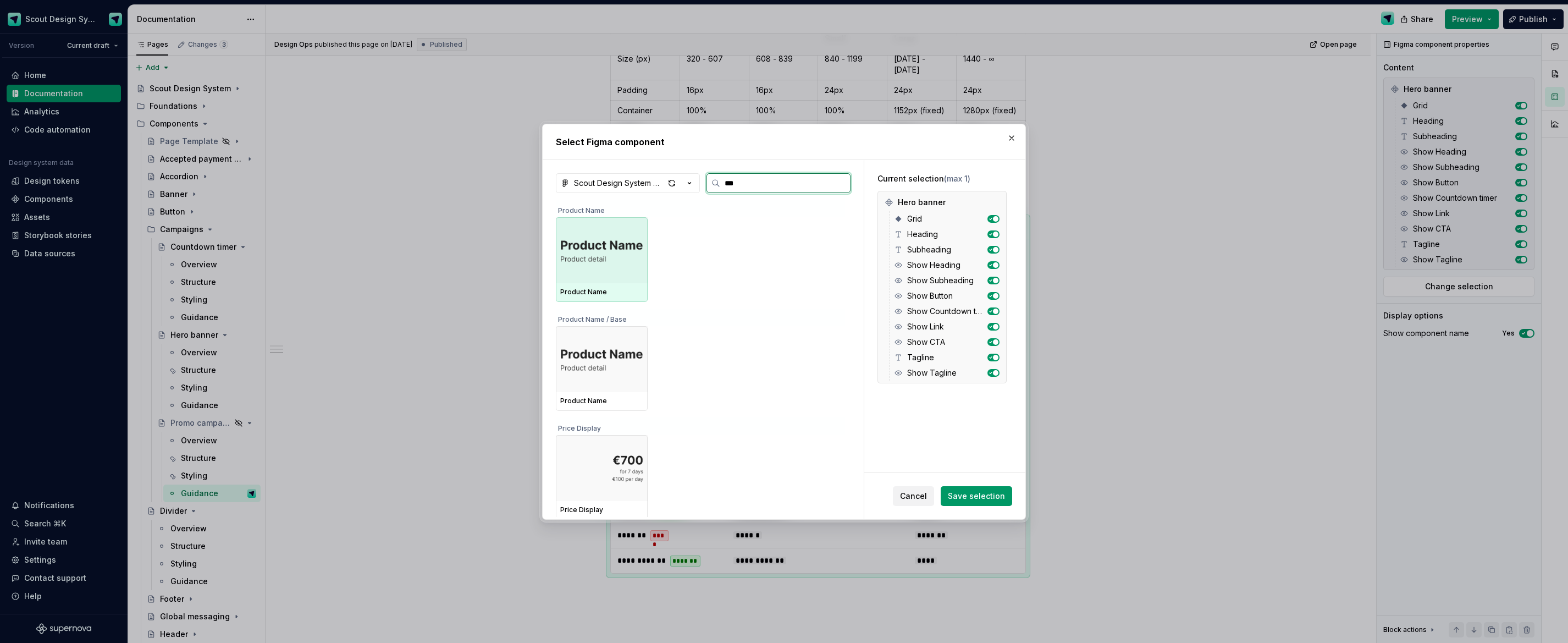
type input "****"
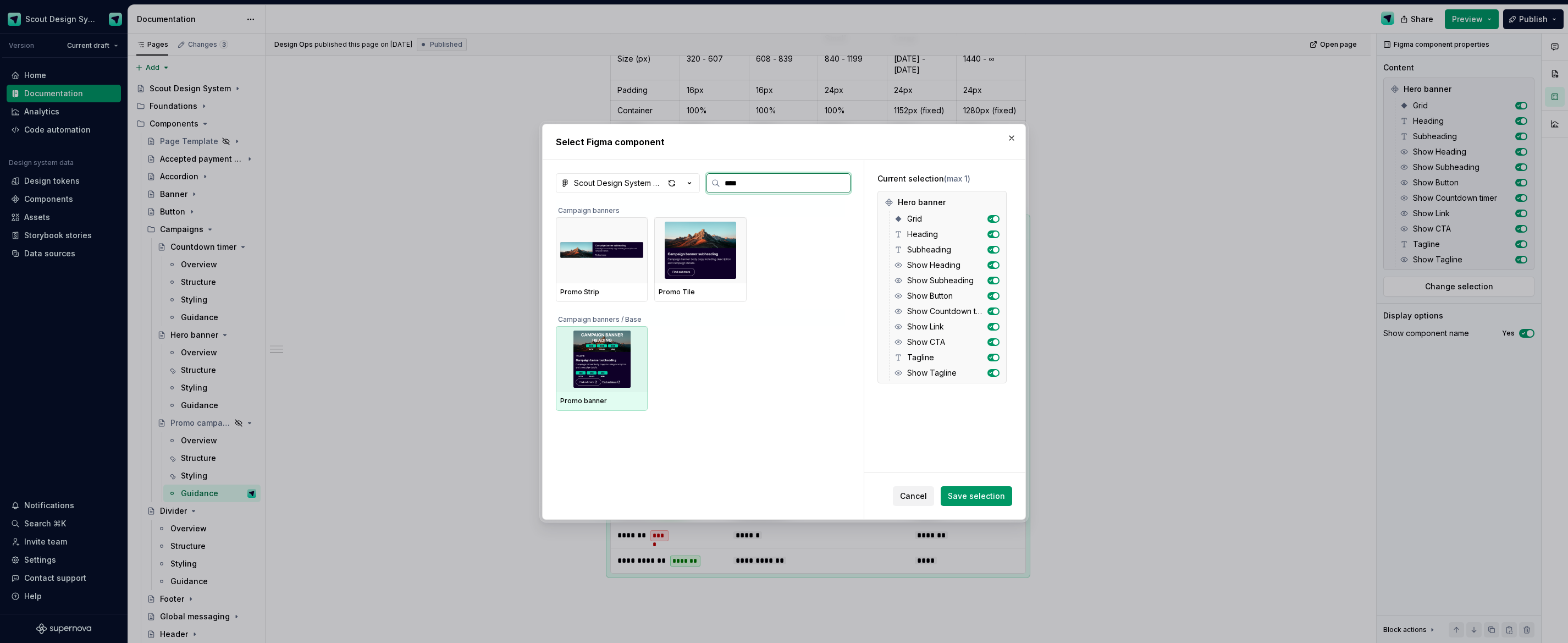
click at [590, 393] on div "Promo banner" at bounding box center [602, 402] width 92 height 19
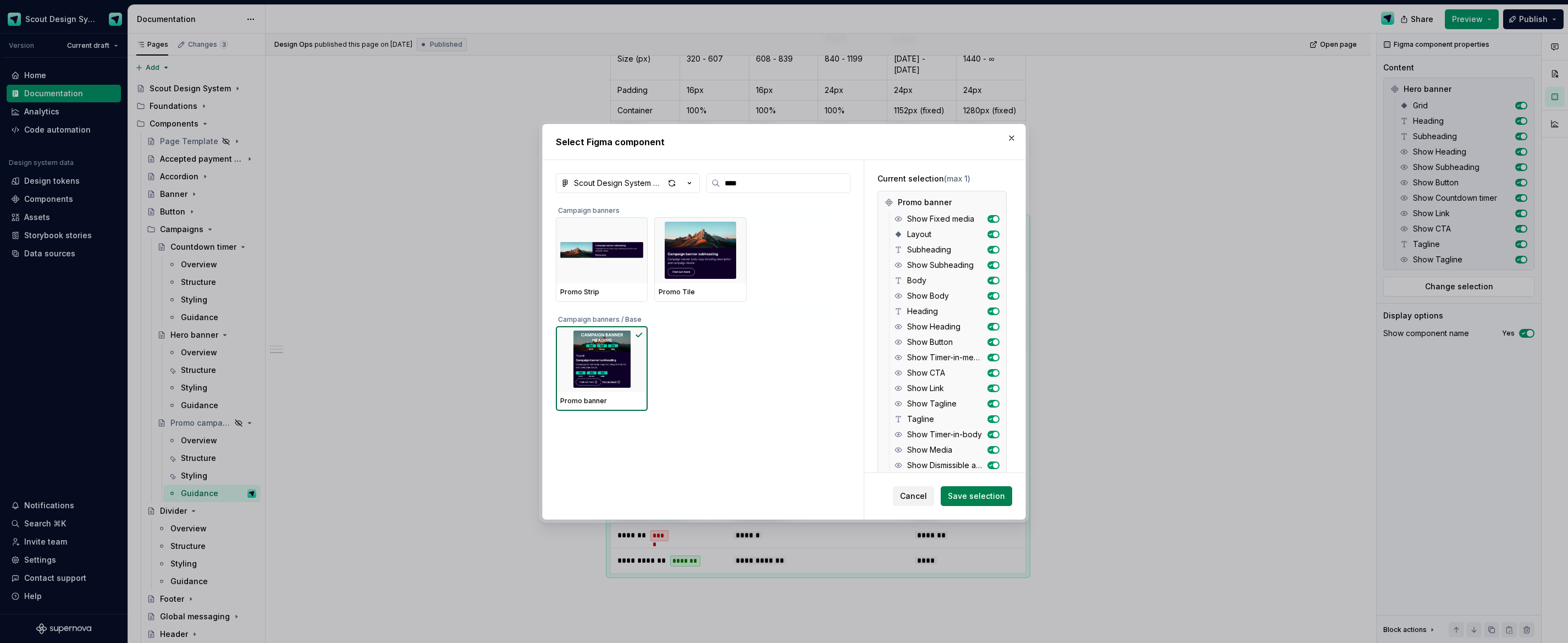
click at [1008, 500] on button "Save selection" at bounding box center [976, 496] width 71 height 20
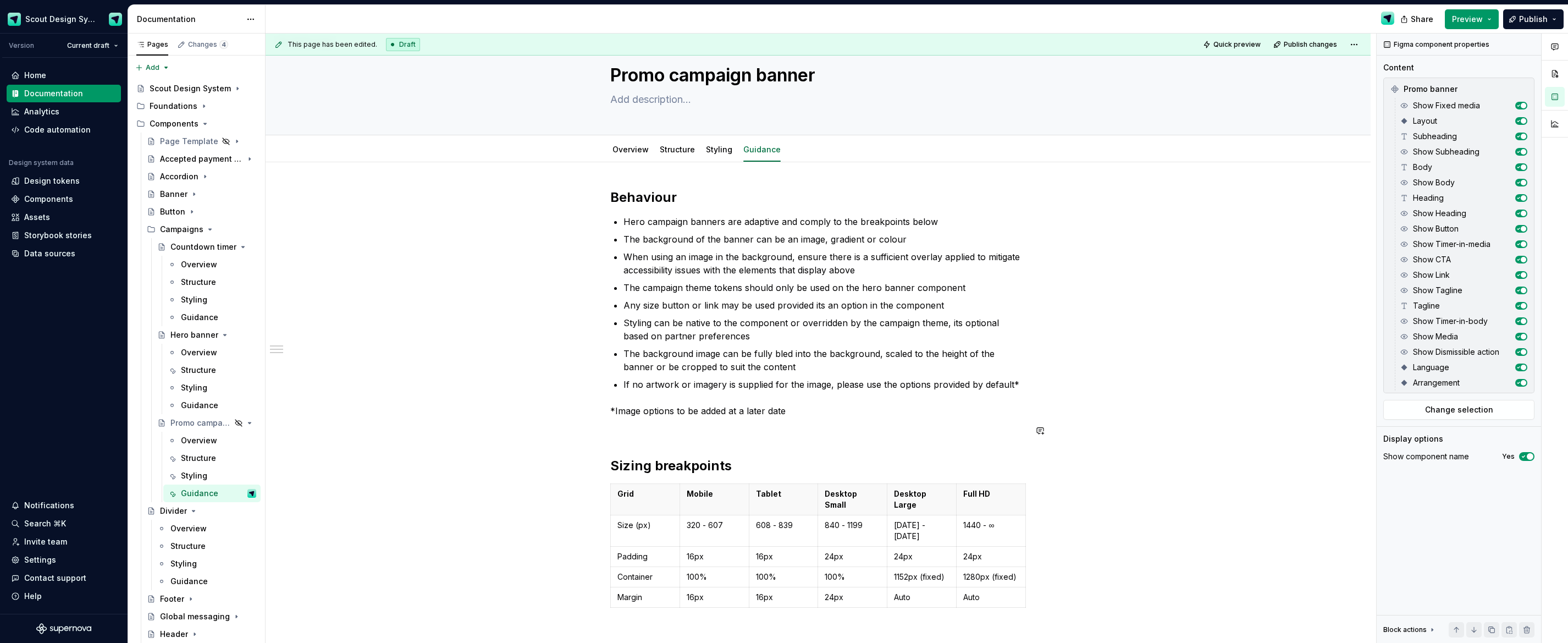
scroll to position [201, 0]
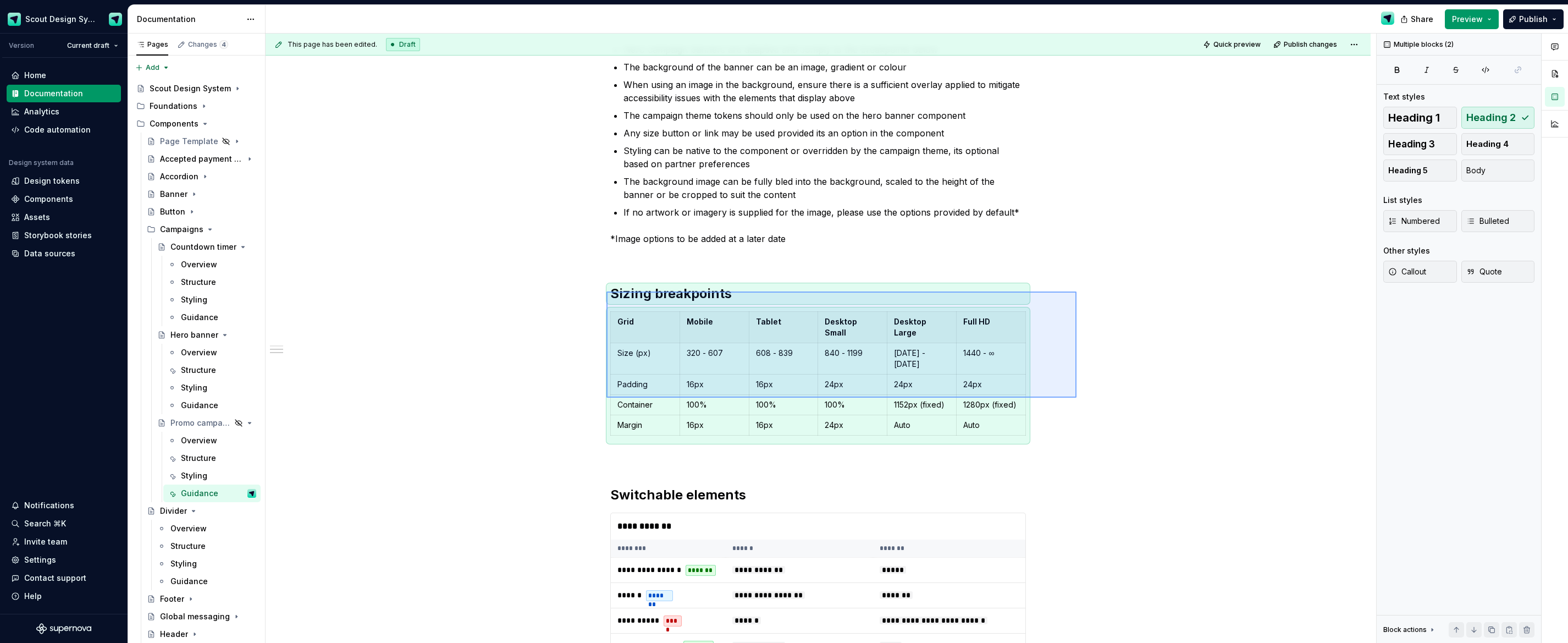
drag, startPoint x: 1076, startPoint y: 398, endPoint x: 604, endPoint y: 291, distance: 484.0
click at [605, 291] on div "This page has been edited. Draft Quick preview Publish changes Hidden page Prom…" at bounding box center [821, 338] width 1111 height 610
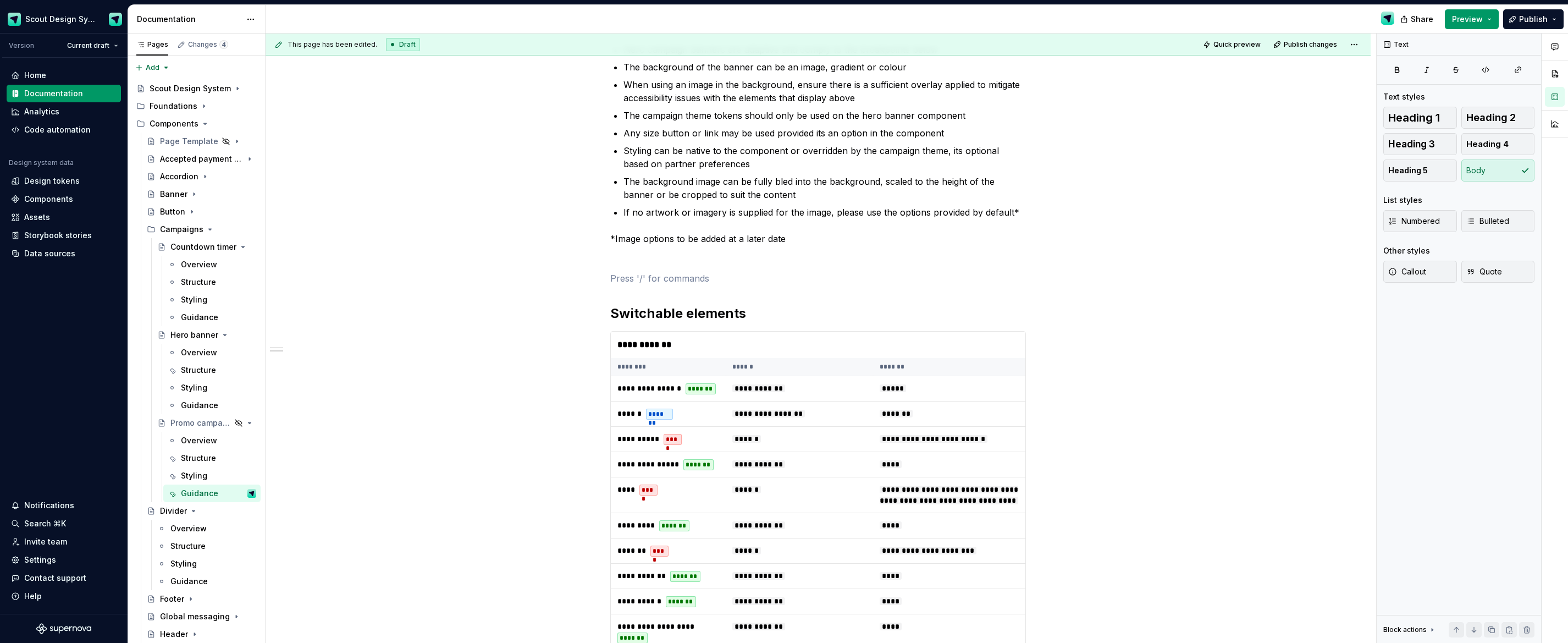
type textarea "*"
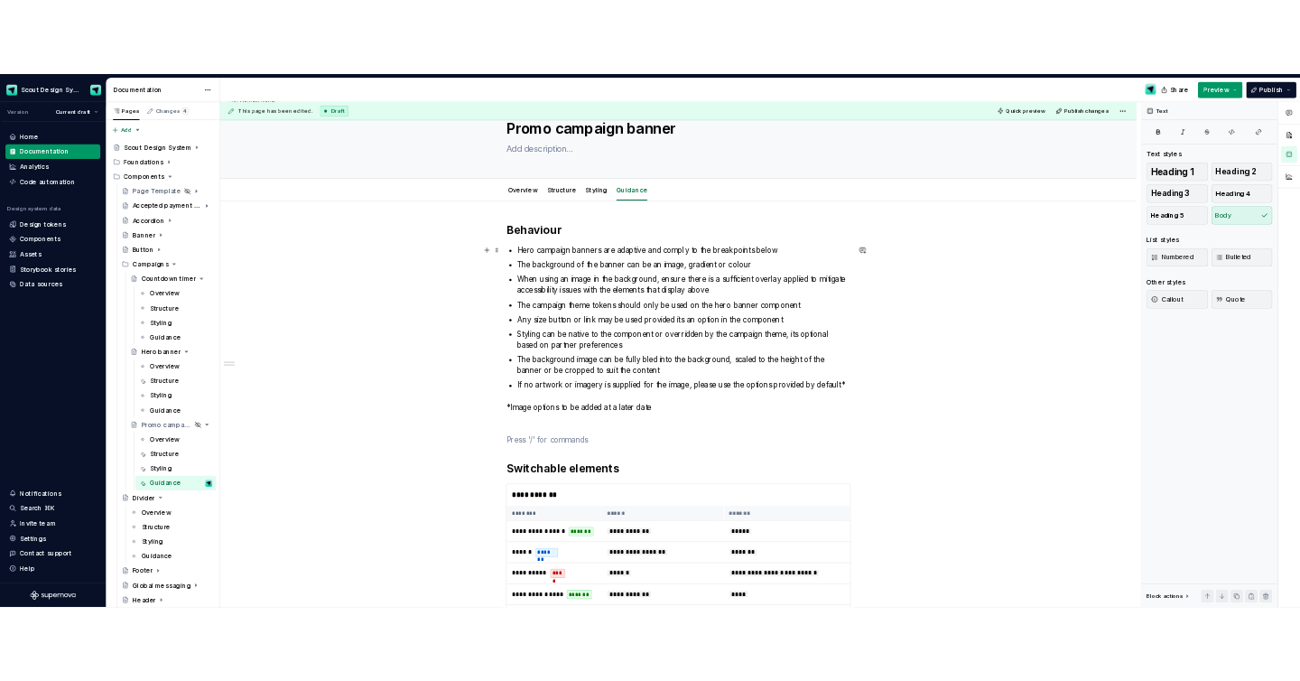
scroll to position [0, 0]
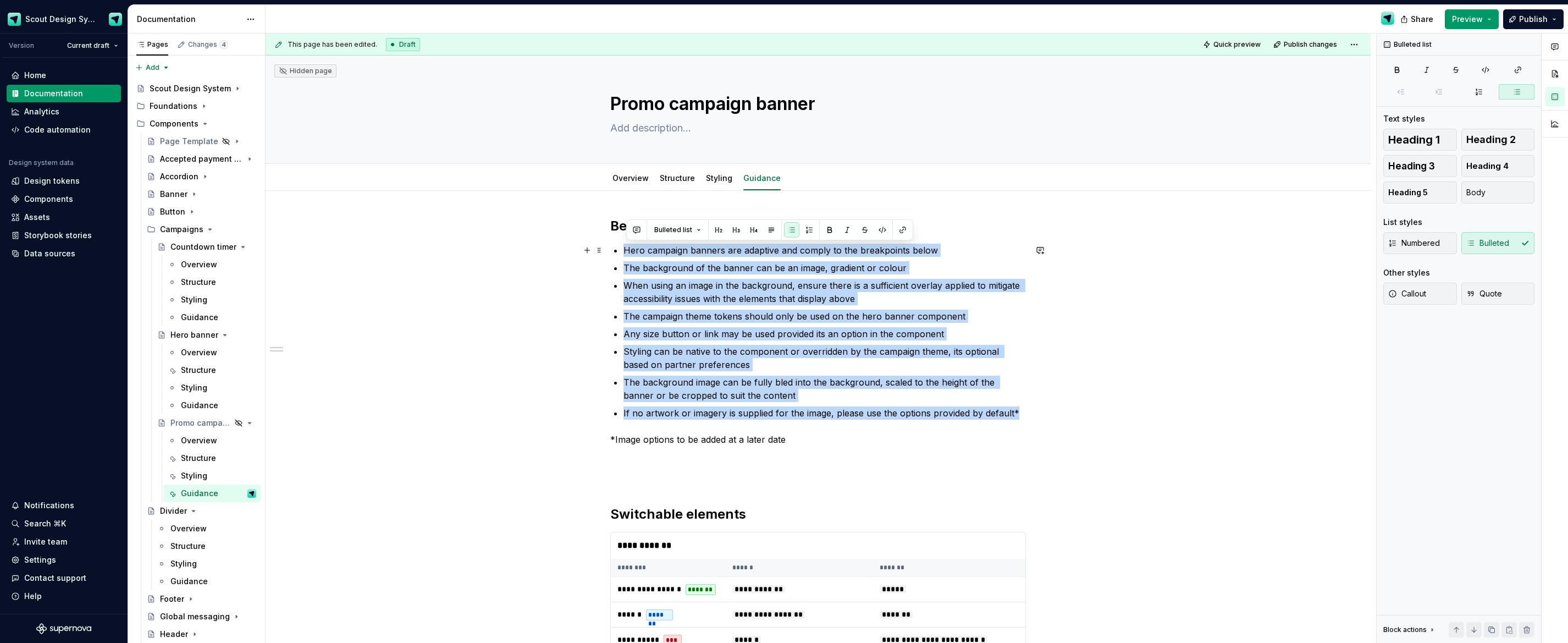
drag, startPoint x: 1017, startPoint y: 410, endPoint x: 629, endPoint y: 253, distance: 418.6
click at [629, 253] on ul "Hero campaign banners are adaptive and comply to the breakpoints below The back…" at bounding box center [825, 332] width 403 height 176
drag, startPoint x: 1008, startPoint y: 404, endPoint x: 627, endPoint y: 265, distance: 405.6
click at [627, 265] on ul "Hero campaign banners are adaptive and comply to the breakpoints below The back…" at bounding box center [825, 332] width 403 height 176
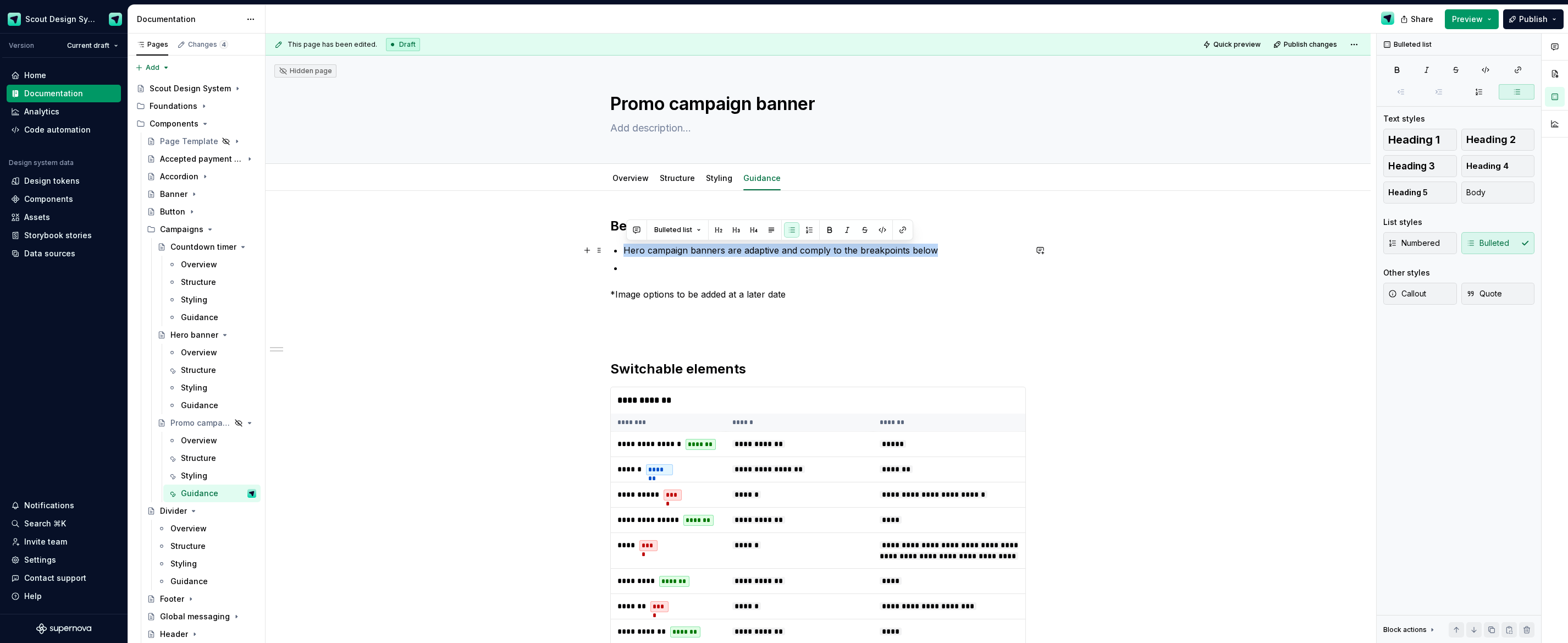
drag, startPoint x: 945, startPoint y: 251, endPoint x: 621, endPoint y: 245, distance: 324.1
click at [621, 245] on div "**********" at bounding box center [818, 600] width 415 height 766
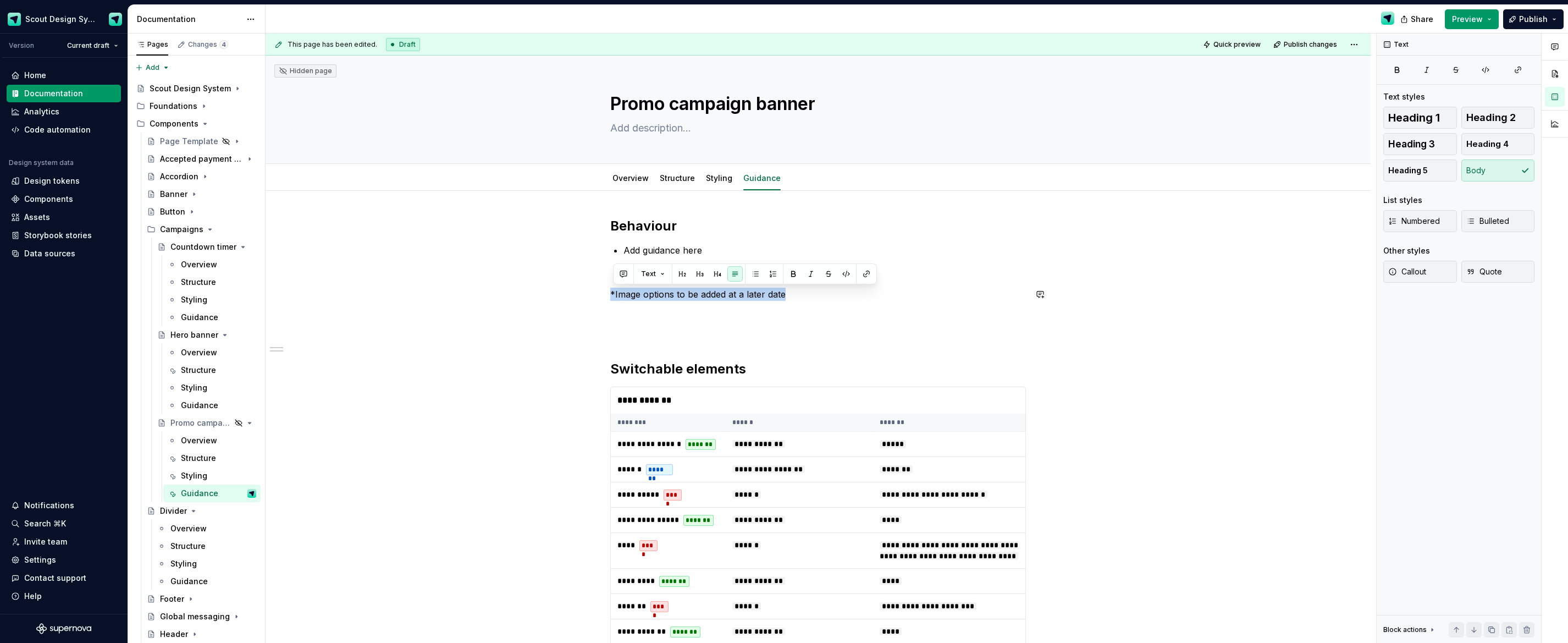
drag, startPoint x: 794, startPoint y: 293, endPoint x: 600, endPoint y: 285, distance: 194.2
click at [644, 179] on link "Overview" at bounding box center [630, 177] width 37 height 9
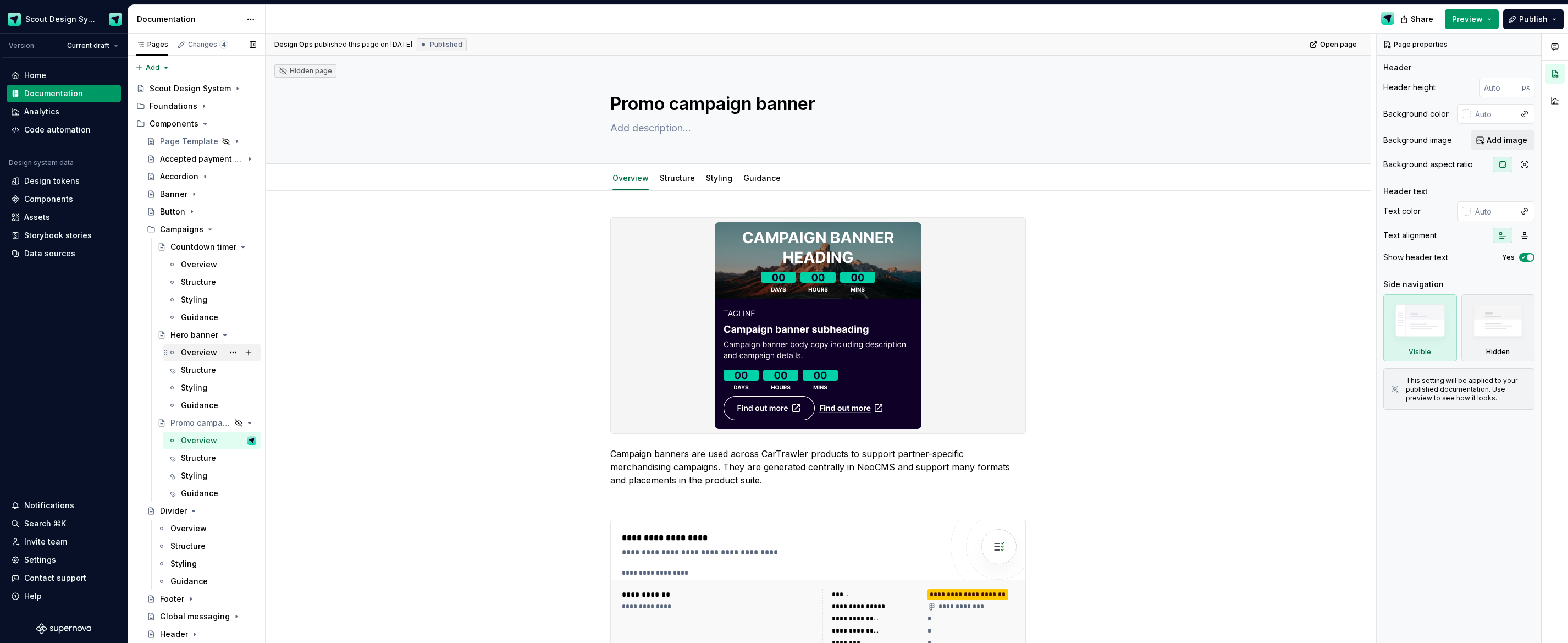
click at [199, 350] on div "Overview" at bounding box center [199, 353] width 37 height 11
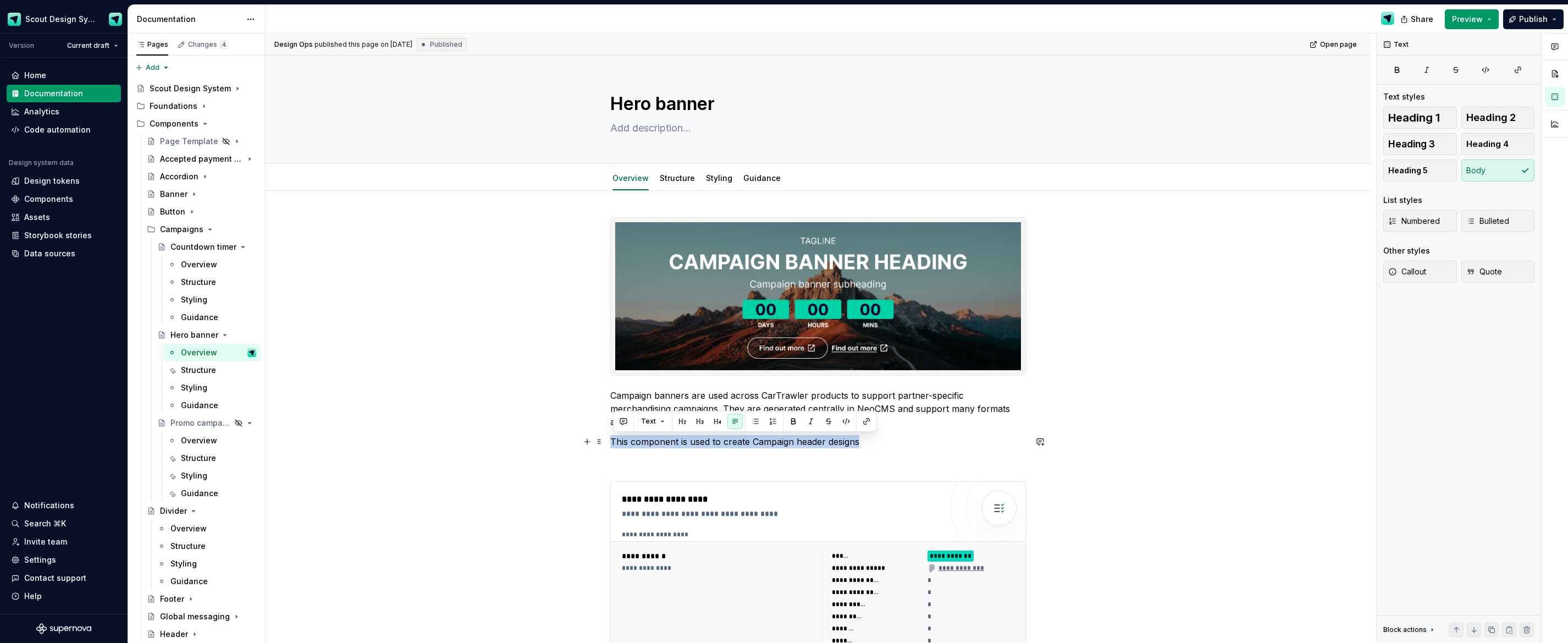
drag, startPoint x: 808, startPoint y: 442, endPoint x: 613, endPoint y: 441, distance: 195.0
click at [613, 441] on p "This component is used to create Campaign header designs" at bounding box center [818, 442] width 415 height 13
drag, startPoint x: 204, startPoint y: 441, endPoint x: 231, endPoint y: 441, distance: 27.0
click at [204, 441] on div "Overview" at bounding box center [199, 441] width 37 height 11
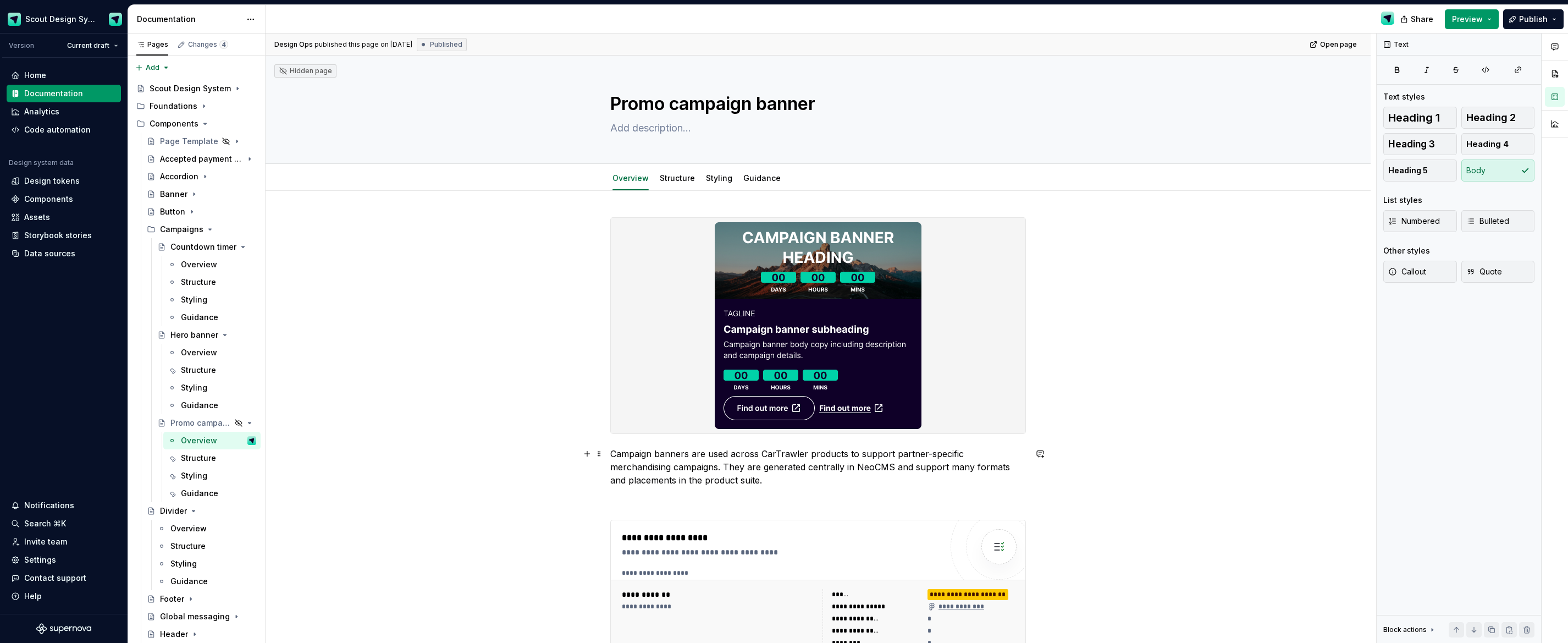
type textarea "*"
click at [719, 484] on p "Campaign banners are used across CarTrawler products to support partner-specifi…" at bounding box center [818, 467] width 415 height 40
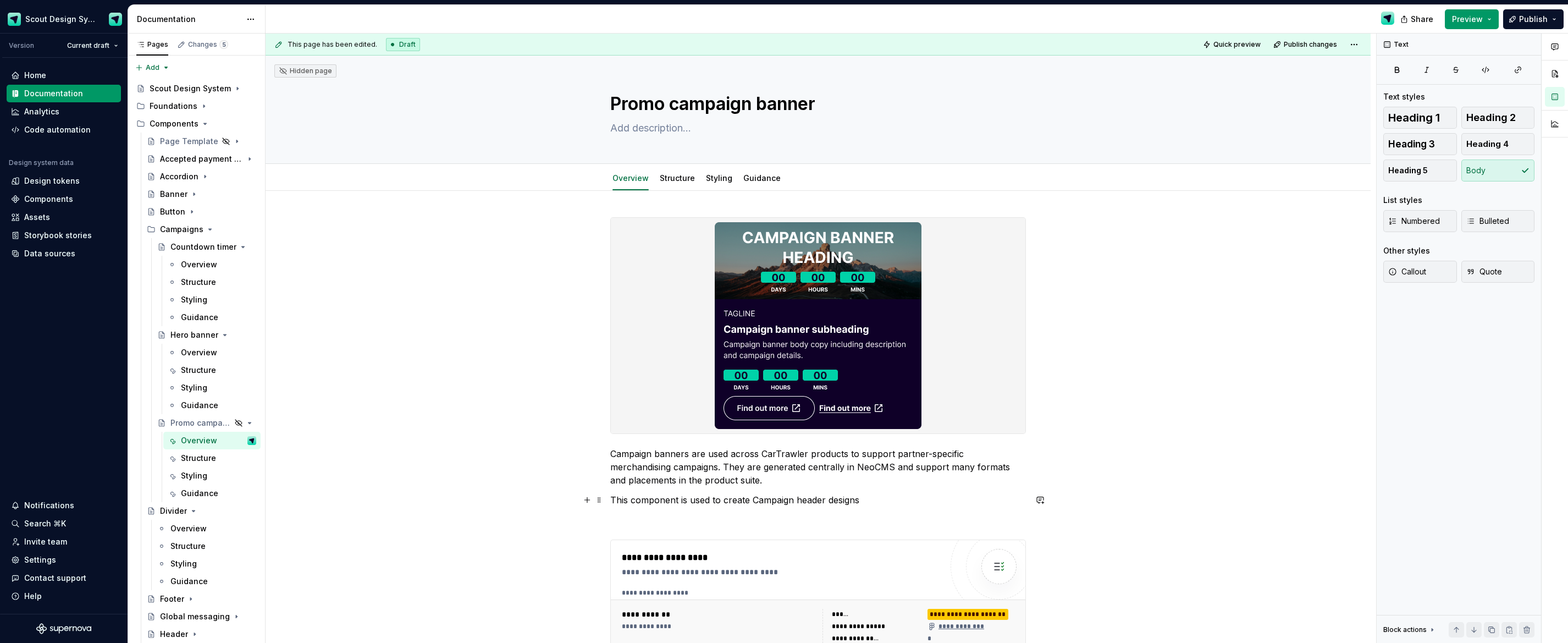
click at [781, 504] on p "This component is used to create Campaign header designs" at bounding box center [818, 500] width 415 height 13
drag, startPoint x: 897, startPoint y: 502, endPoint x: 863, endPoint y: 503, distance: 34.0
click at [863, 503] on p "This component is used to create Promo tile and promo strip header designs" at bounding box center [818, 500] width 415 height 13
click at [759, 500] on p "This component is used to create Promo tile and promo strip designs" at bounding box center [818, 500] width 415 height 13
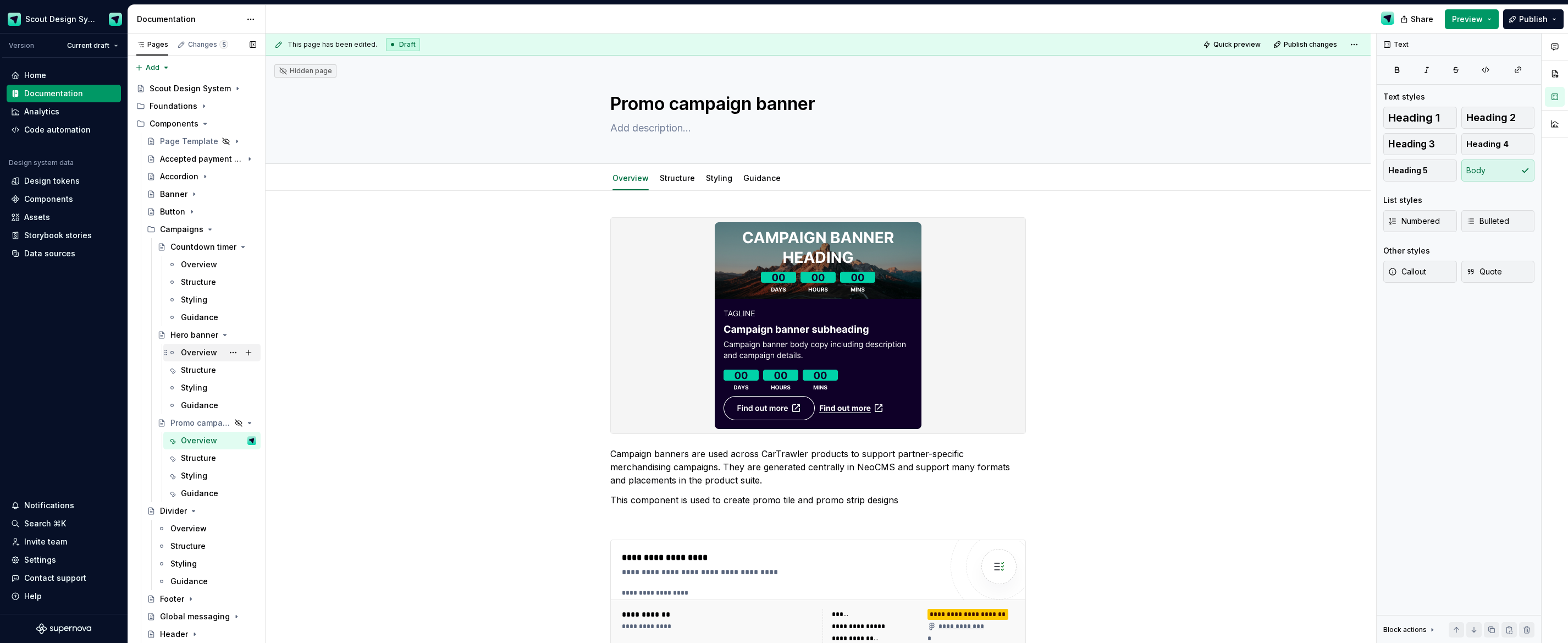
click at [210, 353] on div "Overview" at bounding box center [199, 353] width 37 height 11
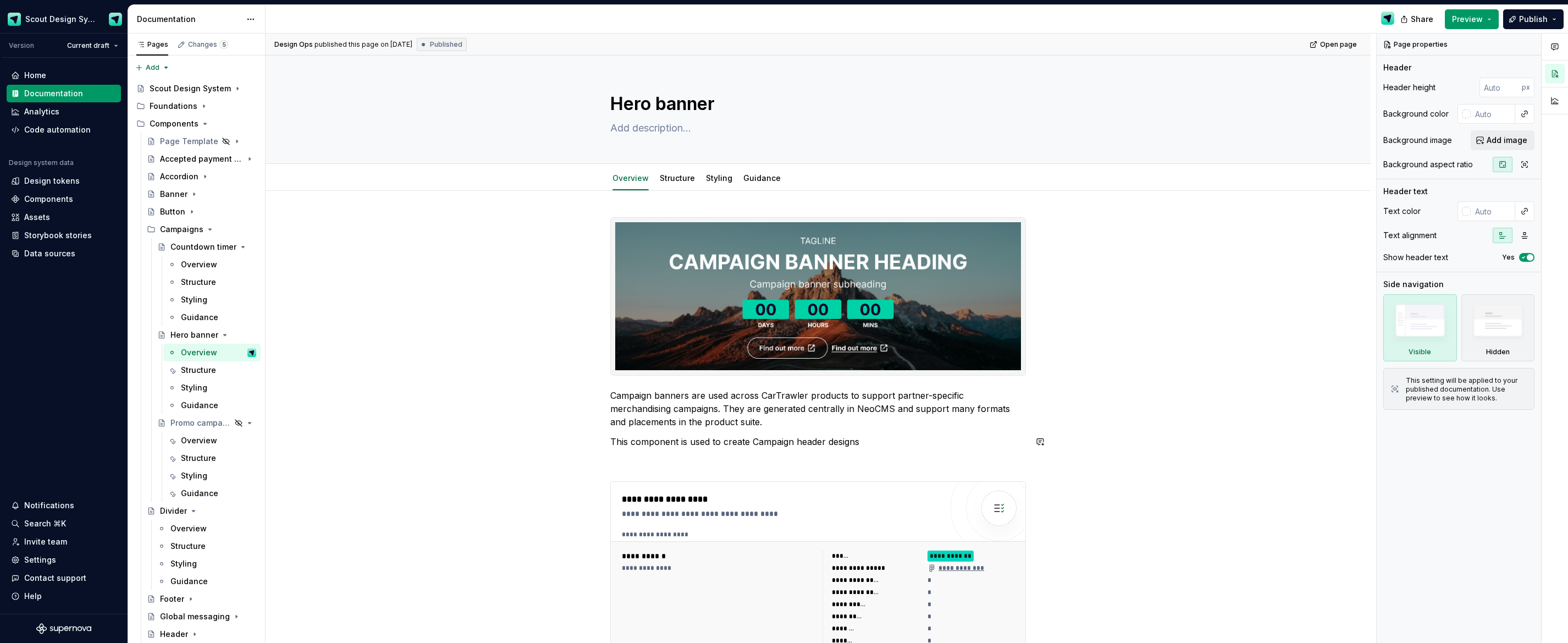
type textarea "*"
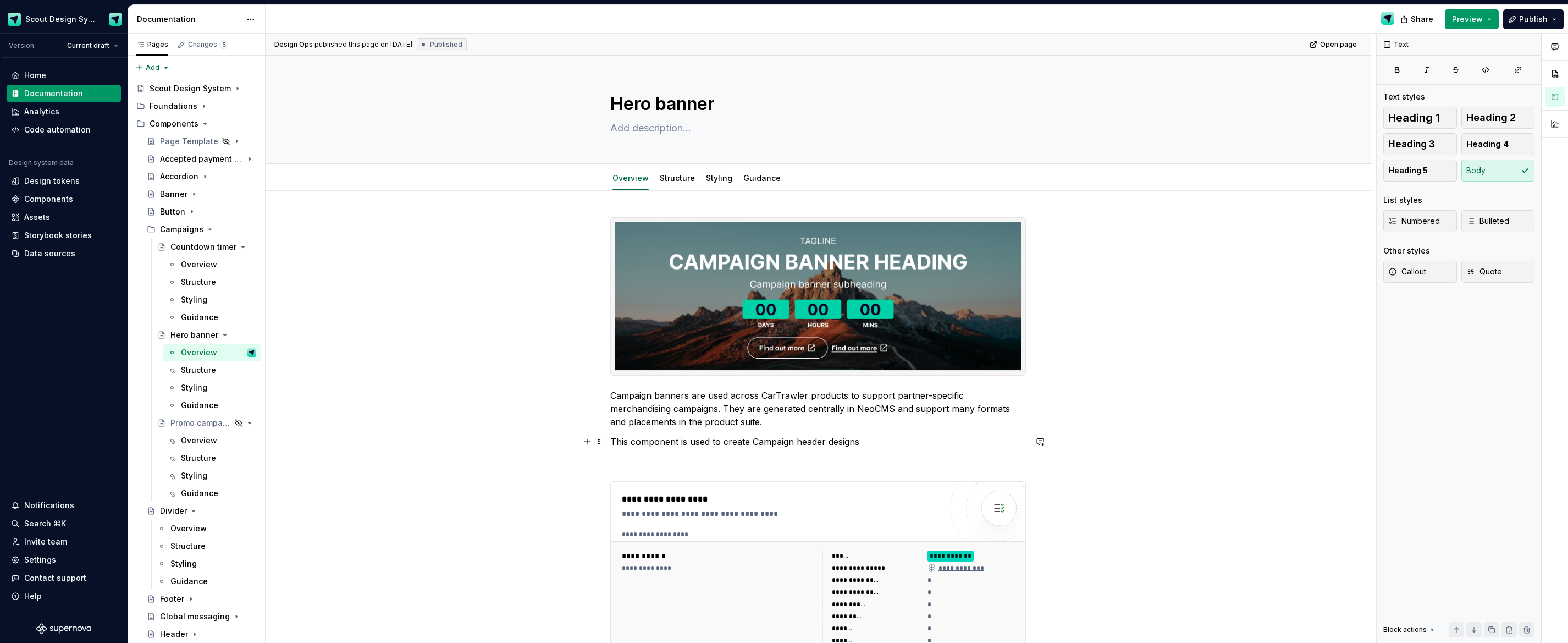
click at [761, 441] on p "This component is used to create Campaign header designs" at bounding box center [818, 442] width 415 height 13
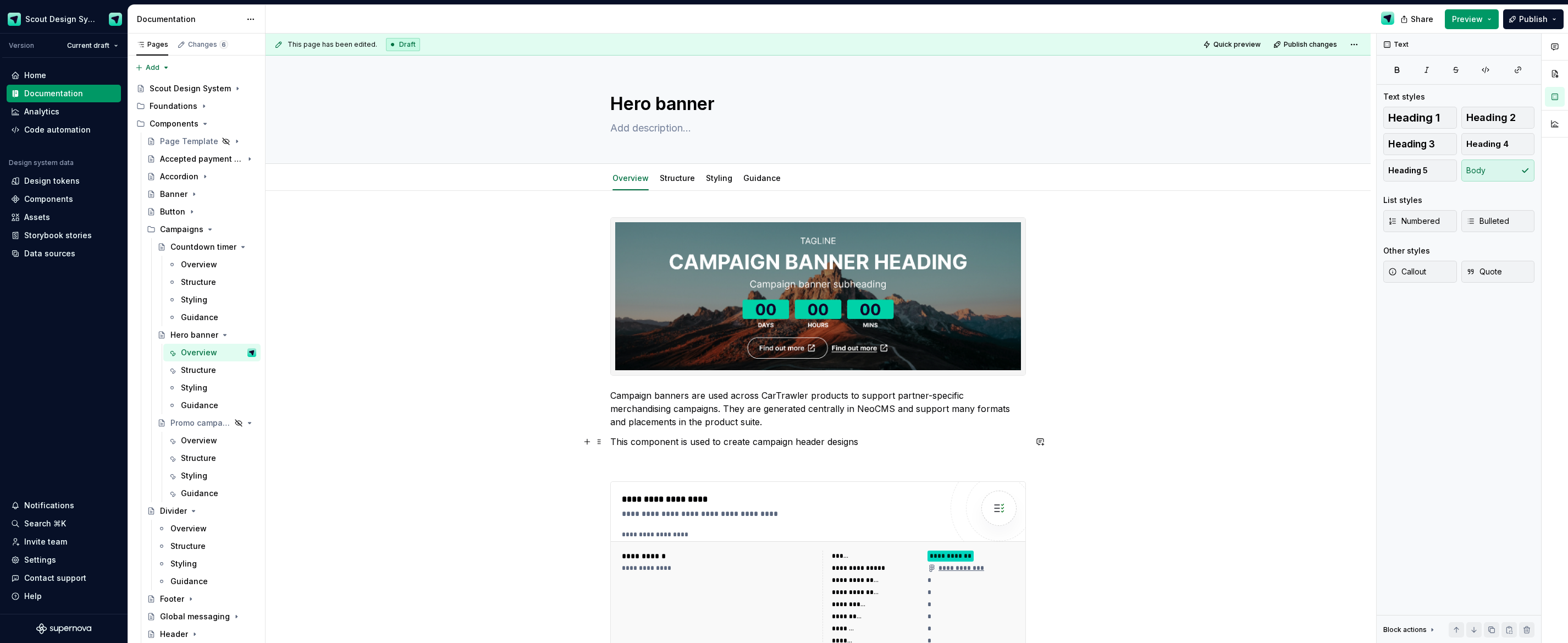
drag, startPoint x: 826, startPoint y: 442, endPoint x: 837, endPoint y: 444, distance: 11.2
click at [826, 442] on p "This component is used to create campaign header designs" at bounding box center [818, 442] width 415 height 13
click at [202, 443] on div "Overview" at bounding box center [199, 441] width 37 height 11
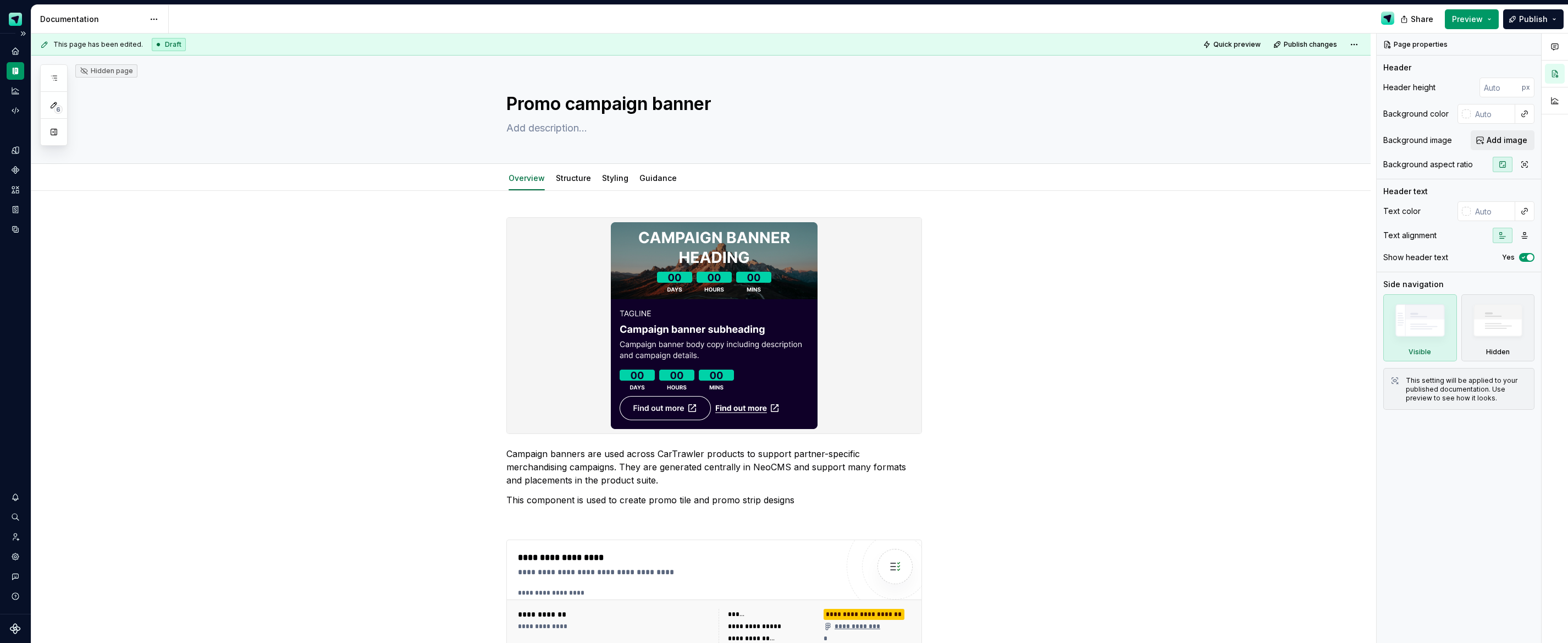
type textarea "*"
